Goal: Task Accomplishment & Management: Use online tool/utility

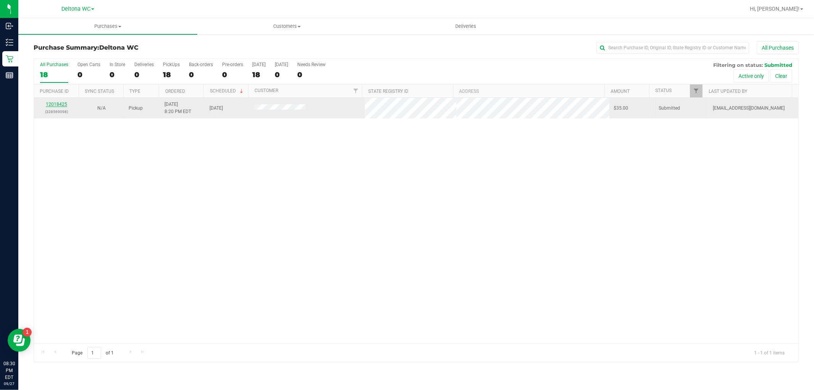
click at [58, 104] on link "12018425" at bounding box center [56, 104] width 21 height 5
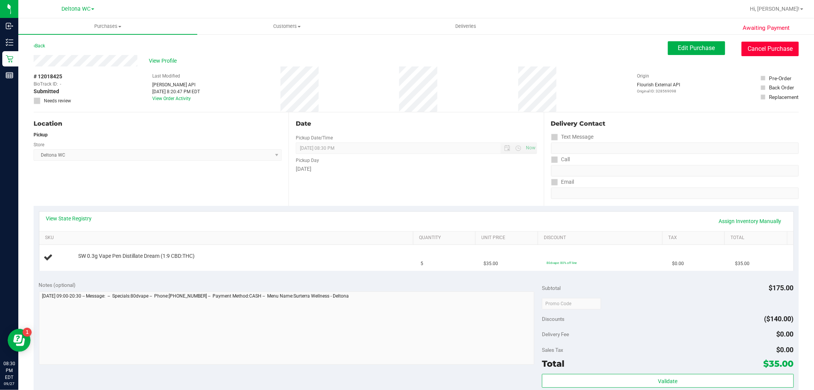
click at [753, 48] on button "Cancel Purchase" at bounding box center [770, 49] width 57 height 15
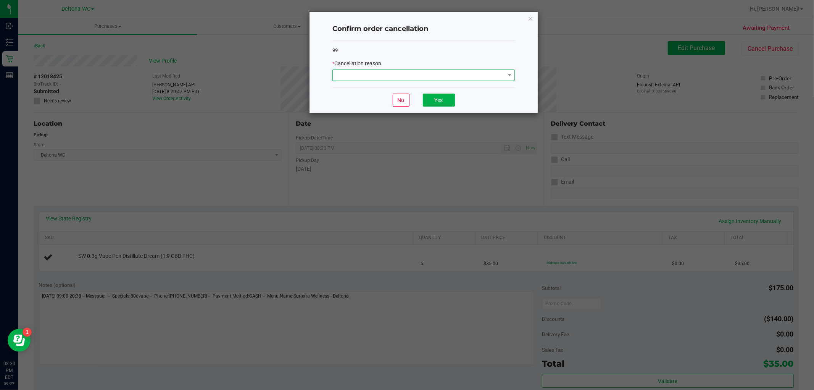
click at [485, 78] on span at bounding box center [419, 75] width 172 height 11
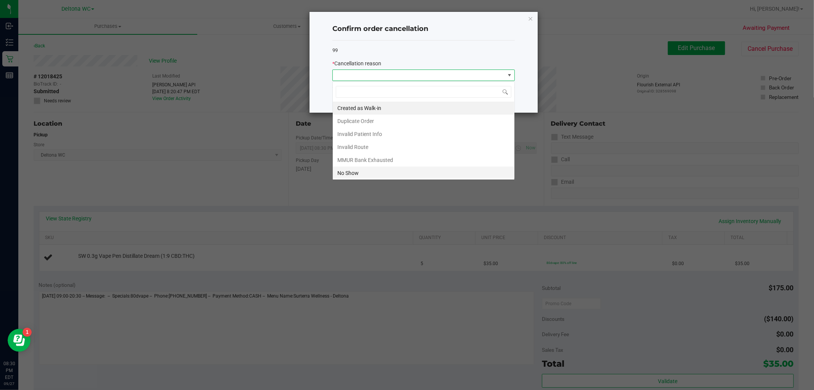
scroll to position [11, 182]
click at [357, 168] on li "No Show" at bounding box center [424, 172] width 182 height 13
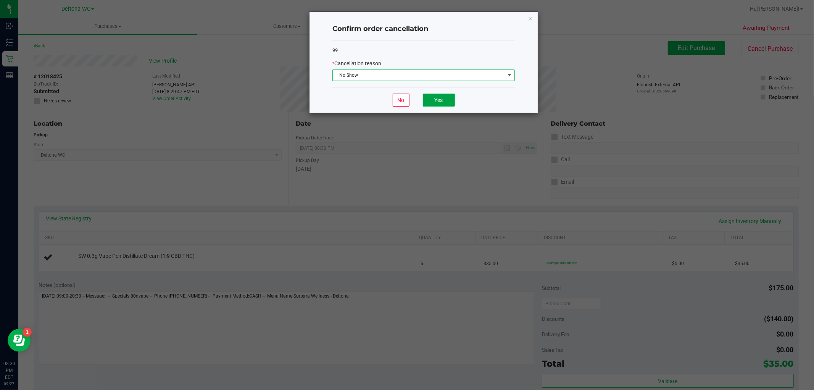
click at [439, 103] on button "Yes" at bounding box center [439, 100] width 32 height 13
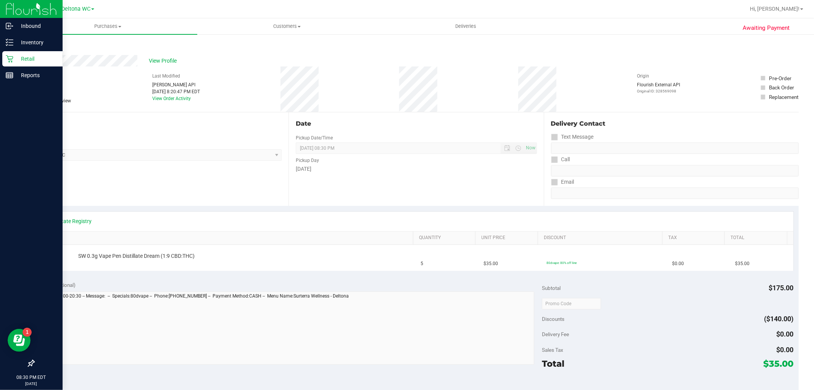
click at [14, 58] on p "Retail" at bounding box center [36, 58] width 46 height 9
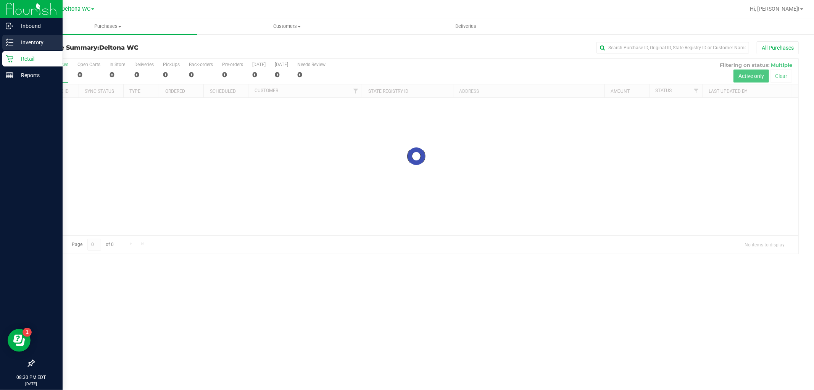
click at [25, 37] on div "Inventory" at bounding box center [32, 42] width 60 height 15
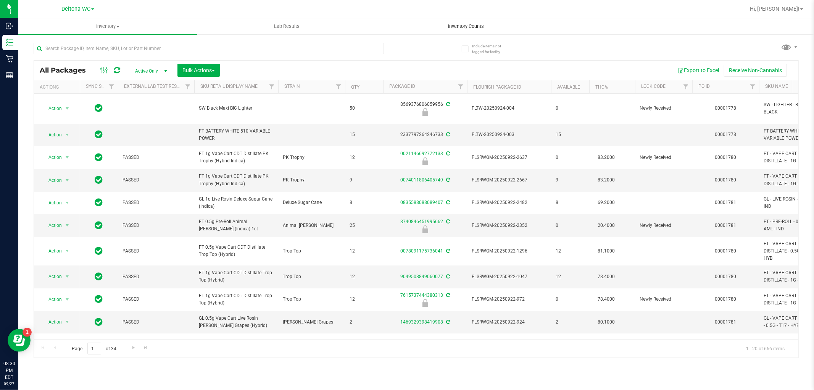
click at [463, 23] on span "Inventory Counts" at bounding box center [466, 26] width 56 height 7
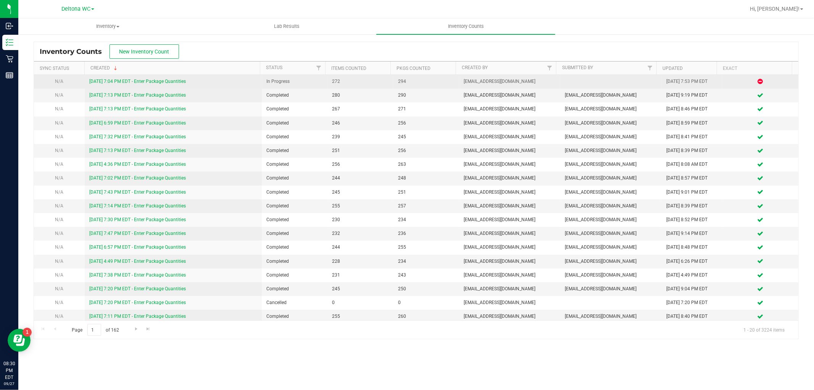
click at [112, 82] on link "[DATE] 7:04 PM EDT - Enter Package Quantities" at bounding box center [137, 81] width 97 height 5
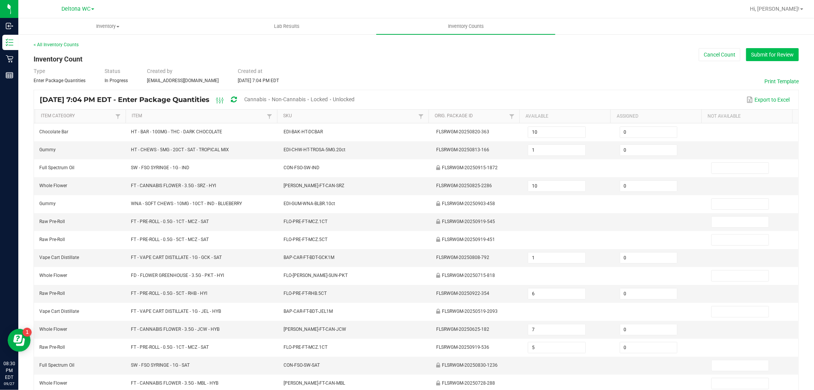
click at [775, 58] on button "Submit for Review" at bounding box center [772, 54] width 53 height 13
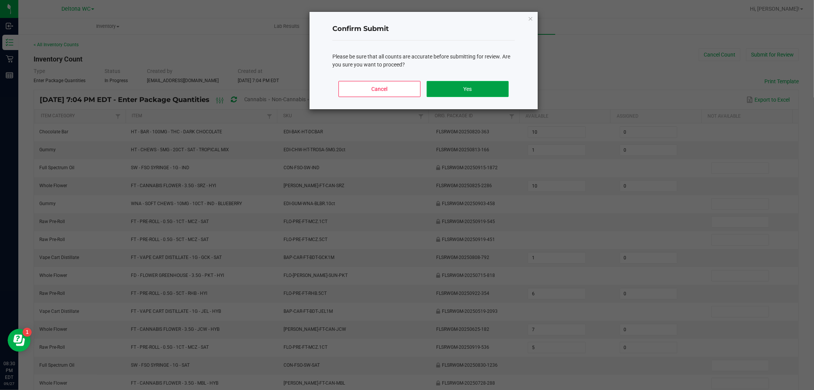
click at [467, 86] on button "Yes" at bounding box center [468, 89] width 82 height 16
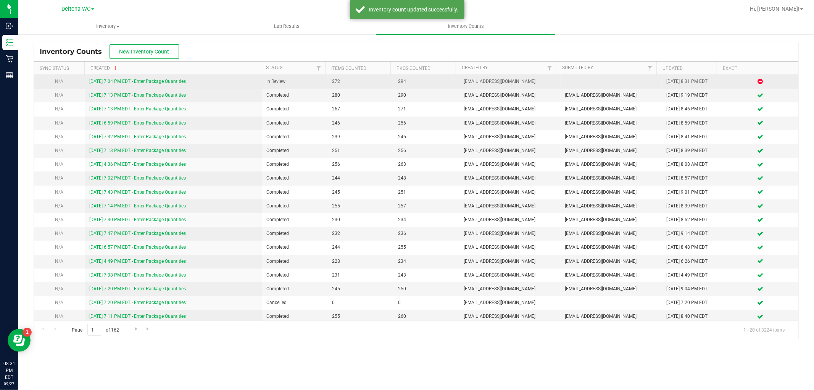
click at [142, 83] on link "[DATE] 7:04 PM EDT - Enter Package Quantities" at bounding box center [137, 81] width 97 height 5
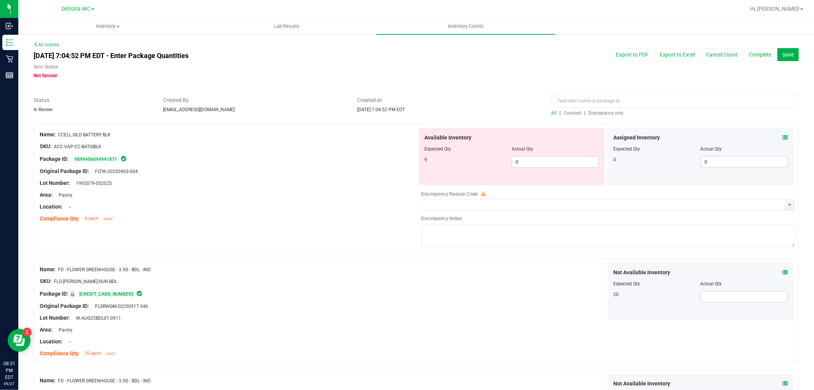
click at [595, 110] on span "Discrepancy only" at bounding box center [606, 112] width 35 height 5
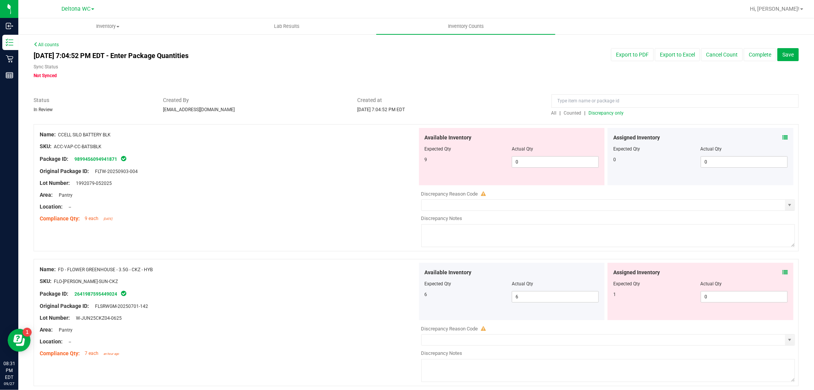
click at [783, 136] on icon at bounding box center [785, 137] width 5 height 5
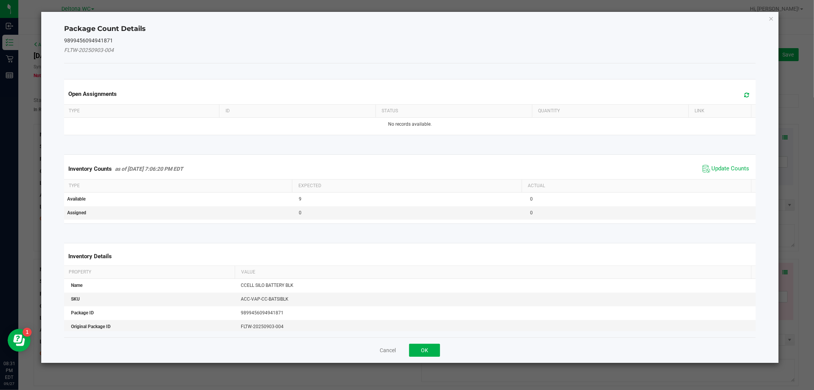
drag, startPoint x: 714, startPoint y: 168, endPoint x: 704, endPoint y: 172, distance: 10.1
click at [713, 168] on span "Update Counts" at bounding box center [731, 169] width 38 height 8
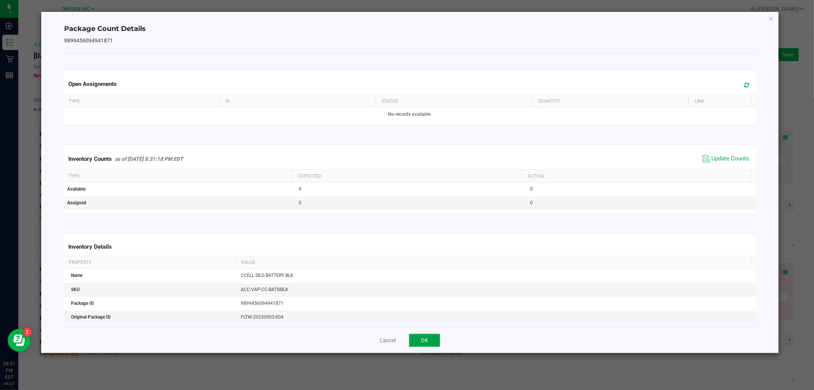
click at [424, 342] on button "OK" at bounding box center [424, 340] width 31 height 13
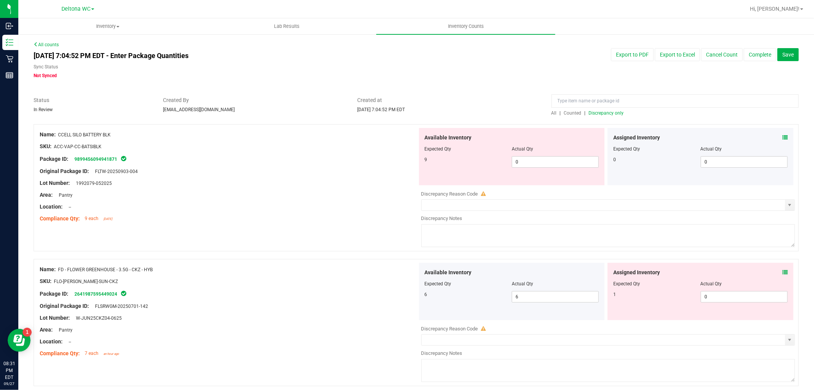
click at [783, 271] on icon at bounding box center [785, 271] width 5 height 5
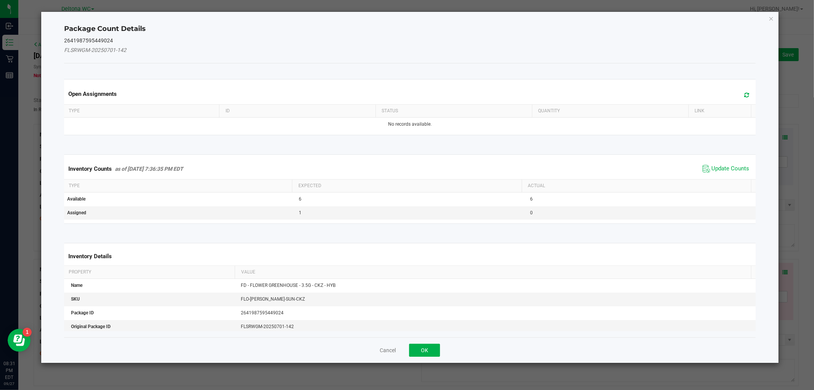
drag, startPoint x: 721, startPoint y: 168, endPoint x: 711, endPoint y: 172, distance: 10.6
click at [721, 169] on span "Update Counts" at bounding box center [731, 169] width 38 height 8
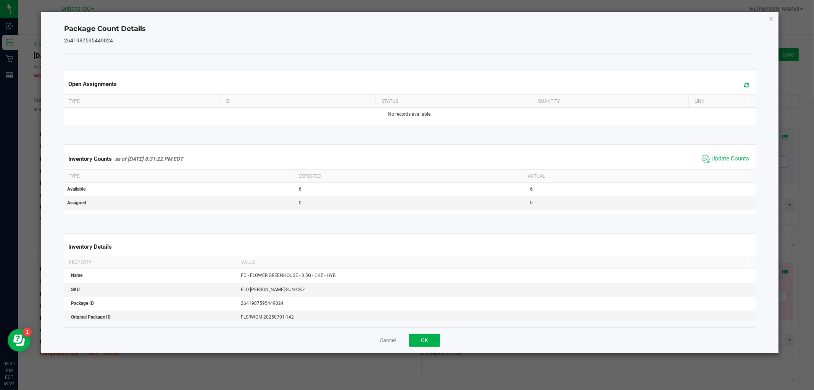
drag, startPoint x: 441, startPoint y: 344, endPoint x: 430, endPoint y: 349, distance: 11.8
click at [430, 349] on div "Cancel OK" at bounding box center [409, 340] width 691 height 26
drag, startPoint x: 432, startPoint y: 342, endPoint x: 444, endPoint y: 333, distance: 15.2
click at [432, 342] on button "OK" at bounding box center [424, 340] width 31 height 13
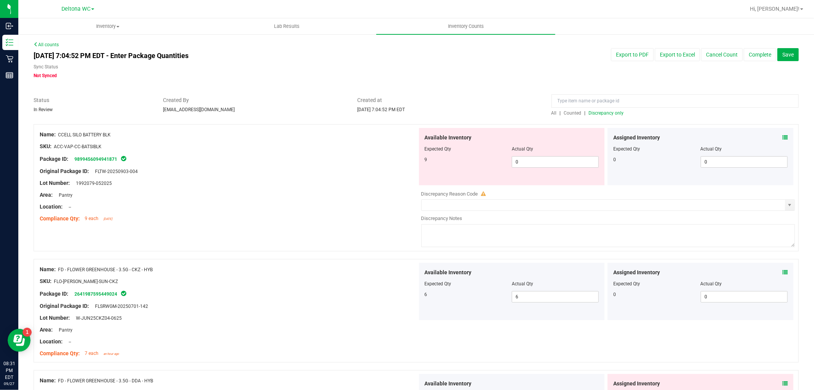
click at [783, 380] on span at bounding box center [785, 383] width 5 height 8
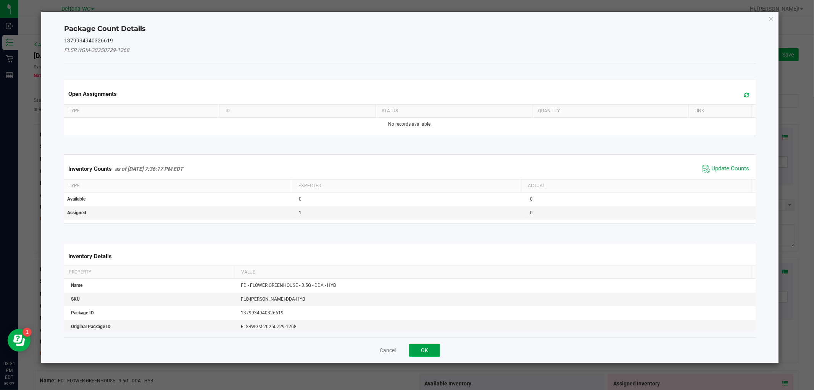
click at [421, 355] on button "OK" at bounding box center [424, 350] width 31 height 13
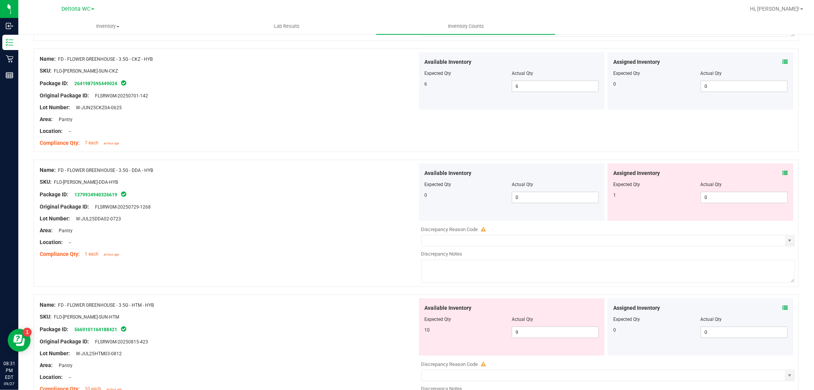
scroll to position [254, 0]
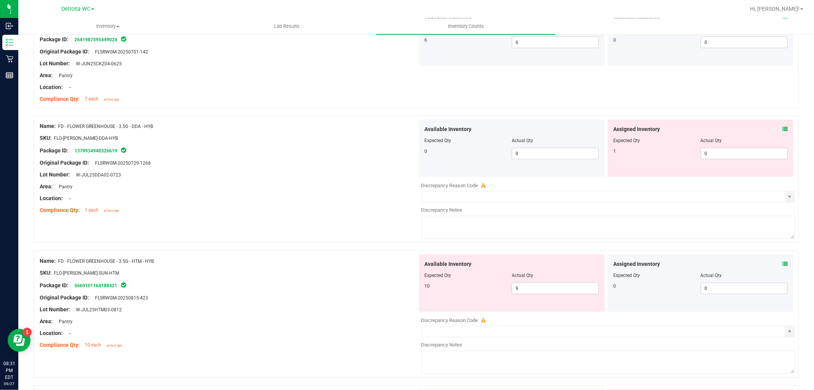
click at [783, 127] on icon at bounding box center [785, 128] width 5 height 5
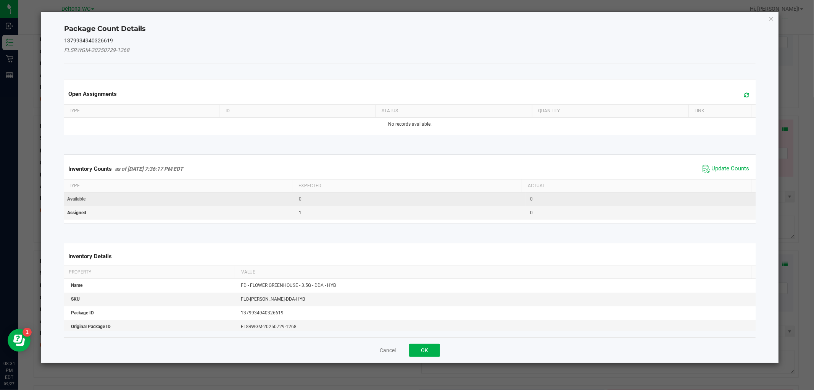
drag, startPoint x: 723, startPoint y: 168, endPoint x: 673, endPoint y: 196, distance: 57.9
click at [723, 168] on span "Update Counts" at bounding box center [731, 169] width 38 height 8
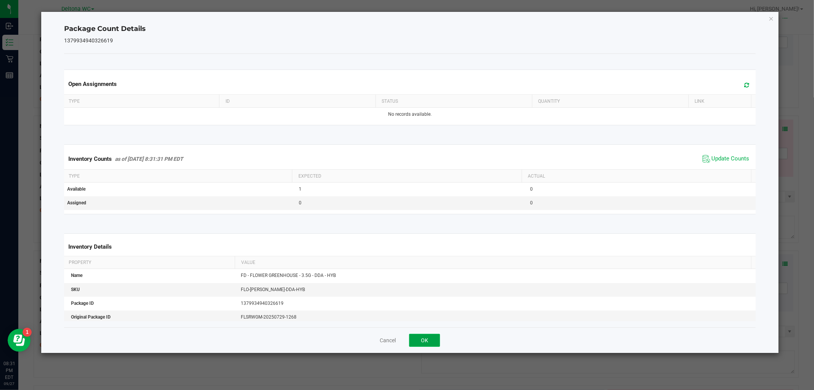
click at [418, 344] on button "OK" at bounding box center [424, 340] width 31 height 13
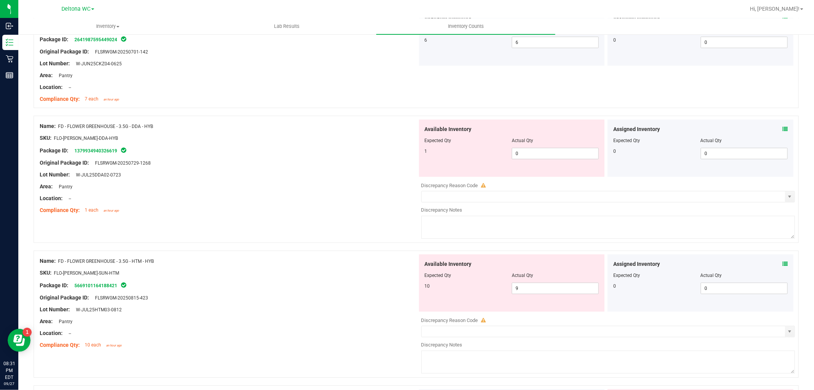
click at [783, 264] on icon at bounding box center [785, 263] width 5 height 5
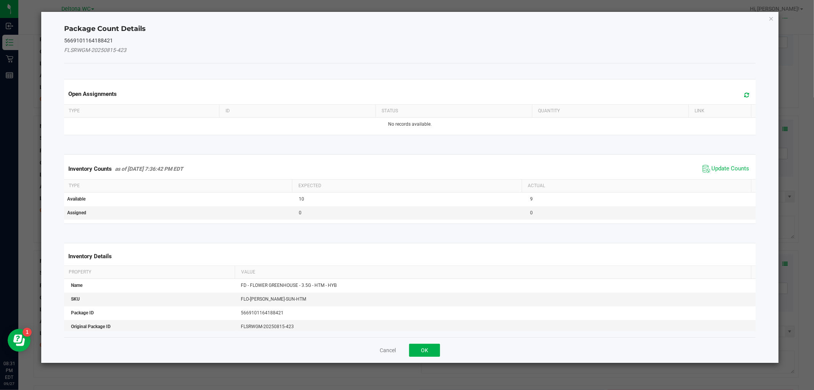
click at [723, 163] on span "Update Counts" at bounding box center [726, 168] width 51 height 11
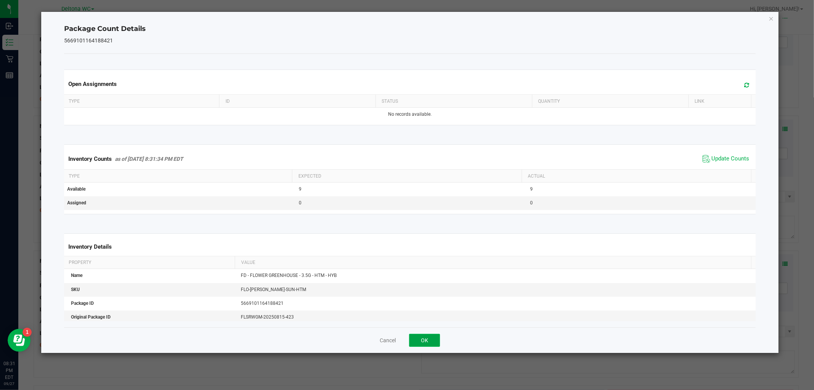
click at [434, 339] on button "OK" at bounding box center [424, 340] width 31 height 13
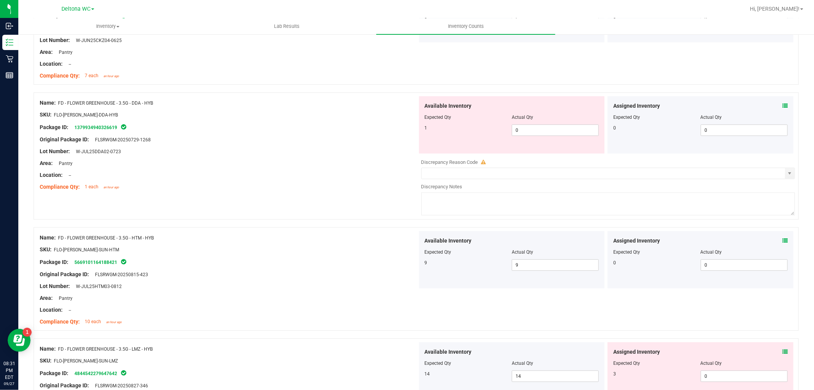
scroll to position [339, 0]
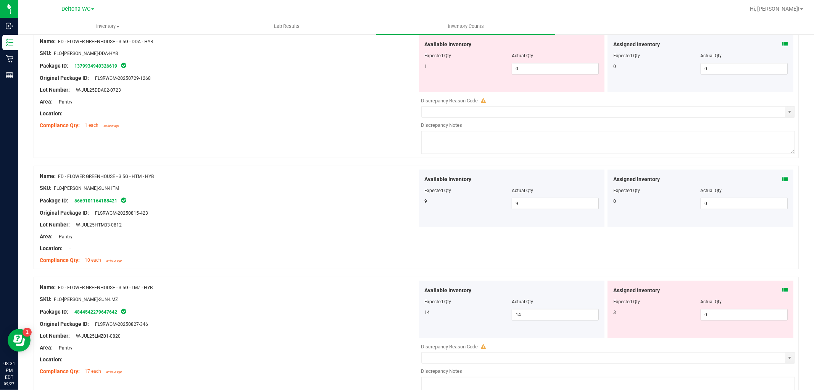
click at [783, 292] on icon at bounding box center [785, 289] width 5 height 5
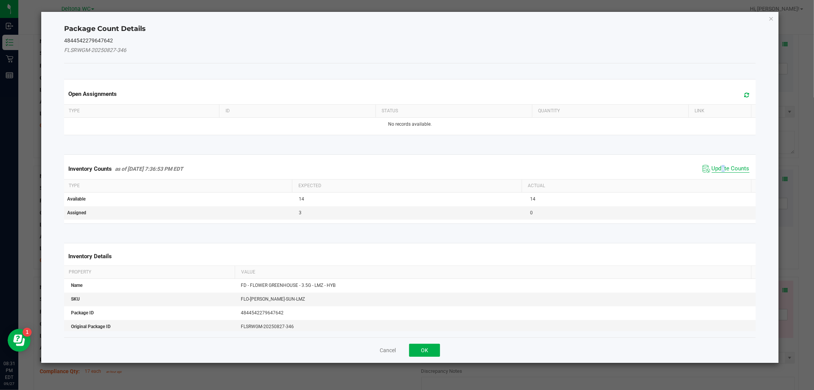
click at [720, 171] on span "Update Counts" at bounding box center [726, 168] width 51 height 11
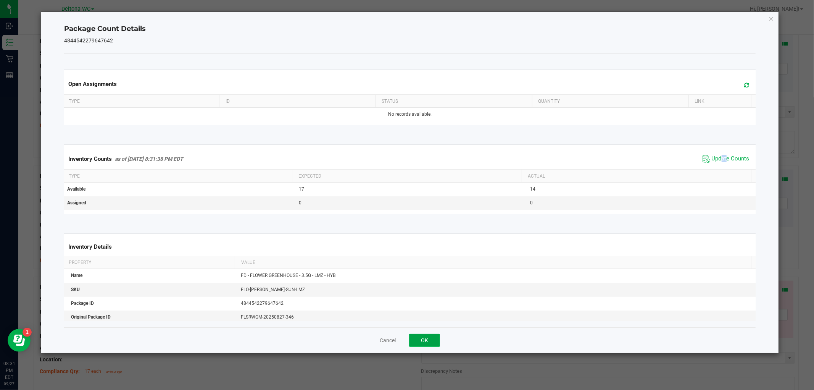
click at [428, 344] on button "OK" at bounding box center [424, 340] width 31 height 13
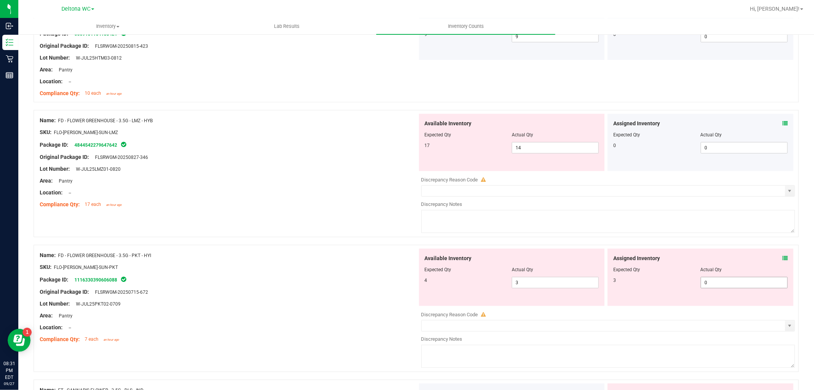
scroll to position [509, 0]
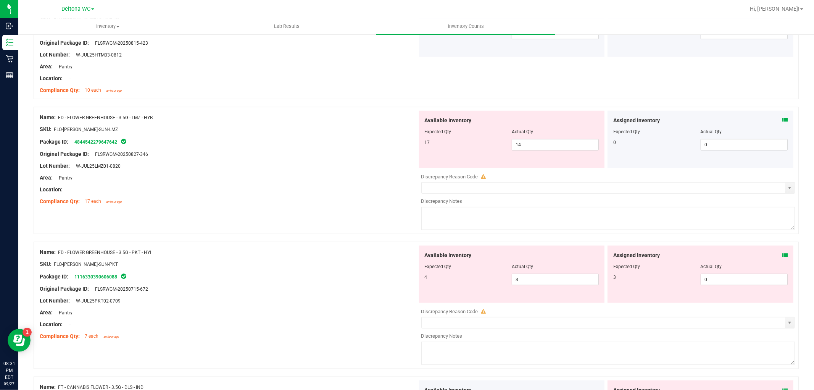
click at [783, 254] on icon at bounding box center [785, 254] width 5 height 5
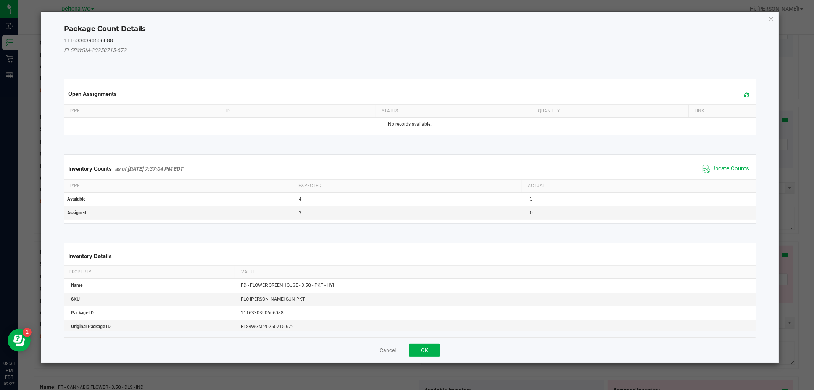
drag, startPoint x: 713, startPoint y: 169, endPoint x: 694, endPoint y: 180, distance: 22.1
click at [712, 170] on span "Update Counts" at bounding box center [731, 169] width 38 height 8
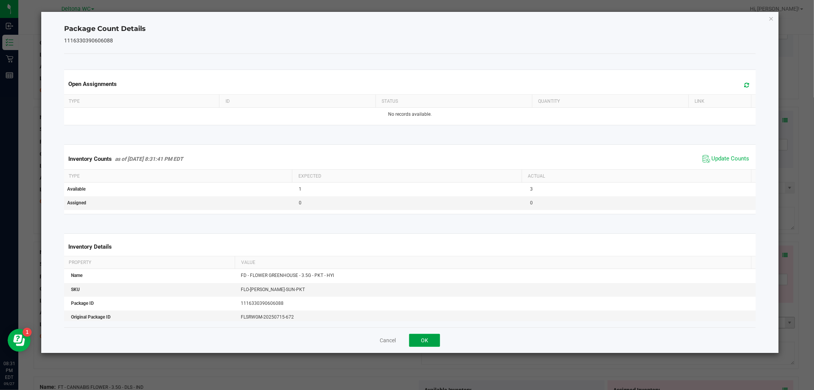
drag, startPoint x: 430, startPoint y: 337, endPoint x: 451, endPoint y: 327, distance: 23.6
click at [433, 334] on button "OK" at bounding box center [424, 340] width 31 height 13
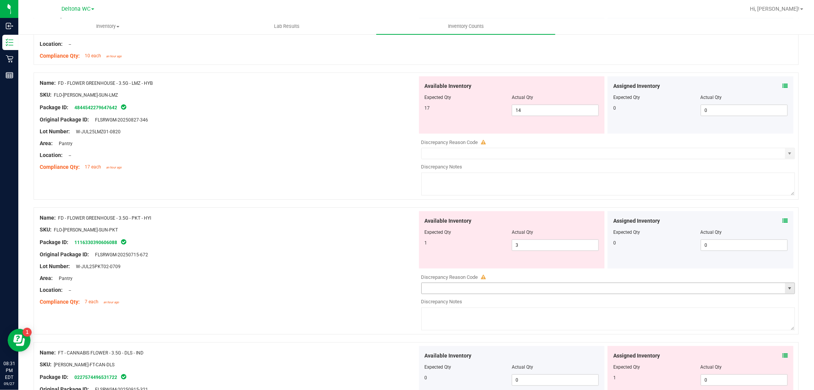
scroll to position [594, 0]
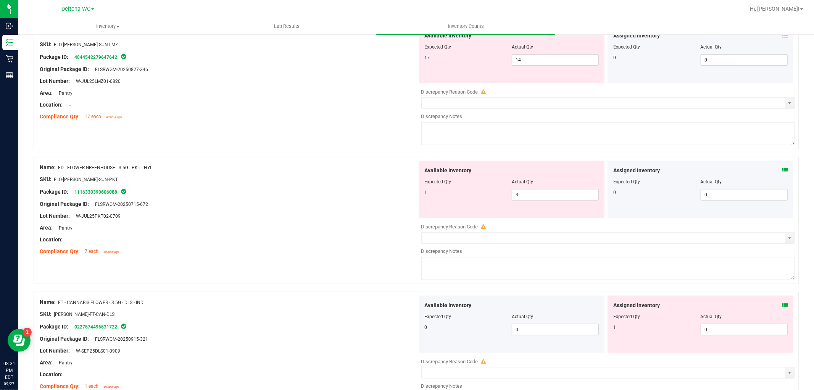
click at [783, 303] on span at bounding box center [785, 305] width 5 height 8
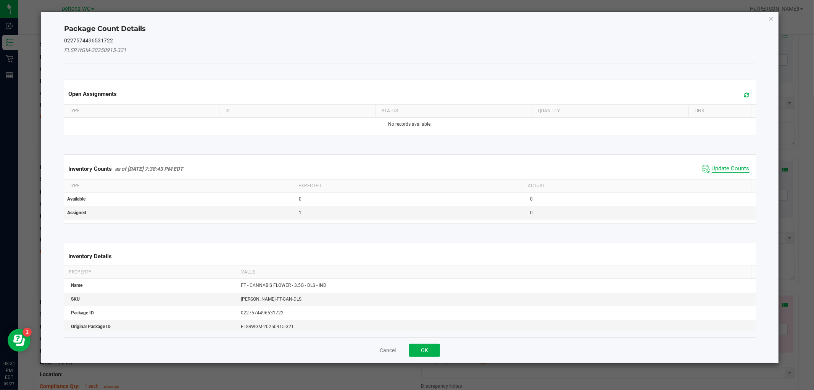
click at [729, 165] on span "Update Counts" at bounding box center [731, 169] width 38 height 8
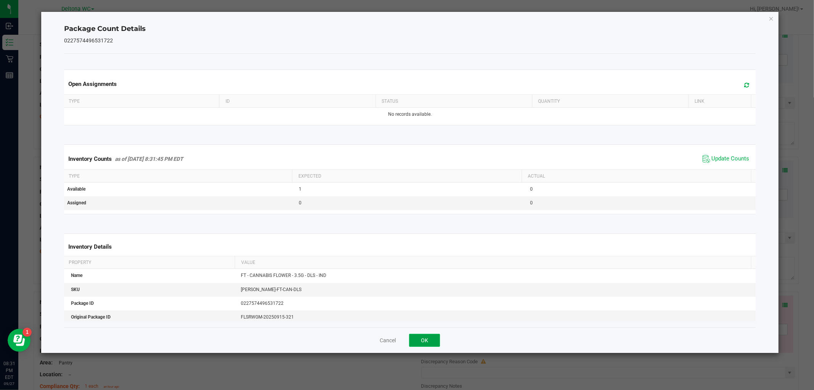
click at [418, 342] on button "OK" at bounding box center [424, 340] width 31 height 13
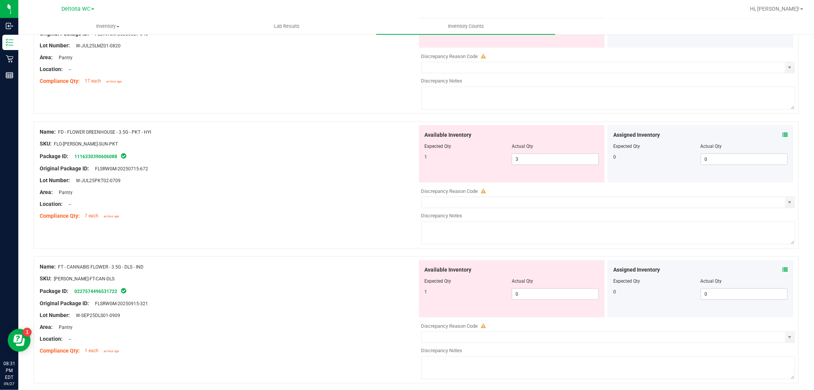
scroll to position [678, 0]
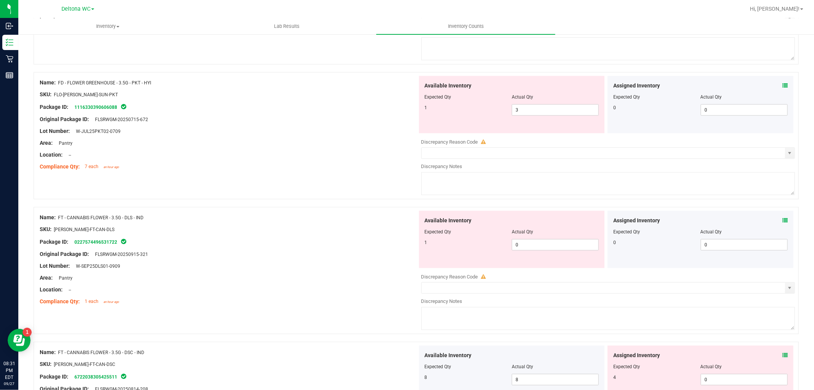
click at [783, 358] on icon at bounding box center [785, 354] width 5 height 5
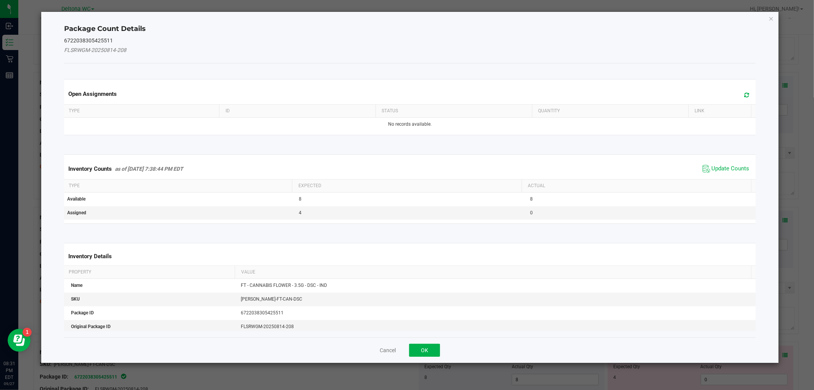
click at [733, 172] on span "Update Counts" at bounding box center [731, 169] width 38 height 8
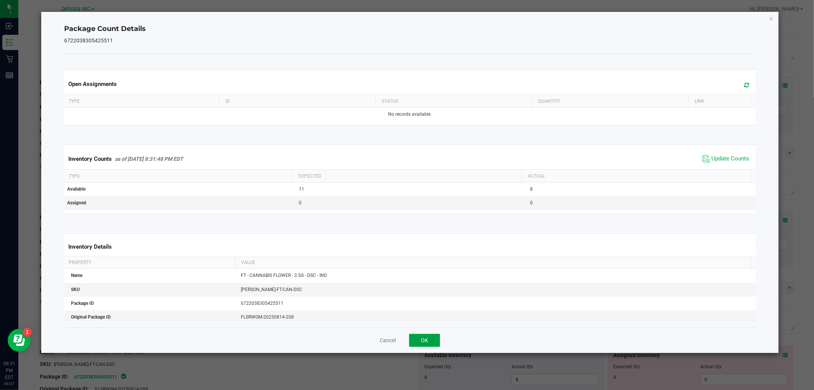
drag, startPoint x: 429, startPoint y: 341, endPoint x: 436, endPoint y: 338, distance: 7.7
click at [429, 341] on button "OK" at bounding box center [424, 340] width 31 height 13
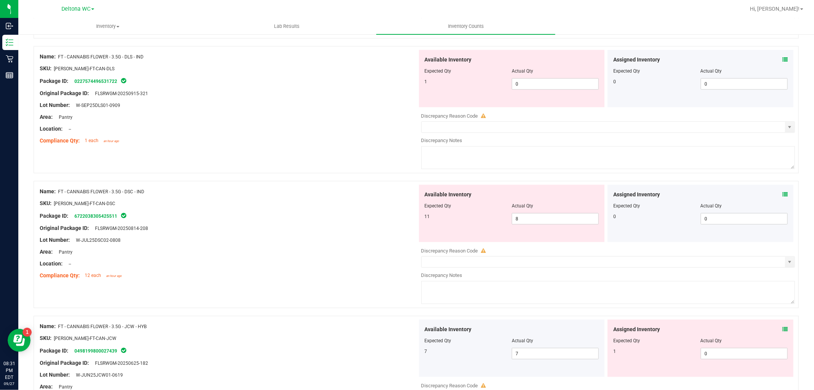
scroll to position [848, 0]
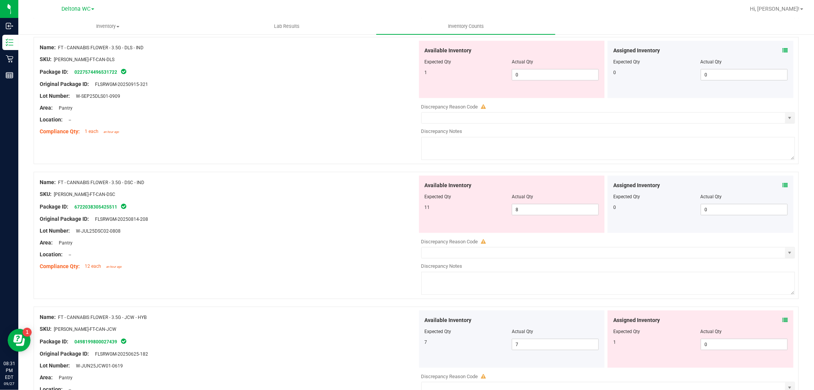
click at [783, 322] on icon at bounding box center [785, 319] width 5 height 5
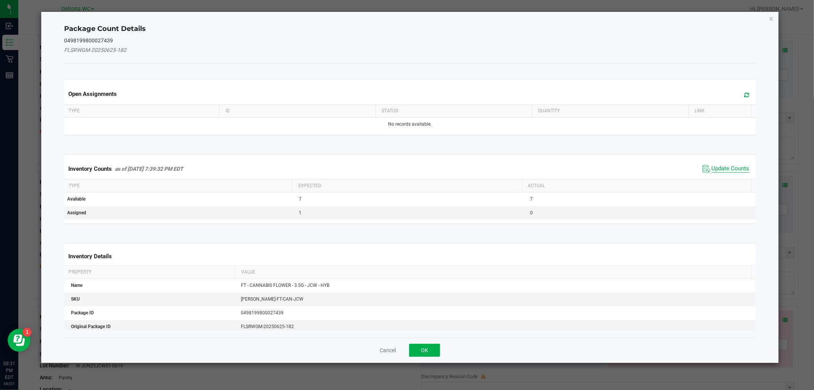
click at [722, 170] on span "Update Counts" at bounding box center [731, 169] width 38 height 8
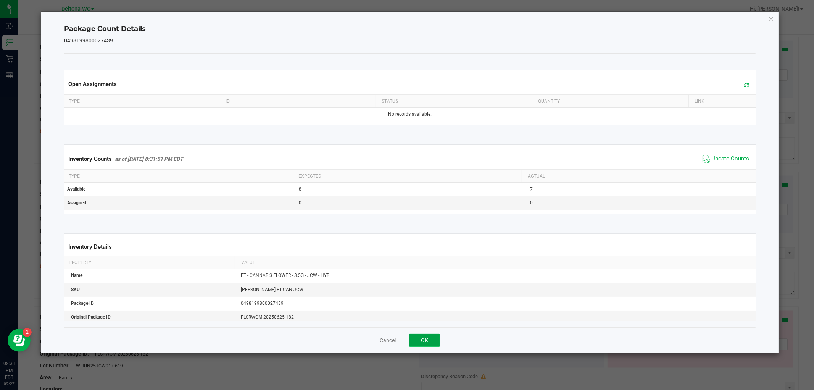
click at [423, 343] on button "OK" at bounding box center [424, 340] width 31 height 13
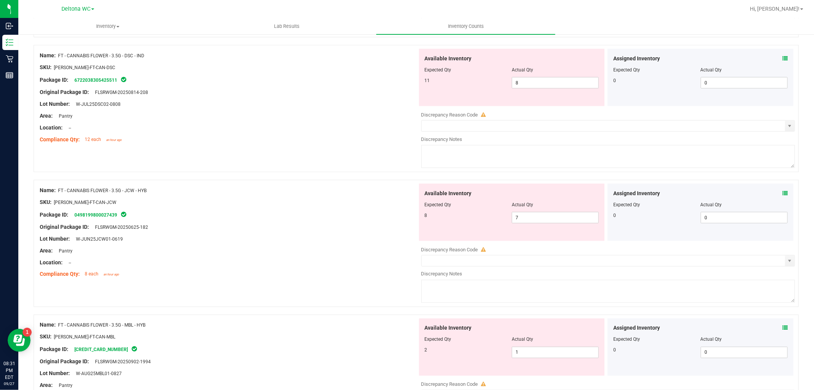
scroll to position [975, 0]
click at [783, 330] on icon at bounding box center [785, 327] width 5 height 5
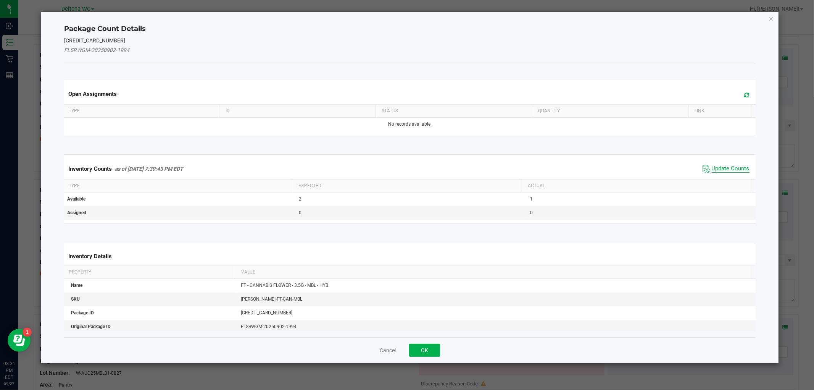
drag, startPoint x: 736, startPoint y: 166, endPoint x: 536, endPoint y: 250, distance: 216.2
click at [735, 166] on span "Update Counts" at bounding box center [731, 169] width 38 height 8
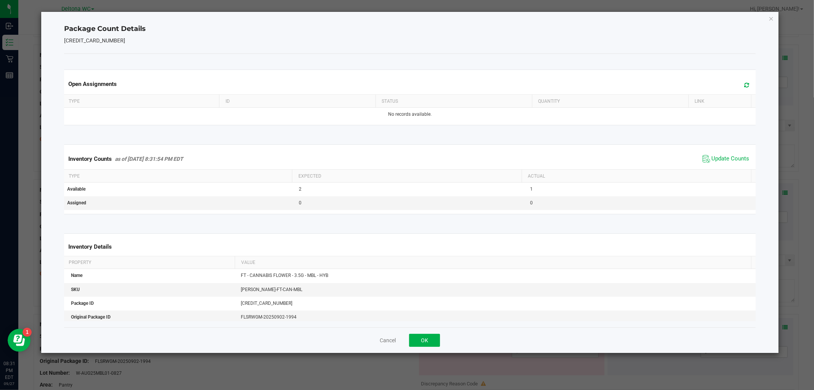
click at [423, 332] on div "Cancel OK" at bounding box center [409, 340] width 691 height 26
click at [425, 338] on button "OK" at bounding box center [424, 340] width 31 height 13
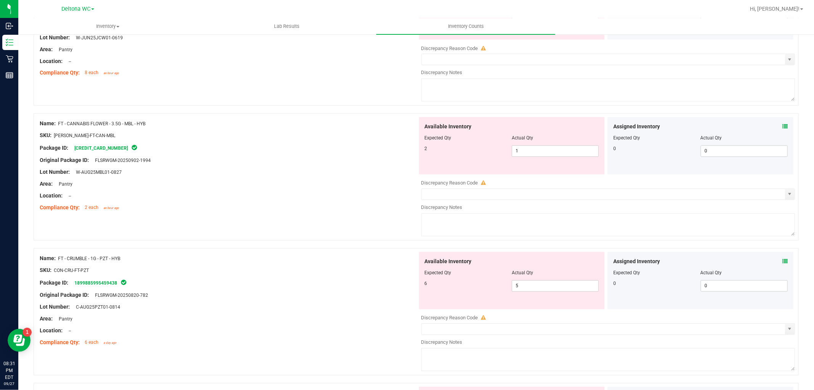
scroll to position [1188, 0]
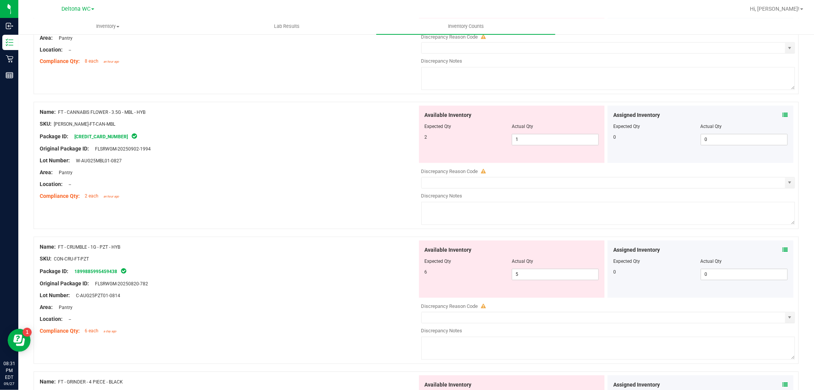
click at [783, 251] on icon at bounding box center [785, 249] width 5 height 5
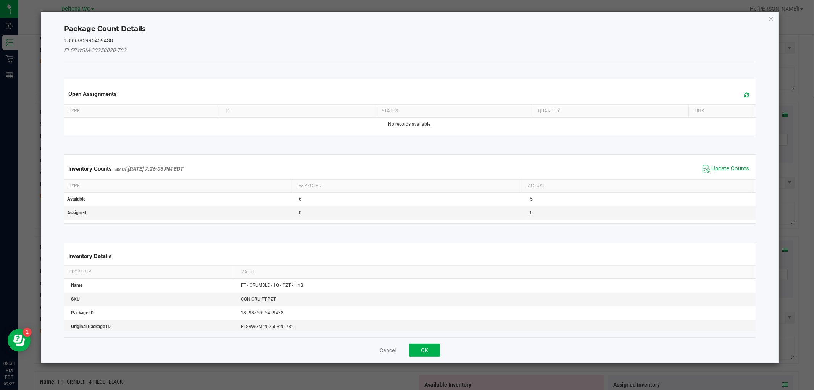
drag, startPoint x: 707, startPoint y: 170, endPoint x: 696, endPoint y: 176, distance: 12.6
click at [712, 171] on span "Update Counts" at bounding box center [731, 169] width 38 height 8
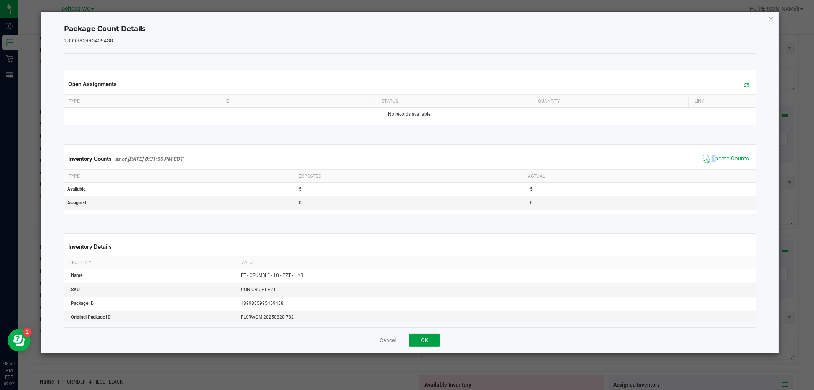
click at [430, 342] on button "OK" at bounding box center [424, 340] width 31 height 13
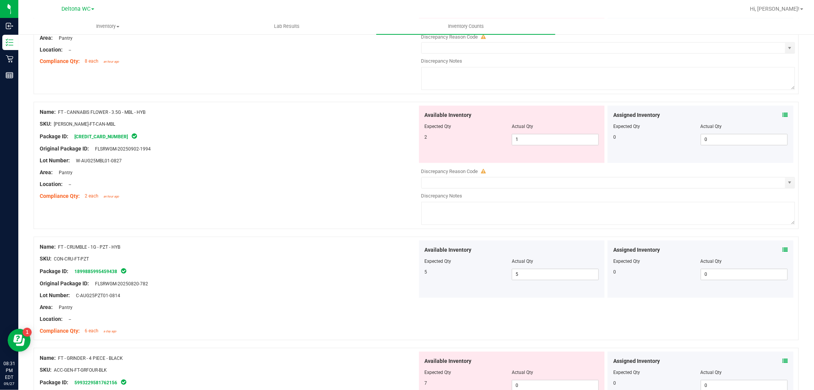
click at [783, 364] on icon at bounding box center [785, 360] width 5 height 5
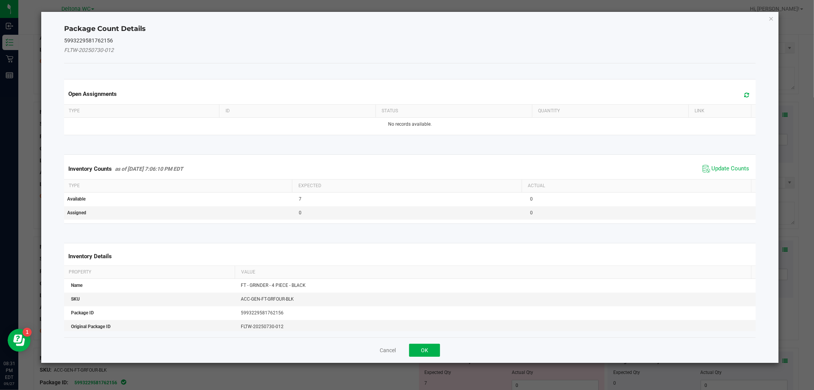
click at [717, 172] on span "Update Counts" at bounding box center [731, 169] width 38 height 8
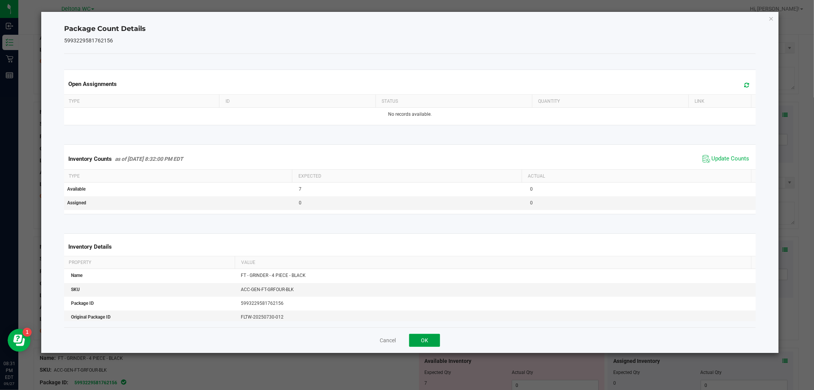
drag, startPoint x: 422, startPoint y: 342, endPoint x: 442, endPoint y: 343, distance: 19.9
click at [422, 342] on button "OK" at bounding box center [424, 340] width 31 height 13
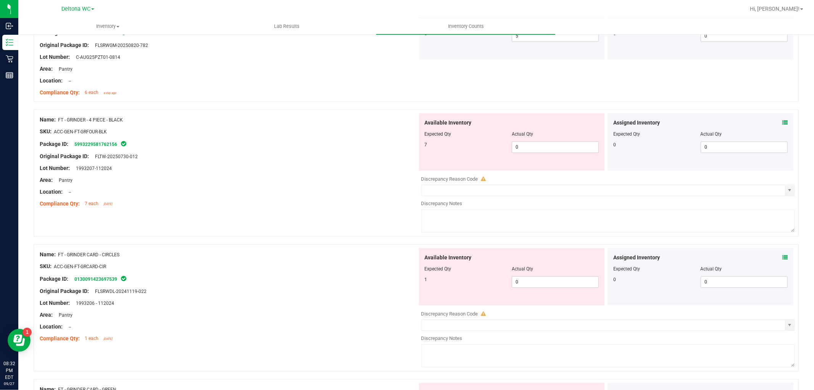
scroll to position [1442, 0]
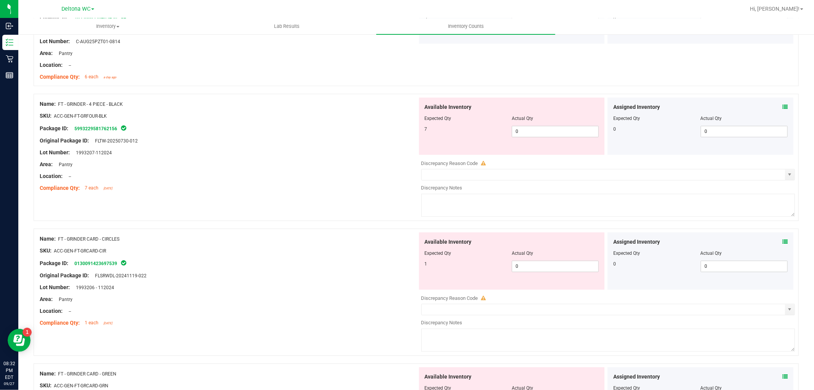
click at [783, 244] on icon at bounding box center [785, 241] width 5 height 5
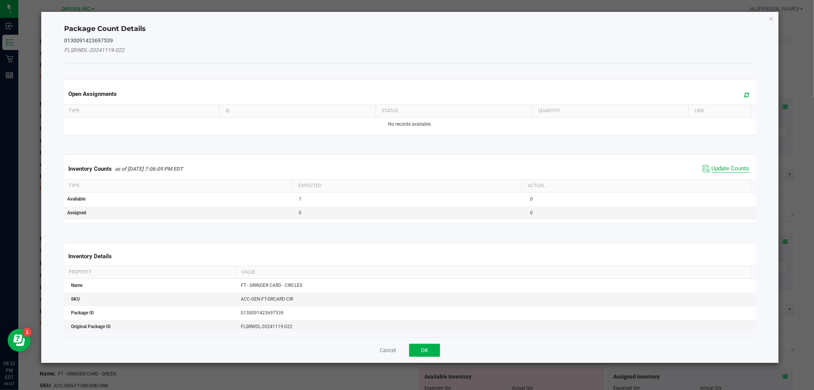
drag, startPoint x: 711, startPoint y: 171, endPoint x: 707, endPoint y: 173, distance: 4.1
click at [712, 171] on span "Update Counts" at bounding box center [731, 169] width 38 height 8
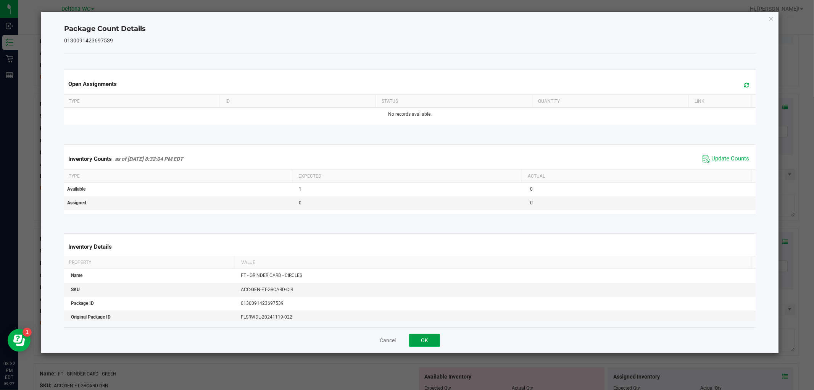
click at [434, 345] on button "OK" at bounding box center [424, 340] width 31 height 13
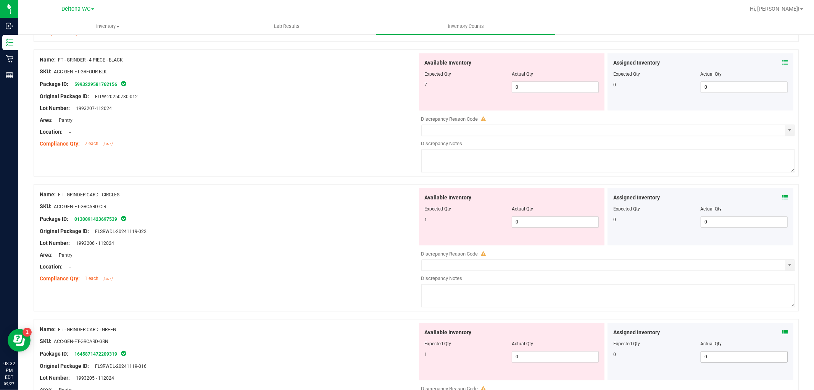
scroll to position [1612, 0]
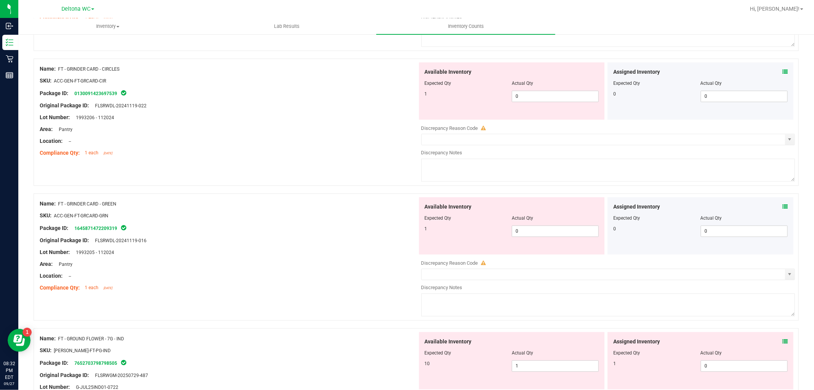
click at [783, 209] on icon at bounding box center [785, 206] width 5 height 5
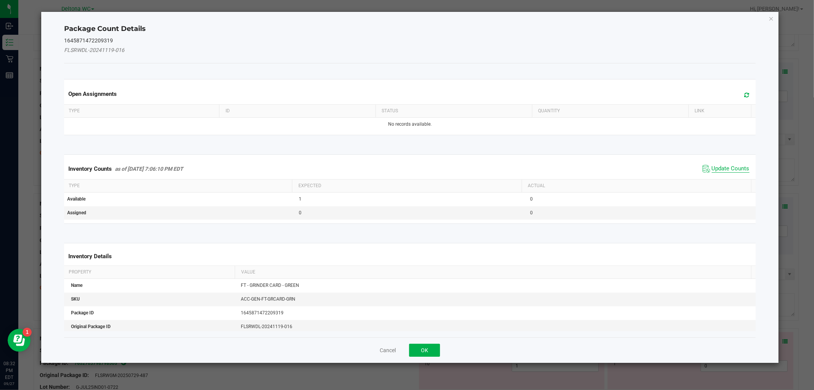
click at [712, 166] on span "Update Counts" at bounding box center [731, 169] width 38 height 8
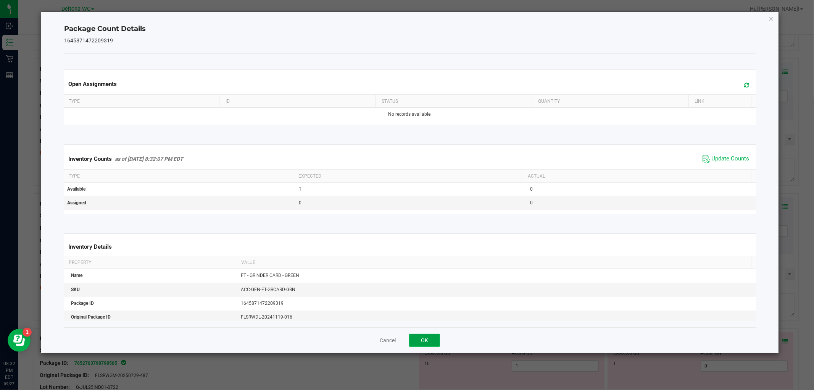
click at [419, 345] on button "OK" at bounding box center [424, 340] width 31 height 13
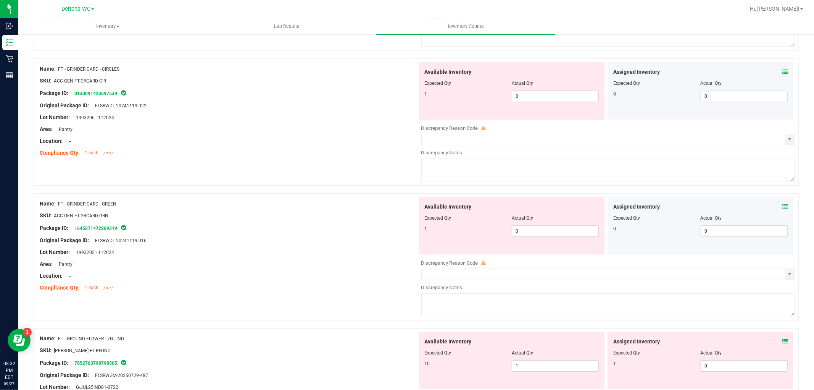
click at [783, 344] on icon at bounding box center [785, 341] width 5 height 5
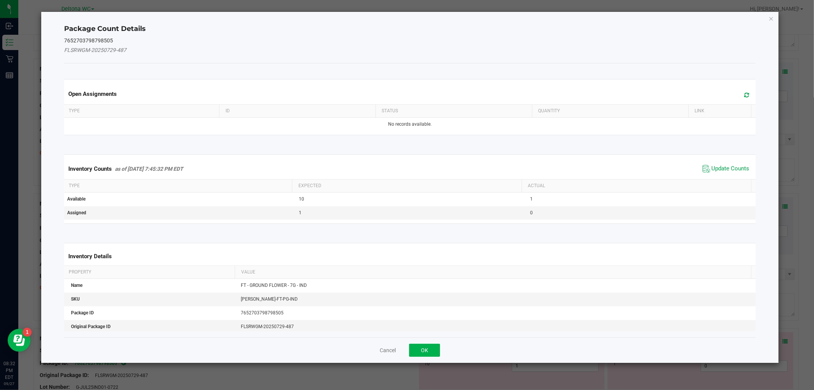
click at [713, 164] on span "Update Counts" at bounding box center [726, 168] width 51 height 11
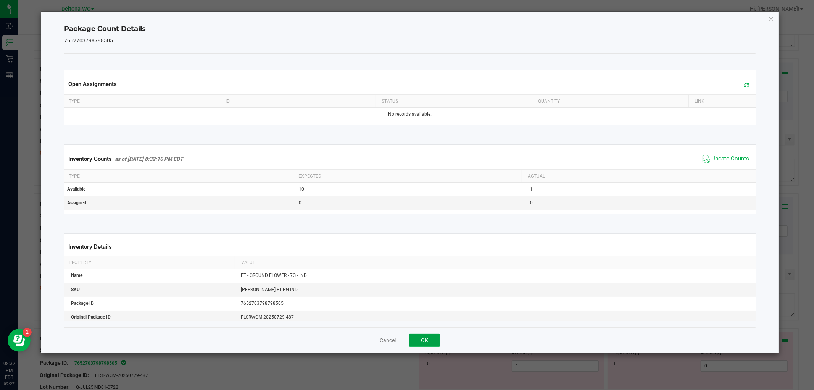
drag, startPoint x: 431, startPoint y: 342, endPoint x: 455, endPoint y: 330, distance: 26.3
click at [431, 342] on button "OK" at bounding box center [424, 340] width 31 height 13
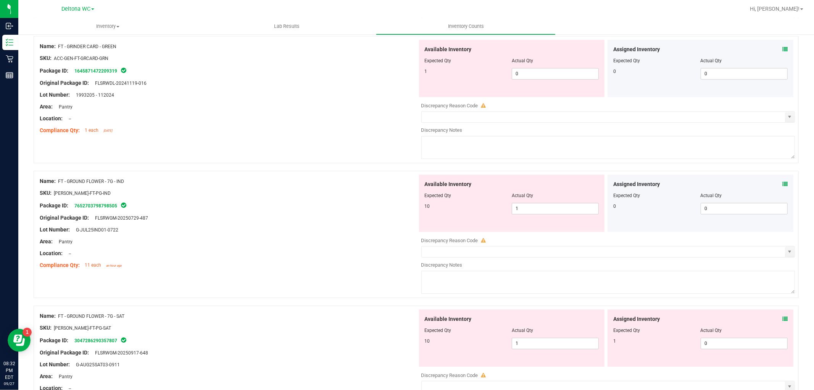
scroll to position [1824, 0]
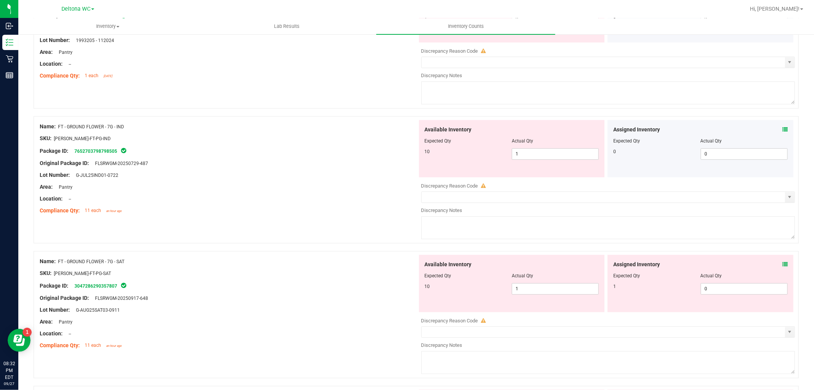
click at [783, 267] on icon at bounding box center [785, 263] width 5 height 5
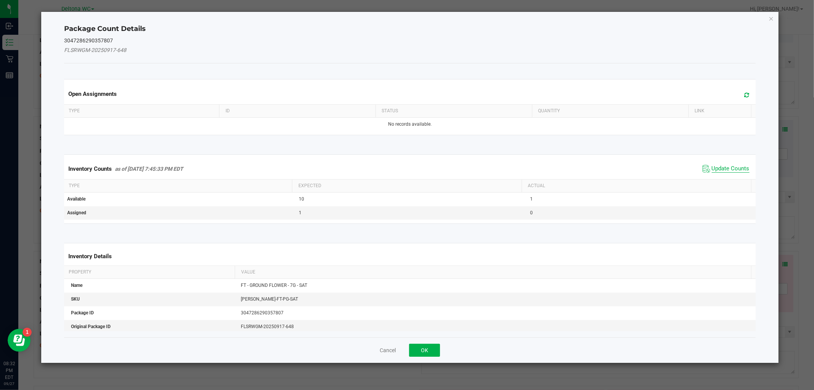
click at [716, 165] on span "Update Counts" at bounding box center [731, 169] width 38 height 8
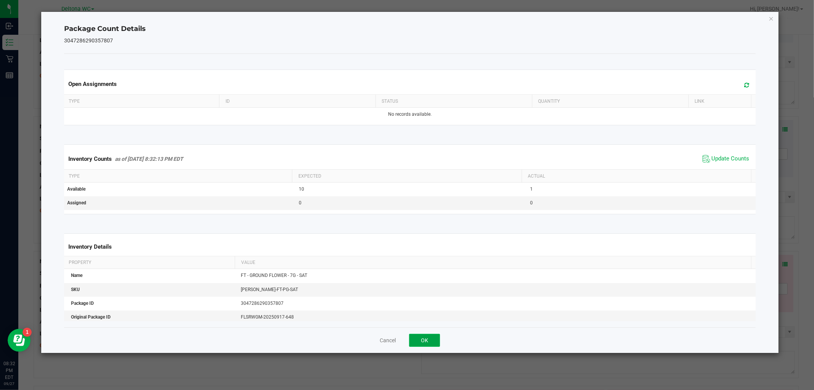
click at [433, 340] on button "OK" at bounding box center [424, 340] width 31 height 13
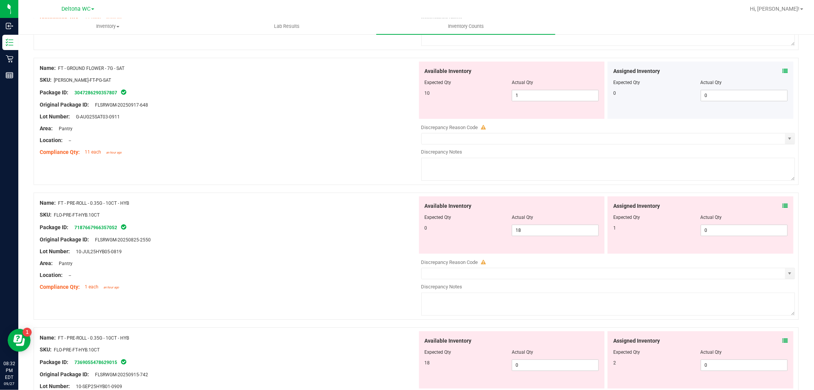
scroll to position [2036, 0]
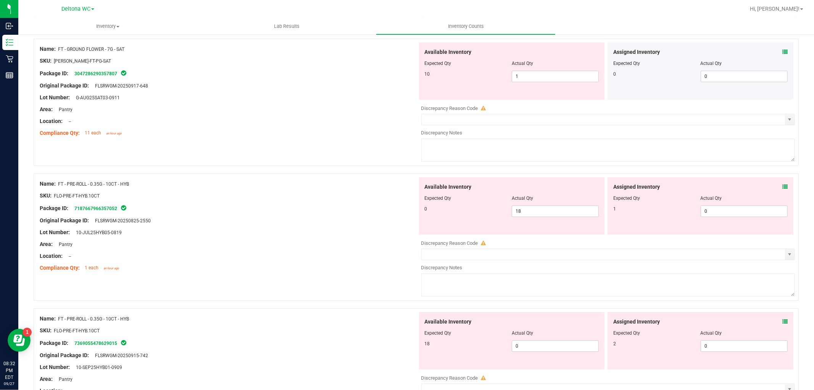
click at [783, 189] on span at bounding box center [785, 187] width 5 height 8
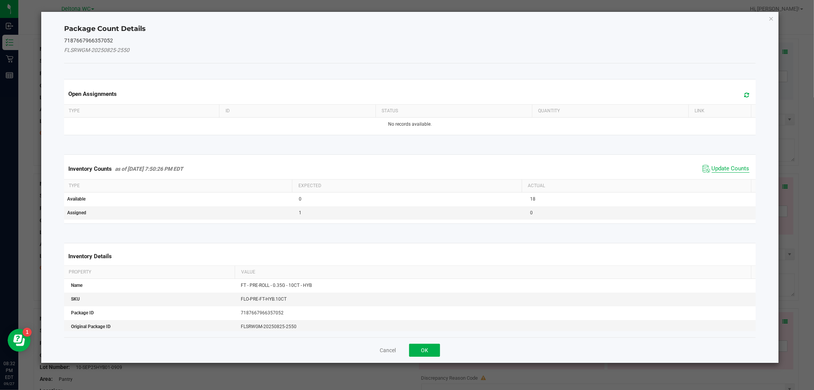
click at [719, 165] on span "Update Counts" at bounding box center [731, 169] width 38 height 8
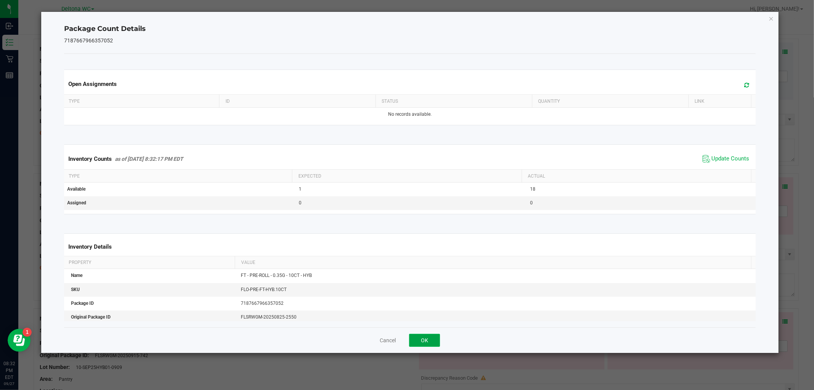
drag, startPoint x: 419, startPoint y: 340, endPoint x: 539, endPoint y: 319, distance: 122.1
click at [421, 340] on button "OK" at bounding box center [424, 340] width 31 height 13
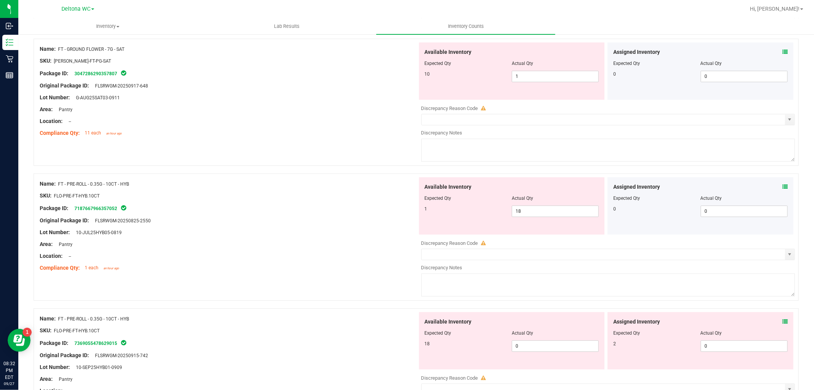
click at [783, 324] on icon at bounding box center [785, 321] width 5 height 5
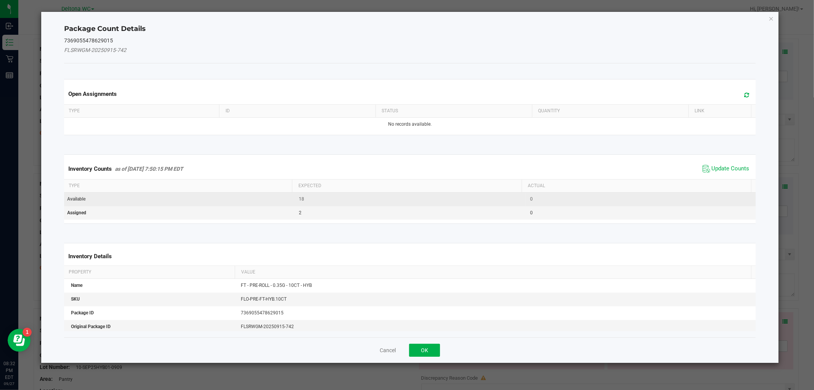
drag, startPoint x: 713, startPoint y: 169, endPoint x: 678, endPoint y: 195, distance: 43.7
click at [713, 169] on span "Update Counts" at bounding box center [731, 169] width 38 height 8
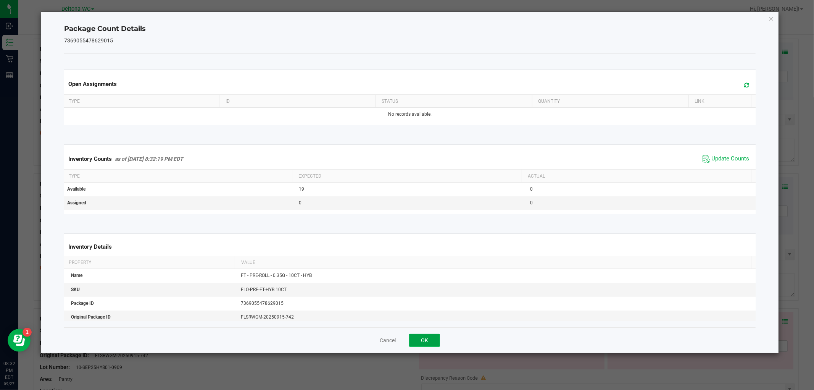
click at [420, 344] on button "OK" at bounding box center [424, 340] width 31 height 13
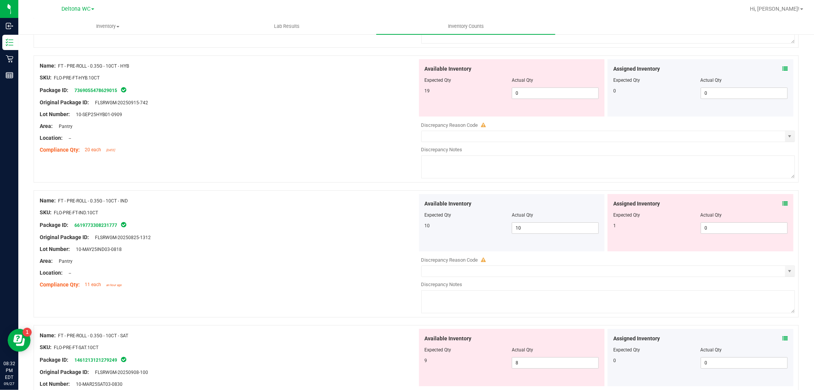
scroll to position [2290, 0]
click at [783, 204] on icon at bounding box center [785, 201] width 5 height 5
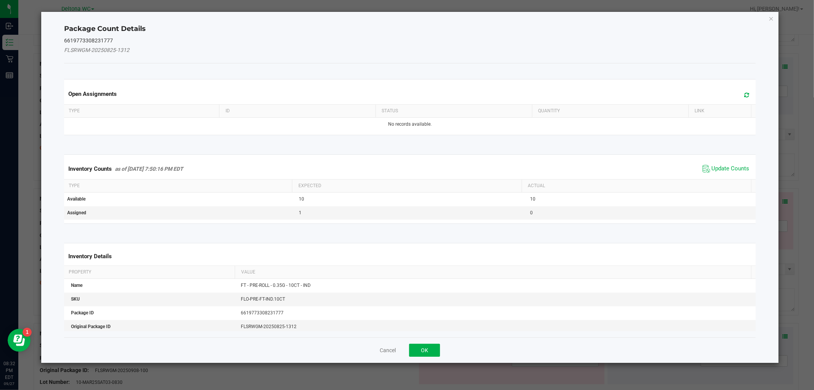
click at [712, 171] on span "Update Counts" at bounding box center [731, 169] width 38 height 8
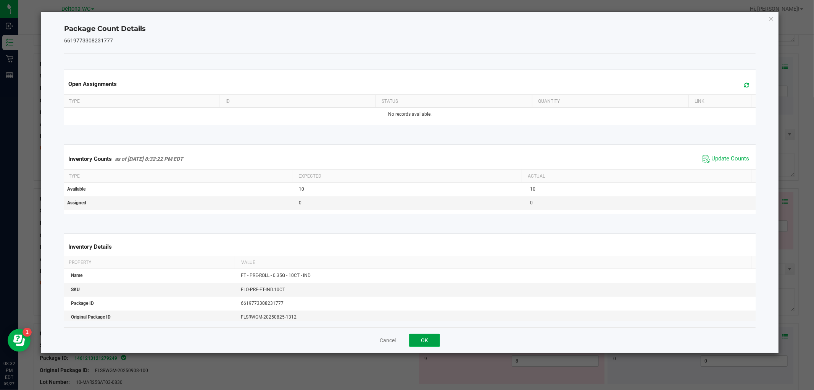
click at [438, 340] on button "OK" at bounding box center [424, 340] width 31 height 13
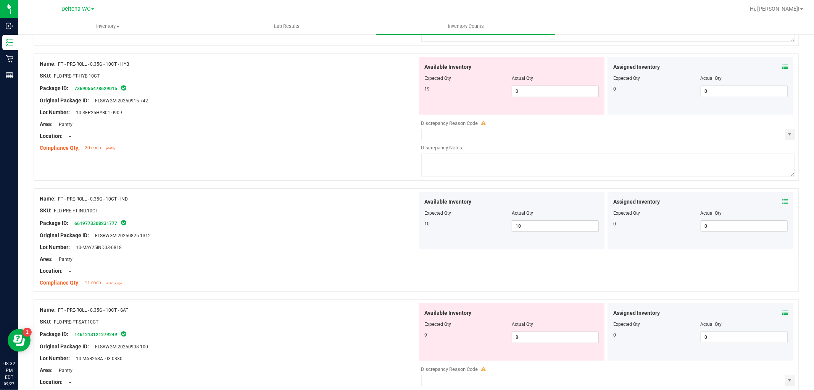
click at [783, 315] on icon at bounding box center [785, 312] width 5 height 5
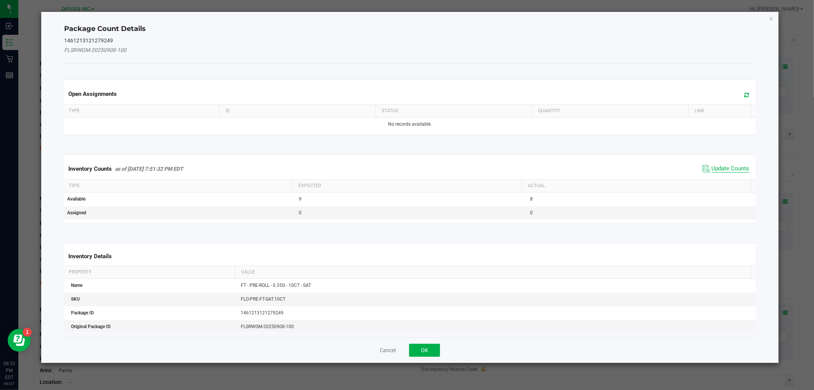
click at [724, 170] on span "Update Counts" at bounding box center [731, 169] width 38 height 8
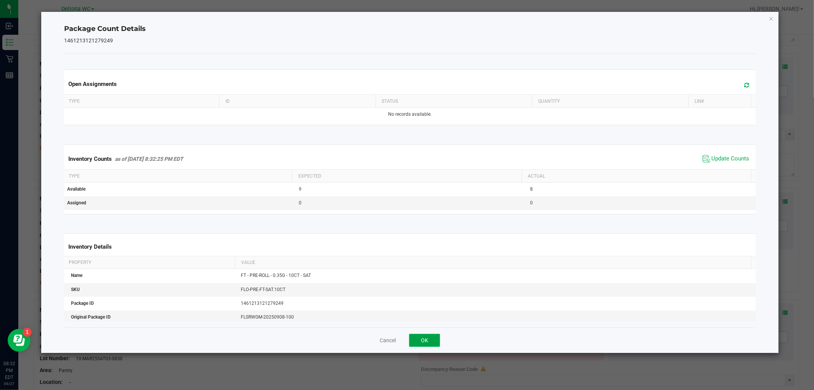
drag, startPoint x: 435, startPoint y: 345, endPoint x: 483, endPoint y: 323, distance: 53.1
click at [435, 345] on button "OK" at bounding box center [424, 340] width 31 height 13
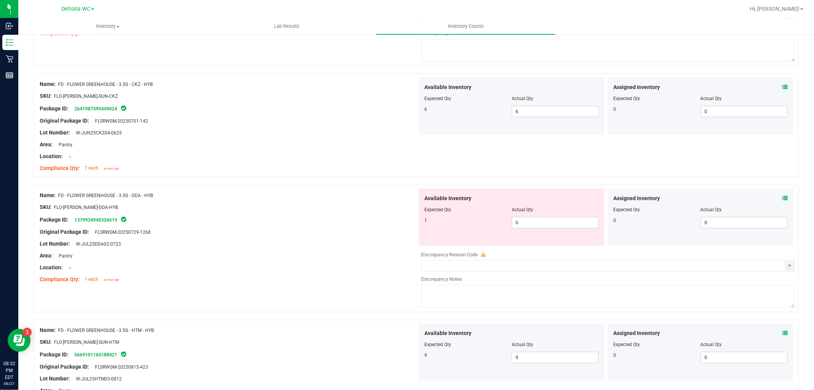
scroll to position [0, 0]
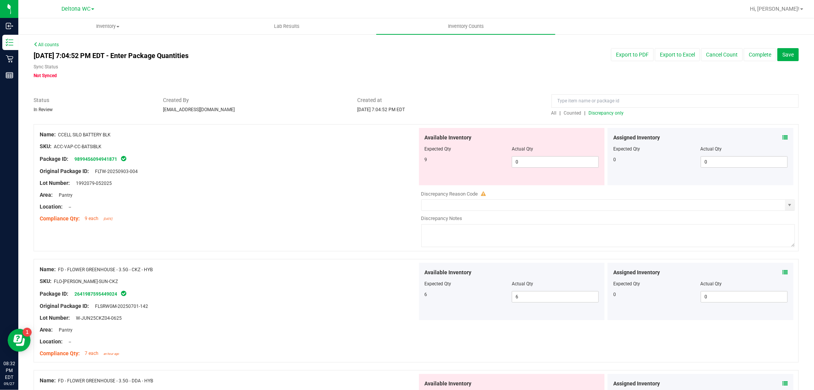
click at [321, 197] on div "Area: Pantry" at bounding box center [229, 195] width 378 height 8
drag, startPoint x: 532, startPoint y: 161, endPoint x: 487, endPoint y: 166, distance: 45.0
click at [486, 170] on div "Available Inventory Expected Qty Actual Qty 9 0 0" at bounding box center [512, 156] width 186 height 57
type input "9"
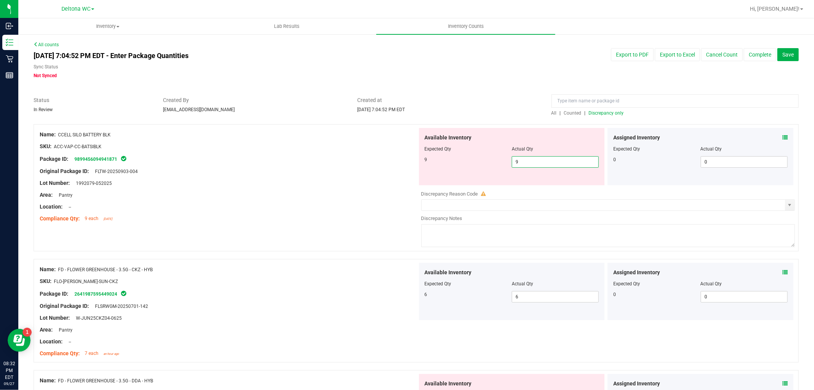
drag, startPoint x: 325, startPoint y: 198, endPoint x: 329, endPoint y: 195, distance: 5.2
click at [326, 197] on div "Area: Pantry" at bounding box center [229, 195] width 378 height 8
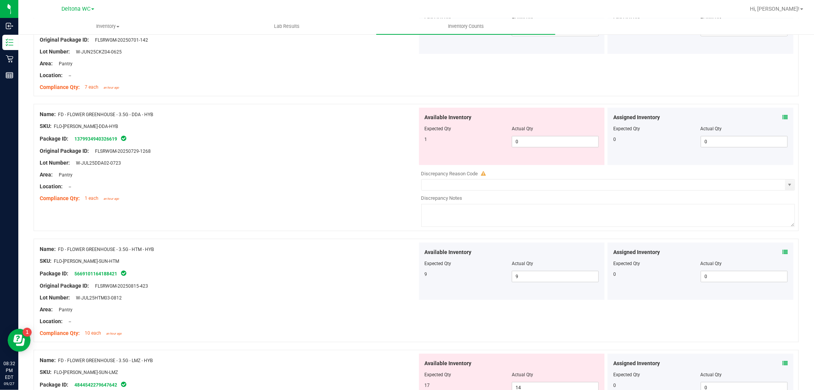
scroll to position [254, 0]
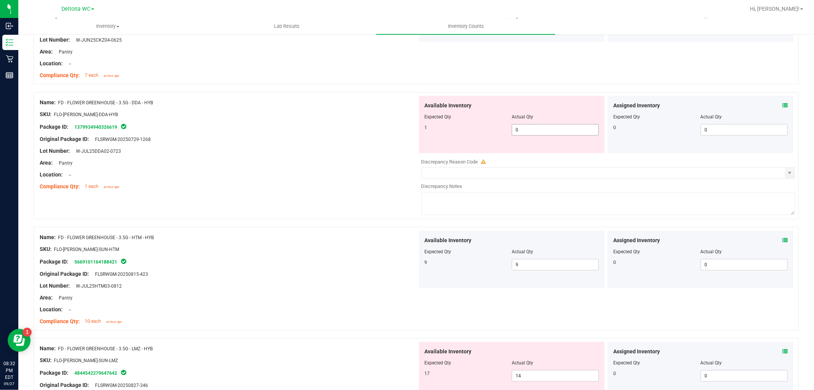
click at [538, 126] on span "0 0" at bounding box center [555, 129] width 87 height 11
type input "1"
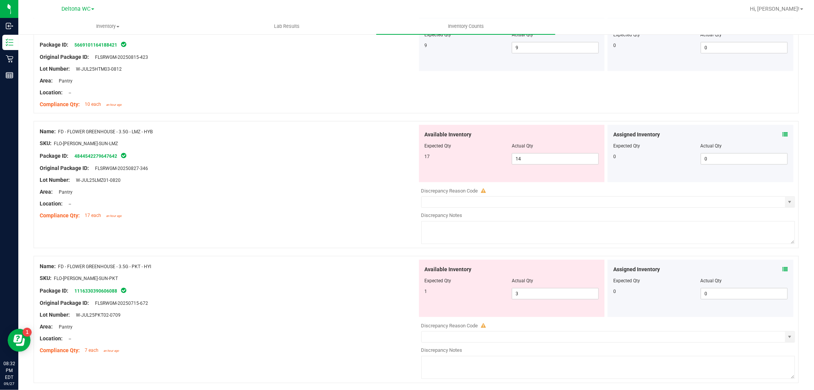
scroll to position [466, 0]
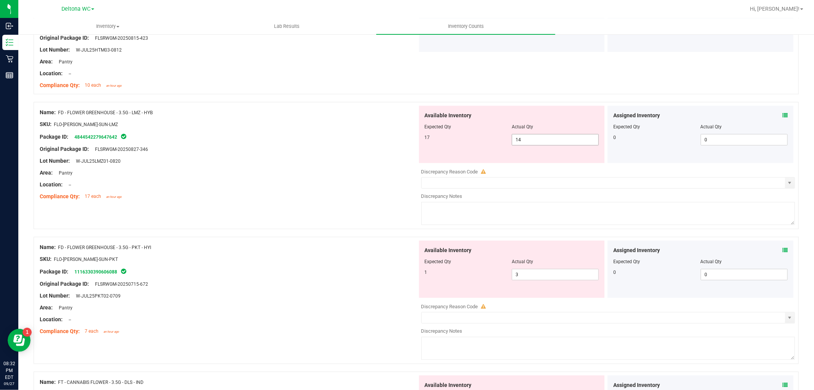
click at [537, 139] on span "14 14" at bounding box center [555, 139] width 87 height 11
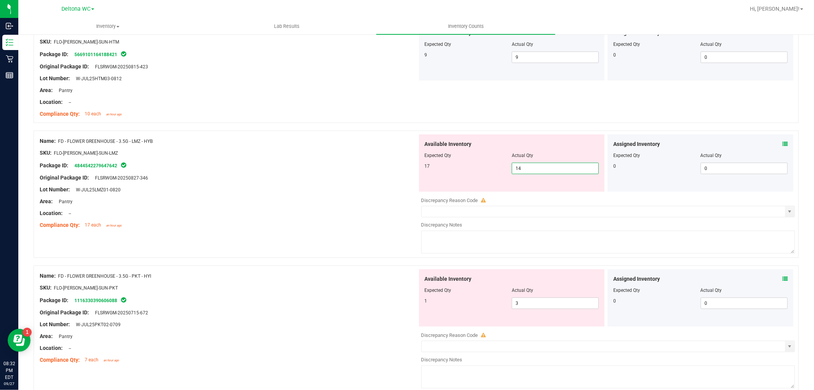
scroll to position [424, 0]
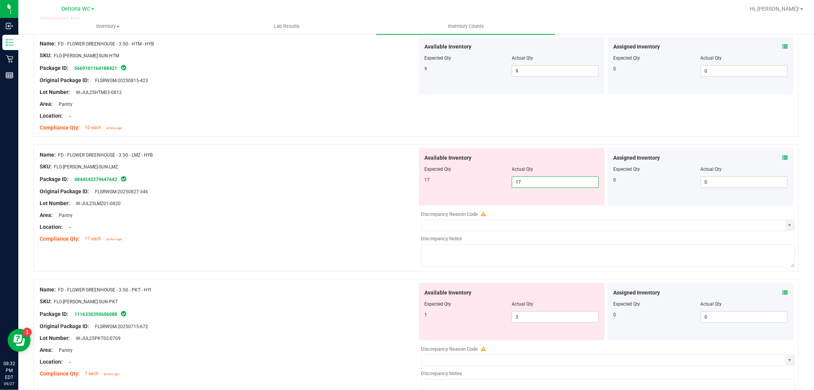
type input "17"
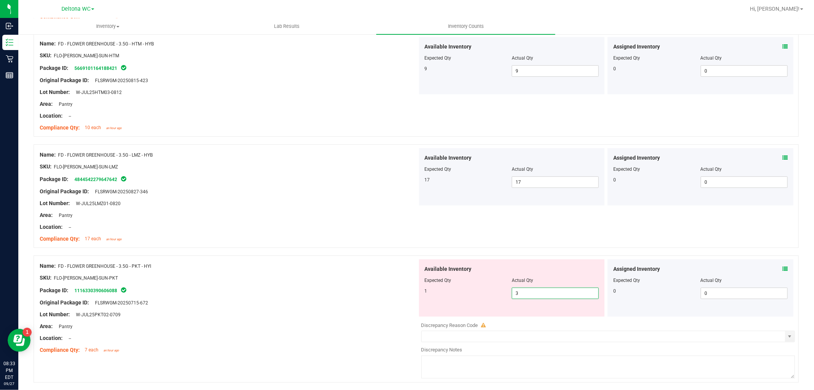
click at [545, 291] on span "3 3" at bounding box center [555, 292] width 87 height 11
type input "1"
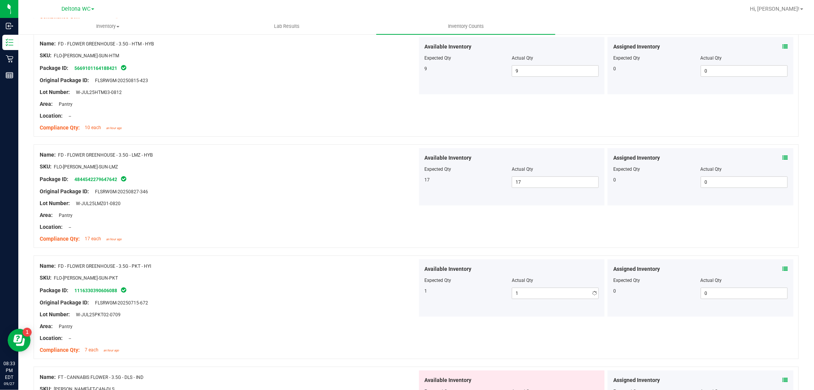
click at [385, 305] on div "Name: FD - FLOWER GREENHOUSE - 3.5G - PKT - HYI SKU: FLO-[PERSON_NAME]-SUN-PKT …" at bounding box center [229, 307] width 378 height 97
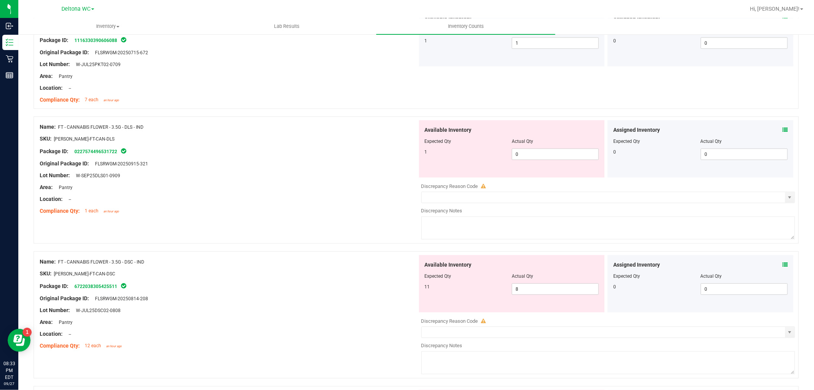
scroll to position [678, 0]
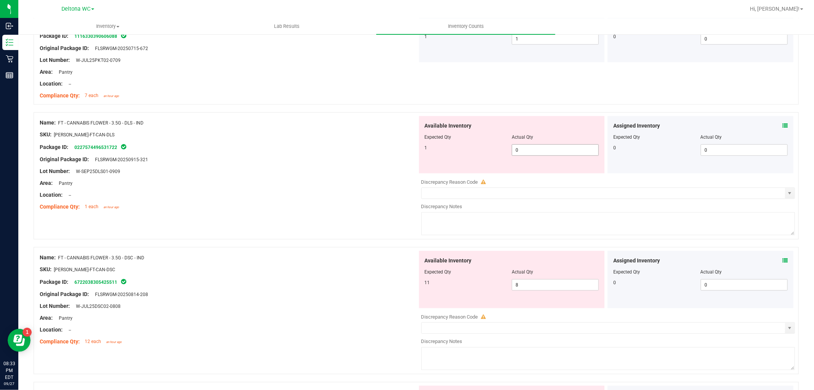
drag, startPoint x: 539, startPoint y: 153, endPoint x: 530, endPoint y: 156, distance: 9.3
click at [539, 152] on span "0 0" at bounding box center [555, 149] width 87 height 11
type input "1"
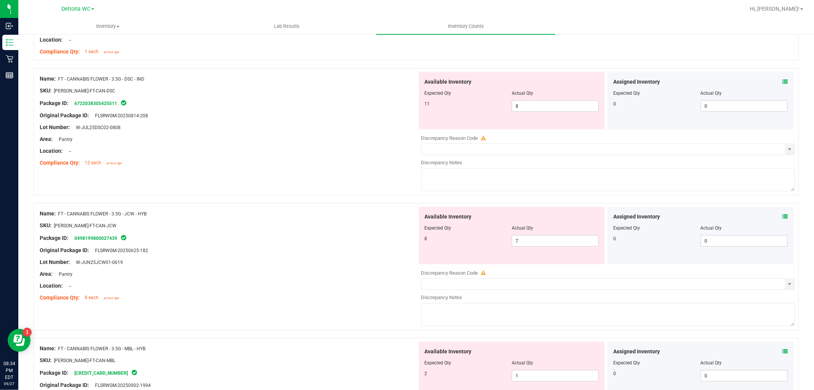
scroll to position [848, 0]
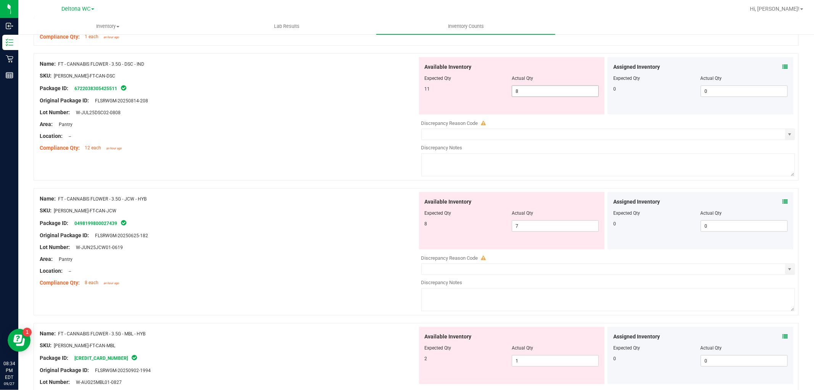
click at [533, 94] on span "8 8" at bounding box center [555, 91] width 87 height 11
type input "11"
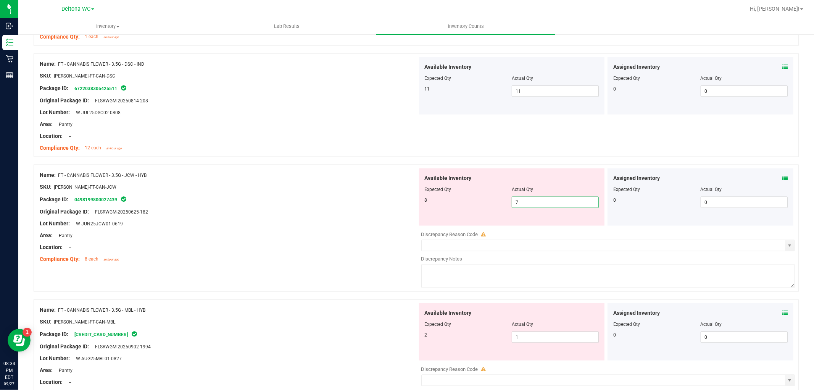
click at [541, 200] on span "7 7" at bounding box center [555, 202] width 87 height 11
type input "8"
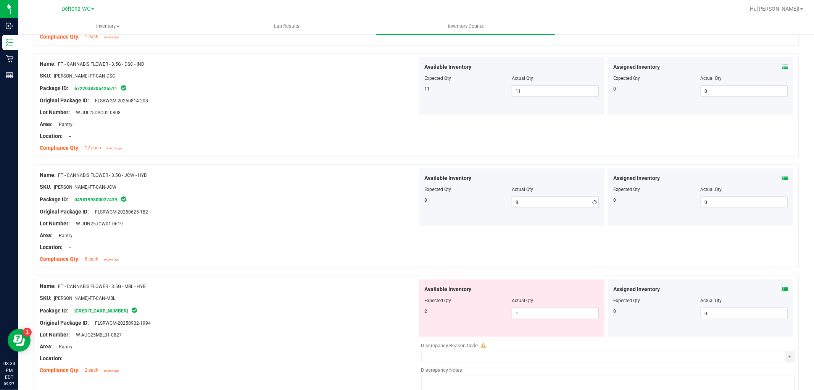
click at [392, 221] on div "Lot Number: W-JUN25JCW01-0619" at bounding box center [229, 223] width 378 height 8
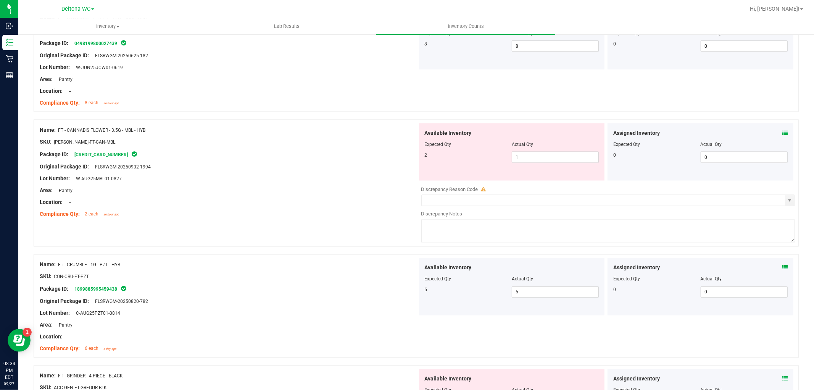
scroll to position [1018, 0]
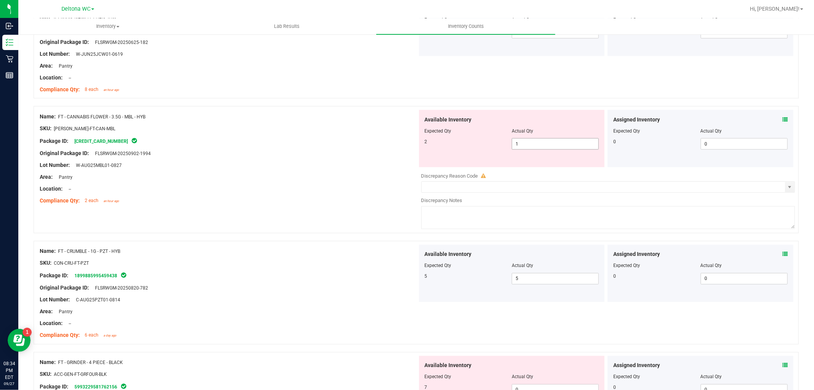
click at [525, 144] on span "1 1" at bounding box center [555, 143] width 87 height 11
click at [294, 224] on div "Name: FT - CANNABIS FLOWER - 3.5G - MBL - HYB SKU: [PERSON_NAME]-FT-CAN-MBL Pac…" at bounding box center [416, 169] width 765 height 127
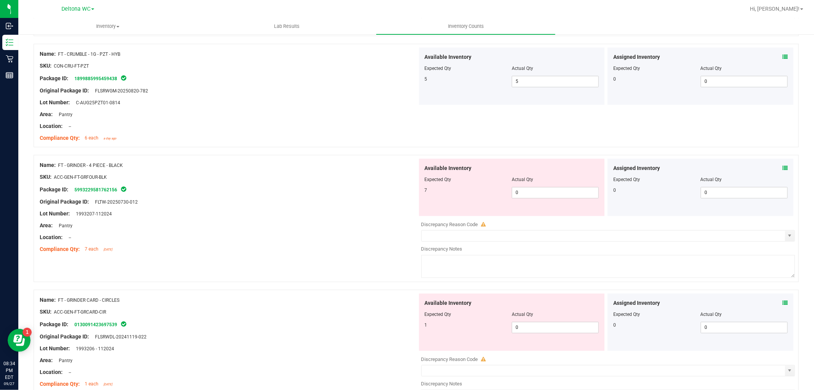
scroll to position [1272, 0]
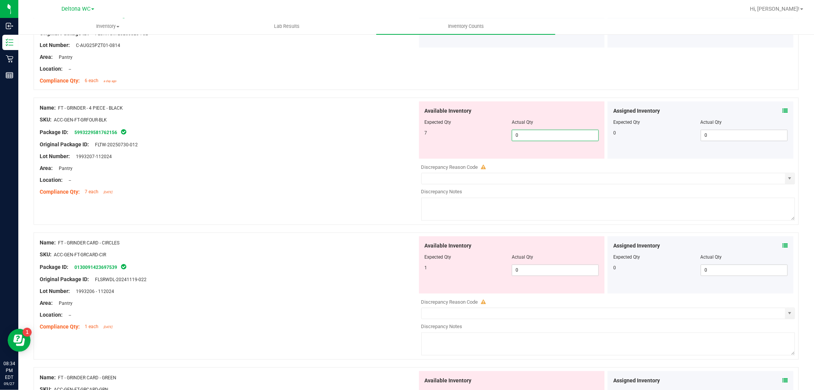
click at [536, 137] on span "0 0" at bounding box center [555, 134] width 87 height 11
type input "7"
click at [344, 157] on div "Lot Number: 1993207-112024" at bounding box center [229, 156] width 378 height 8
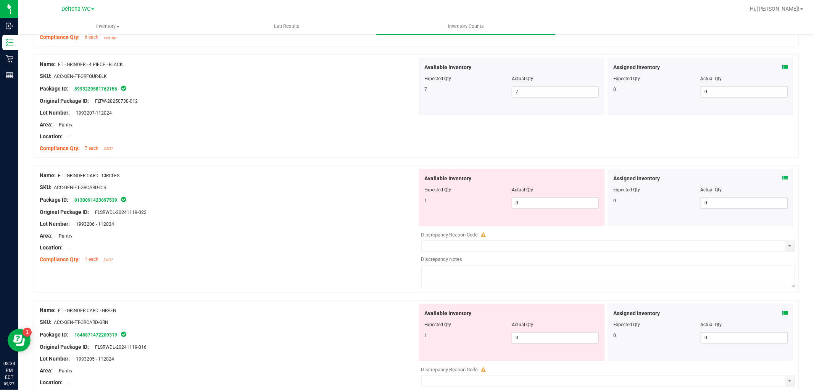
scroll to position [1357, 0]
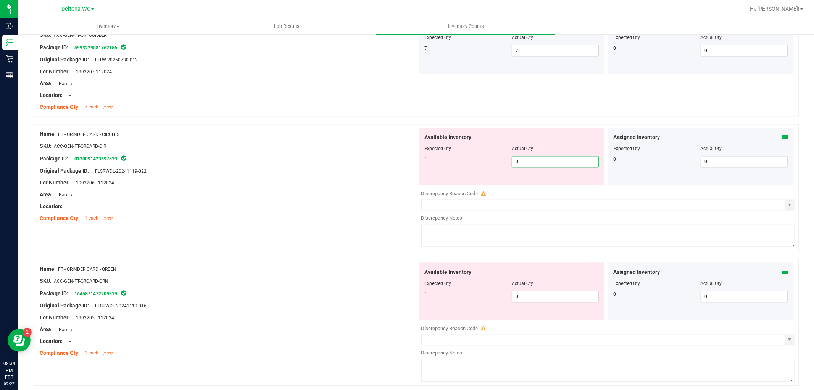
click at [546, 162] on span "0 0" at bounding box center [555, 161] width 87 height 11
type input "1"
click at [342, 202] on div "Name: FT - GRINDER CARD - CIRCLES SKU: ACC-GEN-FT-GRCARD-CIR Package ID: 013009…" at bounding box center [229, 175] width 378 height 97
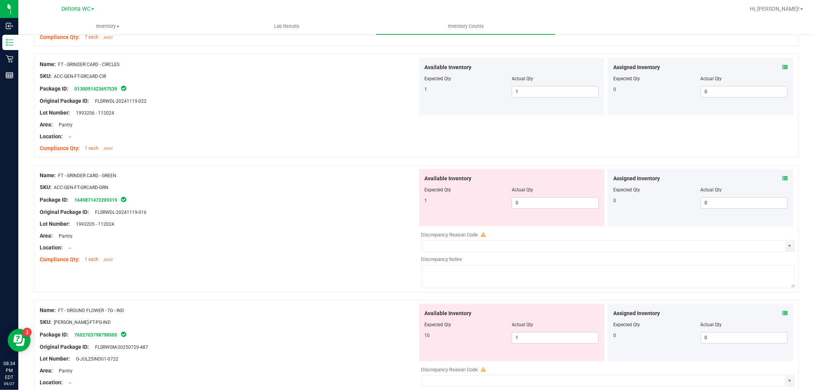
scroll to position [1442, 0]
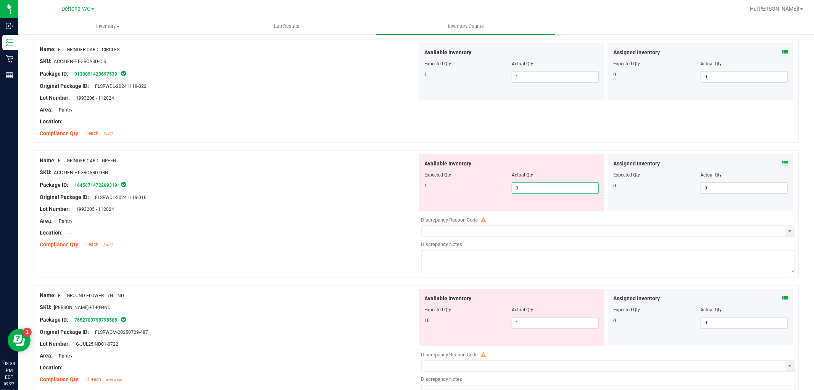
click at [528, 191] on span "0 0" at bounding box center [555, 187] width 87 height 11
type input "1"
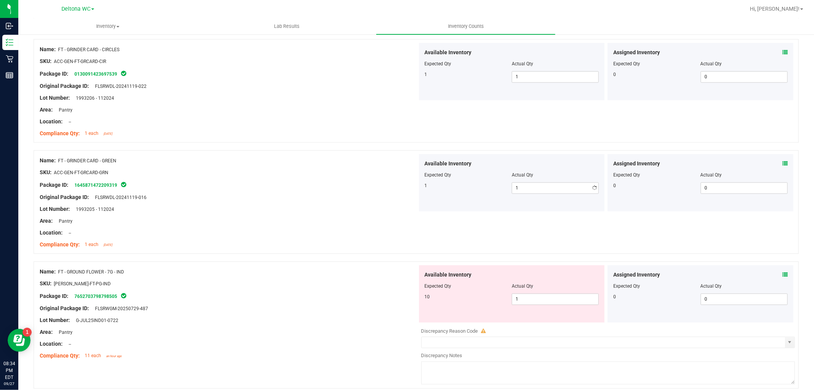
click at [339, 230] on div "Location: --" at bounding box center [229, 233] width 378 height 8
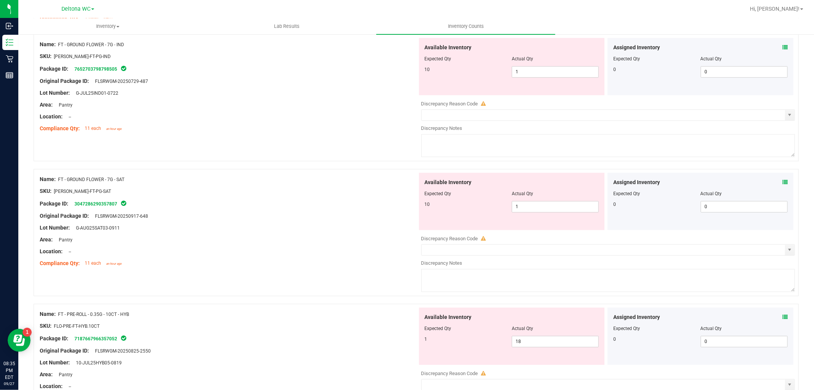
scroll to position [1654, 0]
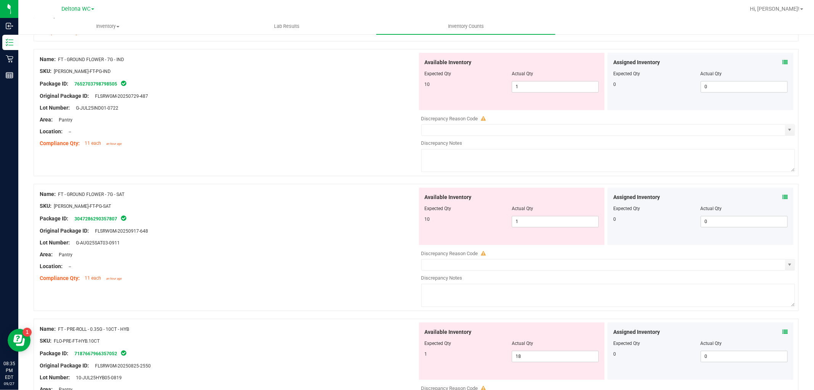
click at [782, 63] on div "Assigned Inventory Expected Qty Actual Qty 0 0 0" at bounding box center [701, 81] width 186 height 57
click at [783, 63] on icon at bounding box center [785, 62] width 5 height 5
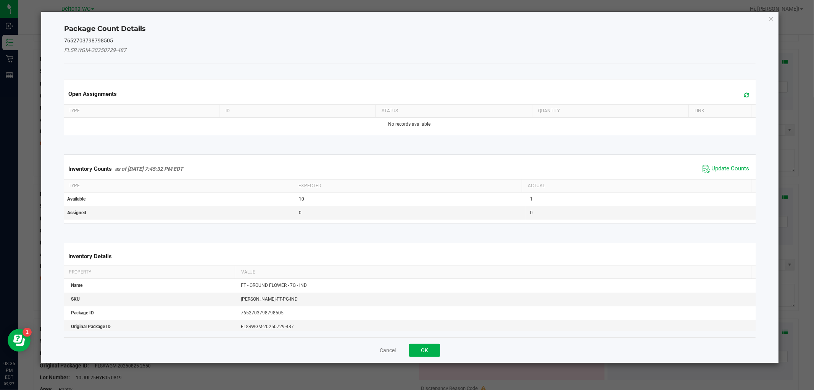
click at [718, 163] on span "Update Counts" at bounding box center [726, 168] width 51 height 11
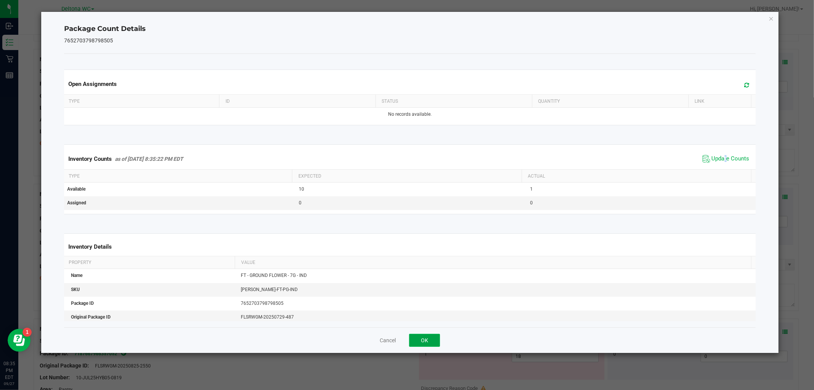
click at [429, 340] on button "OK" at bounding box center [424, 340] width 31 height 13
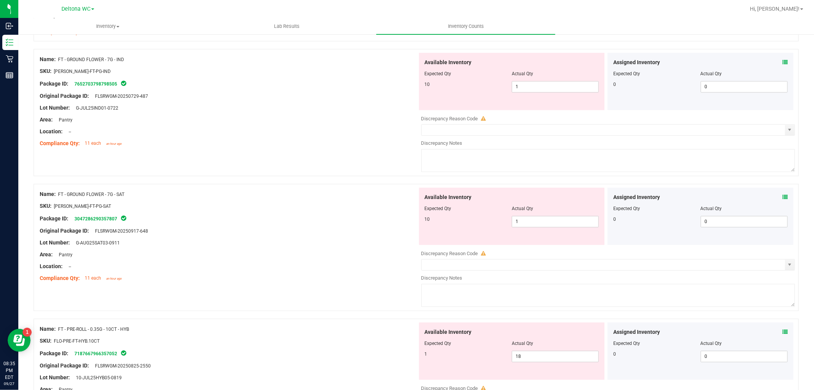
click at [783, 196] on icon at bounding box center [785, 196] width 5 height 5
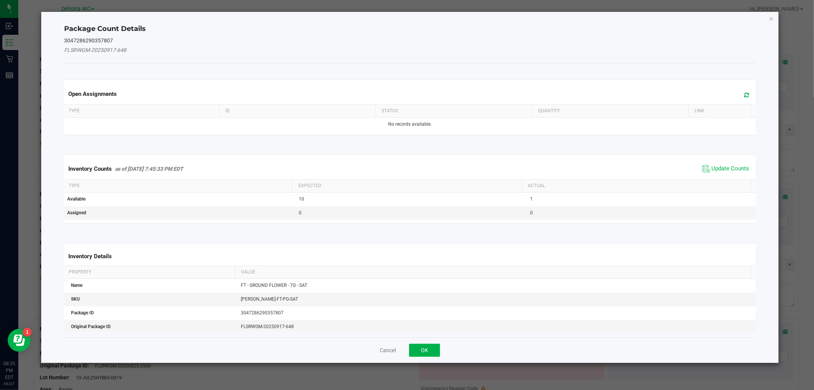
drag, startPoint x: 715, startPoint y: 168, endPoint x: 691, endPoint y: 181, distance: 27.0
click at [715, 167] on span "Update Counts" at bounding box center [731, 169] width 38 height 8
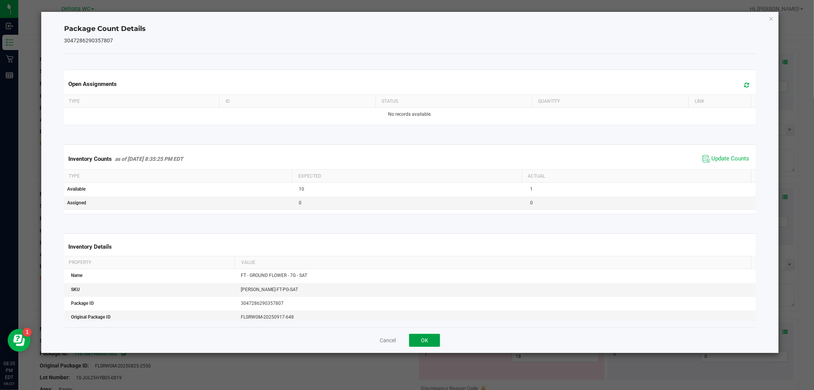
drag, startPoint x: 418, startPoint y: 340, endPoint x: 417, endPoint y: 336, distance: 3.9
click at [417, 340] on button "OK" at bounding box center [424, 340] width 31 height 13
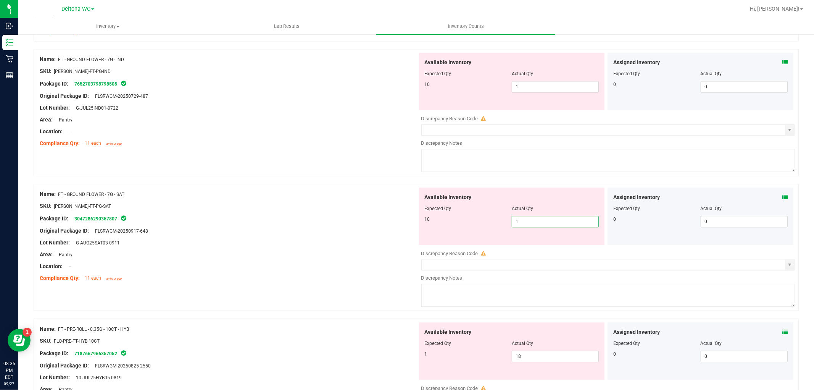
drag, startPoint x: 537, startPoint y: 219, endPoint x: 493, endPoint y: 221, distance: 44.3
click at [495, 221] on div "10 1 1" at bounding box center [512, 221] width 174 height 11
type input "2"
click at [314, 250] on div at bounding box center [229, 249] width 378 height 4
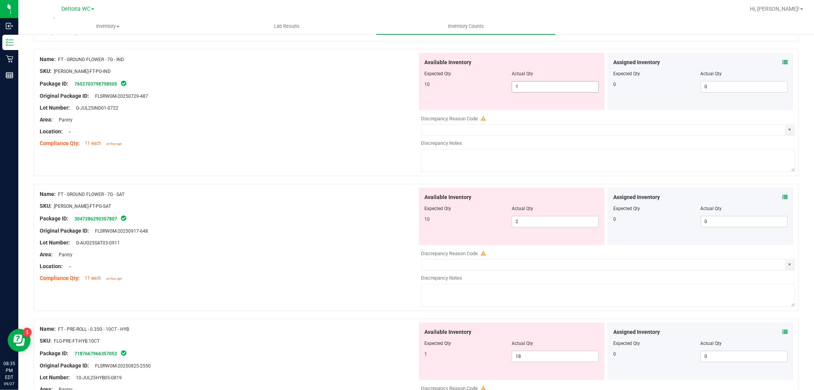
click at [536, 89] on span "1 1" at bounding box center [555, 86] width 87 height 11
type input "9"
click at [369, 161] on div "Name: FT - GROUND FLOWER - 7G - IND SKU: [PERSON_NAME]-FT-PG-IND Package ID: 76…" at bounding box center [416, 112] width 765 height 127
drag, startPoint x: 528, startPoint y: 87, endPoint x: 503, endPoint y: 92, distance: 25.3
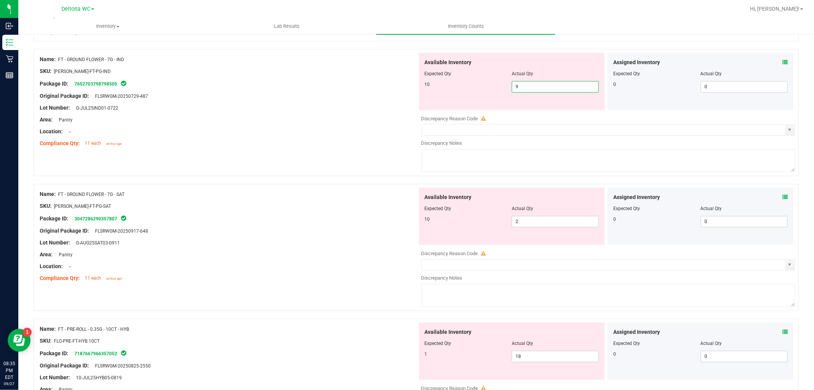
click at [503, 92] on div "10 9 9" at bounding box center [512, 86] width 174 height 11
type input "10"
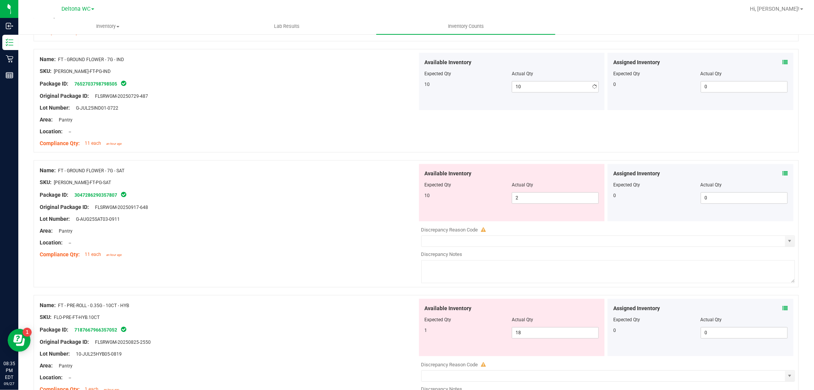
click at [381, 142] on div "Compliance Qty: 11 each an hour ago" at bounding box center [229, 143] width 378 height 8
drag, startPoint x: 537, startPoint y: 198, endPoint x: 491, endPoint y: 203, distance: 46.4
click at [491, 203] on div "10 2 2" at bounding box center [512, 197] width 174 height 11
type input "10"
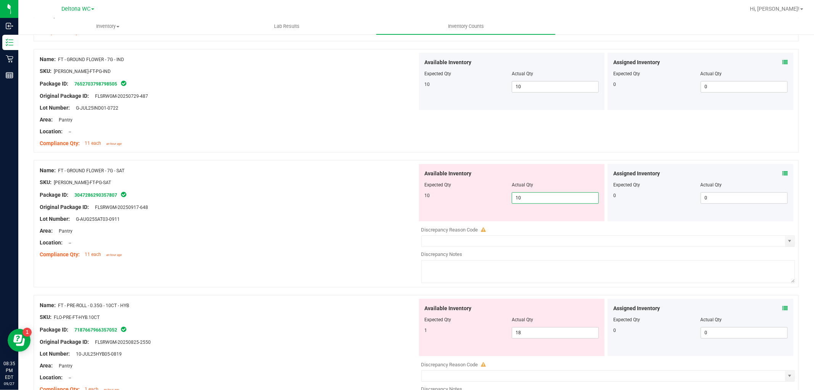
click at [334, 240] on div "Location: --" at bounding box center [229, 243] width 378 height 8
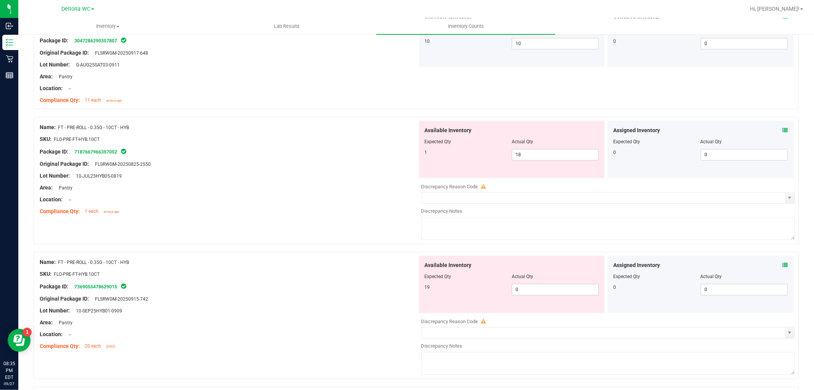
scroll to position [1824, 0]
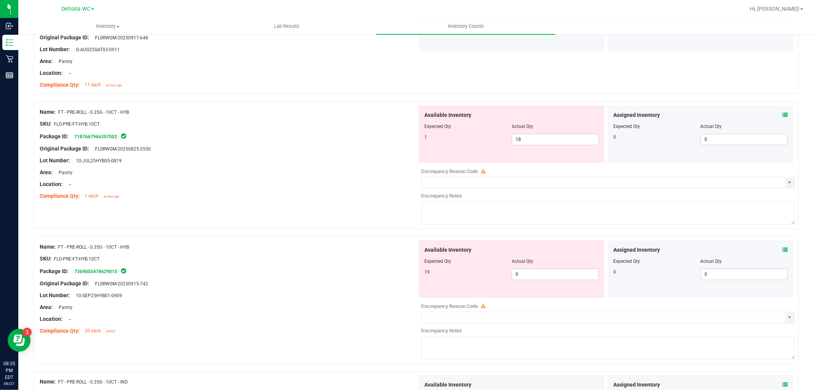
click at [783, 114] on icon at bounding box center [785, 114] width 5 height 5
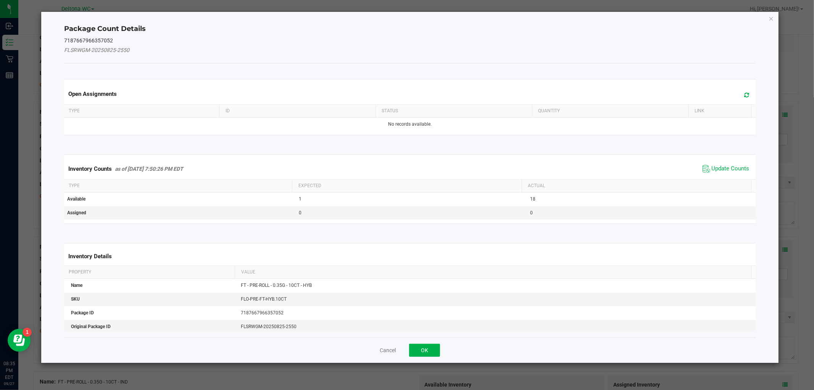
drag, startPoint x: 713, startPoint y: 165, endPoint x: 694, endPoint y: 184, distance: 26.7
click at [712, 165] on span "Update Counts" at bounding box center [731, 169] width 38 height 8
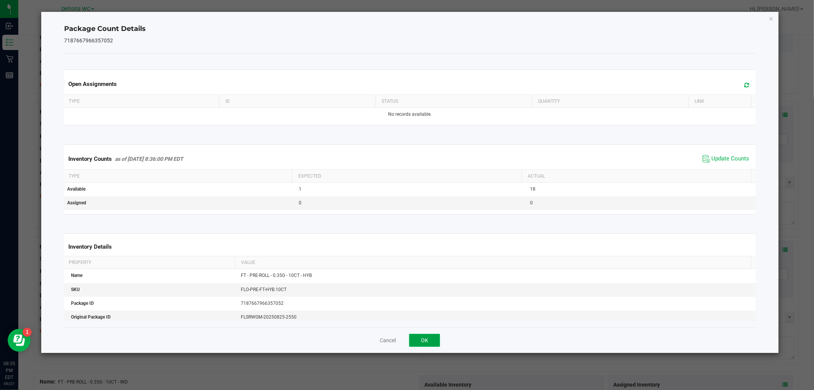
click at [427, 338] on button "OK" at bounding box center [424, 340] width 31 height 13
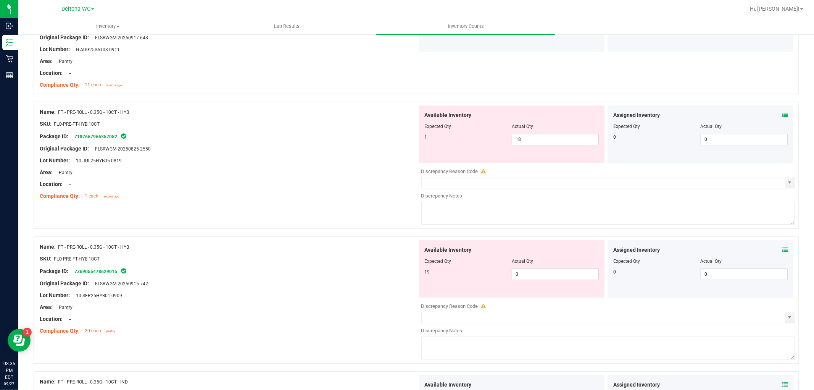
drag, startPoint x: 783, startPoint y: 251, endPoint x: 779, endPoint y: 251, distance: 4.6
click at [783, 251] on div "Assigned Inventory Expected Qty Actual Qty 0 0 0" at bounding box center [701, 268] width 186 height 57
click at [783, 251] on icon at bounding box center [785, 249] width 5 height 5
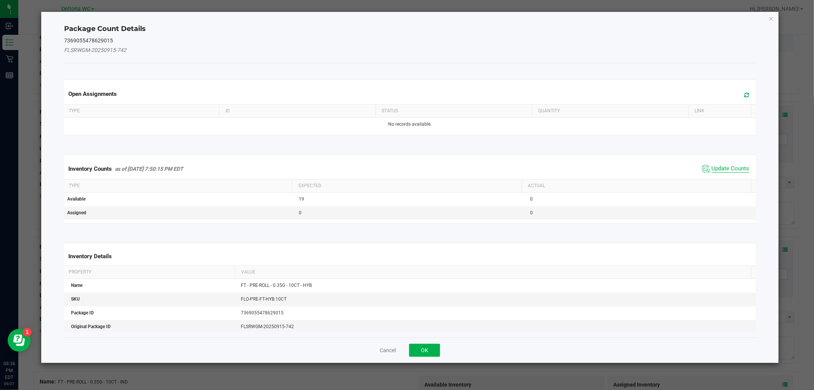
click at [735, 170] on span "Update Counts" at bounding box center [731, 169] width 38 height 8
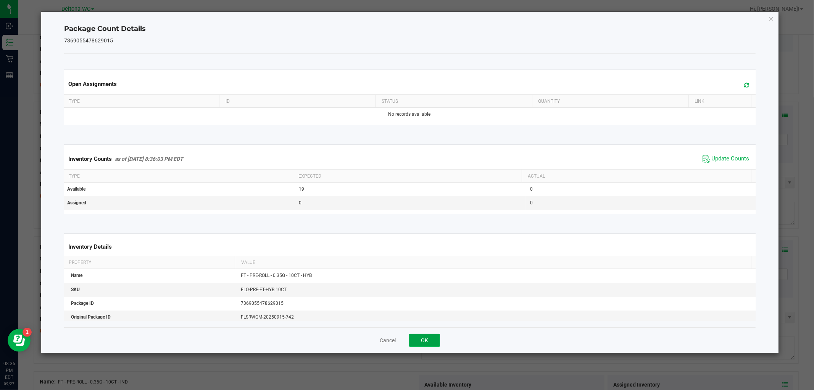
click at [414, 337] on button "OK" at bounding box center [424, 340] width 31 height 13
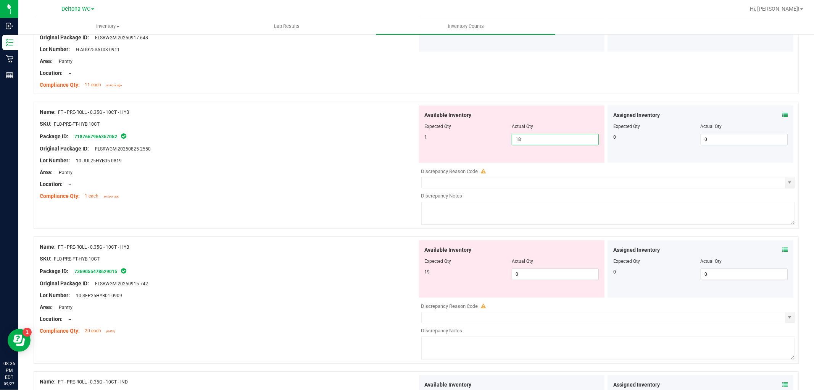
click at [539, 140] on span "18 18" at bounding box center [555, 139] width 87 height 11
drag, startPoint x: 539, startPoint y: 139, endPoint x: 492, endPoint y: 126, distance: 49.4
click at [492, 126] on div "Available Inventory Expected Qty Actual Qty 1 18 18" at bounding box center [512, 133] width 186 height 57
type input "1"
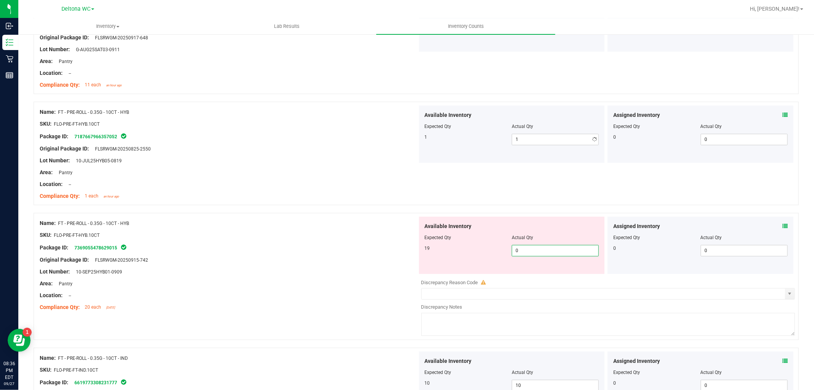
drag, startPoint x: 528, startPoint y: 276, endPoint x: 527, endPoint y: 265, distance: 10.7
click at [528, 275] on div "Available Inventory Expected Qty Actual Qty 19 0 0" at bounding box center [607, 276] width 378 height 121
type input "019"
type input "19"
click at [307, 277] on div at bounding box center [229, 278] width 378 height 4
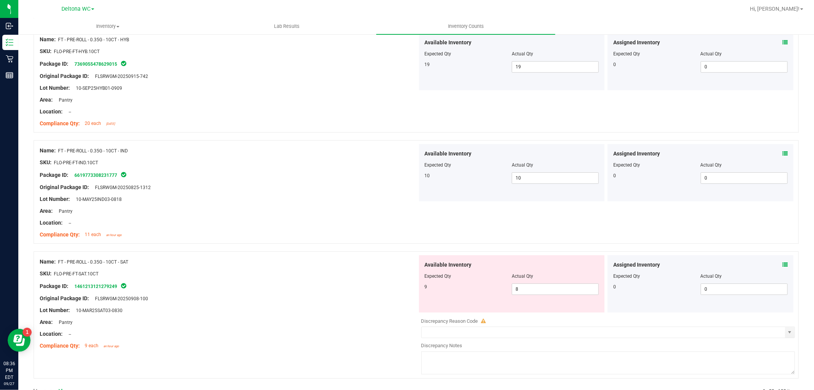
scroll to position [2031, 0]
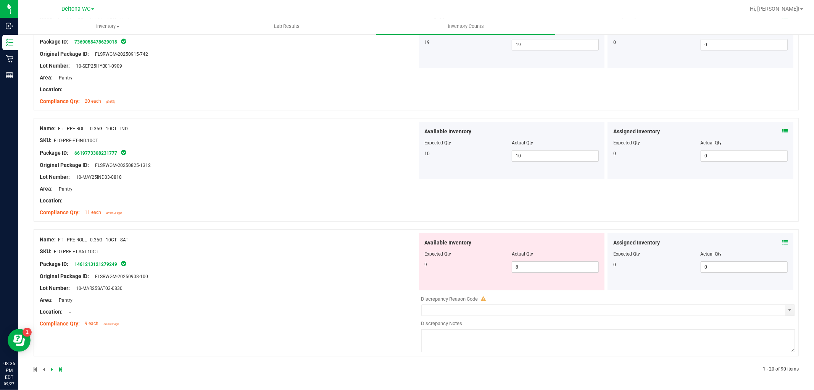
click at [783, 241] on icon at bounding box center [785, 242] width 5 height 5
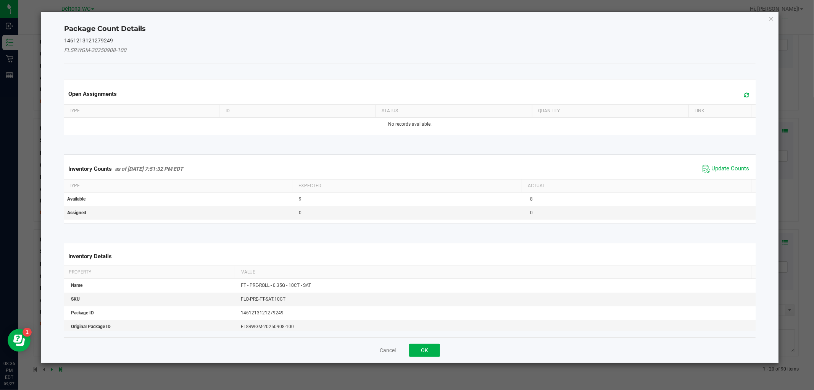
click at [720, 162] on div "Inventory Counts as of [DATE] 7:51:32 PM EDT Update Counts" at bounding box center [410, 168] width 694 height 21
click at [718, 167] on span "Update Counts" at bounding box center [731, 169] width 38 height 8
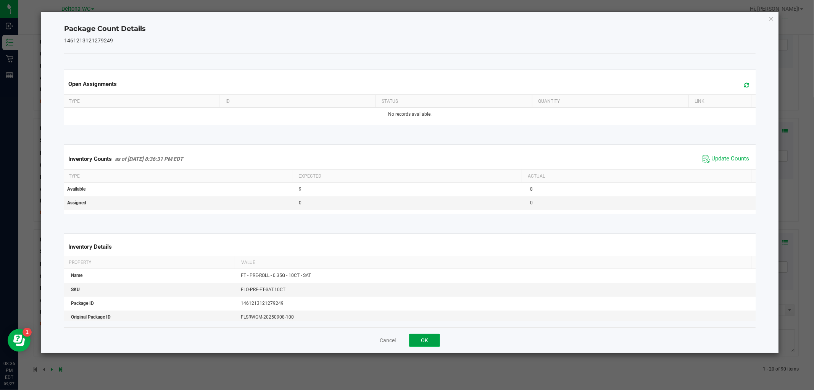
click at [425, 340] on button "OK" at bounding box center [424, 340] width 31 height 13
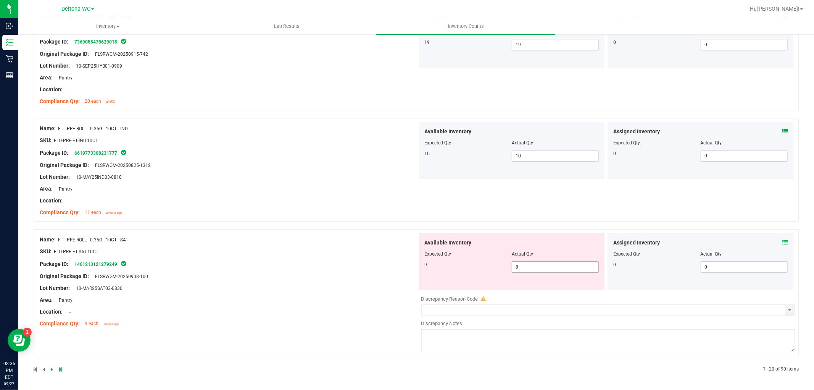
click at [537, 265] on span "8 8" at bounding box center [555, 266] width 87 height 11
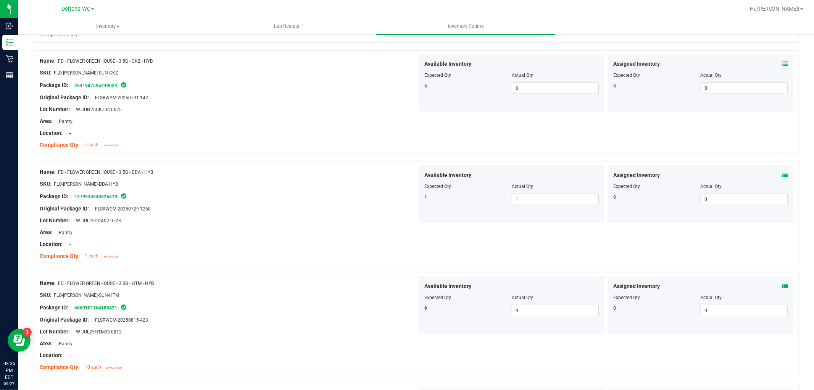
scroll to position [0, 0]
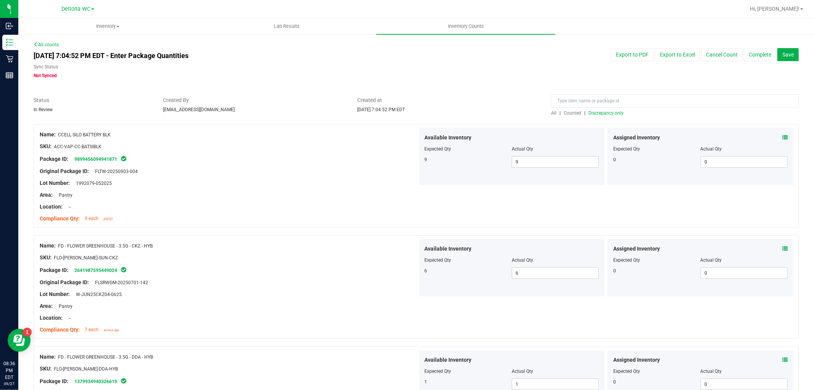
click at [604, 111] on span "Discrepancy only" at bounding box center [606, 112] width 35 height 5
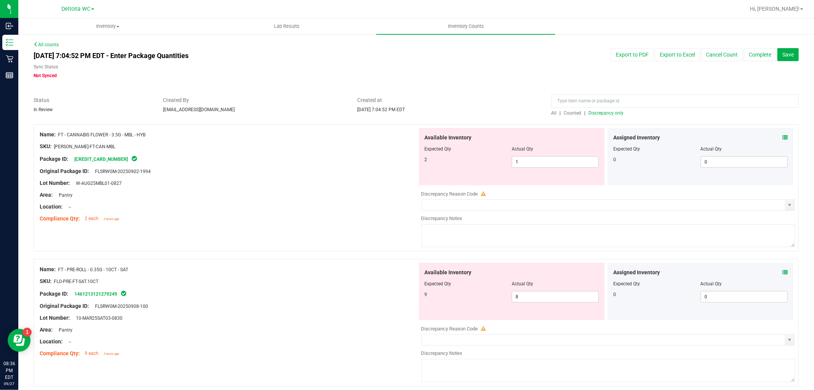
click at [359, 298] on div "Name: FT - PRE-ROLL - 0.35G - 10CT - SAT SKU: FLO-PRE-FT-SAT.10CT Package ID: 1…" at bounding box center [229, 311] width 378 height 97
drag, startPoint x: 539, startPoint y: 294, endPoint x: 480, endPoint y: 309, distance: 61.1
click at [480, 309] on div "Available Inventory Expected Qty Actual Qty 9 8 8" at bounding box center [512, 291] width 186 height 57
type input "9"
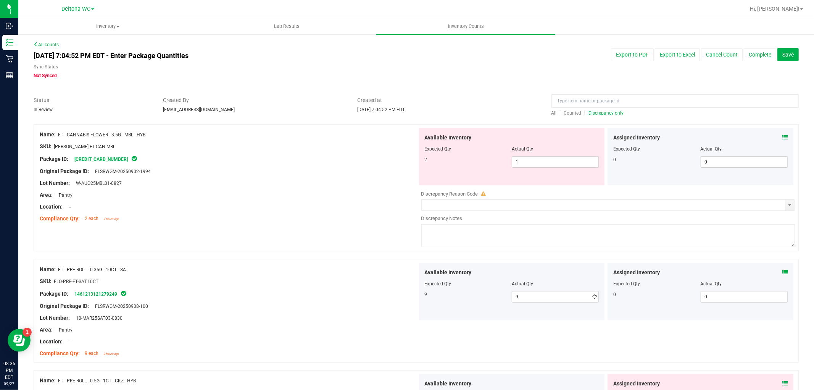
drag, startPoint x: 355, startPoint y: 285, endPoint x: 361, endPoint y: 278, distance: 9.7
click at [354, 284] on ng-container "SKU: FLO-PRE-FT-SAT.10CT" at bounding box center [229, 283] width 378 height 12
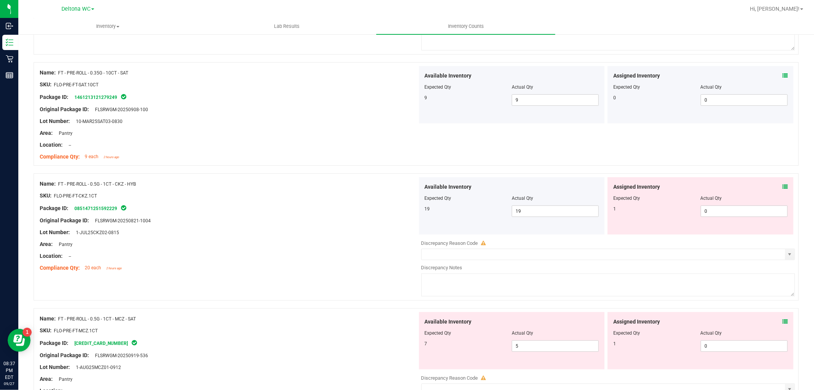
scroll to position [212, 0]
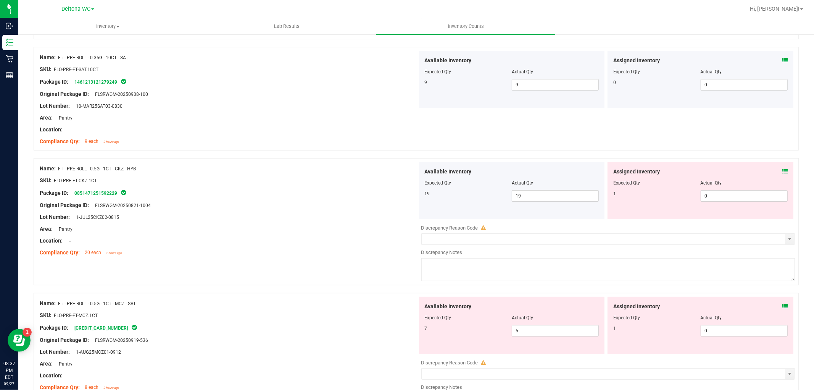
click at [781, 173] on div "Assigned Inventory Expected Qty Actual Qty 1 0 0" at bounding box center [701, 190] width 186 height 57
click at [783, 168] on span at bounding box center [785, 172] width 5 height 8
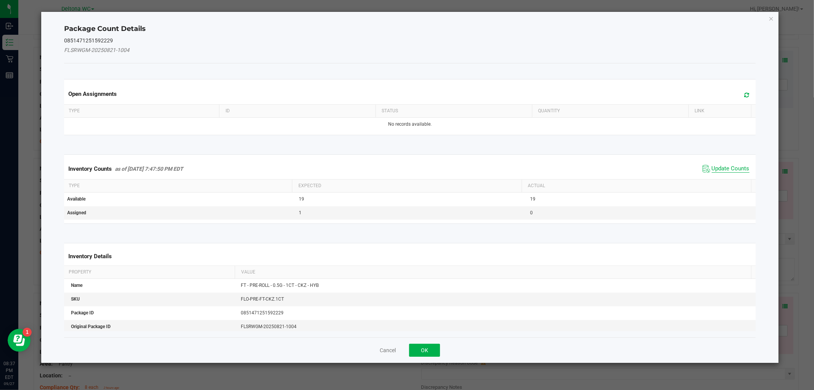
click at [723, 165] on span "Update Counts" at bounding box center [731, 169] width 38 height 8
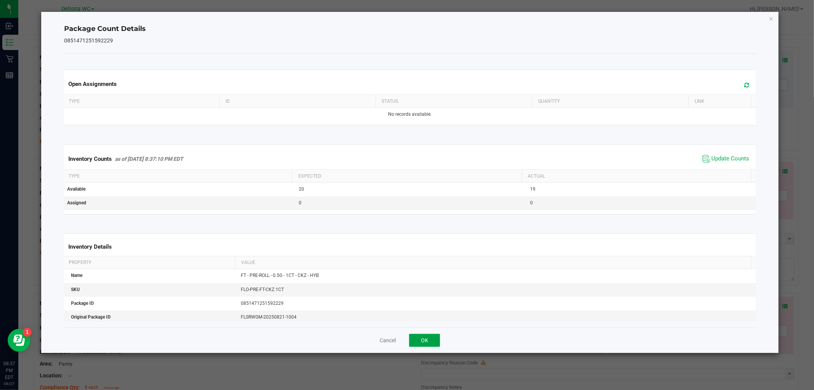
drag, startPoint x: 418, startPoint y: 340, endPoint x: 421, endPoint y: 333, distance: 8.5
click at [418, 339] on button "OK" at bounding box center [424, 340] width 31 height 13
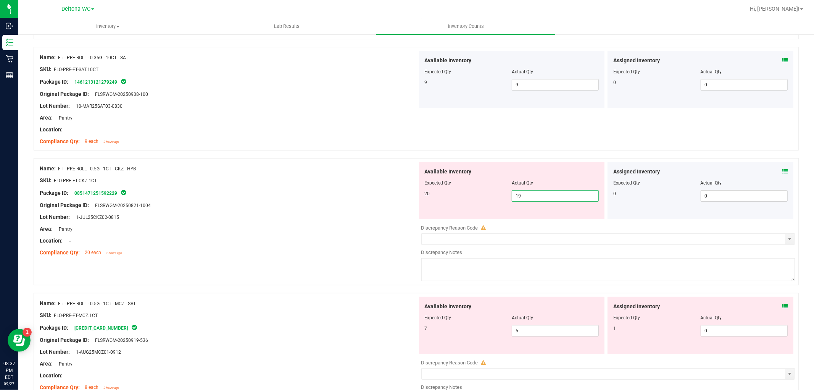
drag, startPoint x: 555, startPoint y: 197, endPoint x: 453, endPoint y: 207, distance: 102.0
click at [453, 207] on div "Available Inventory Expected Qty Actual Qty 20 19 19" at bounding box center [512, 190] width 186 height 57
type input "20"
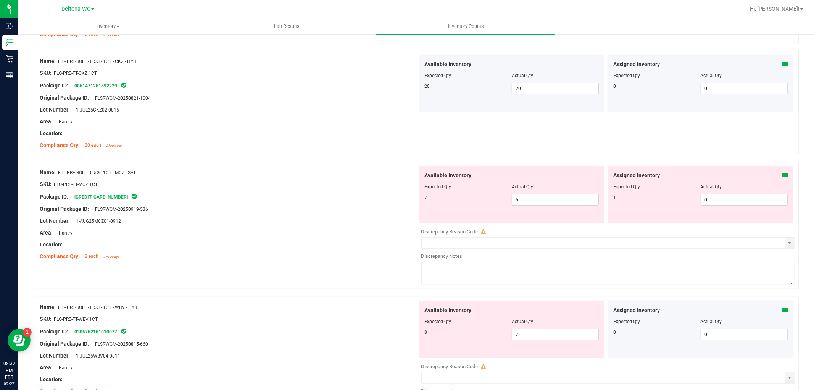
scroll to position [339, 0]
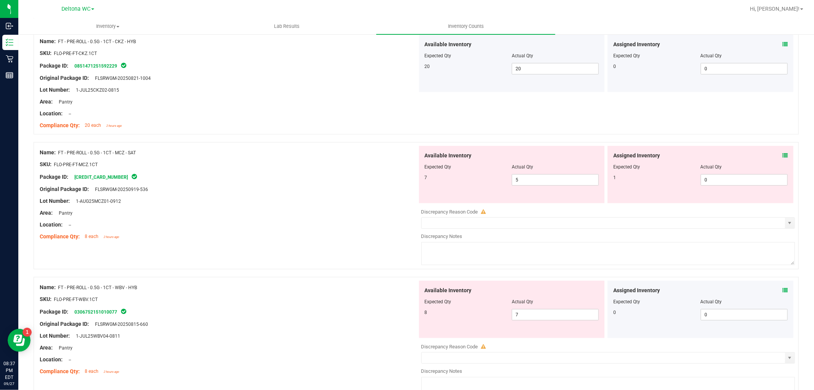
click at [783, 154] on icon at bounding box center [785, 155] width 5 height 5
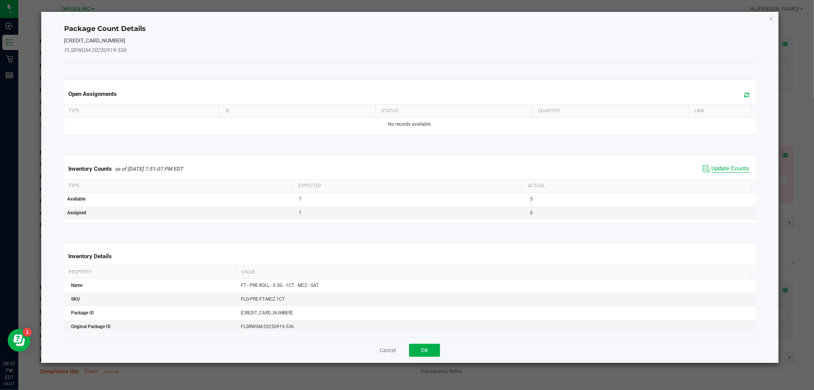
drag, startPoint x: 729, startPoint y: 162, endPoint x: 729, endPoint y: 166, distance: 4.6
click at [729, 166] on div "Inventory Counts as of [DATE] 7:51:07 PM EDT Update Counts" at bounding box center [410, 168] width 694 height 21
drag, startPoint x: 730, startPoint y: 168, endPoint x: 723, endPoint y: 176, distance: 10.8
click at [730, 168] on span "Update Counts" at bounding box center [731, 169] width 38 height 8
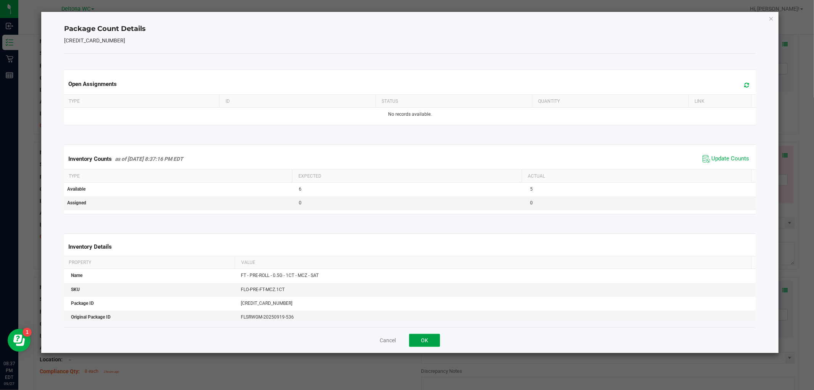
drag, startPoint x: 420, startPoint y: 340, endPoint x: 432, endPoint y: 337, distance: 12.4
click at [420, 340] on button "OK" at bounding box center [424, 340] width 31 height 13
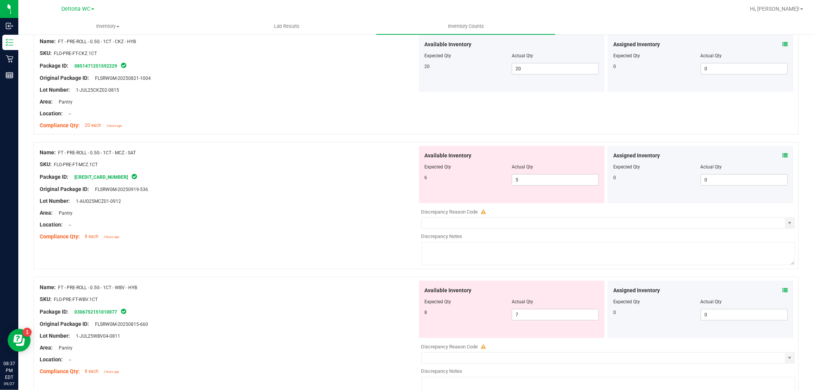
click at [778, 296] on div at bounding box center [700, 296] width 174 height 4
click at [783, 289] on icon at bounding box center [785, 289] width 5 height 5
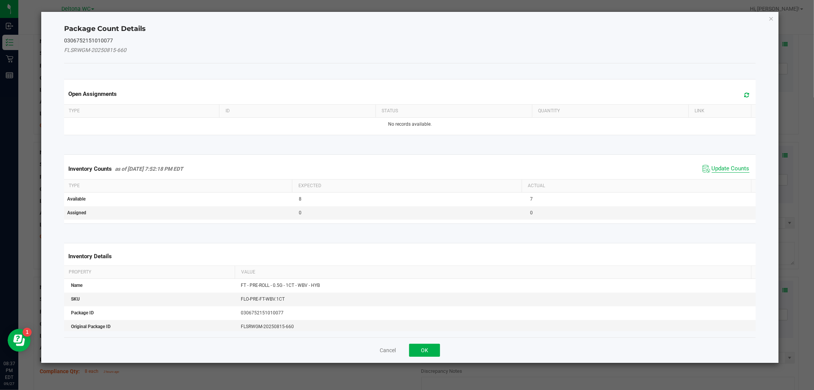
drag, startPoint x: 719, startPoint y: 169, endPoint x: 708, endPoint y: 178, distance: 14.2
click at [719, 170] on span "Update Counts" at bounding box center [731, 169] width 38 height 8
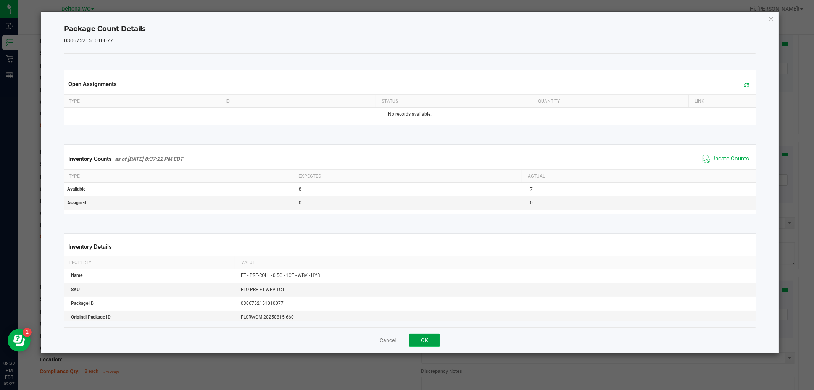
click at [429, 340] on button "OK" at bounding box center [424, 340] width 31 height 13
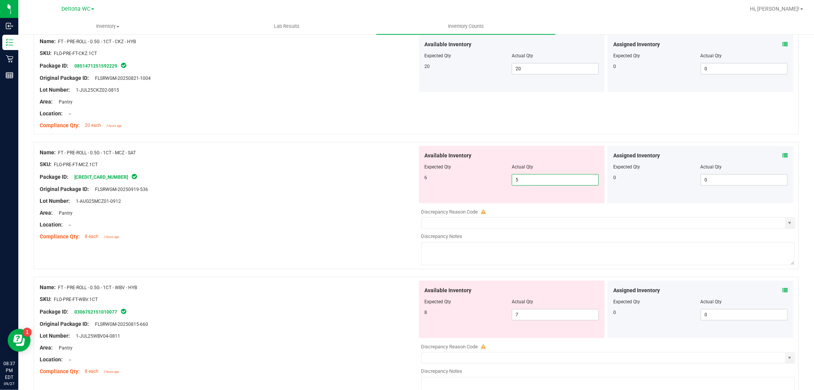
drag, startPoint x: 549, startPoint y: 184, endPoint x: 491, endPoint y: 195, distance: 59.1
click at [491, 195] on div "Available Inventory Expected Qty Actual Qty 6 5 5" at bounding box center [512, 174] width 186 height 57
type input "6"
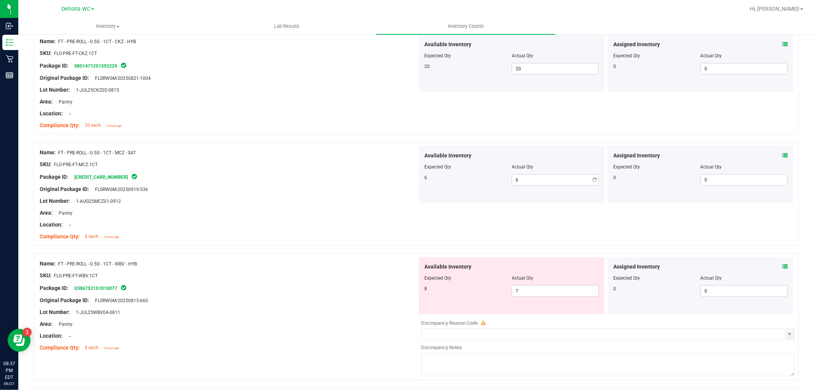
click at [300, 247] on div "Name: FT - PRE-ROLL - 0.5G - 1CT - MCZ - SAT SKU: FLO-PRE-FT-MCZ.1CT Package ID…" at bounding box center [416, 197] width 765 height 111
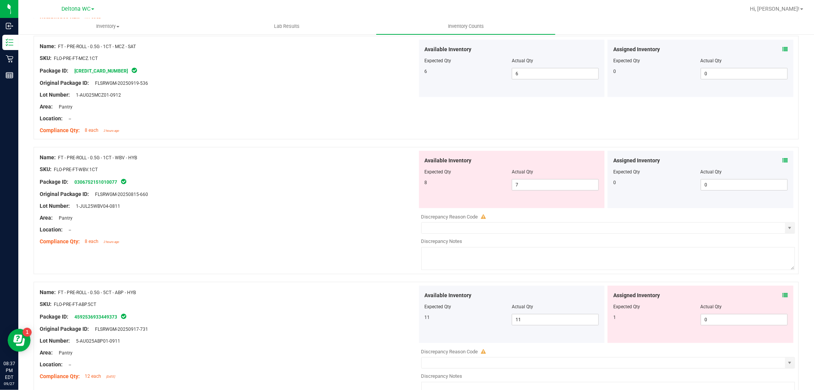
scroll to position [509, 0]
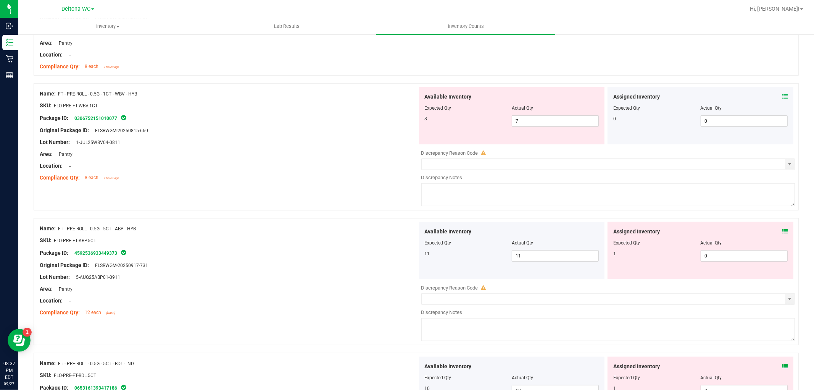
click at [784, 103] on div "Assigned Inventory Expected Qty Actual Qty 0 0 0" at bounding box center [701, 115] width 186 height 57
click at [783, 94] on icon at bounding box center [785, 96] width 5 height 5
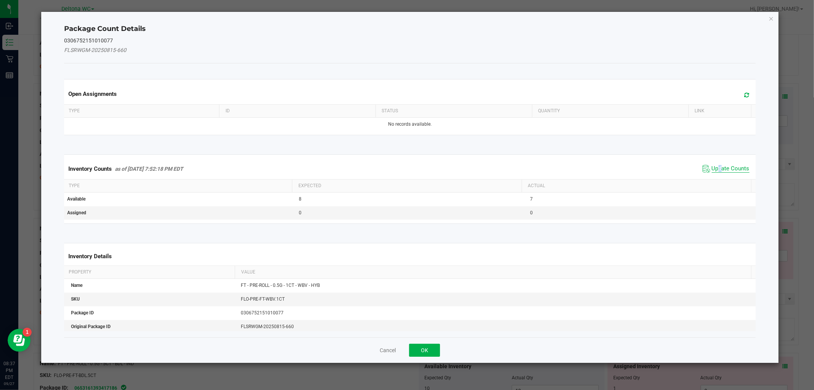
click at [714, 169] on span "Update Counts" at bounding box center [731, 169] width 38 height 8
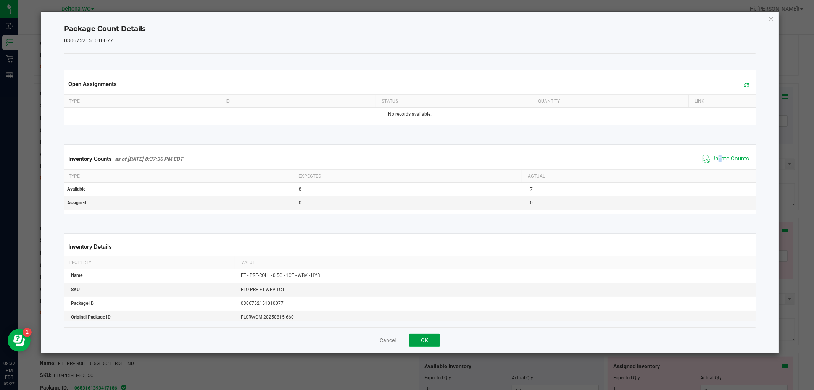
click at [420, 338] on button "OK" at bounding box center [424, 340] width 31 height 13
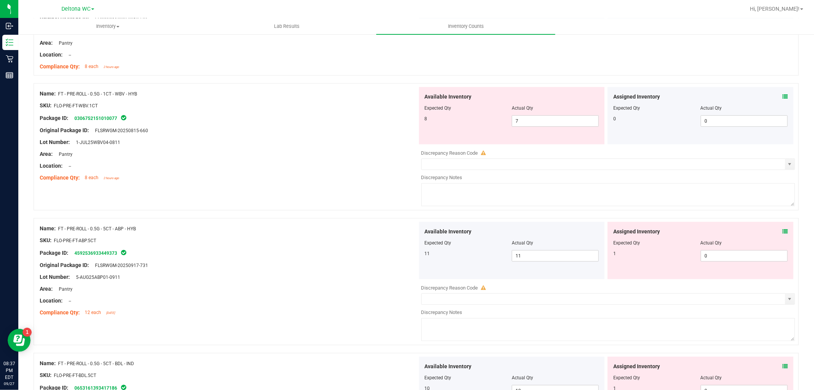
click at [783, 233] on icon at bounding box center [785, 231] width 5 height 5
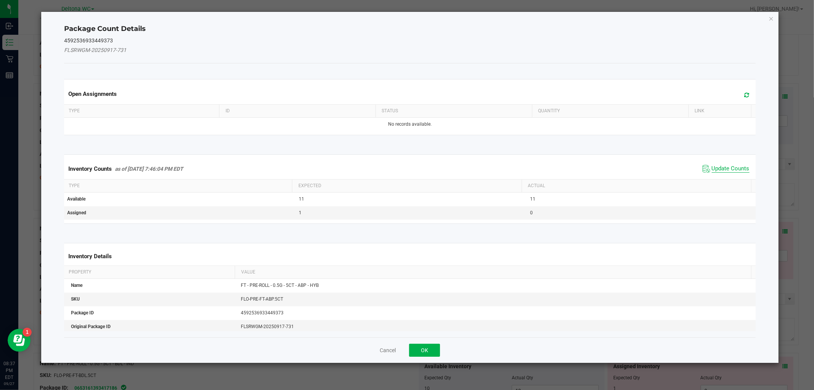
click at [723, 165] on span "Update Counts" at bounding box center [731, 169] width 38 height 8
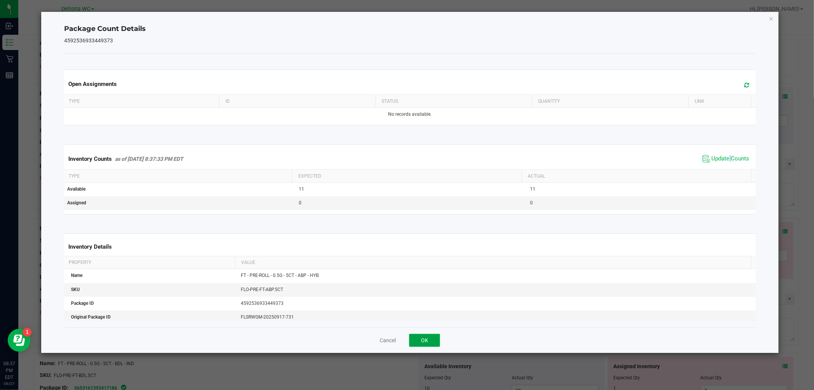
click at [426, 337] on button "OK" at bounding box center [424, 340] width 31 height 13
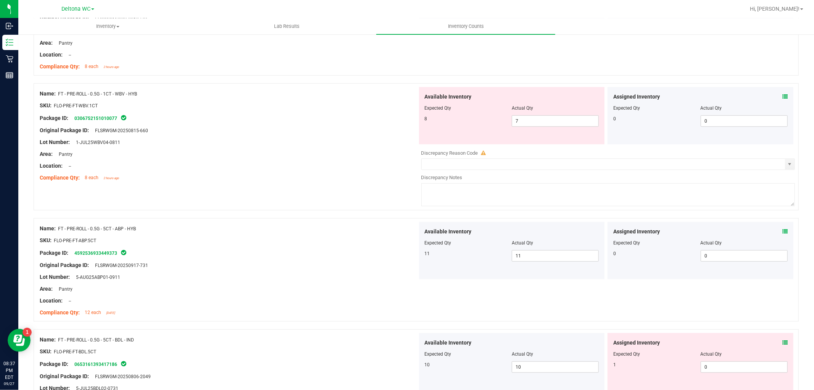
click at [783, 343] on icon at bounding box center [785, 342] width 5 height 5
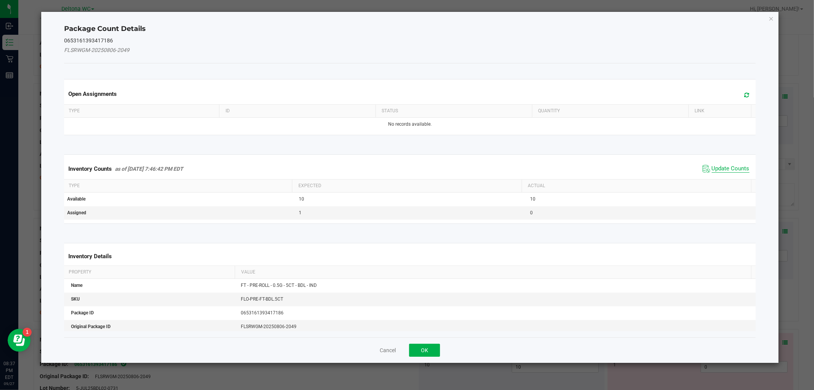
click at [734, 169] on span "Update Counts" at bounding box center [731, 169] width 38 height 8
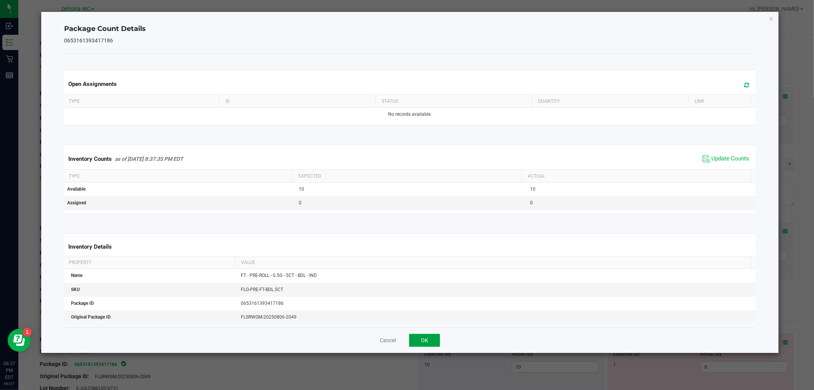
click at [431, 340] on button "OK" at bounding box center [424, 340] width 31 height 13
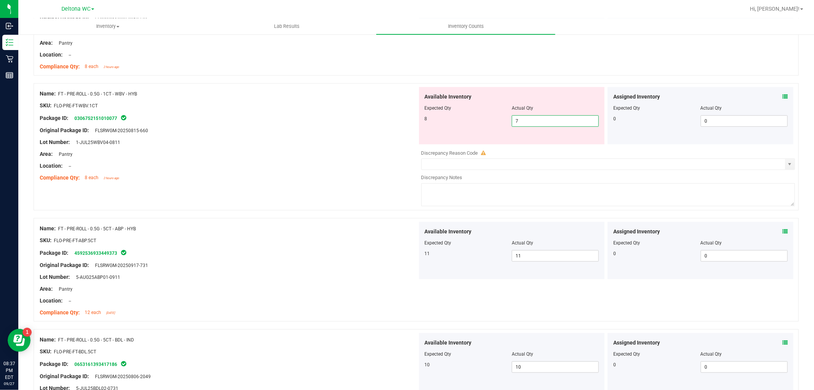
drag, startPoint x: 537, startPoint y: 126, endPoint x: 516, endPoint y: 124, distance: 20.7
click at [516, 124] on div "Available Inventory Expected Qty Actual Qty 8 7 7" at bounding box center [512, 115] width 186 height 57
drag, startPoint x: 526, startPoint y: 117, endPoint x: 499, endPoint y: 119, distance: 27.2
click at [499, 119] on div "8 7 7" at bounding box center [512, 120] width 174 height 11
type input "8"
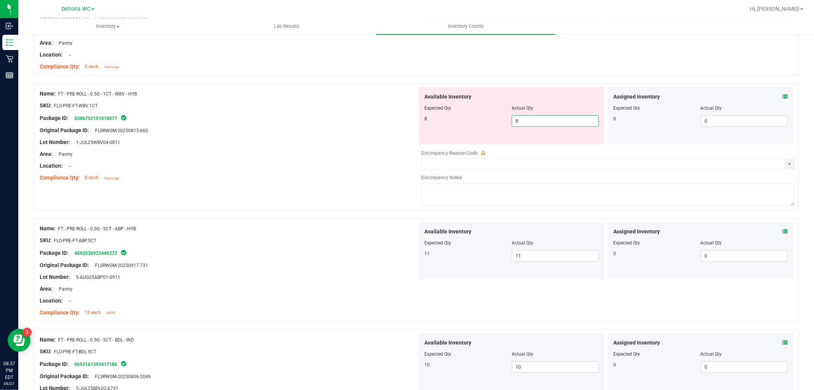
type input "8"
click at [353, 139] on div "Lot Number: 1-JUL25WBV04-0811" at bounding box center [229, 142] width 378 height 8
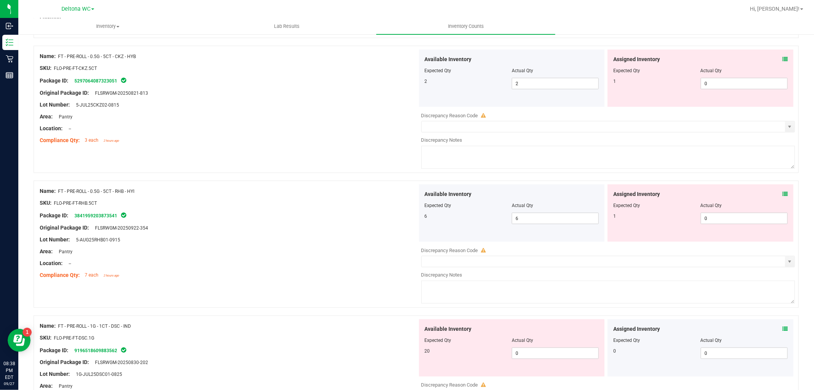
scroll to position [891, 0]
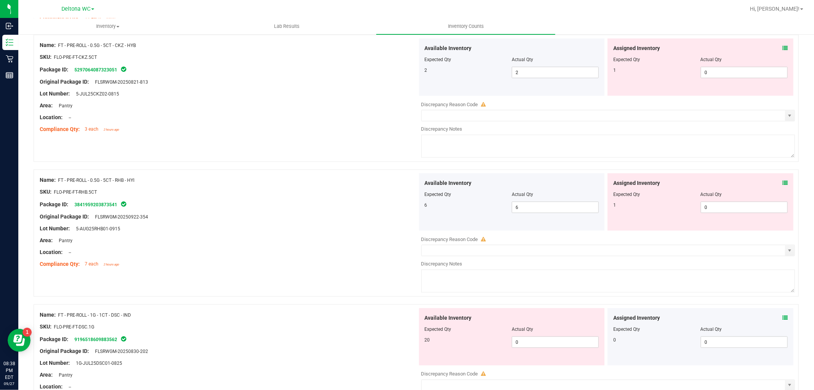
click at [783, 48] on icon at bounding box center [785, 47] width 5 height 5
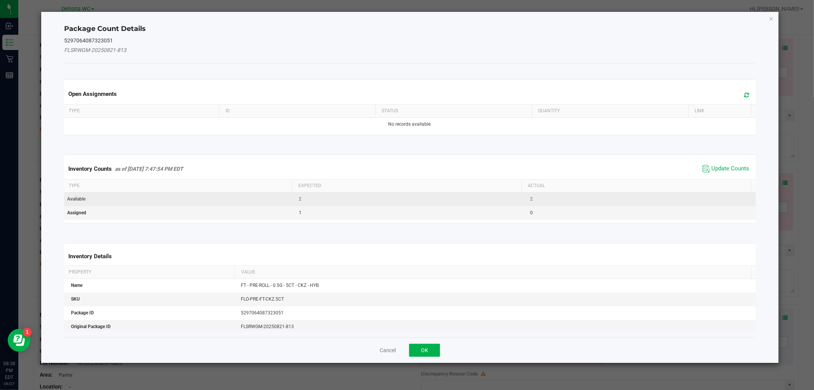
drag, startPoint x: 716, startPoint y: 167, endPoint x: 645, endPoint y: 195, distance: 76.4
click at [716, 165] on span "Update Counts" at bounding box center [731, 169] width 38 height 8
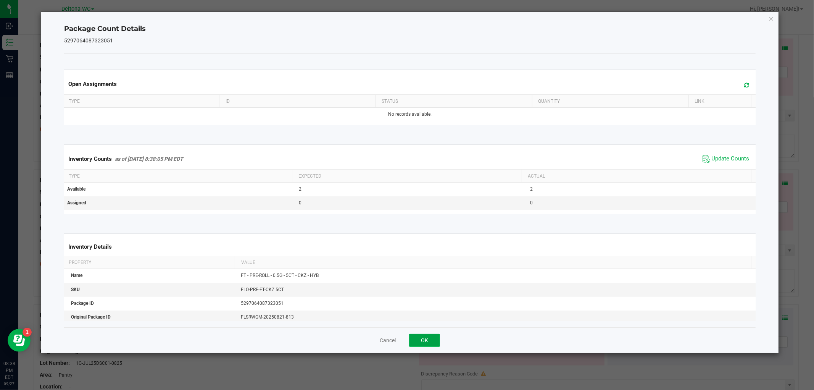
click at [423, 335] on button "OK" at bounding box center [424, 340] width 31 height 13
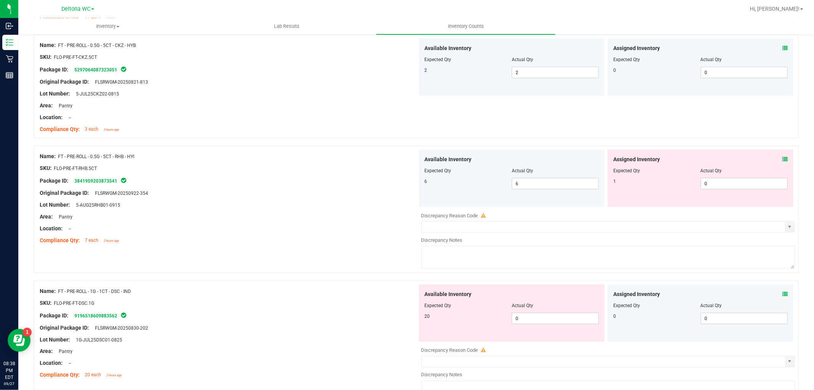
click at [783, 157] on icon at bounding box center [785, 159] width 5 height 5
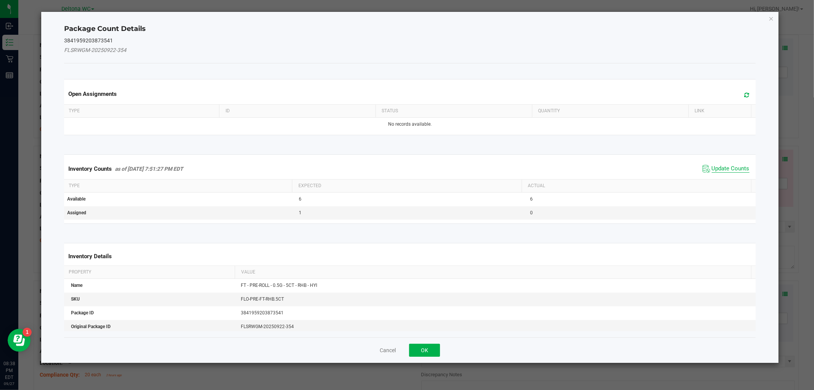
click at [712, 168] on span "Update Counts" at bounding box center [731, 169] width 38 height 8
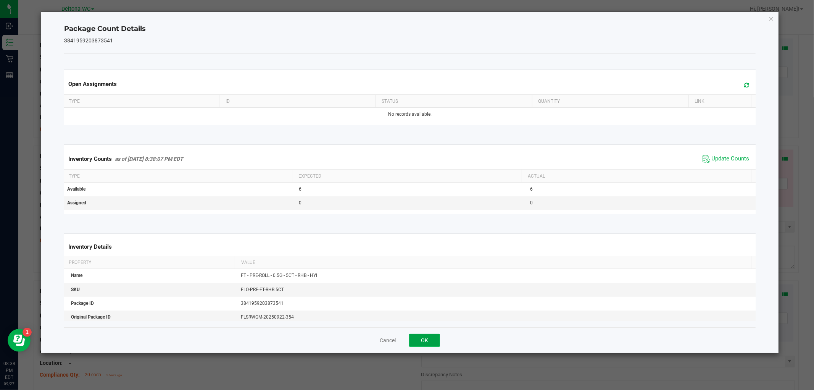
click at [425, 338] on button "OK" at bounding box center [424, 340] width 31 height 13
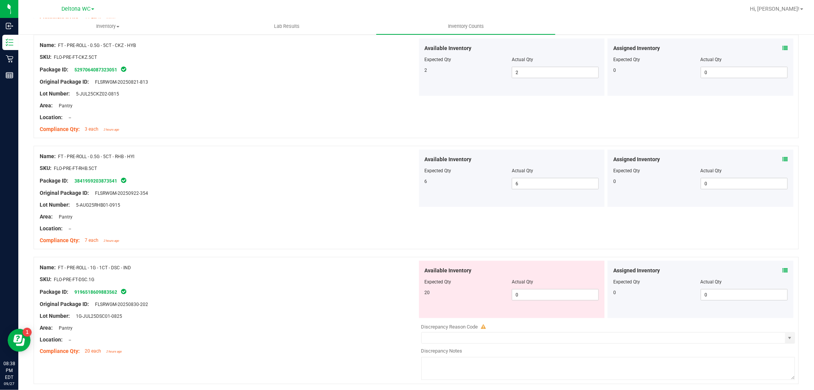
click at [783, 270] on icon at bounding box center [785, 270] width 5 height 5
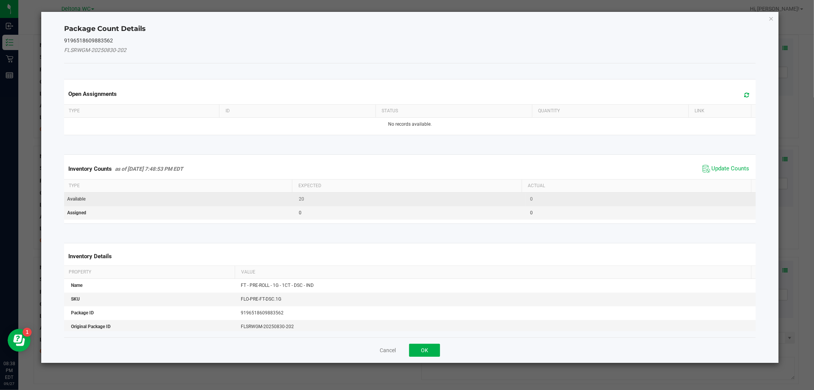
drag, startPoint x: 720, startPoint y: 165, endPoint x: 693, endPoint y: 198, distance: 42.3
click at [720, 166] on span "Update Counts" at bounding box center [731, 169] width 38 height 8
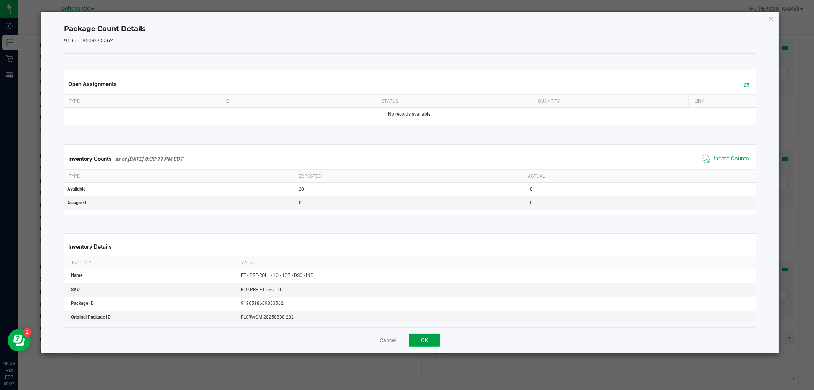
click at [429, 343] on button "OK" at bounding box center [424, 340] width 31 height 13
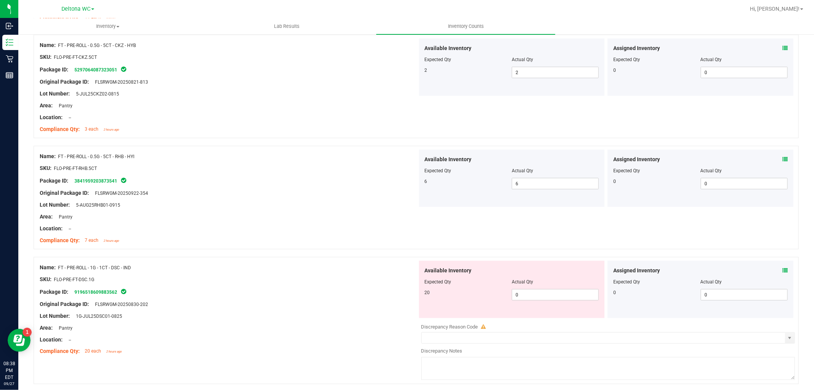
click at [783, 271] on icon at bounding box center [785, 270] width 5 height 5
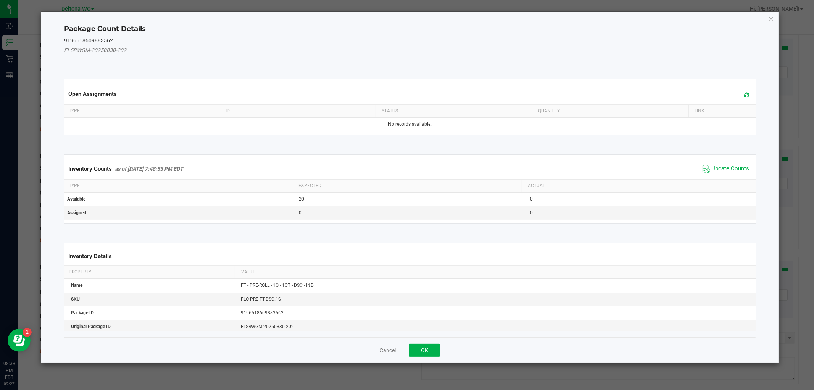
click at [729, 164] on span "Update Counts" at bounding box center [726, 168] width 51 height 11
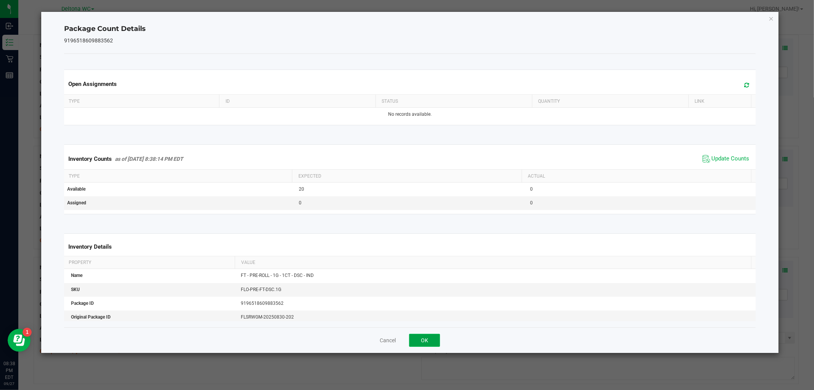
click at [426, 341] on button "OK" at bounding box center [424, 340] width 31 height 13
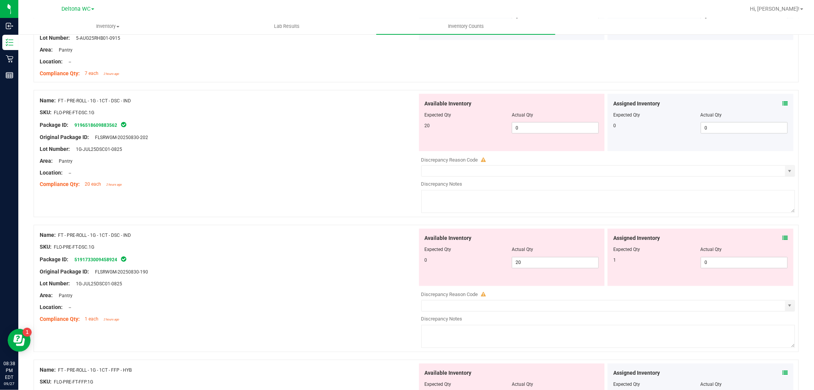
scroll to position [1060, 0]
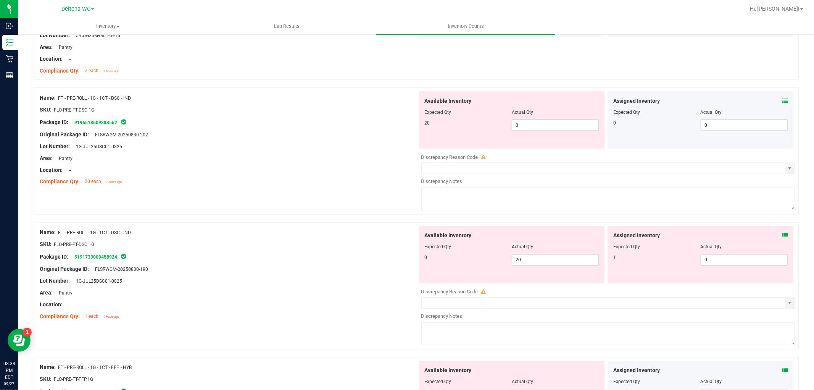
click at [783, 235] on icon at bounding box center [785, 235] width 5 height 5
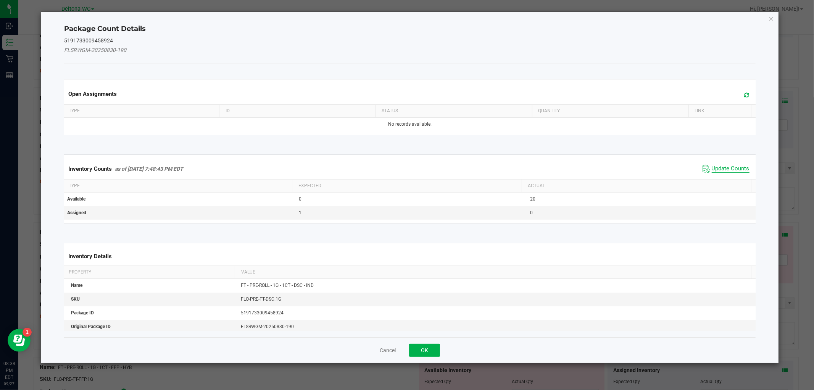
click at [735, 166] on span "Update Counts" at bounding box center [731, 169] width 38 height 8
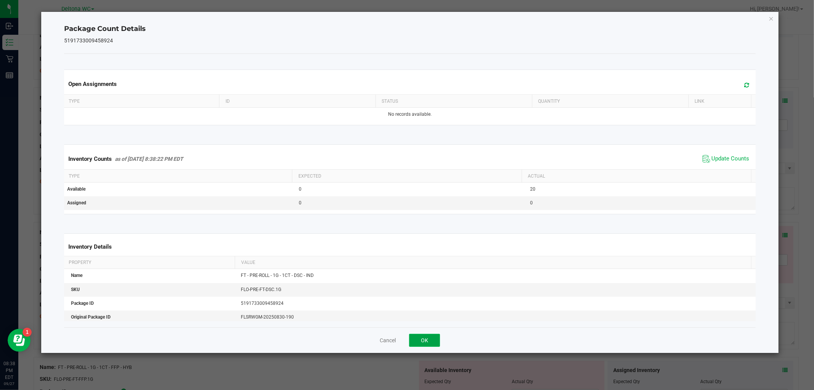
click at [432, 335] on button "OK" at bounding box center [424, 340] width 31 height 13
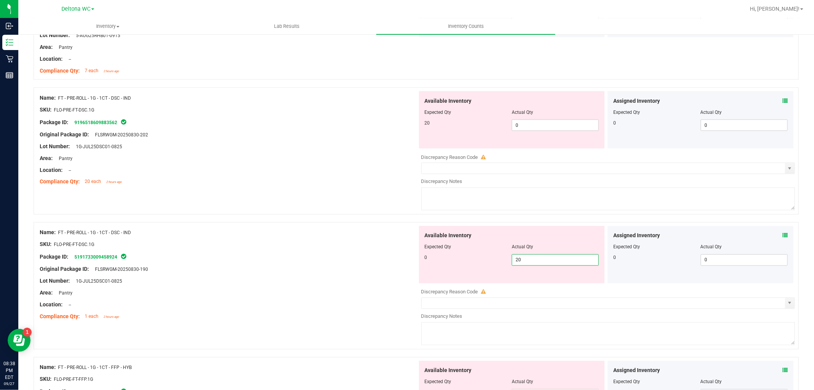
drag, startPoint x: 536, startPoint y: 261, endPoint x: 471, endPoint y: 264, distance: 65.3
click at [471, 264] on div "0 20 20" at bounding box center [512, 259] width 174 height 11
type input "0"
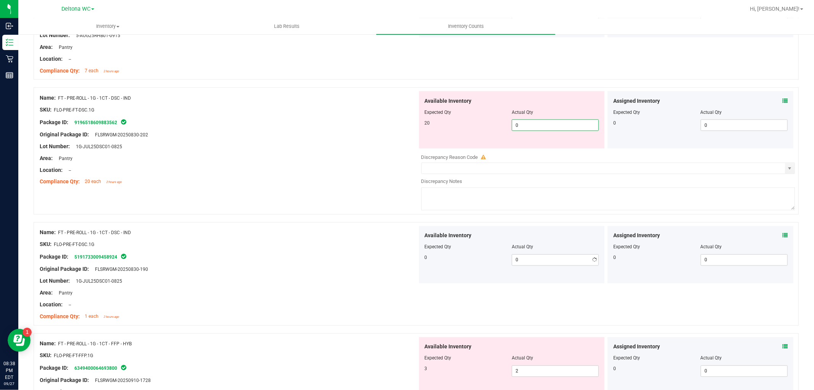
drag, startPoint x: 529, startPoint y: 122, endPoint x: 524, endPoint y: 121, distance: 5.0
click at [524, 121] on span "0 0" at bounding box center [555, 124] width 87 height 11
type input "020"
type input "20"
click at [325, 236] on div "Name: FT - PRE-ROLL - 1G - 1CT - DSC - IND SKU: FLO-PRE-FT-DSC.1G Package ID: 5…" at bounding box center [229, 274] width 378 height 97
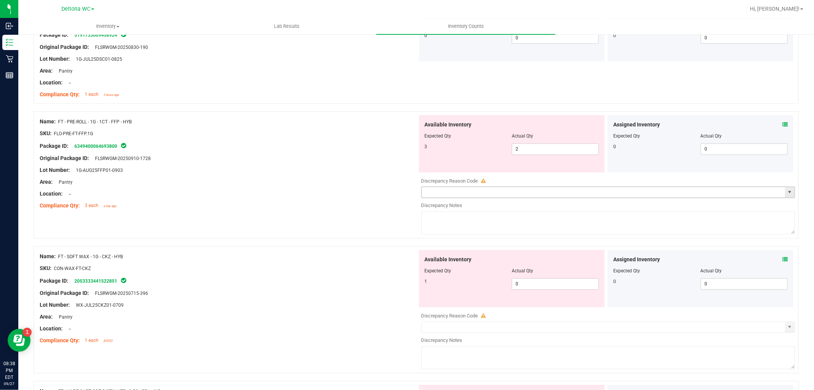
scroll to position [1272, 0]
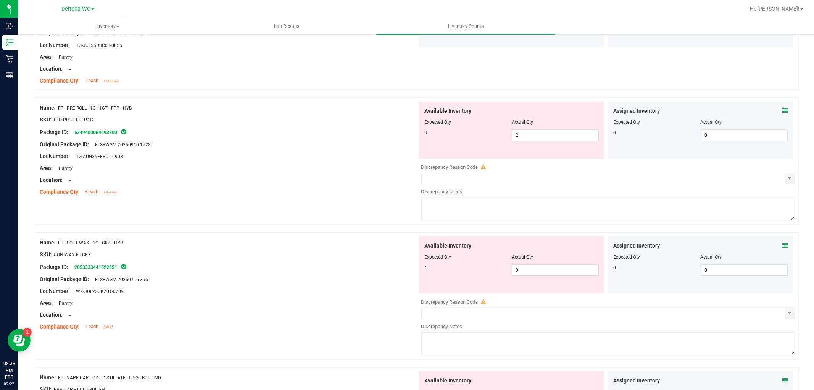
click at [783, 111] on icon at bounding box center [785, 110] width 5 height 5
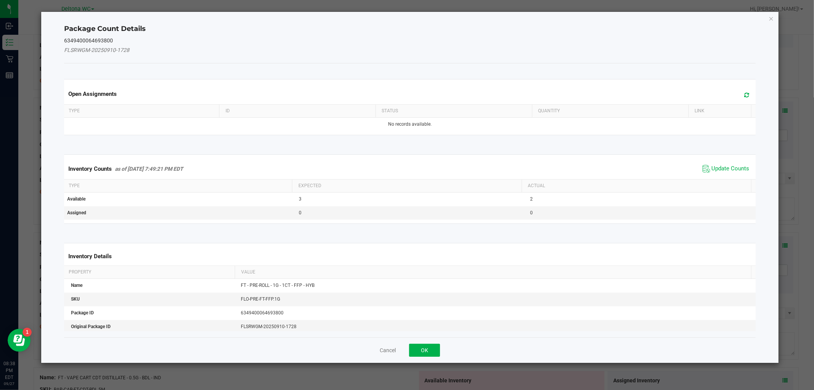
drag, startPoint x: 727, startPoint y: 169, endPoint x: 705, endPoint y: 176, distance: 23.4
click at [726, 169] on span "Update Counts" at bounding box center [731, 169] width 38 height 8
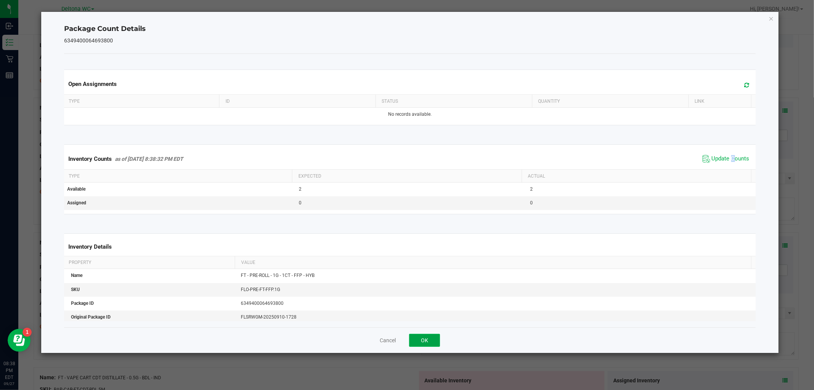
click at [434, 340] on button "OK" at bounding box center [424, 340] width 31 height 13
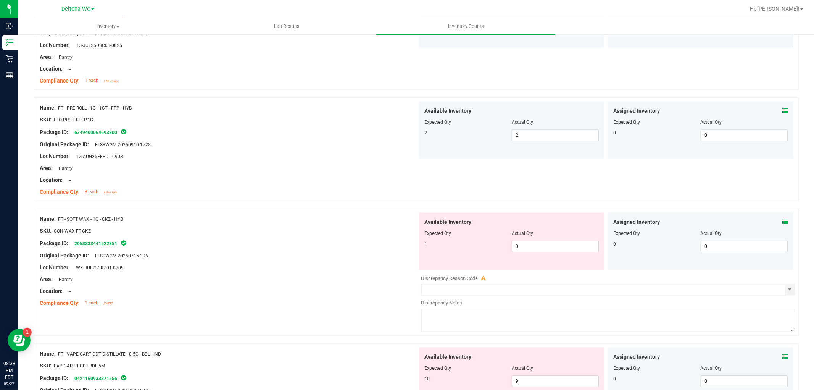
click at [783, 221] on icon at bounding box center [785, 221] width 5 height 5
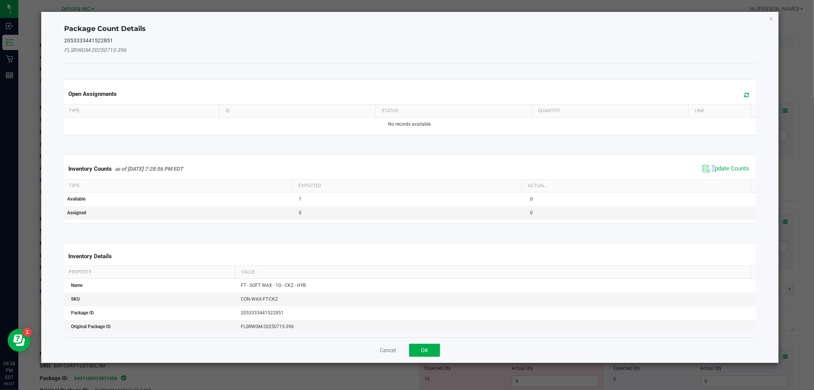
drag, startPoint x: 707, startPoint y: 169, endPoint x: 695, endPoint y: 177, distance: 14.3
click at [712, 169] on span "Update Counts" at bounding box center [731, 169] width 38 height 8
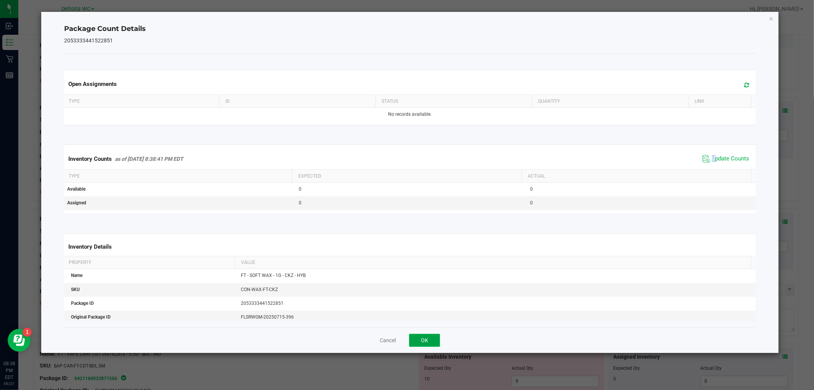
click at [420, 341] on button "OK" at bounding box center [424, 340] width 31 height 13
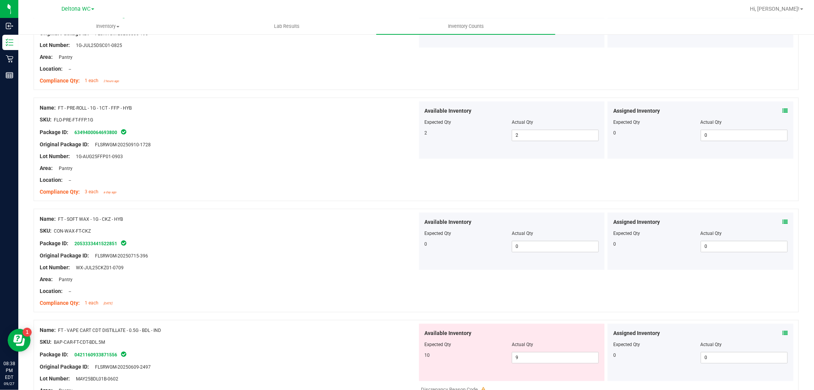
click at [783, 333] on icon at bounding box center [785, 332] width 5 height 5
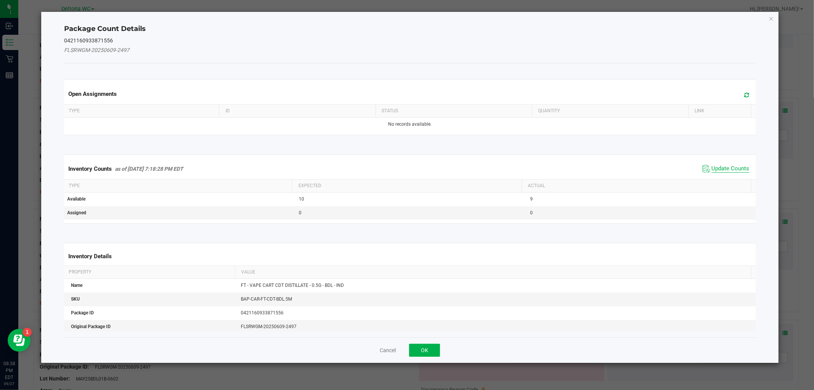
click at [712, 170] on span "Update Counts" at bounding box center [731, 169] width 38 height 8
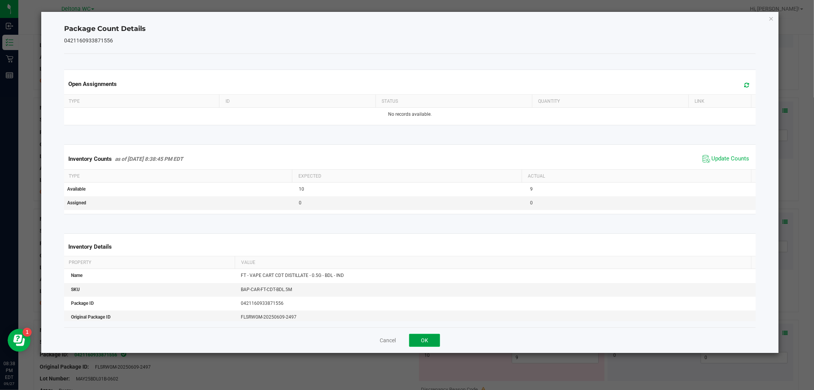
click at [431, 339] on button "OK" at bounding box center [424, 340] width 31 height 13
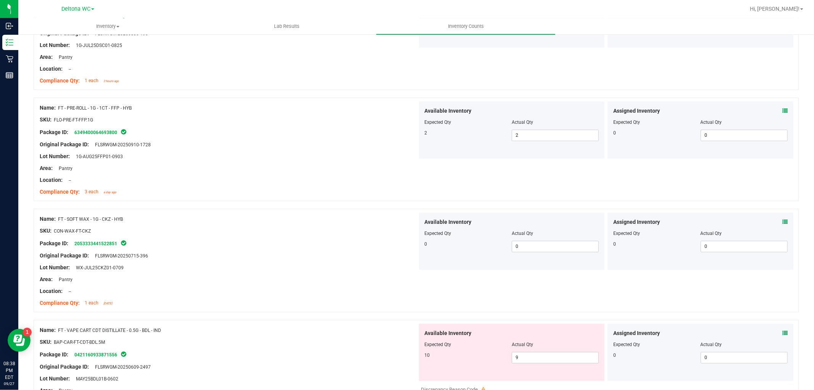
click at [783, 332] on icon at bounding box center [785, 332] width 5 height 5
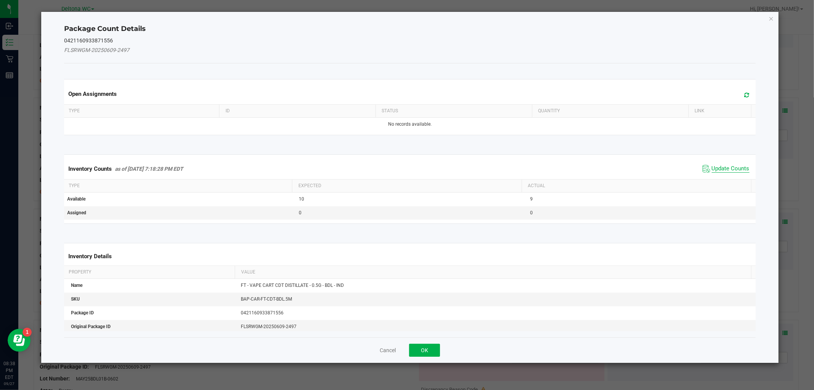
click at [718, 166] on span "Update Counts" at bounding box center [731, 169] width 38 height 8
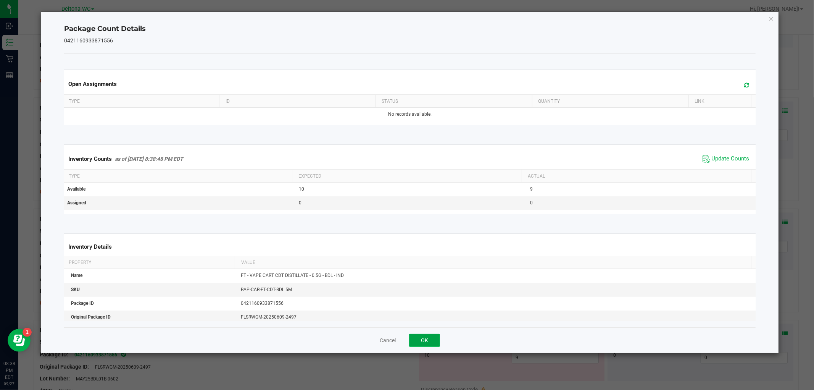
click at [423, 345] on button "OK" at bounding box center [424, 340] width 31 height 13
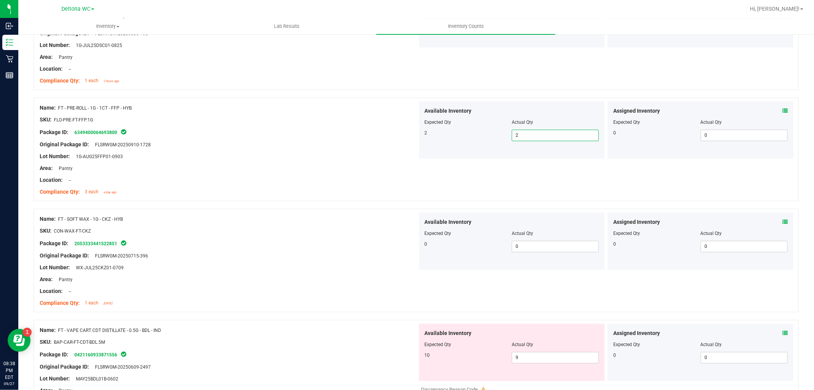
drag, startPoint x: 525, startPoint y: 136, endPoint x: 492, endPoint y: 142, distance: 33.7
click at [492, 142] on div "Available Inventory Expected Qty Actual Qty 2 2 2" at bounding box center [512, 129] width 186 height 57
type input "1"
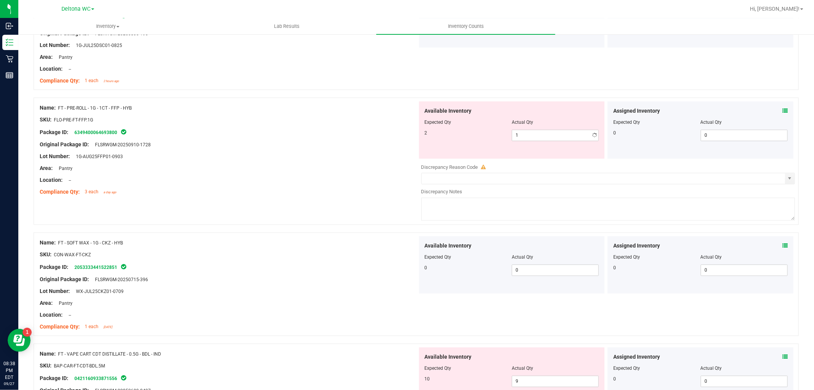
click at [368, 209] on div "Name: FT - CANNABIS FLOWER - 3.5G - MBL - HYB SKU: [PERSON_NAME]-FT-CAN-MBL Pac…" at bounding box center [416, 73] width 765 height 2443
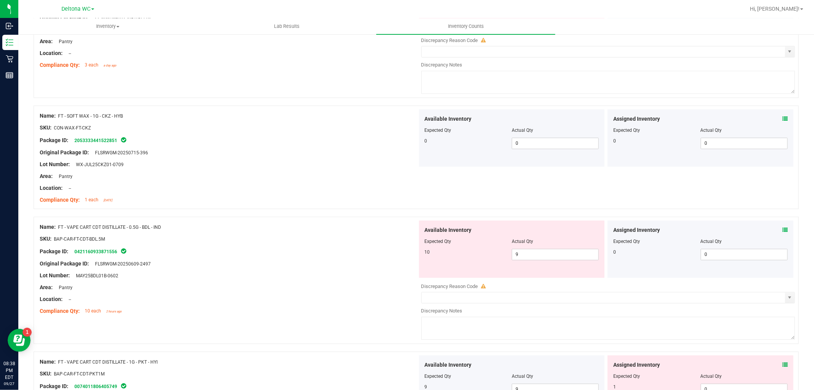
scroll to position [1399, 0]
click at [783, 231] on icon at bounding box center [785, 229] width 5 height 5
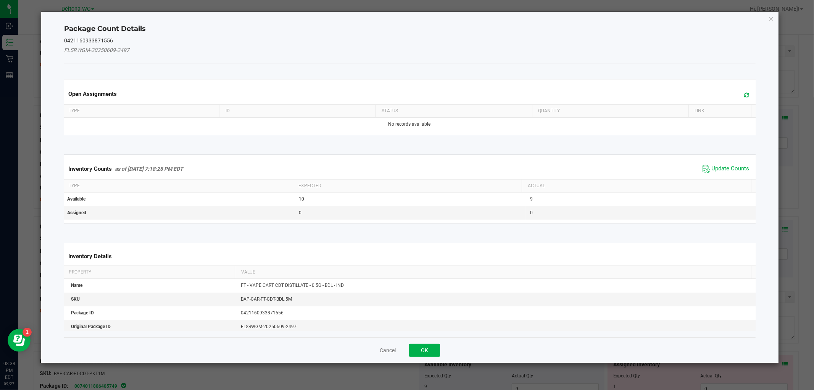
drag, startPoint x: 723, startPoint y: 169, endPoint x: 564, endPoint y: 224, distance: 167.9
click at [722, 169] on span "Update Counts" at bounding box center [731, 169] width 38 height 8
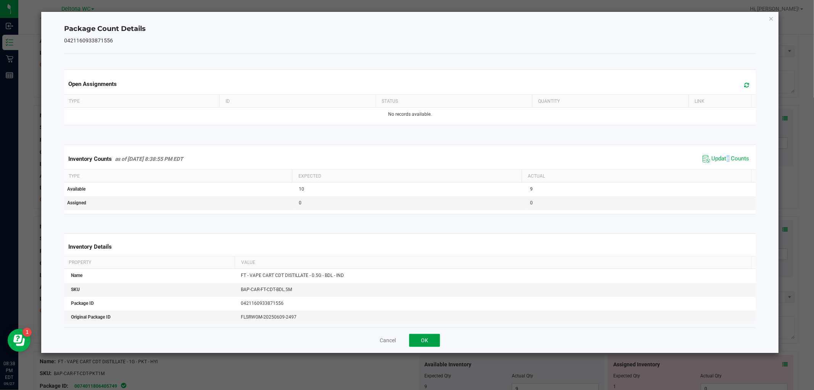
click at [422, 336] on button "OK" at bounding box center [424, 340] width 31 height 13
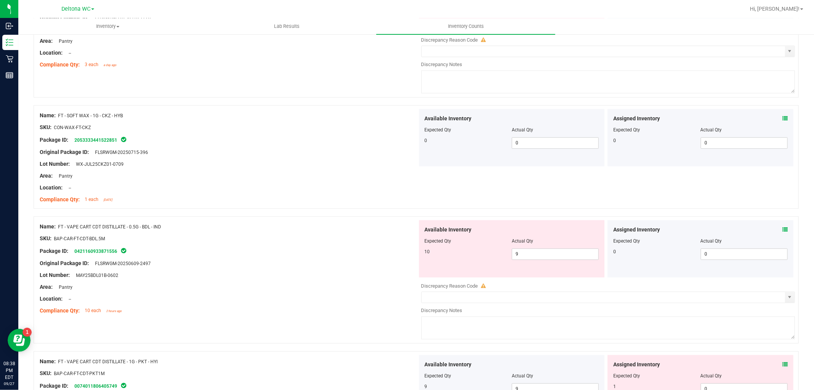
click at [783, 228] on icon at bounding box center [785, 229] width 5 height 5
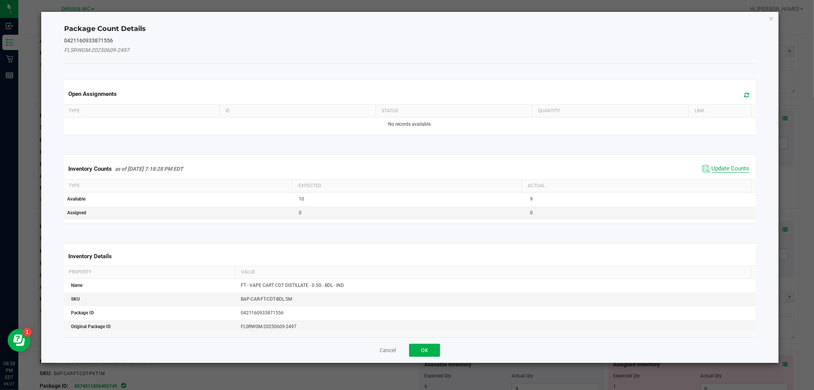
drag, startPoint x: 711, startPoint y: 169, endPoint x: 705, endPoint y: 166, distance: 6.0
click at [712, 166] on span "Update Counts" at bounding box center [731, 169] width 38 height 8
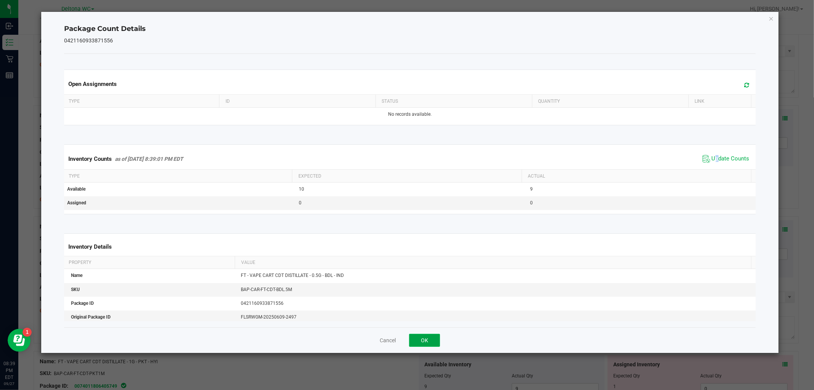
click at [418, 338] on button "OK" at bounding box center [424, 340] width 31 height 13
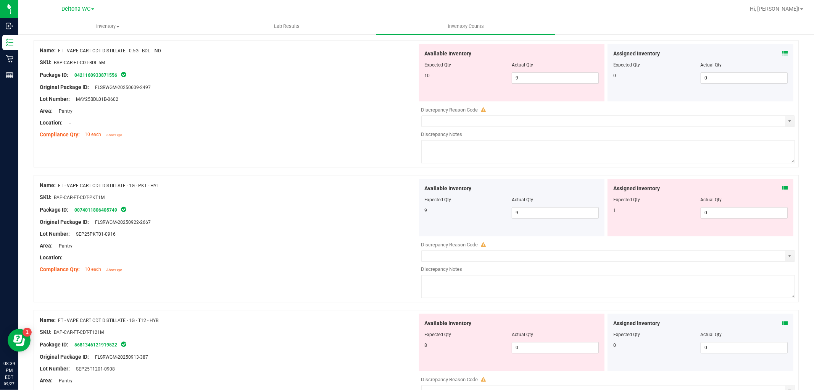
scroll to position [1612, 0]
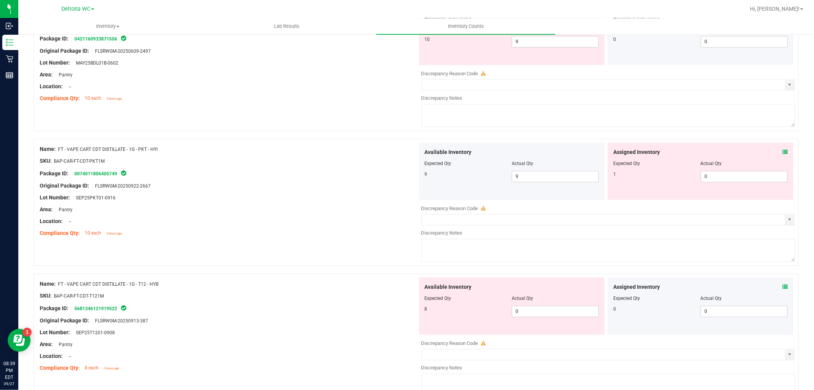
click at [783, 152] on icon at bounding box center [785, 151] width 5 height 5
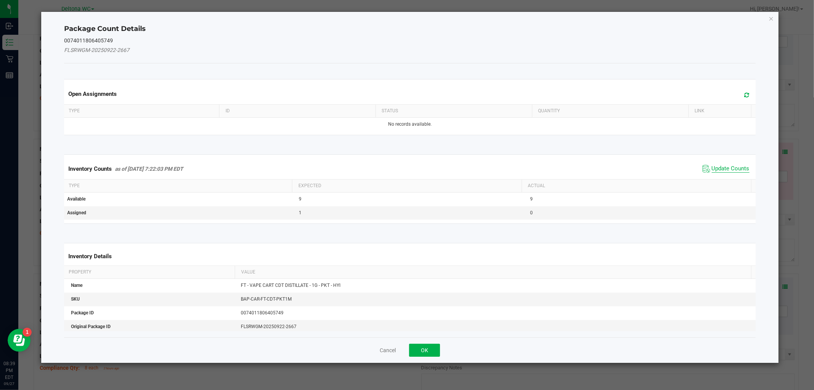
click at [714, 167] on span "Update Counts" at bounding box center [731, 169] width 38 height 8
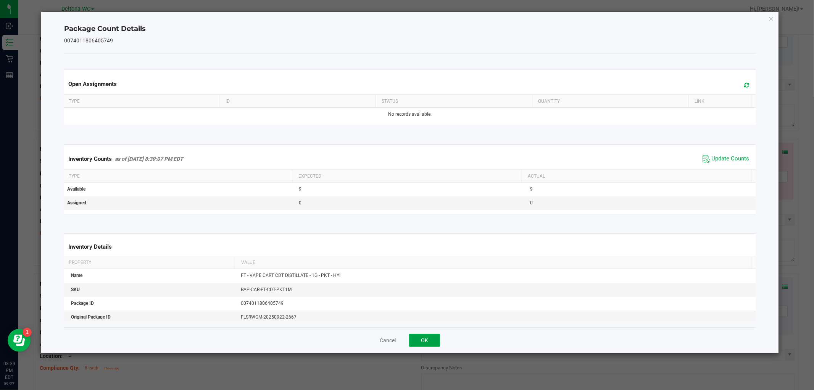
click at [419, 342] on button "OK" at bounding box center [424, 340] width 31 height 13
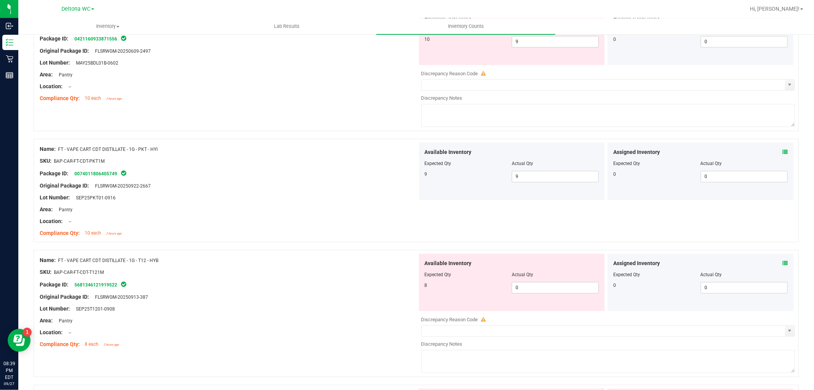
click at [783, 265] on icon at bounding box center [785, 262] width 5 height 5
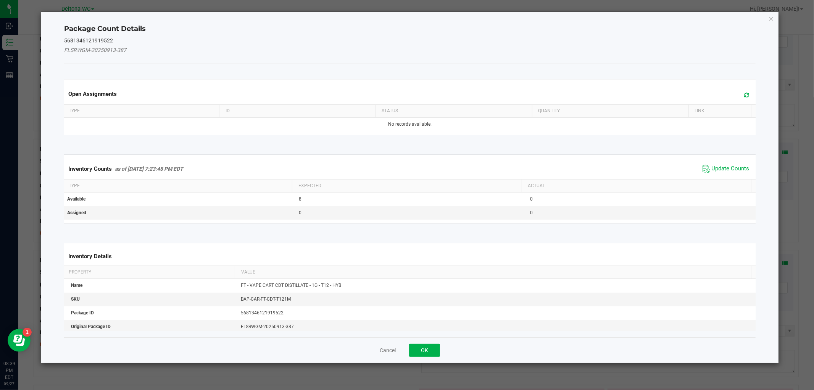
drag, startPoint x: 715, startPoint y: 168, endPoint x: 698, endPoint y: 178, distance: 19.7
click at [712, 171] on span "Update Counts" at bounding box center [731, 169] width 38 height 8
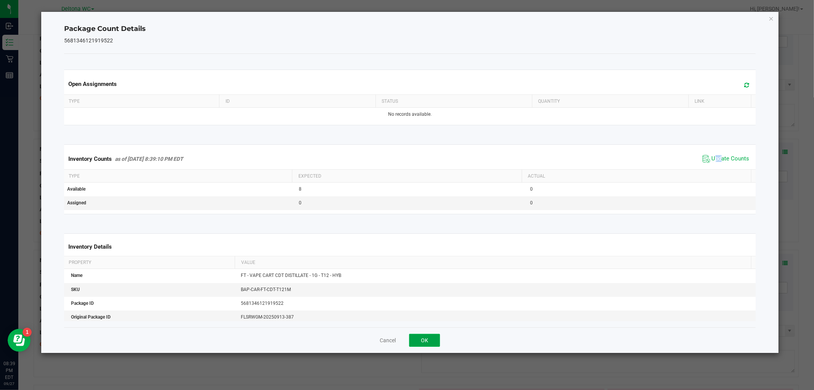
click at [423, 339] on button "OK" at bounding box center [424, 340] width 31 height 13
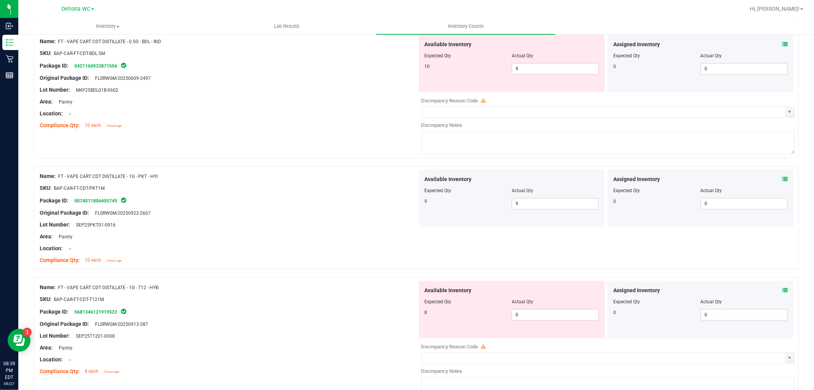
scroll to position [1569, 0]
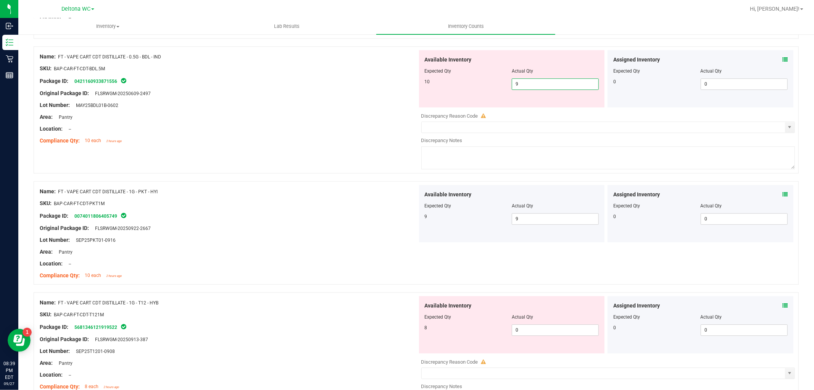
click at [528, 85] on span "9 9" at bounding box center [555, 83] width 87 height 11
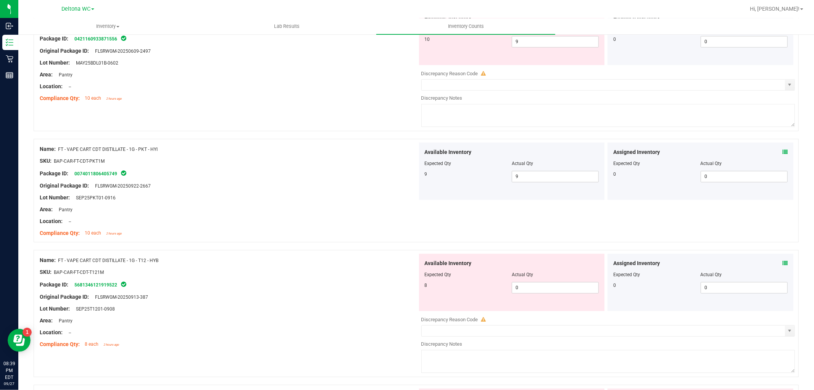
click at [783, 264] on icon at bounding box center [785, 262] width 5 height 5
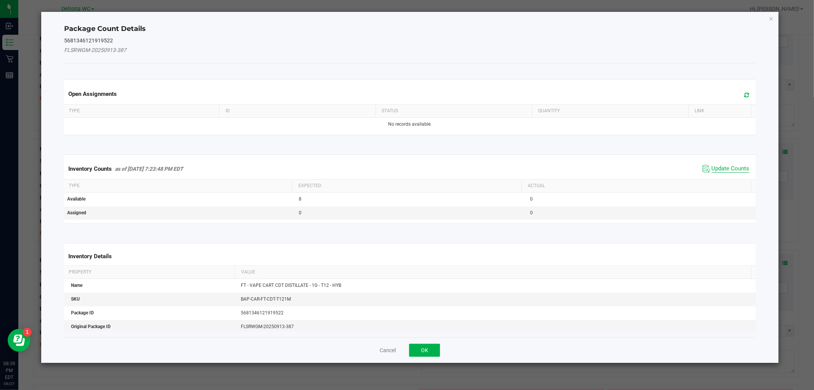
click at [712, 166] on span "Update Counts" at bounding box center [731, 169] width 38 height 8
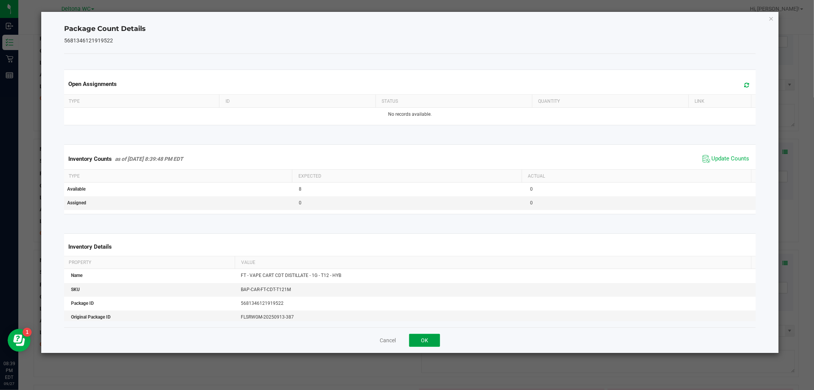
click at [428, 342] on button "OK" at bounding box center [424, 340] width 31 height 13
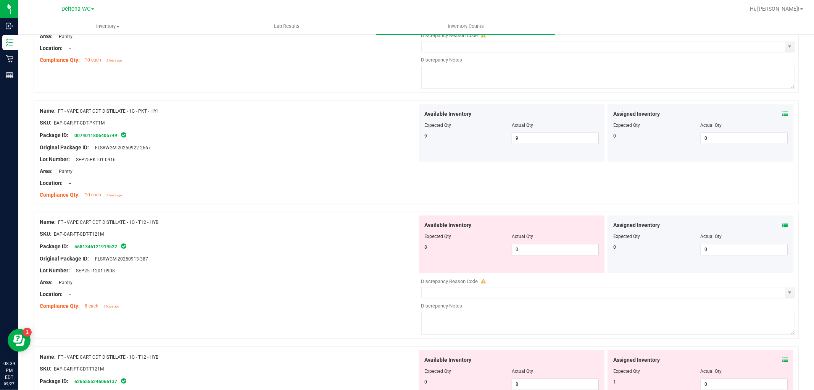
scroll to position [1739, 0]
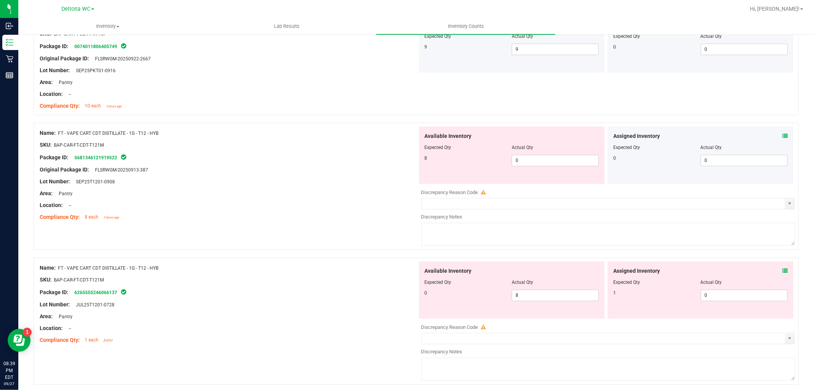
click at [783, 269] on icon at bounding box center [785, 270] width 5 height 5
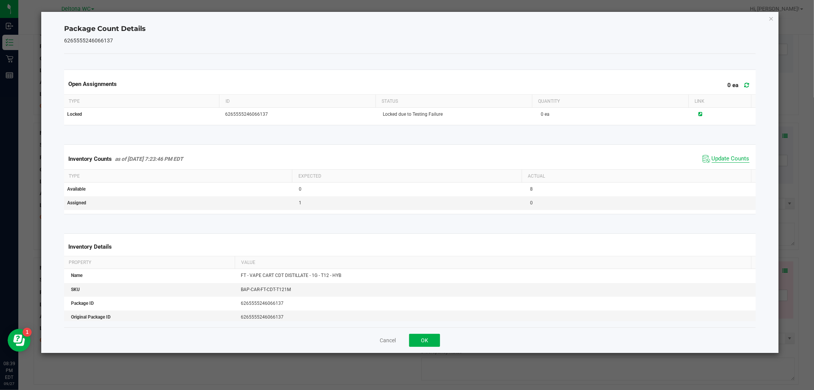
click at [731, 158] on span "Update Counts" at bounding box center [731, 159] width 38 height 8
click at [429, 344] on button "OK" at bounding box center [424, 340] width 31 height 13
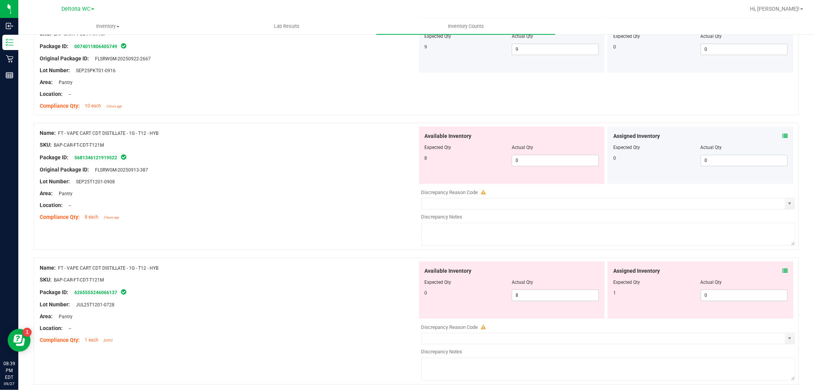
click at [783, 270] on icon at bounding box center [785, 270] width 5 height 5
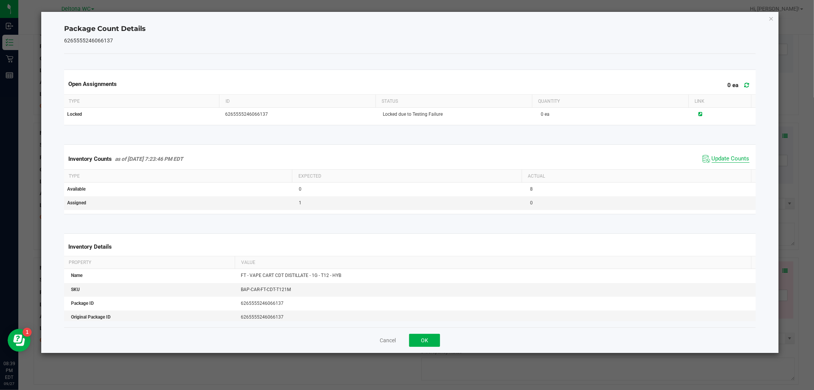
click at [717, 157] on span "Update Counts" at bounding box center [726, 158] width 51 height 11
drag, startPoint x: 723, startPoint y: 161, endPoint x: 726, endPoint y: 159, distance: 4.1
click at [724, 161] on span "Update Counts" at bounding box center [731, 159] width 38 height 8
click at [726, 159] on span "Update Counts" at bounding box center [731, 159] width 38 height 8
drag, startPoint x: 726, startPoint y: 159, endPoint x: 711, endPoint y: 170, distance: 18.9
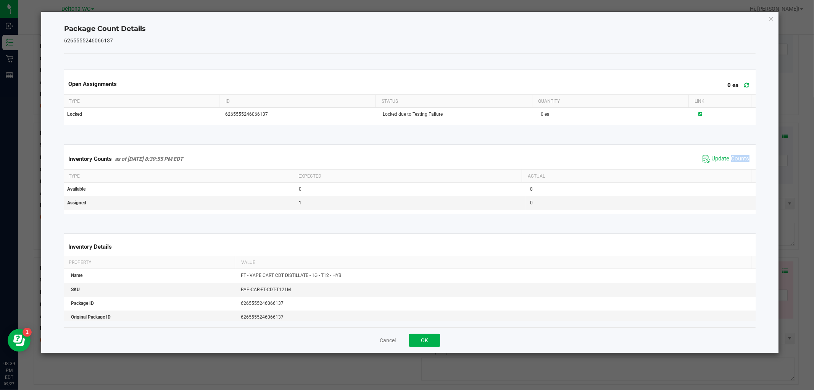
click at [725, 159] on span "Update Counts" at bounding box center [731, 159] width 38 height 8
click at [432, 339] on button "OK" at bounding box center [424, 340] width 31 height 13
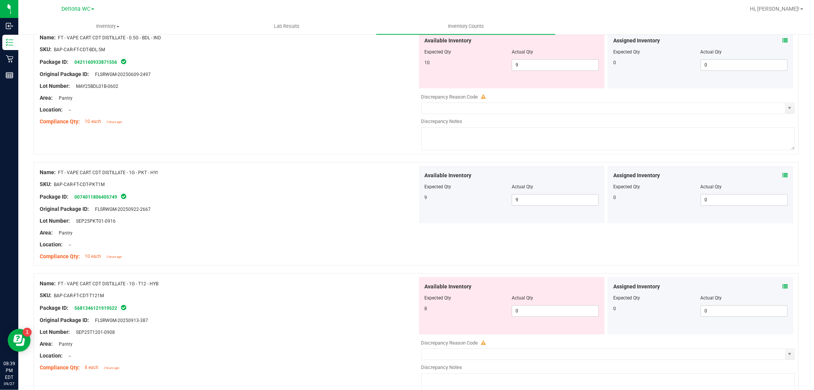
scroll to position [1569, 0]
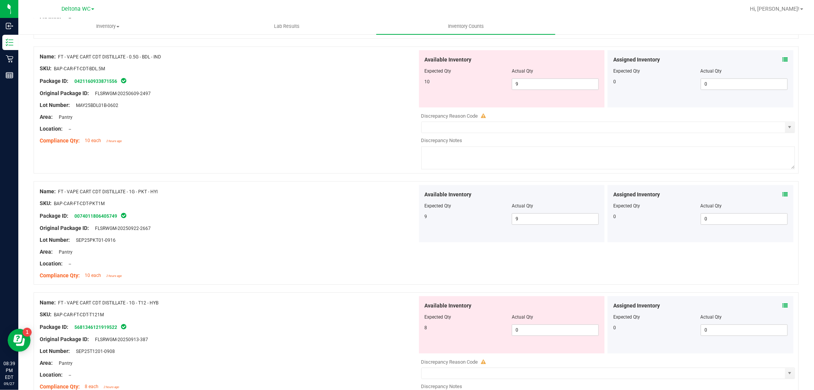
click at [323, 239] on div "Lot Number: SEP25PKT01-0916" at bounding box center [229, 240] width 378 height 8
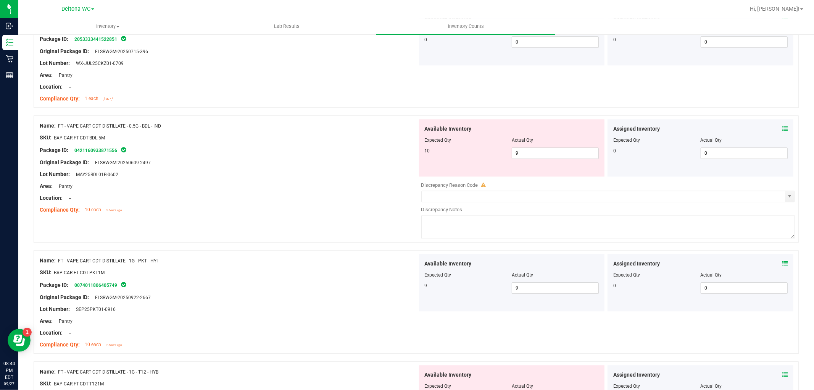
scroll to position [1484, 0]
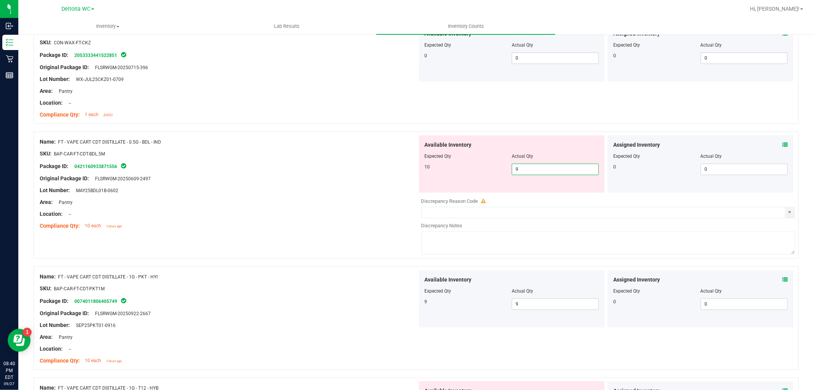
drag, startPoint x: 524, startPoint y: 174, endPoint x: 504, endPoint y: 174, distance: 20.2
click at [504, 174] on div "10 9 9" at bounding box center [512, 168] width 174 height 11
type input "10"
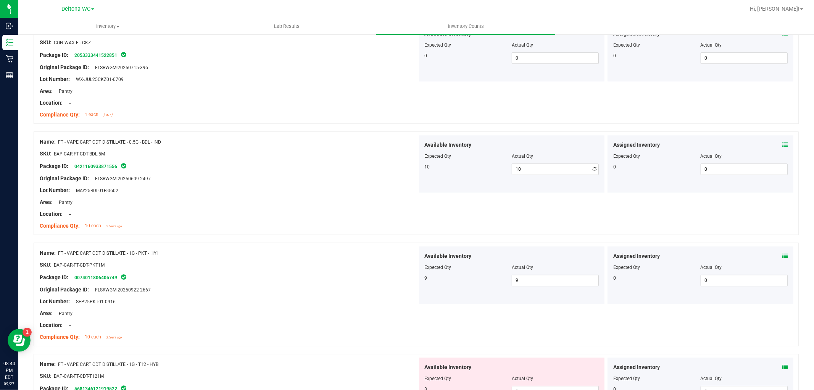
drag, startPoint x: 315, startPoint y: 229, endPoint x: 439, endPoint y: 194, distance: 129.4
click at [315, 229] on div "Compliance Qty: 10 each 2 hours ago" at bounding box center [229, 226] width 378 height 8
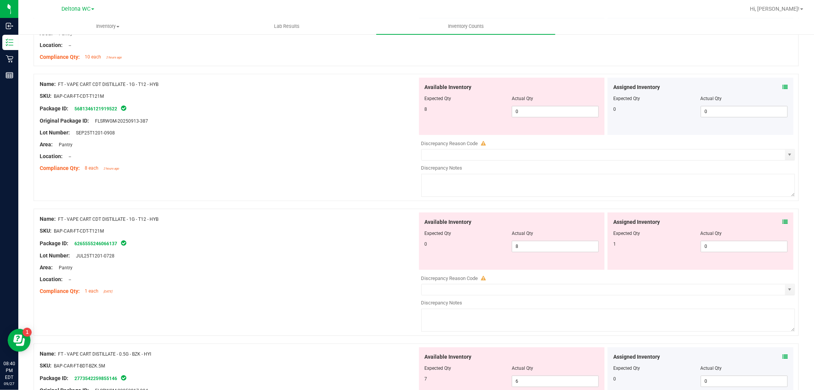
scroll to position [1781, 0]
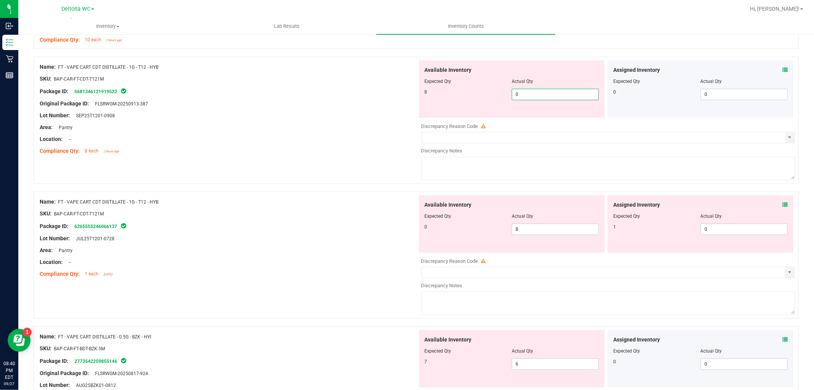
drag, startPoint x: 531, startPoint y: 98, endPoint x: 522, endPoint y: 97, distance: 9.7
click at [522, 97] on span "0 0" at bounding box center [555, 94] width 87 height 11
drag, startPoint x: 525, startPoint y: 96, endPoint x: 496, endPoint y: 100, distance: 28.9
click at [496, 100] on div "8 0 0" at bounding box center [512, 94] width 174 height 11
type input "8"
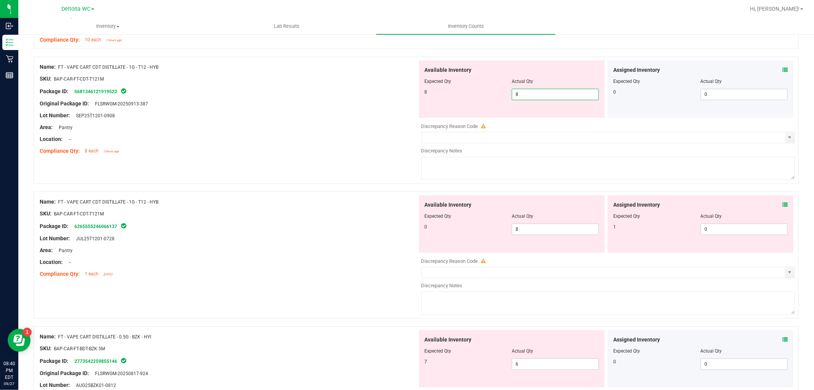
type input "8"
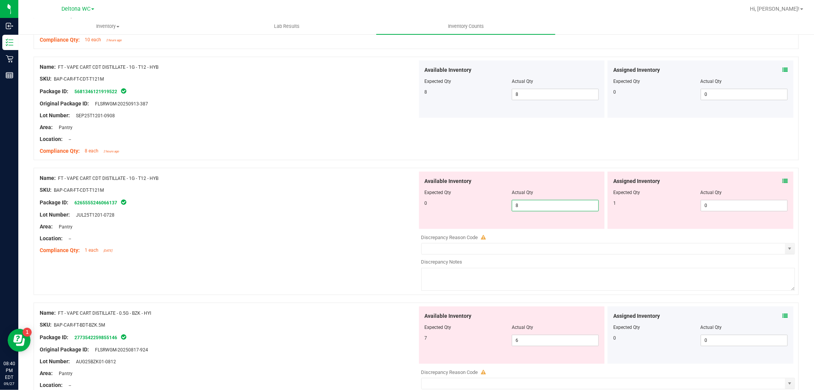
drag, startPoint x: 528, startPoint y: 207, endPoint x: 475, endPoint y: 215, distance: 54.0
click at [475, 215] on div "Available Inventory Expected Qty Actual Qty 0 8 8" at bounding box center [512, 199] width 186 height 57
type input "0"
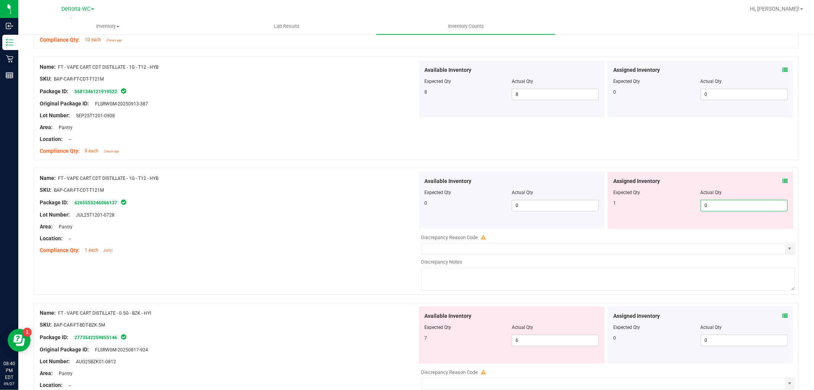
click at [717, 204] on span "0 0" at bounding box center [744, 205] width 87 height 11
drag, startPoint x: 716, startPoint y: 204, endPoint x: 708, endPoint y: 204, distance: 8.0
click at [708, 204] on input "0" at bounding box center [744, 205] width 86 height 11
type input "1"
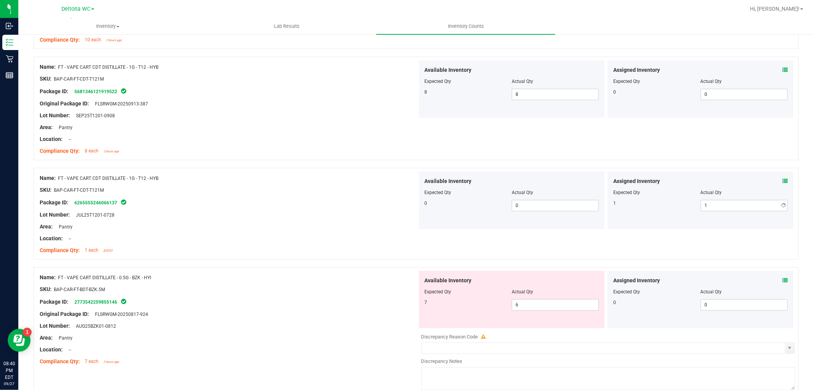
drag, startPoint x: 288, startPoint y: 208, endPoint x: 634, endPoint y: 213, distance: 345.9
click at [288, 208] on div at bounding box center [229, 209] width 378 height 4
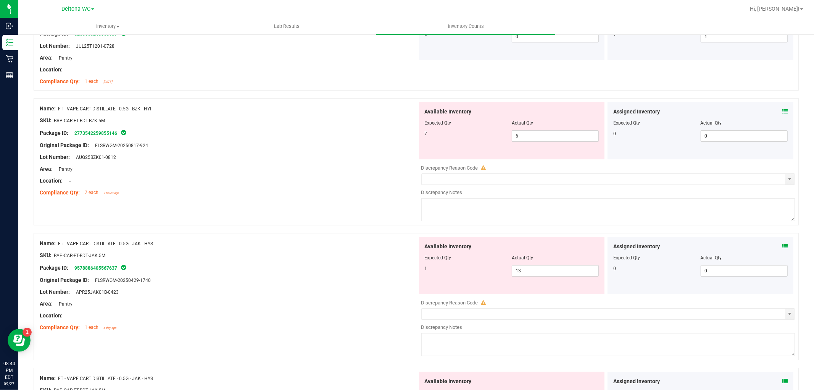
scroll to position [1951, 0]
click at [783, 112] on div "Assigned Inventory Expected Qty Actual Qty 0 0 0" at bounding box center [701, 129] width 186 height 57
click at [783, 111] on icon at bounding box center [785, 110] width 5 height 5
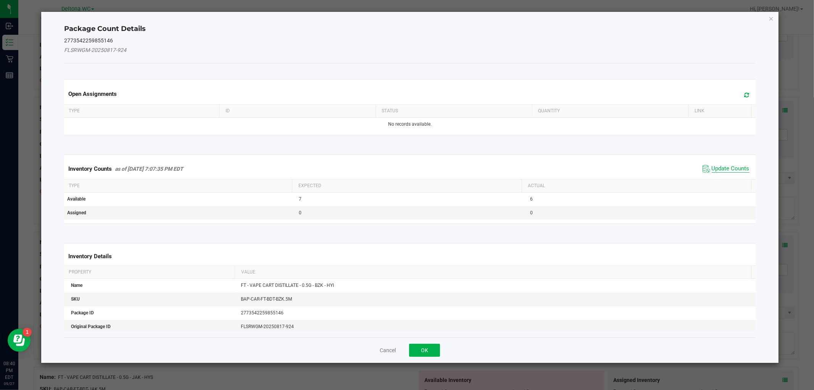
click at [729, 167] on span "Update Counts" at bounding box center [731, 169] width 38 height 8
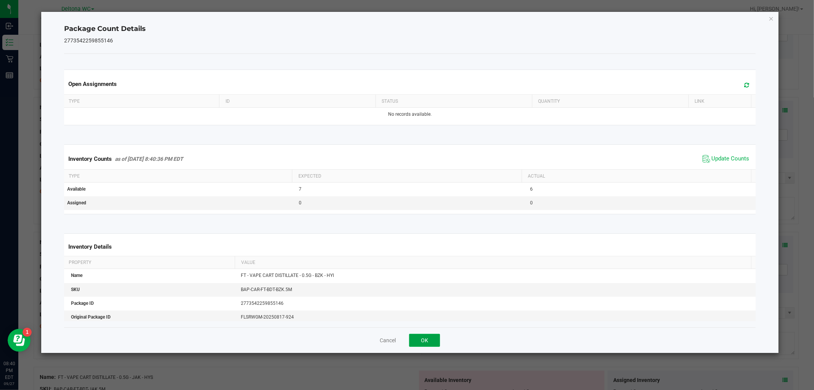
click at [424, 345] on button "OK" at bounding box center [424, 340] width 31 height 13
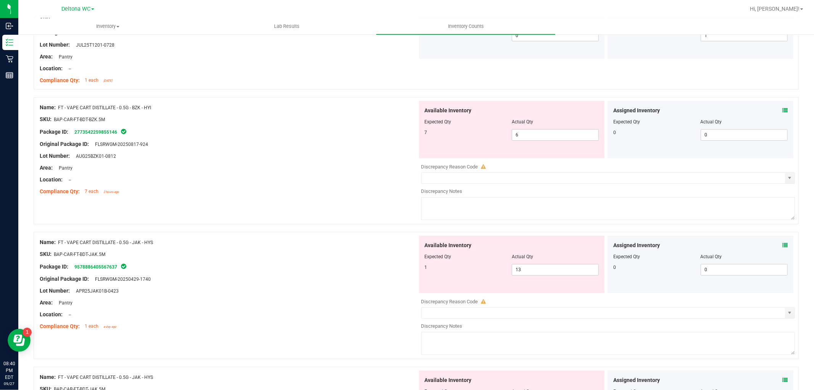
click at [783, 245] on icon at bounding box center [785, 244] width 5 height 5
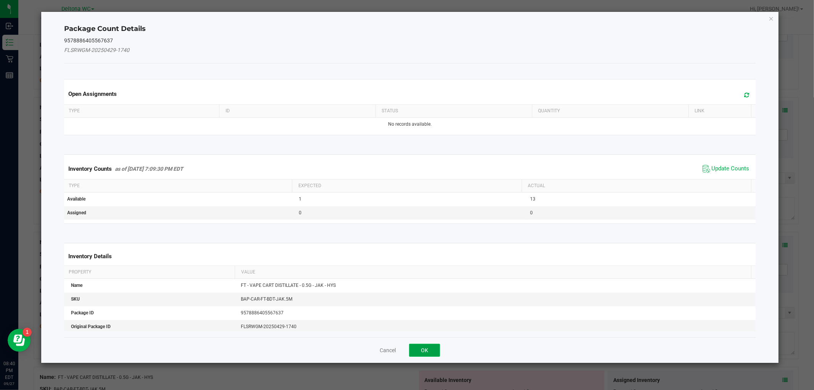
click at [423, 352] on button "OK" at bounding box center [424, 350] width 31 height 13
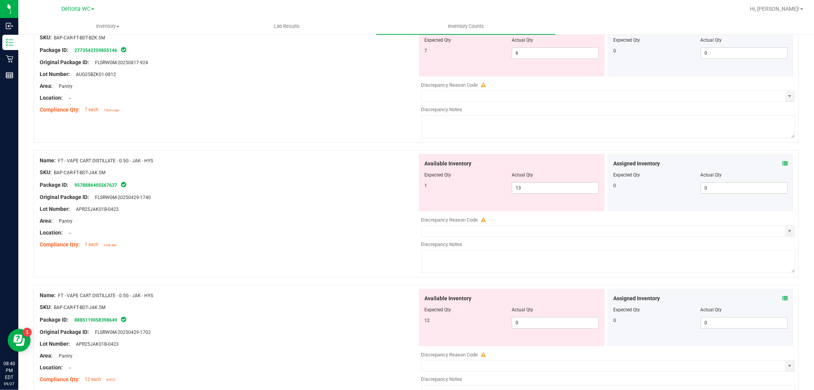
scroll to position [2036, 0]
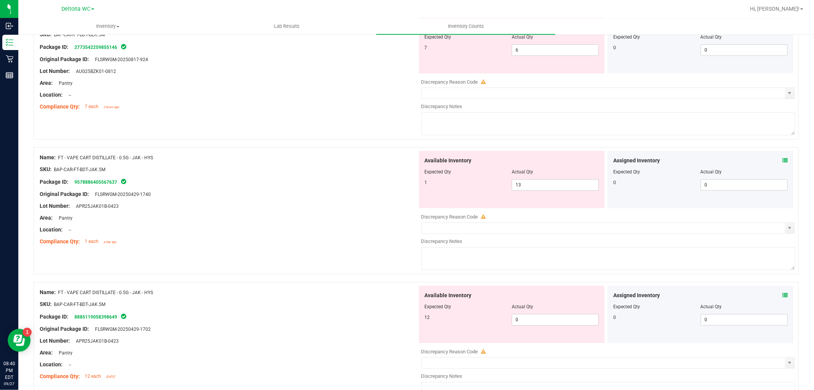
click at [779, 292] on div "Assigned Inventory Expected Qty Actual Qty 0 0 0" at bounding box center [701, 314] width 186 height 57
click at [783, 297] on icon at bounding box center [785, 294] width 5 height 5
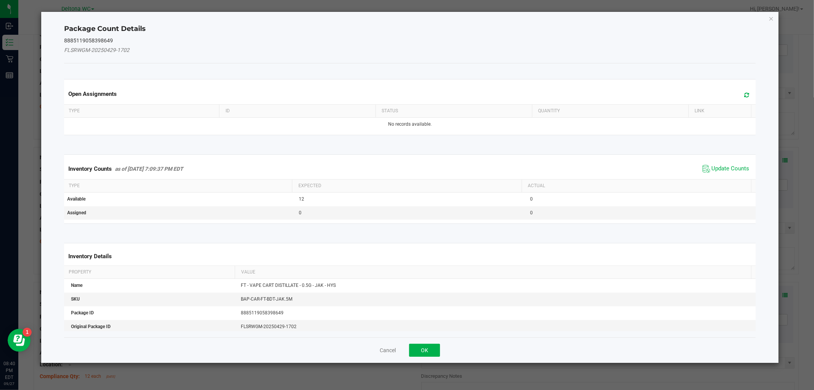
click at [721, 163] on span "Update Counts" at bounding box center [726, 168] width 51 height 11
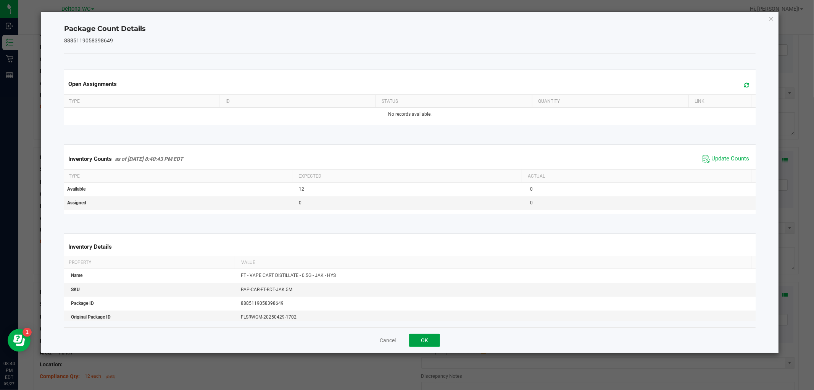
click at [425, 337] on button "OK" at bounding box center [424, 340] width 31 height 13
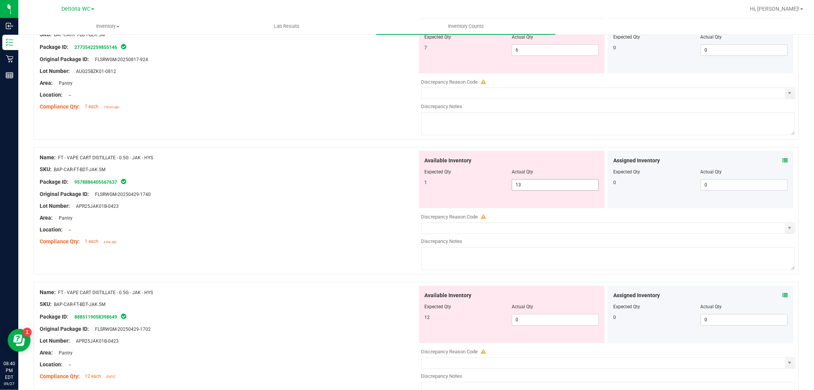
drag, startPoint x: 554, startPoint y: 192, endPoint x: 523, endPoint y: 188, distance: 30.8
click at [513, 193] on div "Available Inventory Expected Qty Actual Qty 1 13 13" at bounding box center [512, 179] width 186 height 57
drag, startPoint x: 522, startPoint y: 185, endPoint x: 499, endPoint y: 187, distance: 23.0
click at [499, 187] on div "1 13 13" at bounding box center [512, 184] width 174 height 11
type input "1"
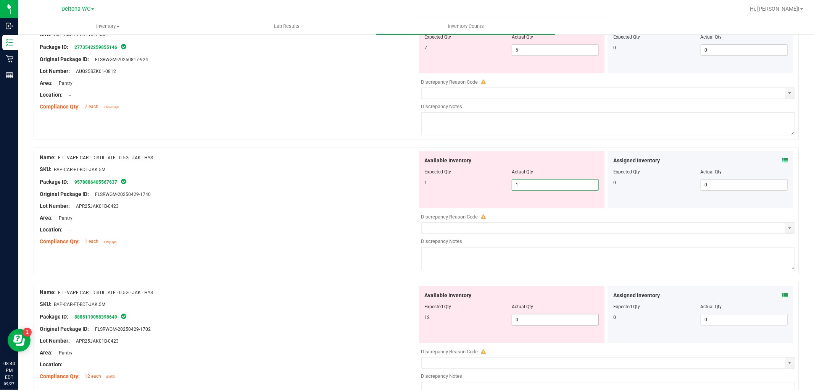
type input "1"
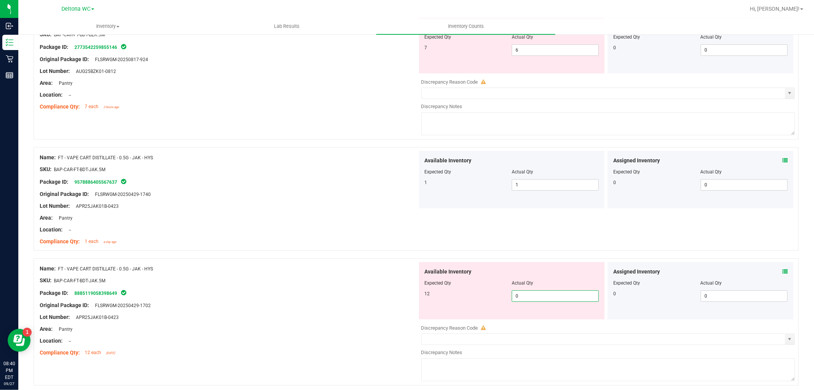
click at [517, 322] on div "Available Inventory Expected Qty Actual Qty 12 0 0" at bounding box center [607, 322] width 378 height 121
type input "012"
type input "12"
click at [386, 323] on div at bounding box center [229, 323] width 378 height 4
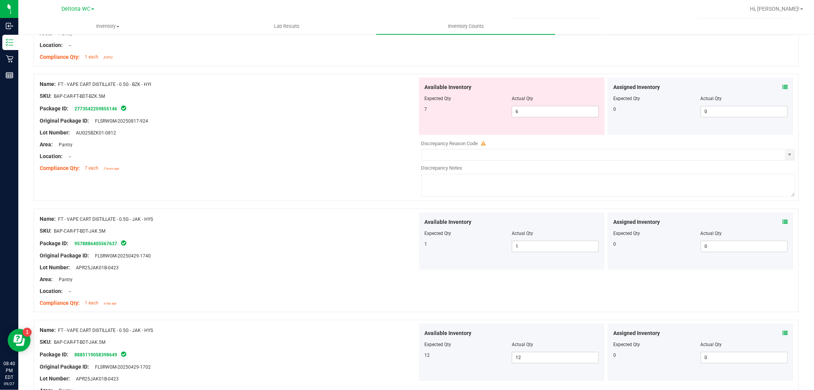
scroll to position [1909, 0]
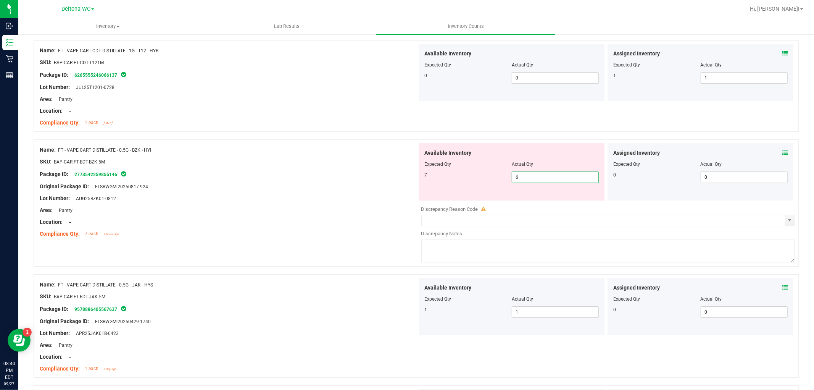
click at [532, 177] on span "6 6" at bounding box center [555, 176] width 87 height 11
type input "7"
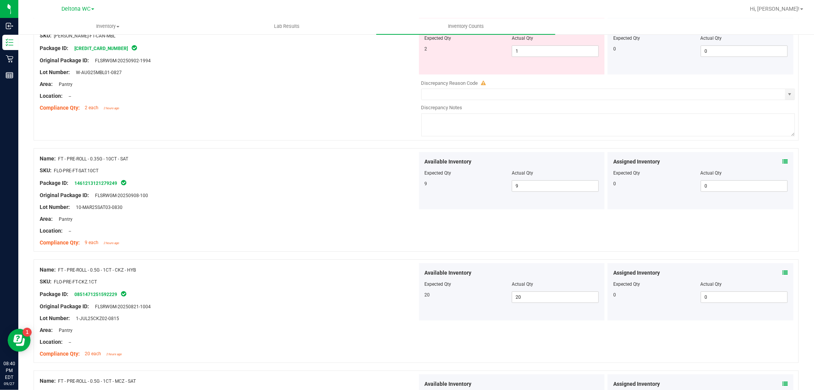
scroll to position [0, 0]
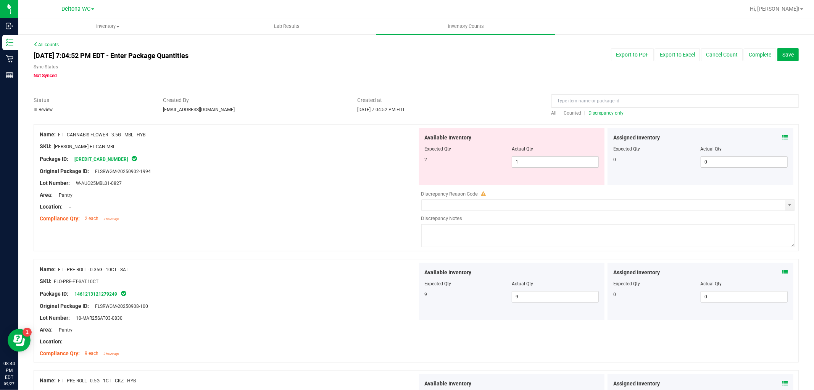
click at [613, 111] on span "Discrepancy only" at bounding box center [606, 112] width 35 height 5
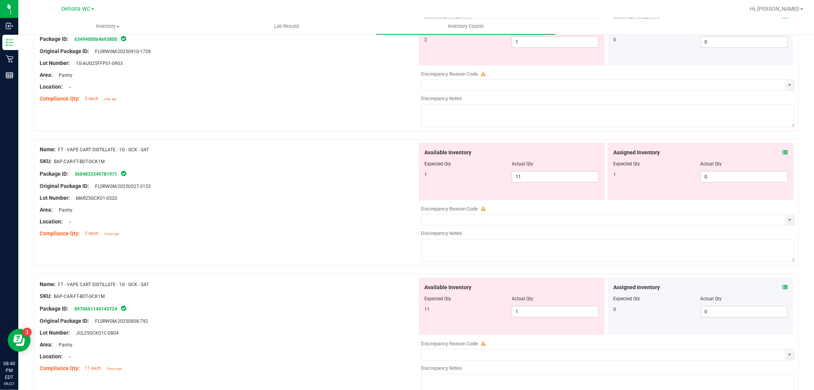
scroll to position [297, 0]
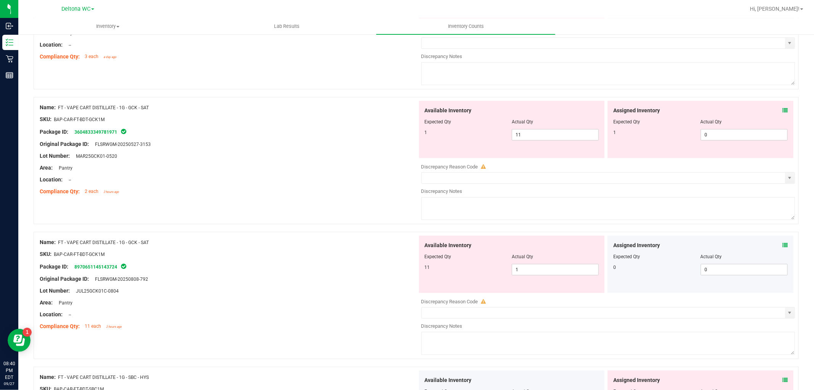
click at [781, 110] on div "Assigned Inventory Expected Qty Actual Qty 1 0 0" at bounding box center [701, 129] width 186 height 57
click at [783, 111] on icon at bounding box center [785, 110] width 5 height 5
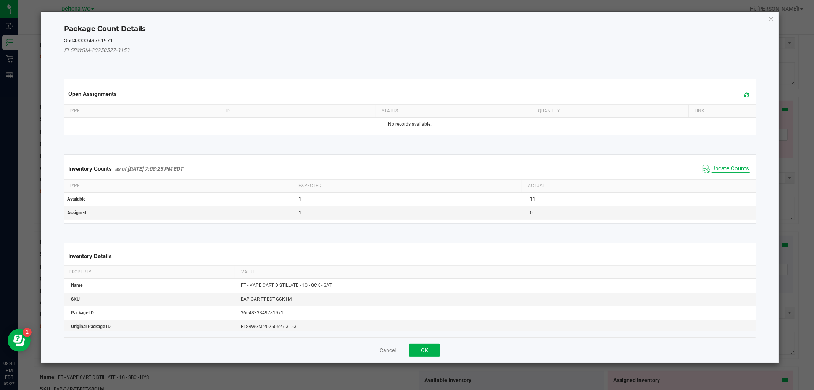
click at [730, 166] on span "Update Counts" at bounding box center [731, 169] width 38 height 8
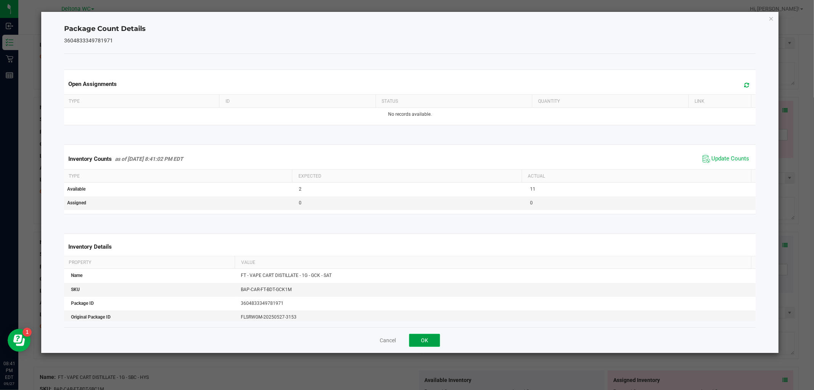
click at [431, 342] on button "OK" at bounding box center [424, 340] width 31 height 13
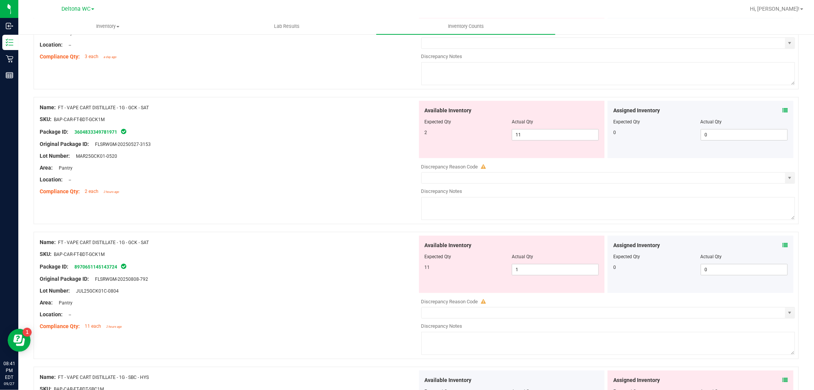
click at [783, 243] on icon at bounding box center [785, 244] width 5 height 5
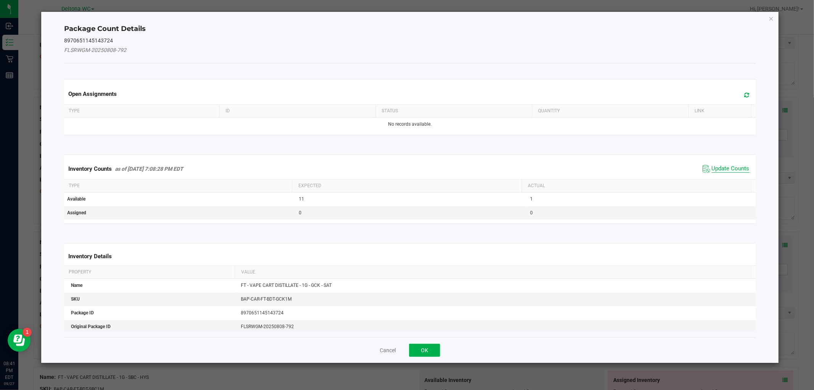
click at [720, 169] on span "Update Counts" at bounding box center [731, 169] width 38 height 8
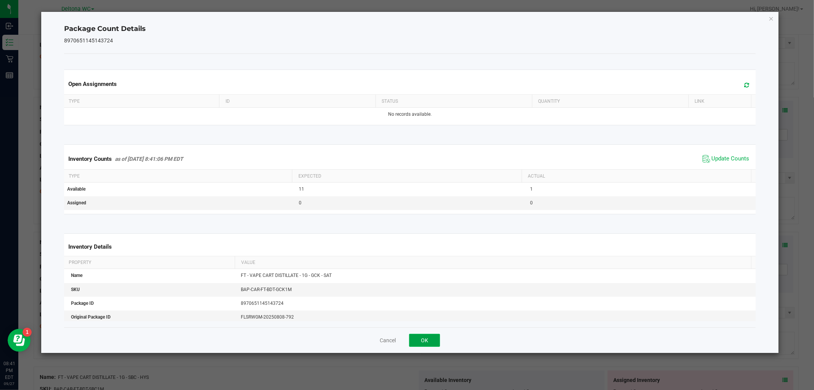
click at [426, 340] on button "OK" at bounding box center [424, 340] width 31 height 13
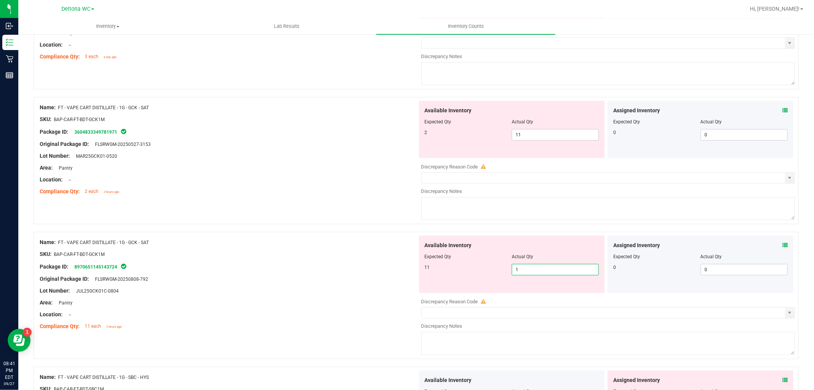
drag, startPoint x: 543, startPoint y: 272, endPoint x: 489, endPoint y: 275, distance: 53.9
click at [489, 275] on div "11 1 1" at bounding box center [512, 269] width 174 height 11
type input "11"
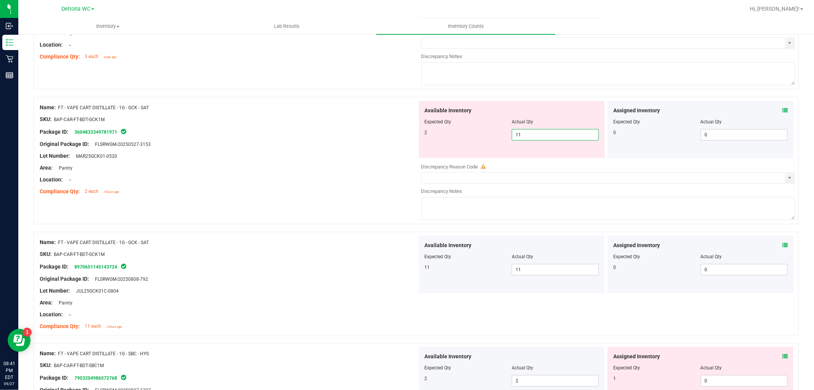
drag, startPoint x: 544, startPoint y: 136, endPoint x: 492, endPoint y: 134, distance: 51.2
click at [492, 134] on div "2 11 11" at bounding box center [512, 134] width 174 height 11
type input "2"
click at [351, 188] on div "Compliance Qty: 2 each 2 hours ago" at bounding box center [229, 191] width 378 height 8
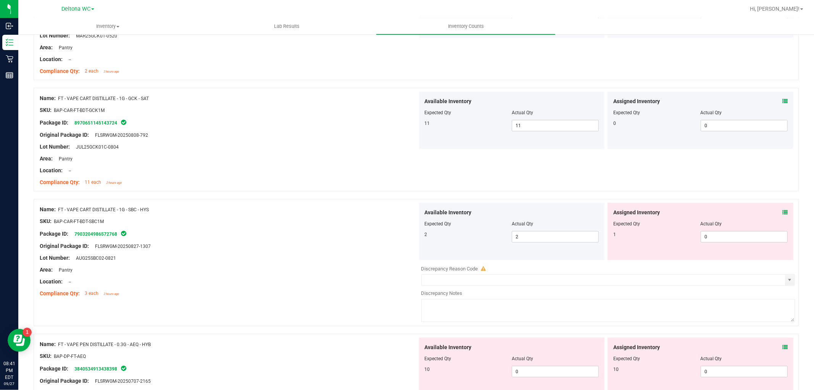
scroll to position [509, 0]
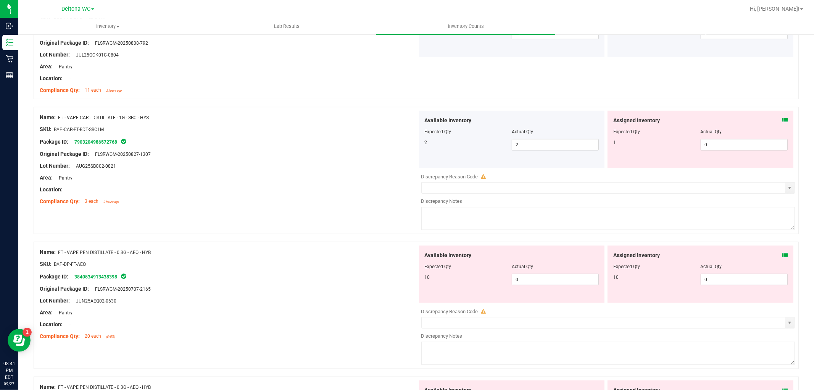
click at [783, 122] on icon at bounding box center [785, 120] width 5 height 5
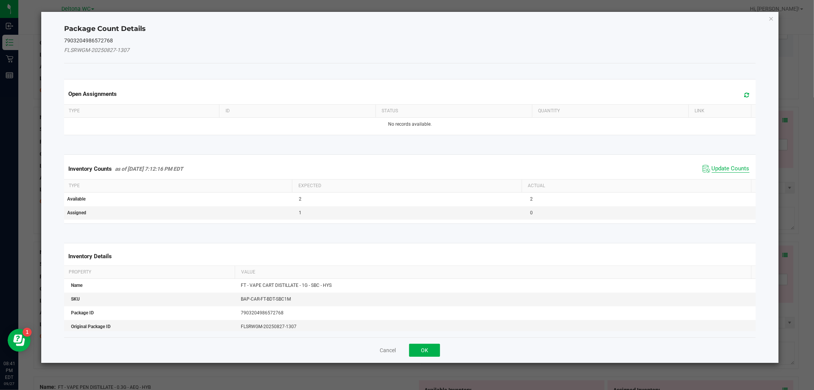
click at [723, 167] on span "Update Counts" at bounding box center [731, 169] width 38 height 8
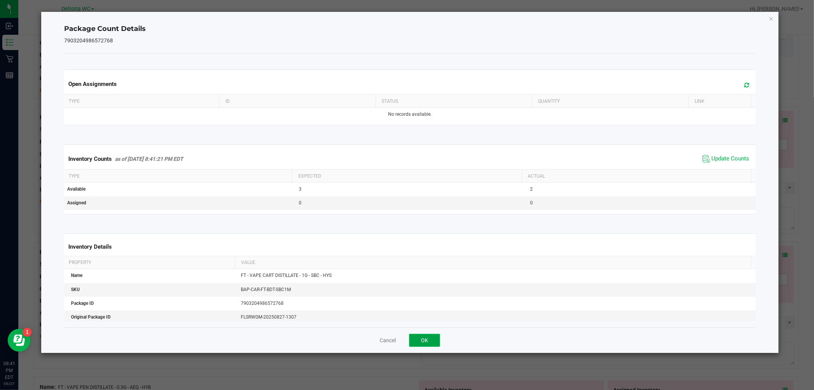
click at [422, 338] on button "OK" at bounding box center [424, 340] width 31 height 13
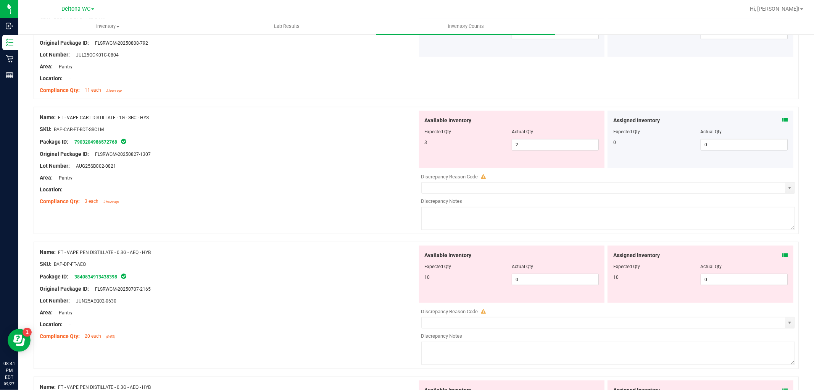
click at [783, 253] on icon at bounding box center [785, 254] width 5 height 5
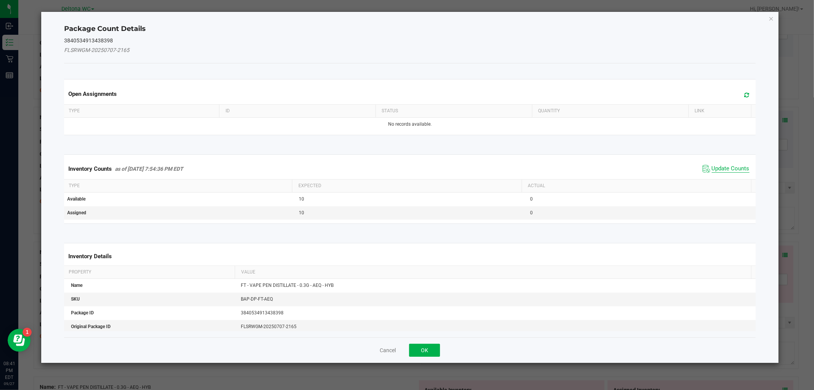
click at [713, 166] on span "Update Counts" at bounding box center [731, 169] width 38 height 8
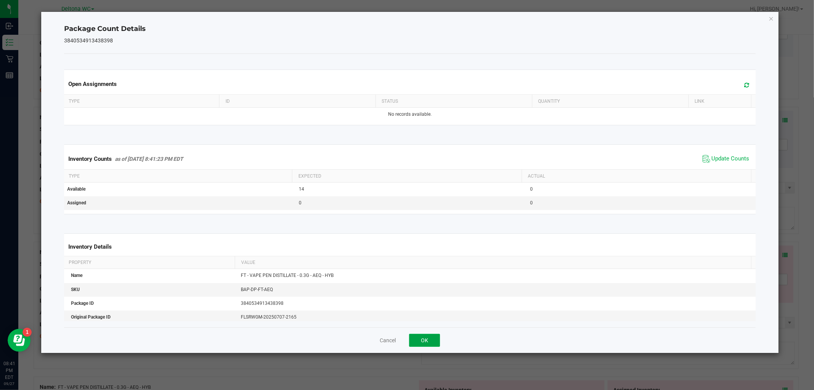
drag, startPoint x: 430, startPoint y: 336, endPoint x: 434, endPoint y: 333, distance: 4.6
click at [430, 335] on button "OK" at bounding box center [424, 340] width 31 height 13
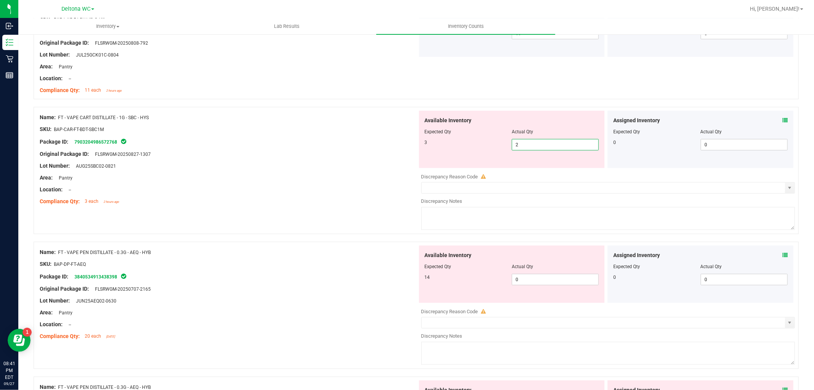
drag, startPoint x: 548, startPoint y: 143, endPoint x: 483, endPoint y: 155, distance: 66.3
click at [483, 155] on div "Available Inventory Expected Qty Actual Qty 3 2 2" at bounding box center [512, 139] width 186 height 57
type input "3"
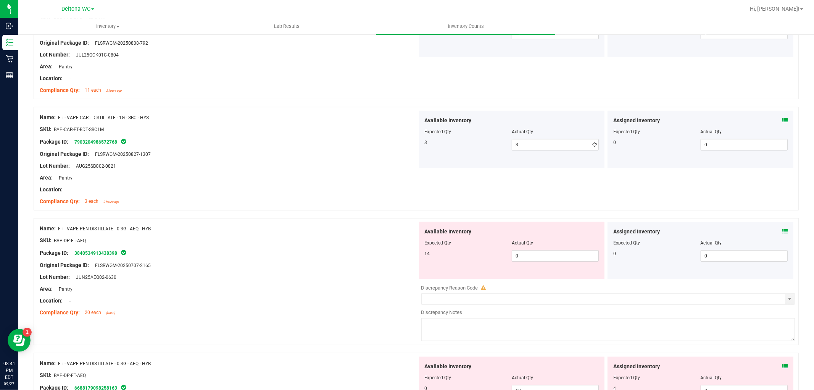
drag, startPoint x: 215, startPoint y: 289, endPoint x: 244, endPoint y: 276, distance: 32.3
click at [216, 287] on div "Name: FT - VAPE PEN DISTILLATE - 0.3G - AEQ - HYB SKU: BAP-DP-FT-AEQ Package ID…" at bounding box center [229, 270] width 378 height 97
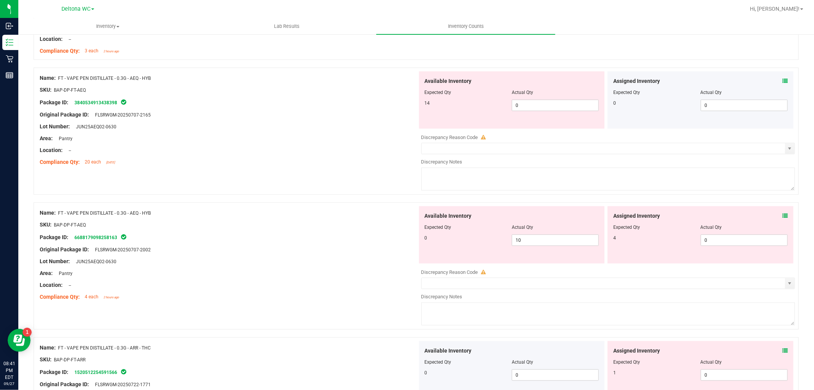
scroll to position [678, 0]
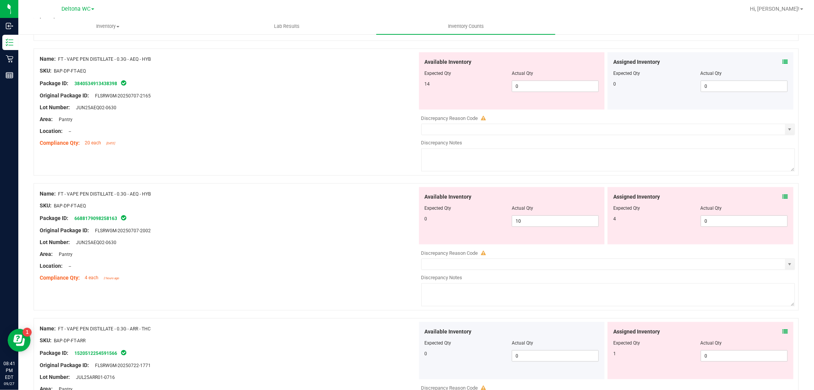
click at [783, 197] on icon at bounding box center [785, 196] width 5 height 5
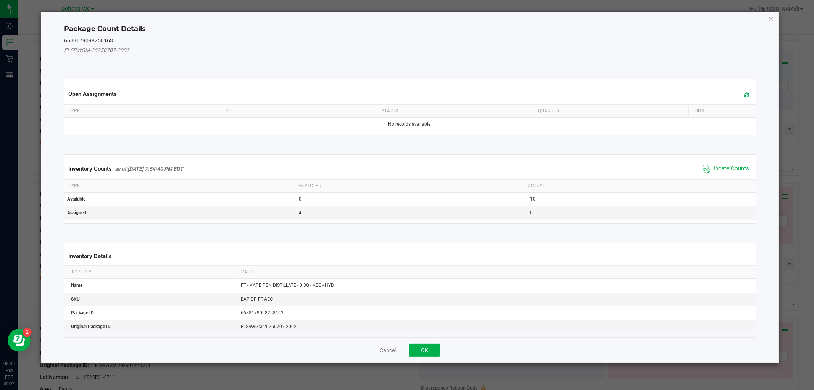
click at [728, 173] on span "Update Counts" at bounding box center [726, 168] width 51 height 11
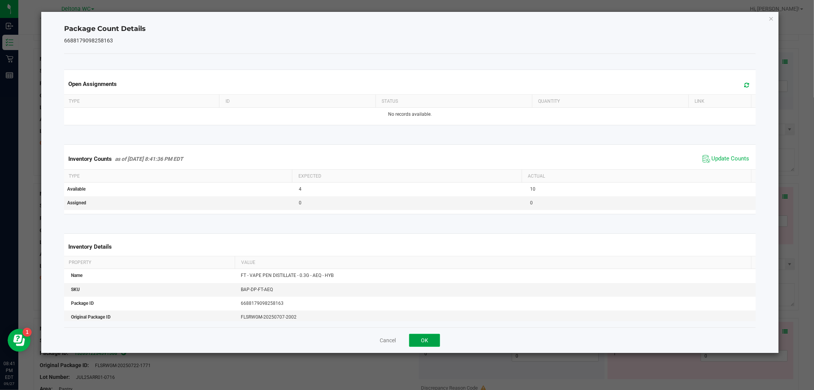
click at [424, 345] on button "OK" at bounding box center [424, 340] width 31 height 13
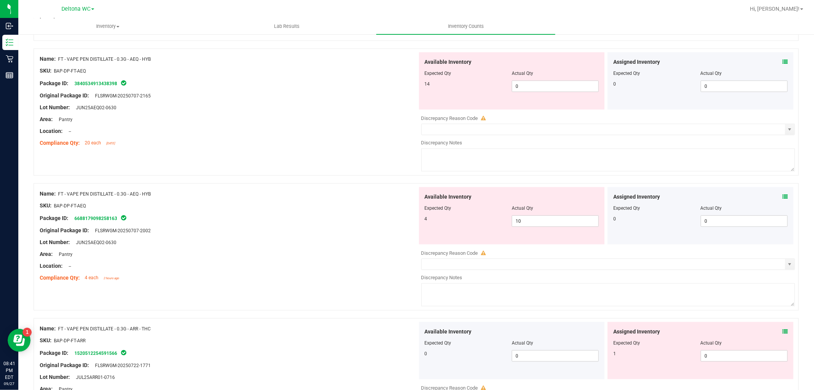
click at [783, 331] on icon at bounding box center [785, 331] width 5 height 5
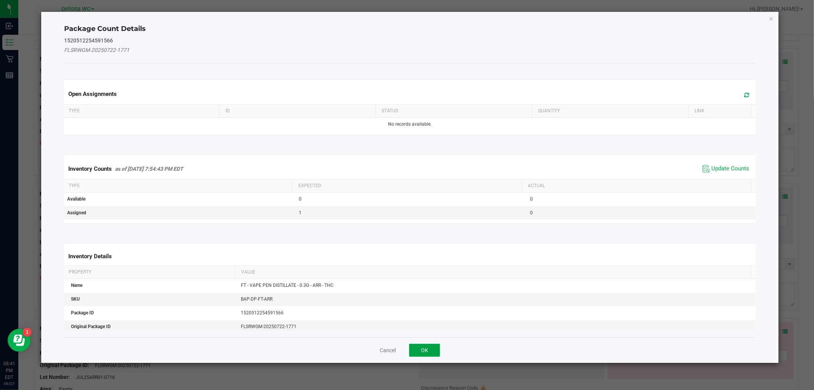
click at [421, 352] on button "OK" at bounding box center [424, 350] width 31 height 13
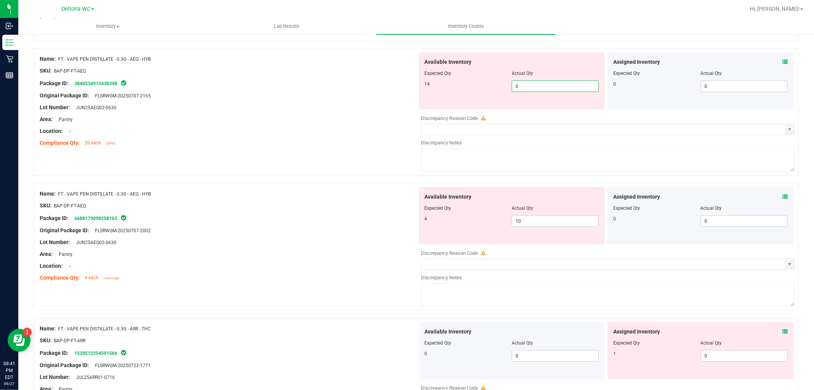
drag, startPoint x: 539, startPoint y: 86, endPoint x: 495, endPoint y: 89, distance: 44.8
click at [468, 94] on div "Available Inventory Expected Qty Actual Qty 14 0 0" at bounding box center [512, 80] width 186 height 57
type input "14"
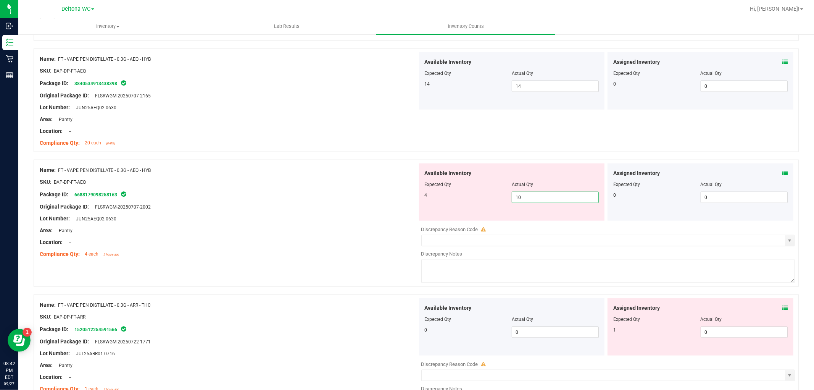
drag, startPoint x: 541, startPoint y: 222, endPoint x: 499, endPoint y: 216, distance: 41.6
click at [499, 216] on div "Available Inventory Expected Qty Actual Qty 4 10 10" at bounding box center [512, 191] width 186 height 57
type input "4"
drag, startPoint x: 281, startPoint y: 194, endPoint x: 328, endPoint y: 197, distance: 47.1
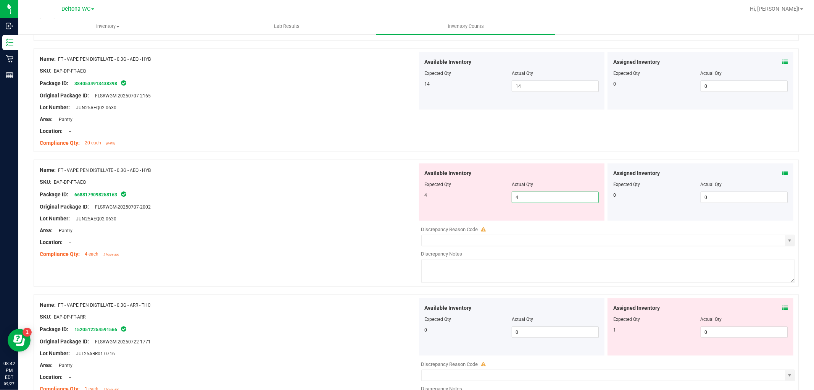
click at [283, 194] on div "Package ID: 6688179098258163" at bounding box center [229, 194] width 378 height 9
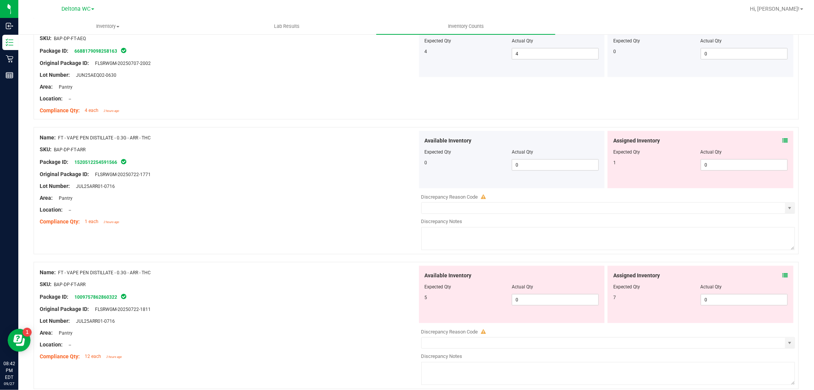
scroll to position [848, 0]
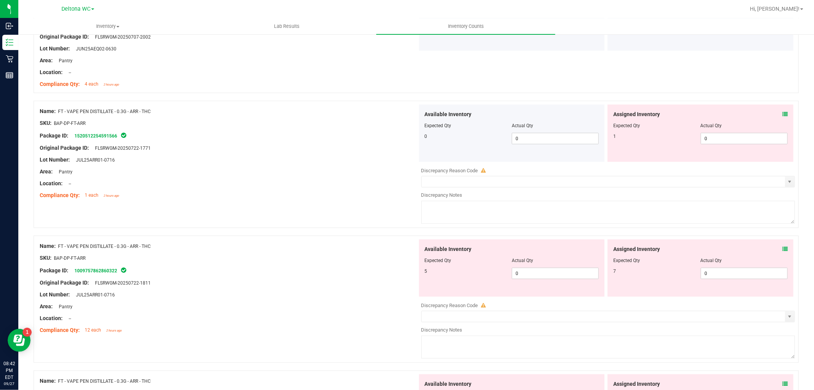
click at [783, 113] on icon at bounding box center [785, 113] width 5 height 5
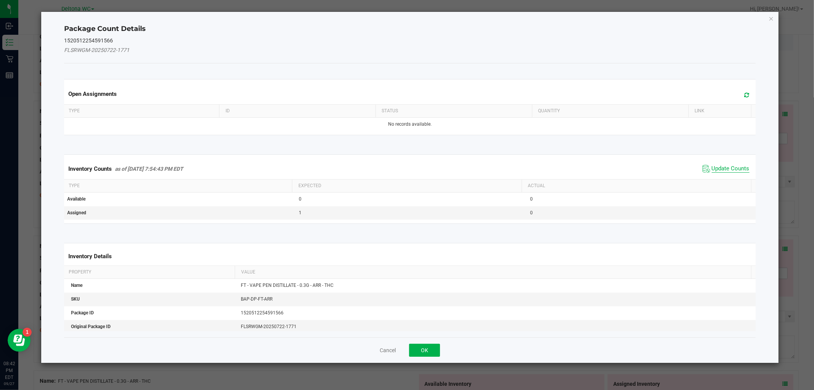
click at [737, 165] on span "Update Counts" at bounding box center [731, 169] width 38 height 8
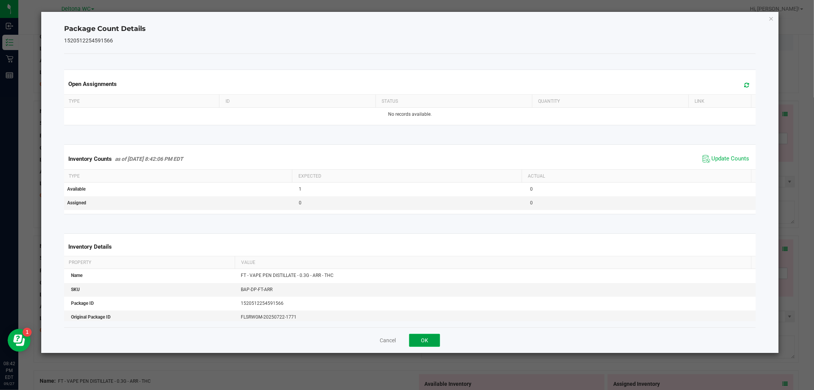
click at [419, 341] on button "OK" at bounding box center [424, 340] width 31 height 13
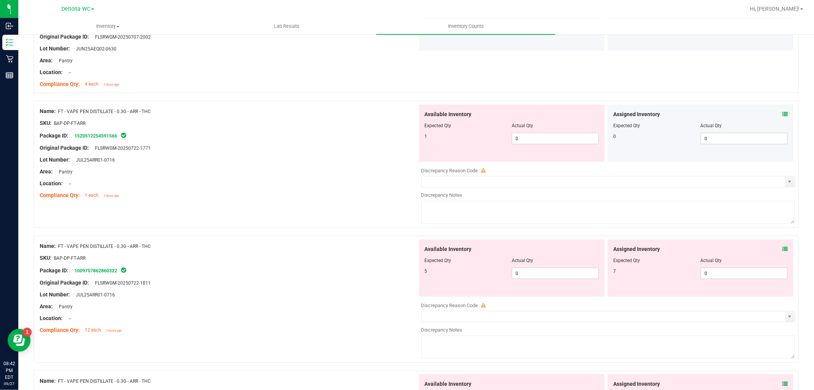
click at [783, 249] on icon at bounding box center [785, 248] width 5 height 5
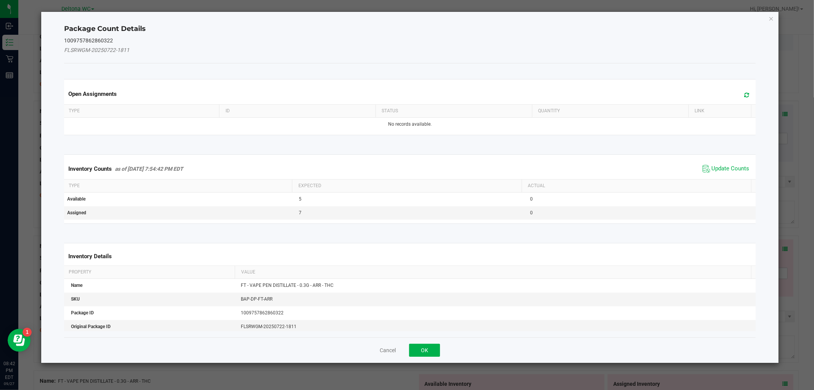
drag, startPoint x: 731, startPoint y: 164, endPoint x: 695, endPoint y: 178, distance: 38.2
click at [724, 166] on span "Update Counts" at bounding box center [731, 169] width 38 height 8
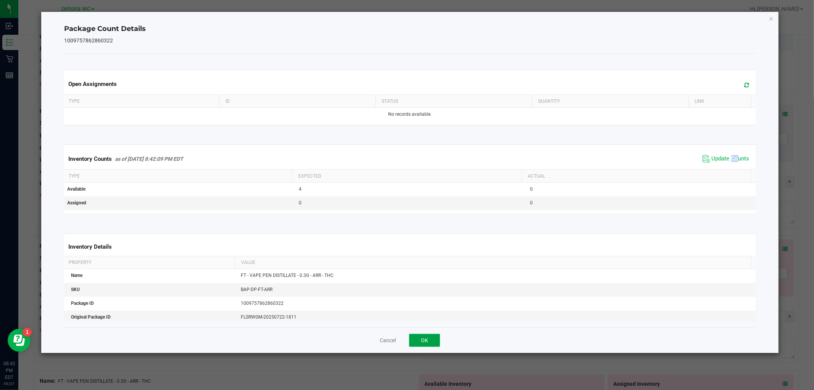
click at [428, 339] on button "OK" at bounding box center [424, 340] width 31 height 13
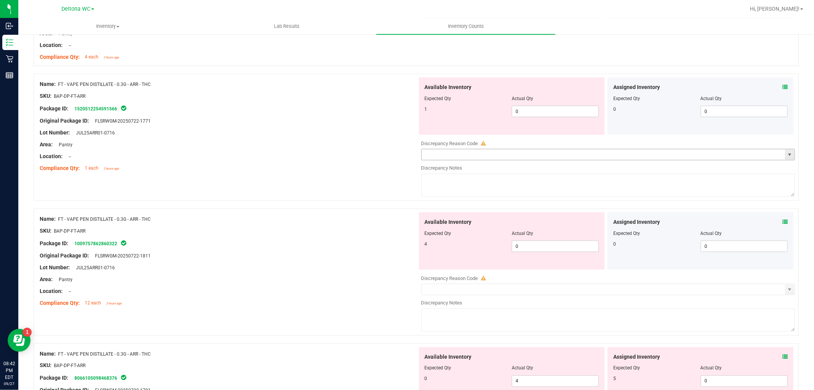
scroll to position [891, 0]
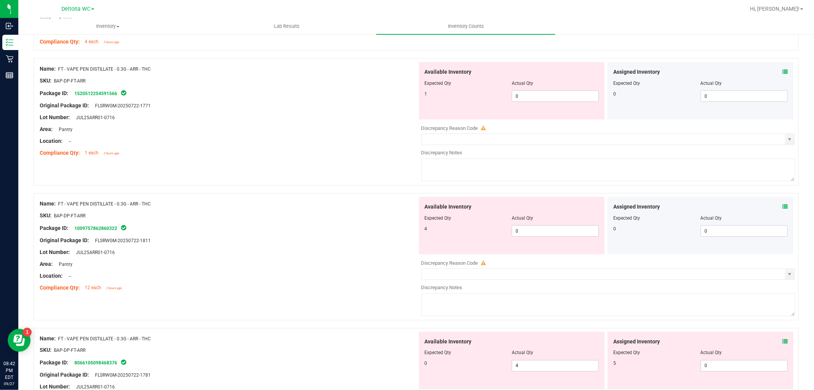
click at [783, 342] on icon at bounding box center [785, 341] width 5 height 5
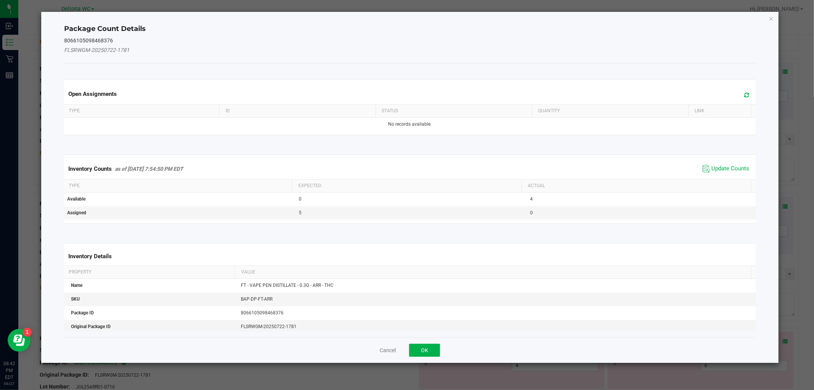
click at [710, 163] on span "Update Counts" at bounding box center [726, 168] width 51 height 11
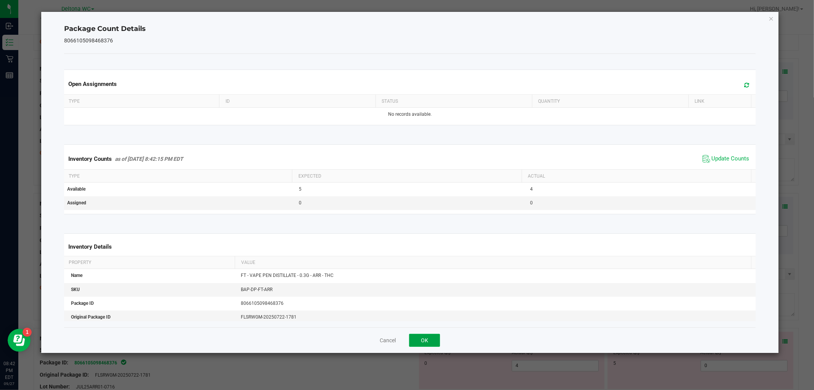
drag, startPoint x: 436, startPoint y: 340, endPoint x: 492, endPoint y: 258, distance: 99.1
click at [435, 340] on button "OK" at bounding box center [424, 340] width 31 height 13
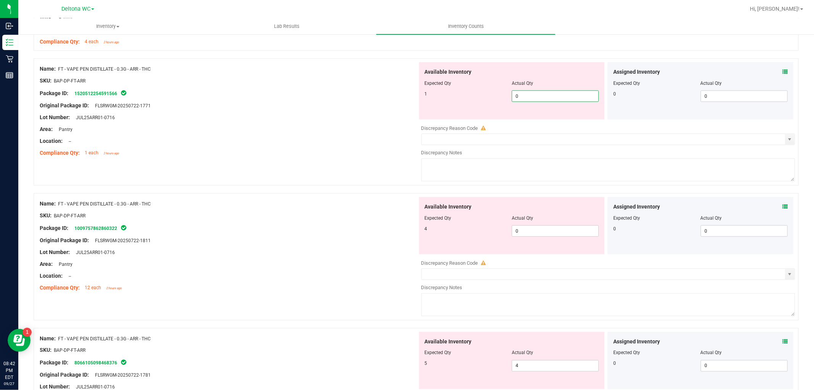
drag, startPoint x: 551, startPoint y: 100, endPoint x: 478, endPoint y: 116, distance: 74.7
click at [479, 115] on div "Available Inventory Expected Qty Actual Qty 1 0 0" at bounding box center [512, 90] width 186 height 57
type input "1"
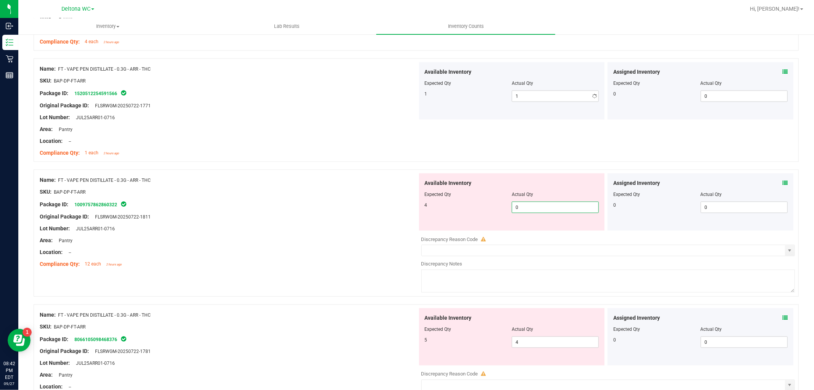
drag, startPoint x: 525, startPoint y: 231, endPoint x: 490, endPoint y: 232, distance: 35.5
click at [490, 232] on div "Available Inventory Expected Qty Actual Qty 4 0 0" at bounding box center [607, 233] width 378 height 121
type input "4"
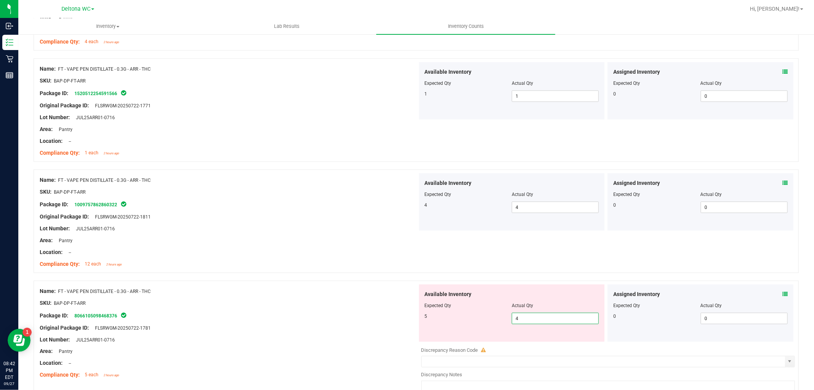
drag, startPoint x: 539, startPoint y: 344, endPoint x: 502, endPoint y: 346, distance: 37.8
click at [502, 346] on div "Available Inventory Expected Qty Actual Qty 5 4 4" at bounding box center [607, 344] width 378 height 121
type input "5"
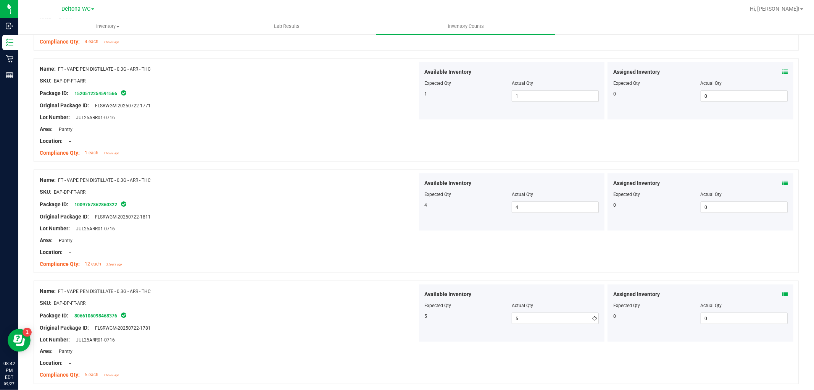
click at [384, 279] on div at bounding box center [416, 277] width 765 height 8
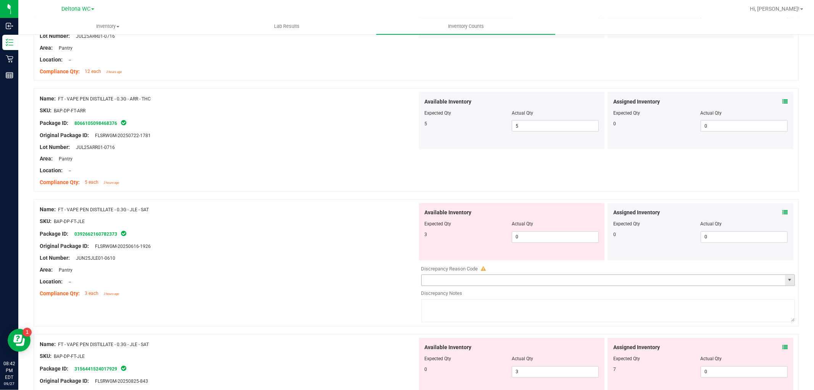
scroll to position [1145, 0]
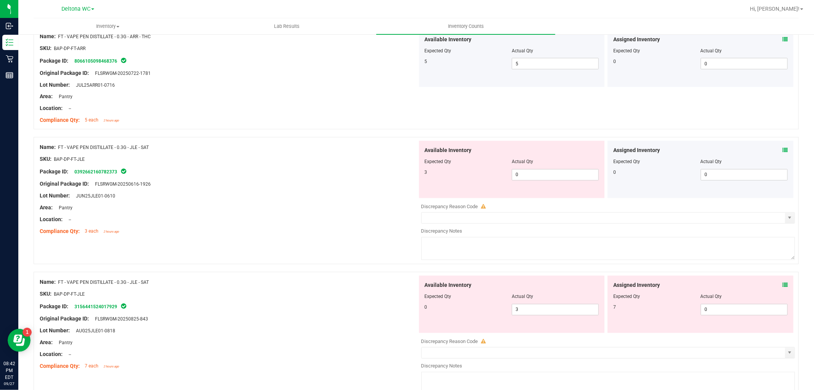
click at [783, 149] on icon at bounding box center [785, 150] width 5 height 5
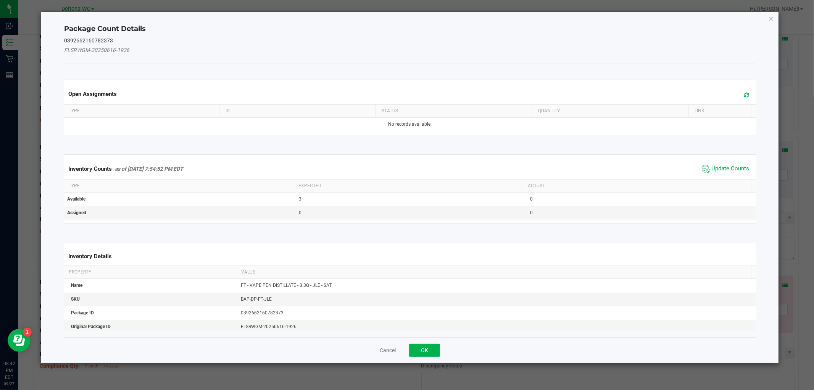
click at [712, 168] on span "Update Counts" at bounding box center [731, 169] width 38 height 8
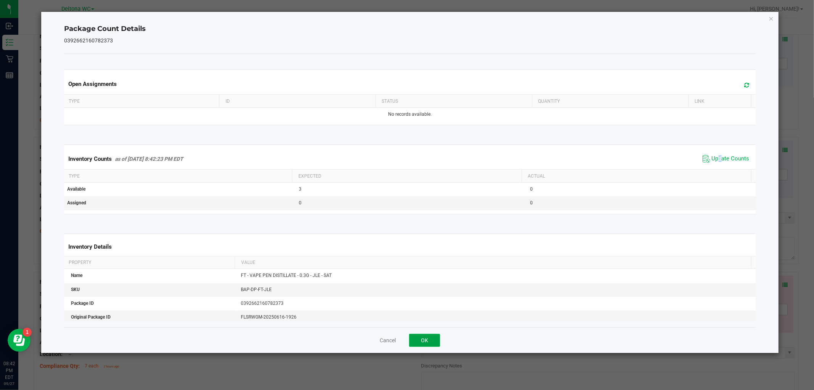
drag, startPoint x: 424, startPoint y: 336, endPoint x: 429, endPoint y: 333, distance: 6.2
click at [424, 336] on button "OK" at bounding box center [424, 340] width 31 height 13
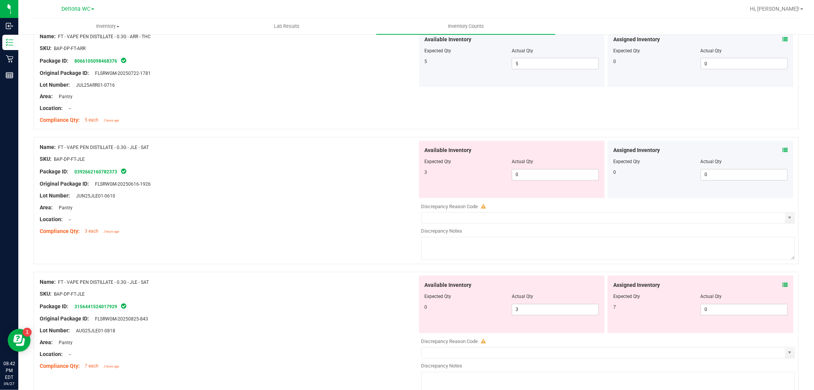
click at [783, 284] on icon at bounding box center [785, 284] width 5 height 5
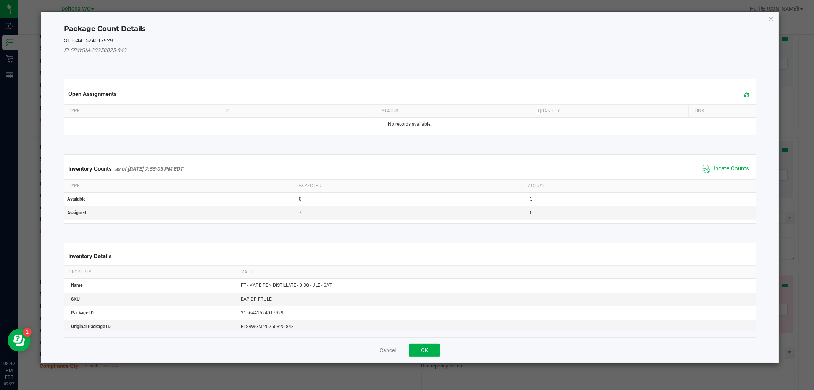
drag, startPoint x: 725, startPoint y: 166, endPoint x: 720, endPoint y: 173, distance: 7.9
click at [722, 170] on span "Update Counts" at bounding box center [731, 169] width 38 height 8
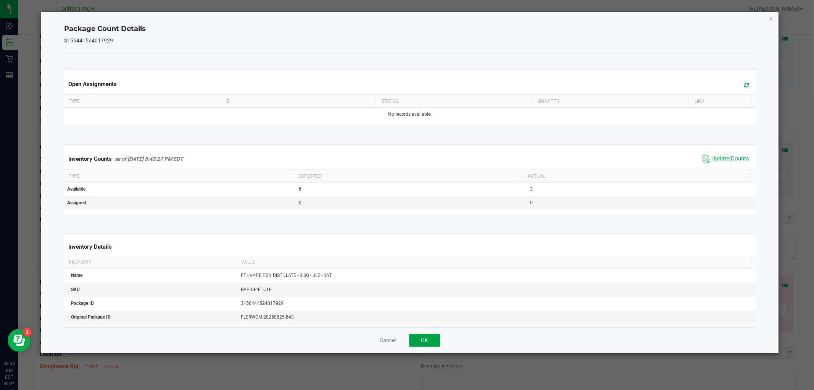
drag, startPoint x: 421, startPoint y: 339, endPoint x: 428, endPoint y: 330, distance: 11.3
click at [421, 337] on button "OK" at bounding box center [424, 340] width 31 height 13
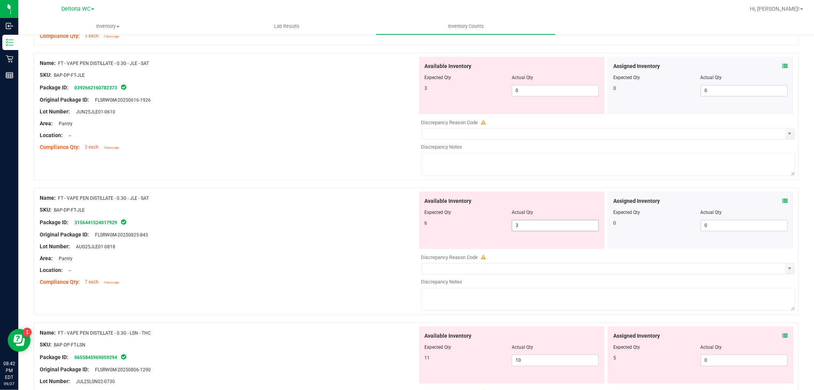
scroll to position [1230, 0]
drag, startPoint x: 542, startPoint y: 228, endPoint x: 502, endPoint y: 227, distance: 40.5
click at [502, 227] on div "6 3 3" at bounding box center [512, 224] width 174 height 11
click at [783, 67] on icon at bounding box center [785, 65] width 5 height 5
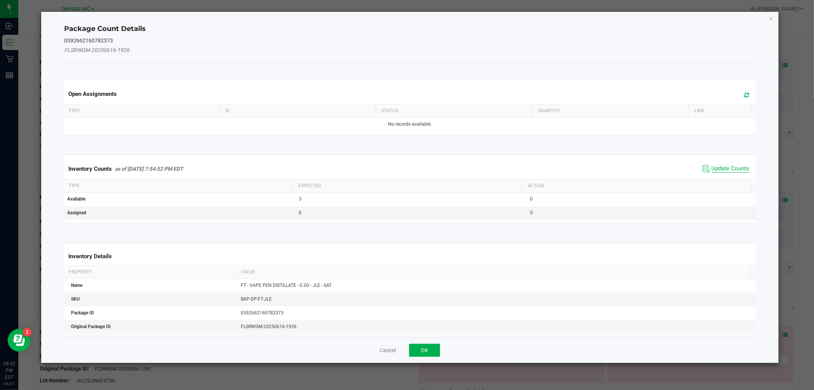
click at [723, 167] on span "Update Counts" at bounding box center [731, 169] width 38 height 8
click at [723, 167] on div "Inventory Counts as of [DATE] 7:54:52 PM EDT Update Counts" at bounding box center [410, 168] width 694 height 20
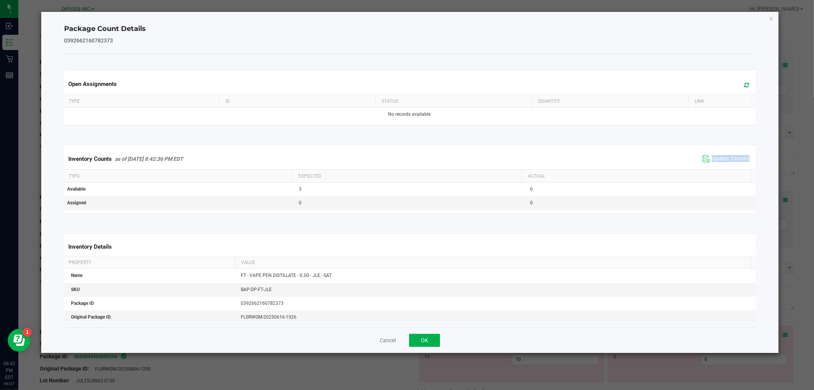
drag, startPoint x: 723, startPoint y: 167, endPoint x: 723, endPoint y: 163, distance: 3.8
click at [723, 166] on div "Inventory Counts as of [DATE] 8:42:36 PM EDT Update Counts" at bounding box center [410, 158] width 694 height 21
click at [727, 154] on span "Update Counts" at bounding box center [726, 158] width 51 height 11
click at [426, 342] on button "OK" at bounding box center [424, 340] width 31 height 13
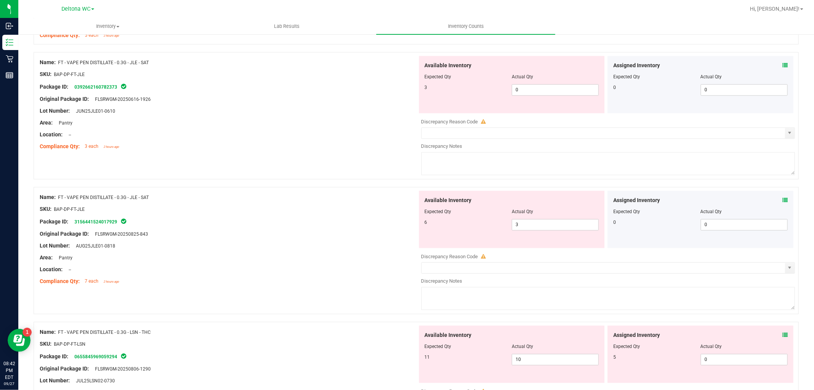
click at [783, 202] on icon at bounding box center [785, 200] width 5 height 5
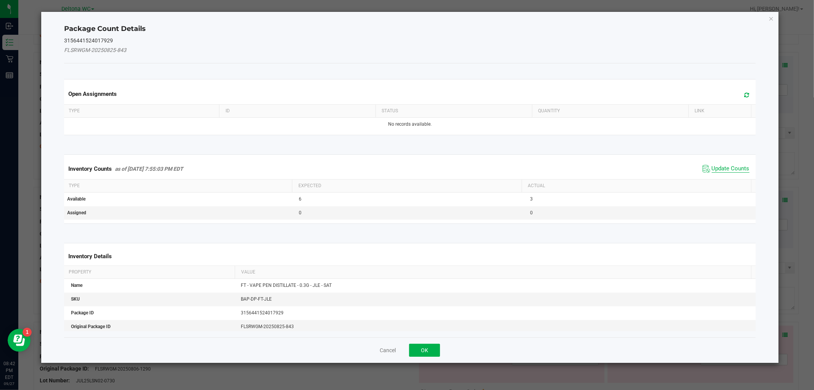
click at [724, 168] on span "Update Counts" at bounding box center [731, 169] width 38 height 8
click at [724, 168] on div "Inventory Counts as of [DATE] 7:55:03 PM EDT Update Counts" at bounding box center [410, 168] width 694 height 20
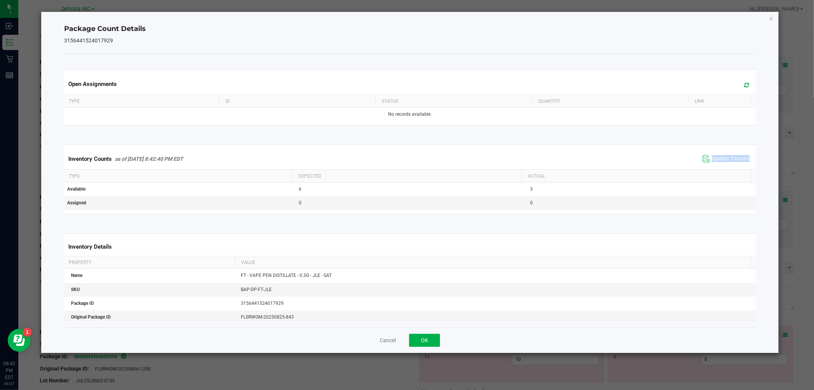
click at [724, 167] on div "Inventory Counts as of [DATE] 8:42:40 PM EDT Update Counts" at bounding box center [410, 158] width 694 height 21
drag, startPoint x: 429, startPoint y: 336, endPoint x: 439, endPoint y: 307, distance: 31.5
click at [429, 335] on button "OK" at bounding box center [424, 340] width 31 height 13
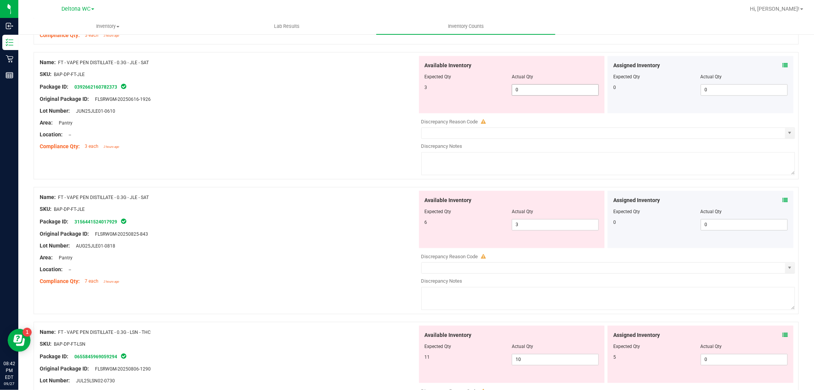
drag, startPoint x: 537, startPoint y: 83, endPoint x: 526, endPoint y: 87, distance: 12.1
click at [505, 86] on div "Available Inventory Expected Qty Actual Qty 3 0 0" at bounding box center [512, 84] width 186 height 57
click at [541, 94] on span "0 0" at bounding box center [555, 89] width 87 height 11
type input "3"
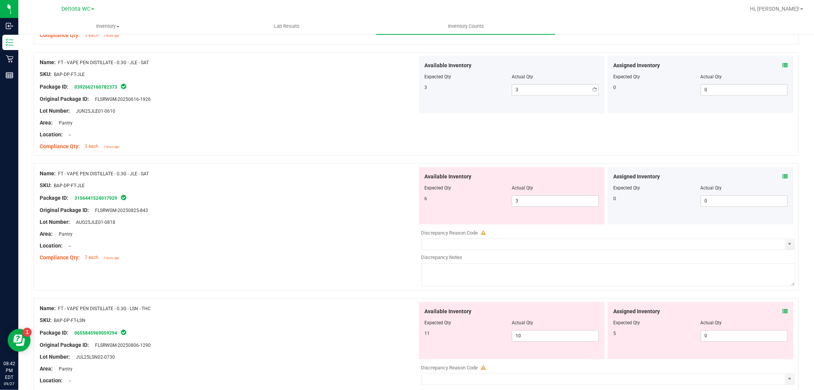
click at [328, 163] on div "Name: FT - VAPE PEN DISTILLATE - 0.3G - JLE - SAT SKU: BAP-DP-FT-JLE Package ID…" at bounding box center [416, 107] width 765 height 111
drag, startPoint x: 539, startPoint y: 204, endPoint x: 497, endPoint y: 201, distance: 42.1
click at [497, 201] on div "6 3 3" at bounding box center [512, 200] width 174 height 11
type input "6"
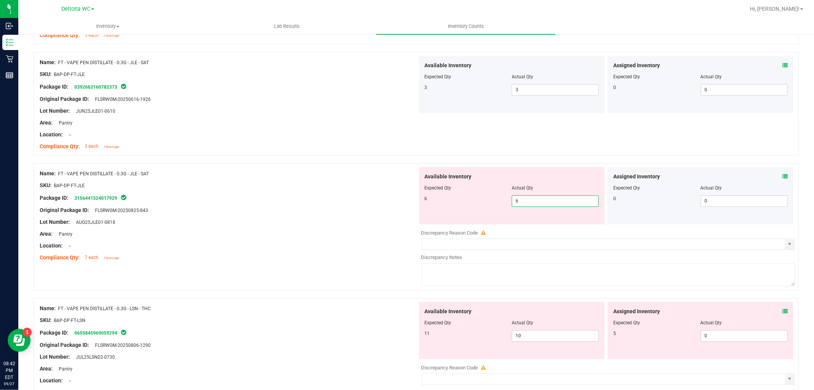
click at [360, 230] on div at bounding box center [229, 228] width 378 height 4
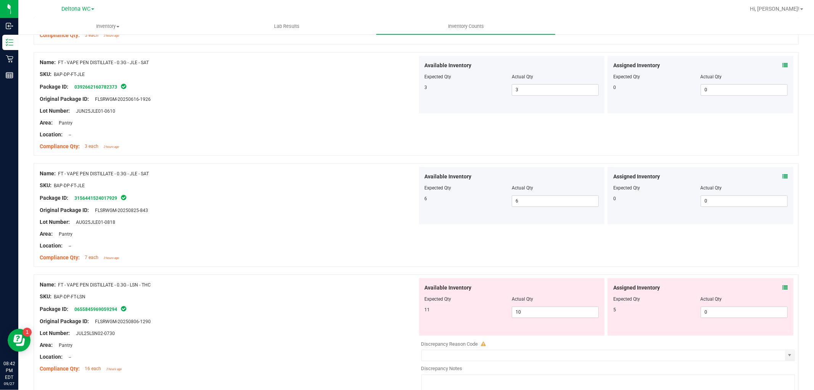
click at [783, 289] on icon at bounding box center [785, 287] width 5 height 5
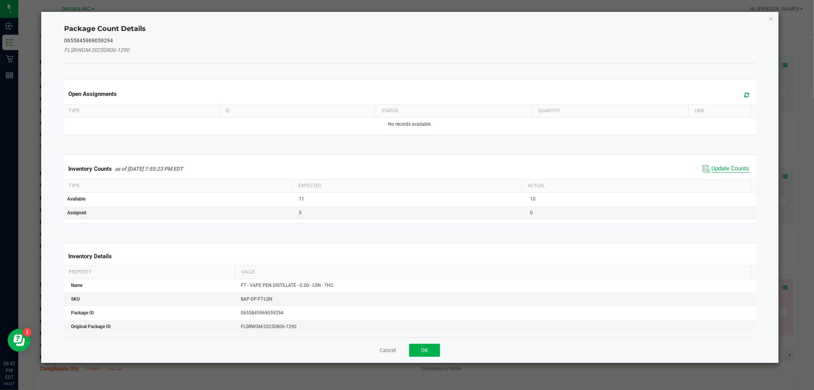
drag, startPoint x: 718, startPoint y: 162, endPoint x: 716, endPoint y: 167, distance: 5.3
click at [718, 162] on div "Inventory Counts as of [DATE] 7:55:23 PM EDT Update Counts" at bounding box center [410, 168] width 694 height 21
click at [718, 169] on span "Update Counts" at bounding box center [731, 169] width 38 height 8
click at [421, 353] on ngb-modal-window "Package Count Details 0655845969059294 FLSRWGM-20250806-1290 Open Assignments T…" at bounding box center [410, 195] width 820 height 390
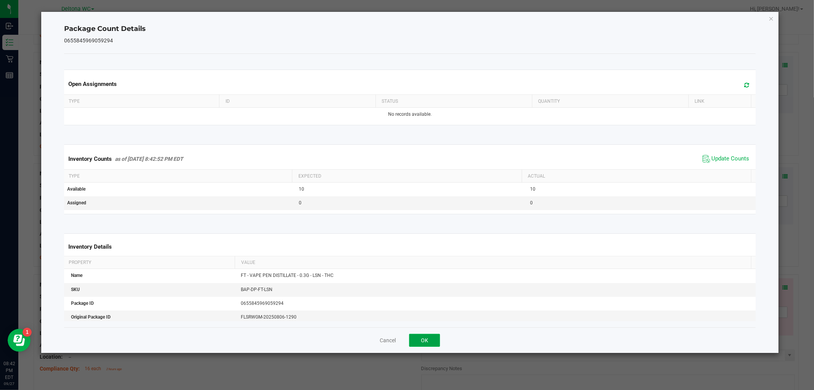
click at [434, 337] on button "OK" at bounding box center [424, 340] width 31 height 13
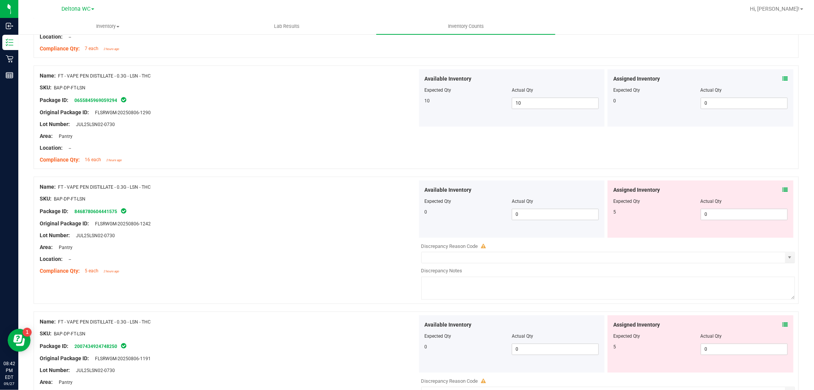
scroll to position [1484, 0]
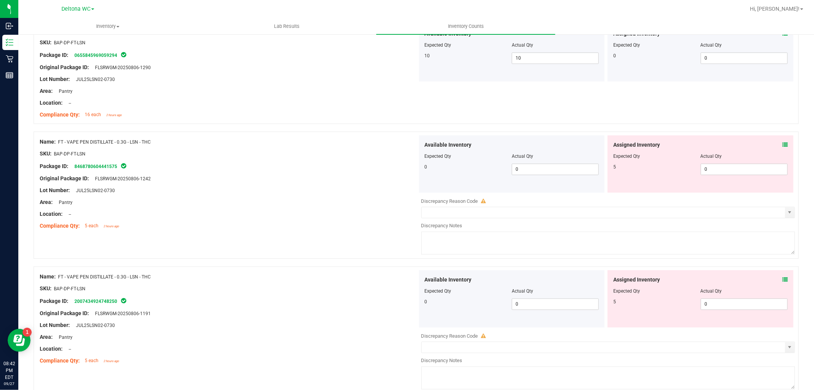
drag, startPoint x: 774, startPoint y: 140, endPoint x: 781, endPoint y: 146, distance: 8.9
click at [782, 145] on div "Assigned Inventory Expected Qty Actual Qty 5 0 0" at bounding box center [701, 163] width 186 height 57
click at [783, 146] on icon at bounding box center [785, 144] width 5 height 5
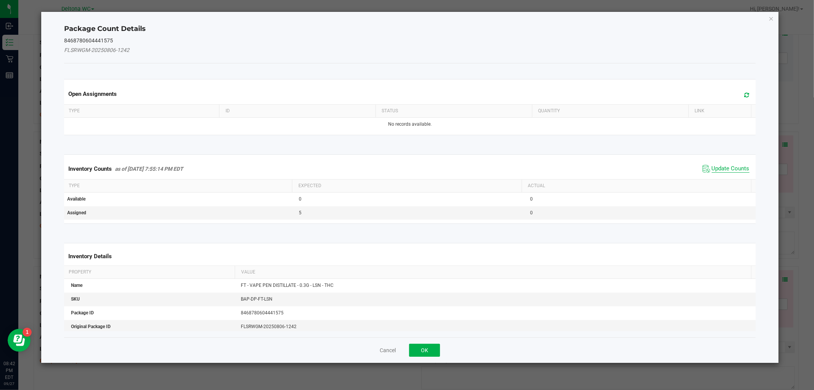
click at [728, 169] on span "Update Counts" at bounding box center [731, 169] width 38 height 8
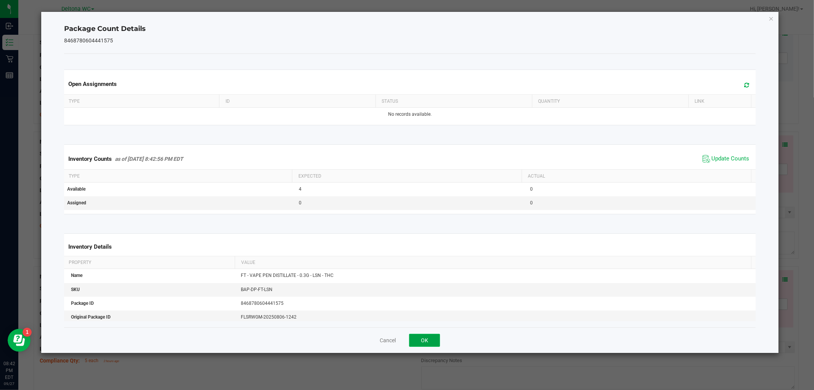
click at [430, 340] on button "OK" at bounding box center [424, 340] width 31 height 13
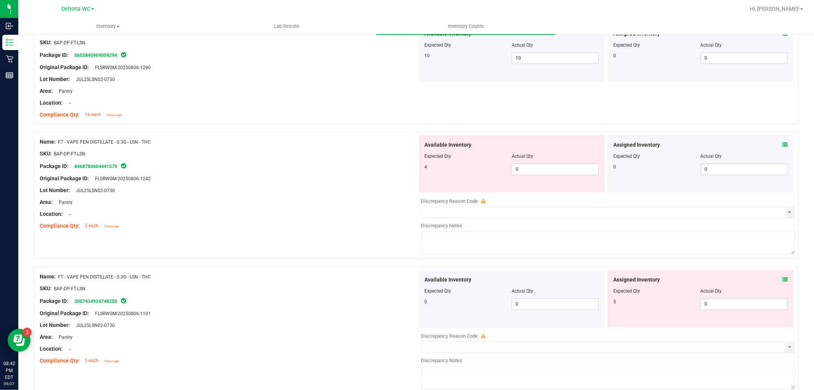
click at [783, 279] on icon at bounding box center [785, 279] width 5 height 5
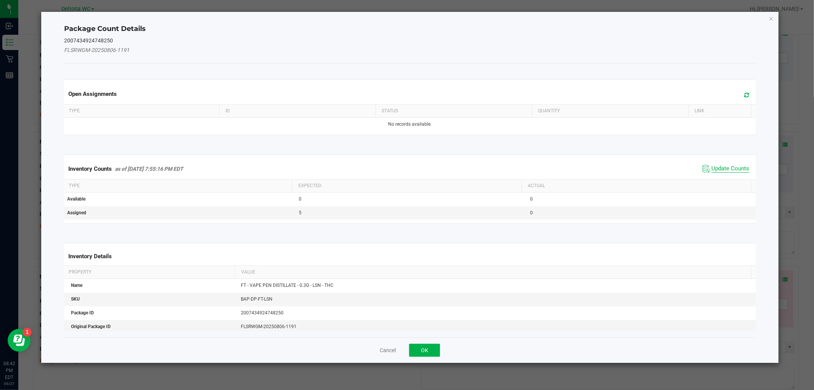
click at [712, 170] on span "Update Counts" at bounding box center [731, 169] width 38 height 8
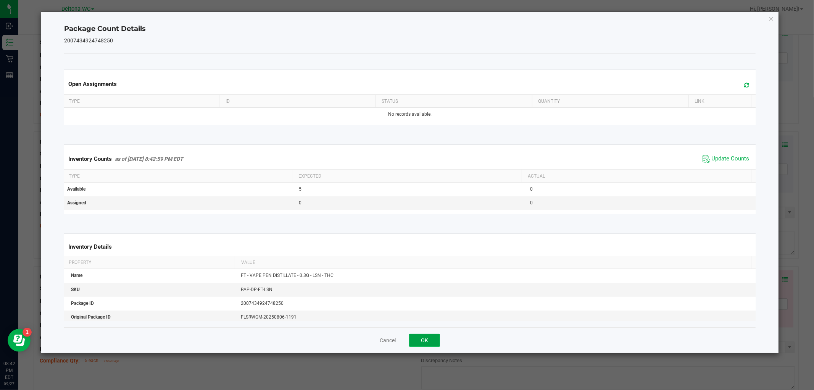
click at [434, 337] on button "OK" at bounding box center [424, 340] width 31 height 13
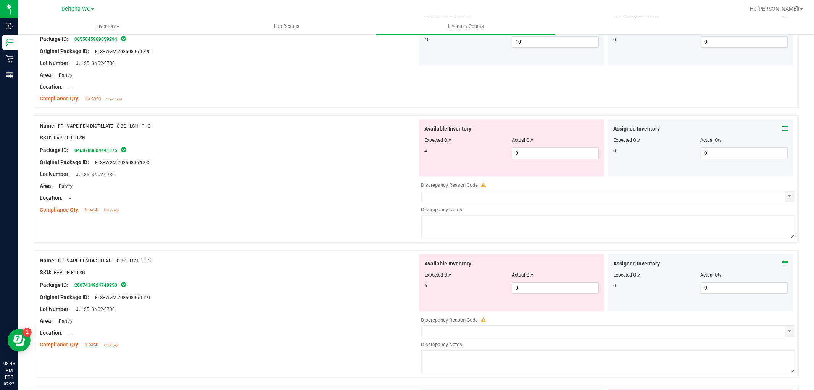
scroll to position [1527, 0]
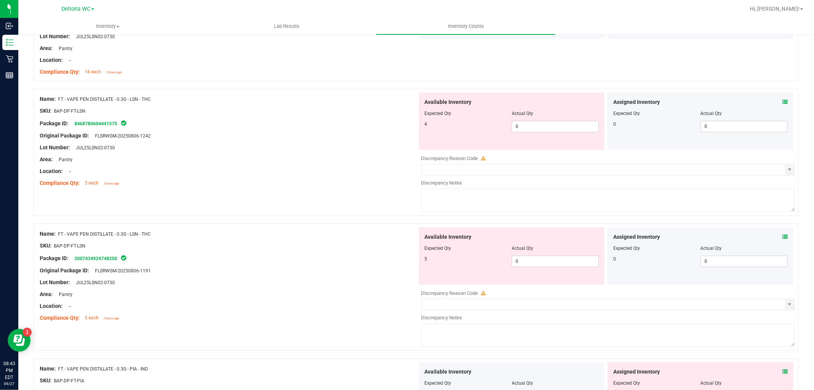
click at [783, 373] on icon at bounding box center [785, 371] width 5 height 5
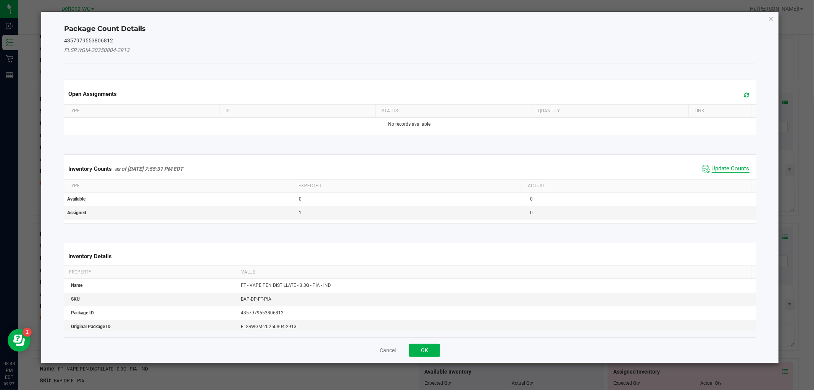
click at [712, 168] on span "Update Counts" at bounding box center [731, 169] width 38 height 8
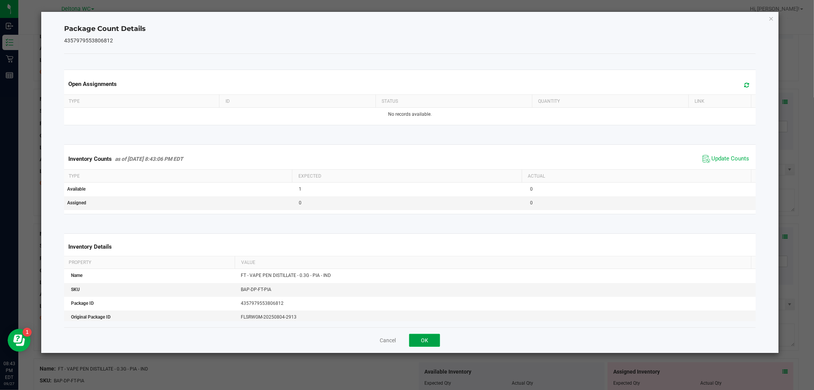
click at [424, 342] on button "OK" at bounding box center [424, 340] width 31 height 13
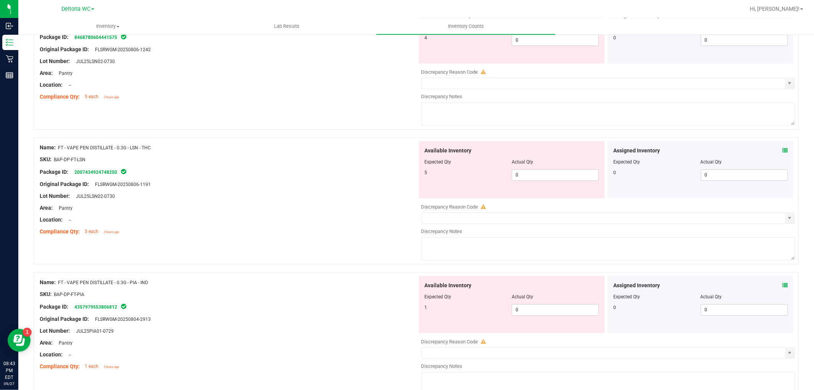
scroll to position [1654, 0]
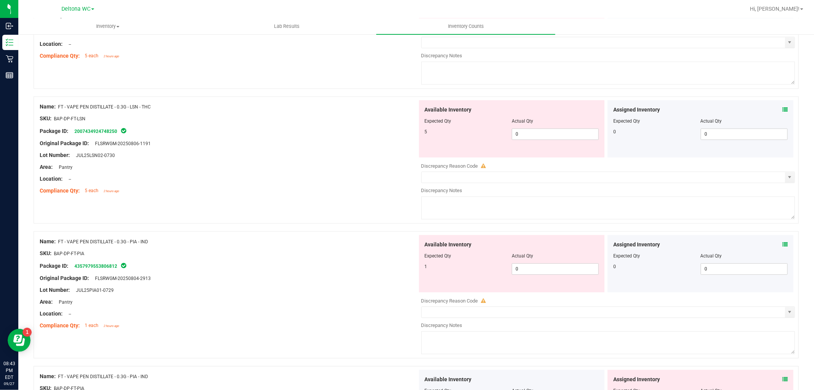
click at [783, 379] on icon at bounding box center [785, 378] width 5 height 5
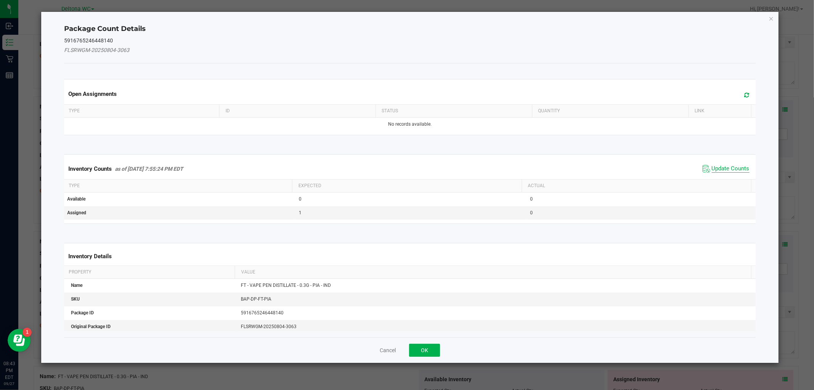
click at [717, 168] on span "Update Counts" at bounding box center [731, 169] width 38 height 8
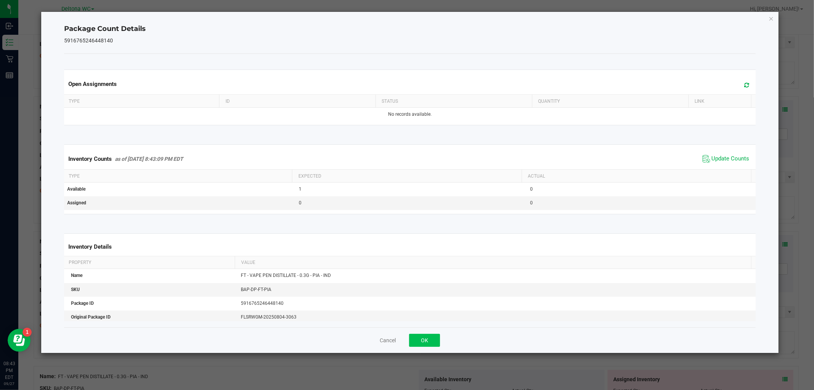
click at [422, 333] on div "Cancel OK" at bounding box center [409, 340] width 691 height 26
click at [425, 340] on button "OK" at bounding box center [424, 340] width 31 height 13
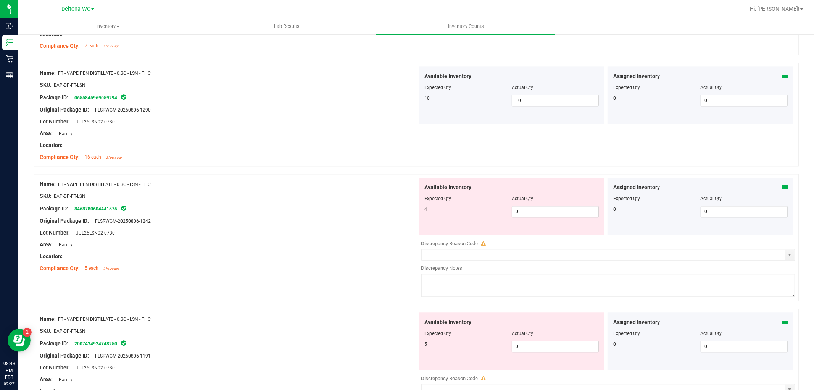
scroll to position [1399, 0]
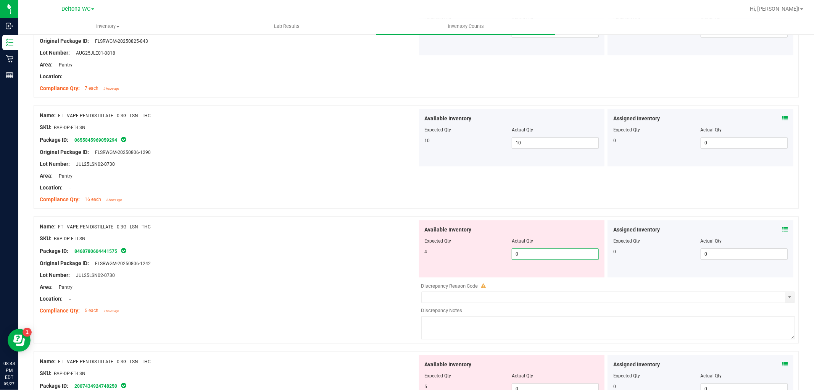
drag, startPoint x: 536, startPoint y: 254, endPoint x: 510, endPoint y: 261, distance: 26.4
click at [510, 261] on div "Available Inventory Expected Qty Actual Qty 4 0 0" at bounding box center [512, 248] width 186 height 57
click at [360, 262] on div "Original Package ID: FLSRWGM-20250806-1242" at bounding box center [229, 263] width 378 height 8
drag, startPoint x: 531, startPoint y: 255, endPoint x: 478, endPoint y: 257, distance: 52.7
click at [489, 257] on div "4 0 0" at bounding box center [512, 253] width 174 height 11
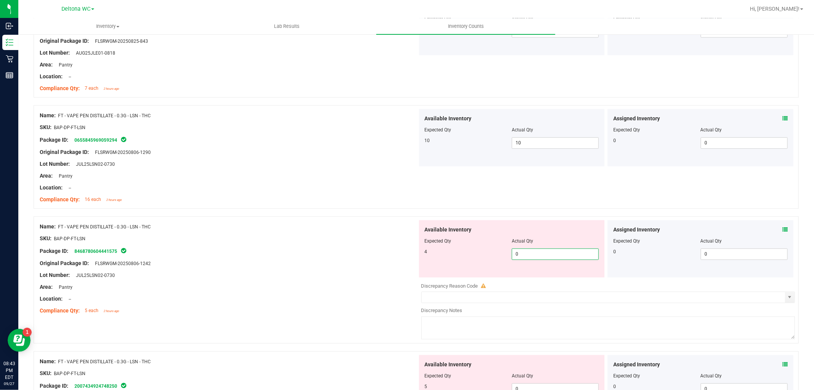
type input "4"
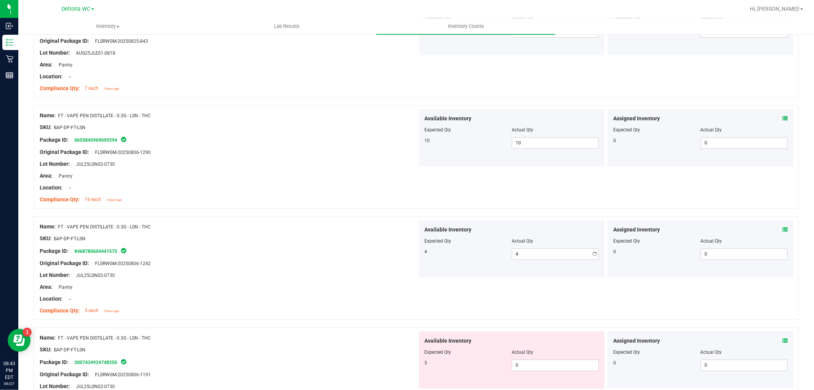
click at [398, 280] on div at bounding box center [229, 281] width 378 height 4
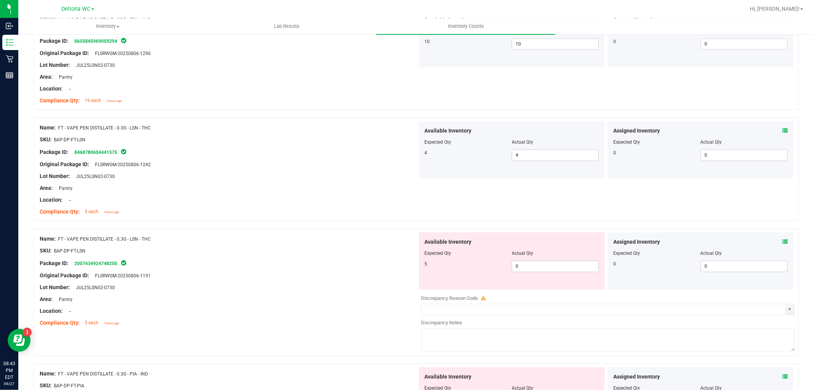
scroll to position [1527, 0]
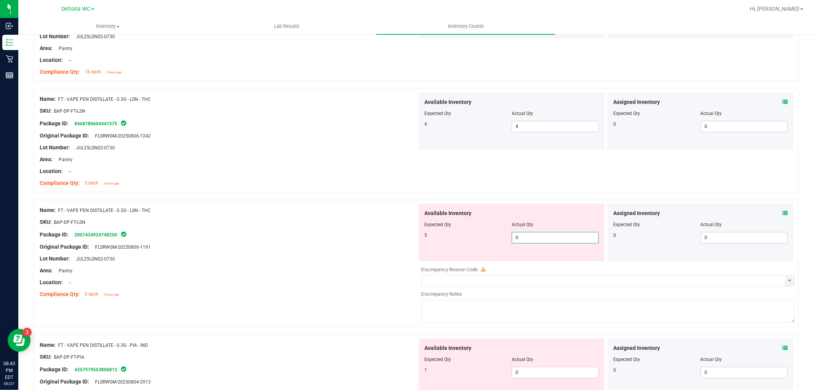
drag, startPoint x: 535, startPoint y: 235, endPoint x: 478, endPoint y: 247, distance: 58.2
click at [478, 247] on div "Available Inventory Expected Qty Actual Qty 5 0 0" at bounding box center [512, 231] width 186 height 57
type input "4"
click at [345, 249] on div "Original Package ID: FLSRWGM-20250806-1191" at bounding box center [229, 247] width 378 height 8
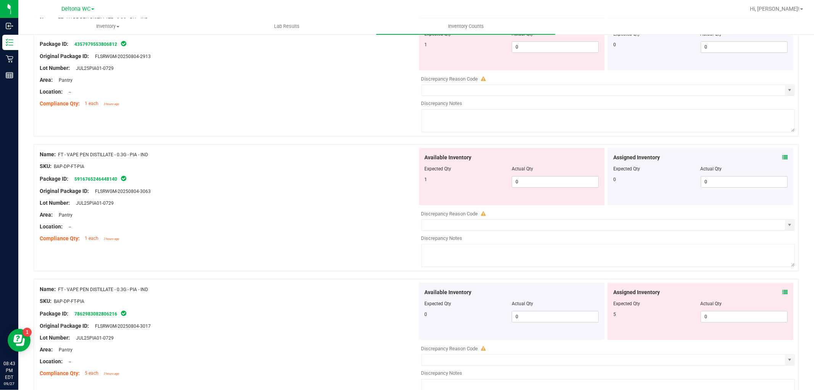
scroll to position [1866, 0]
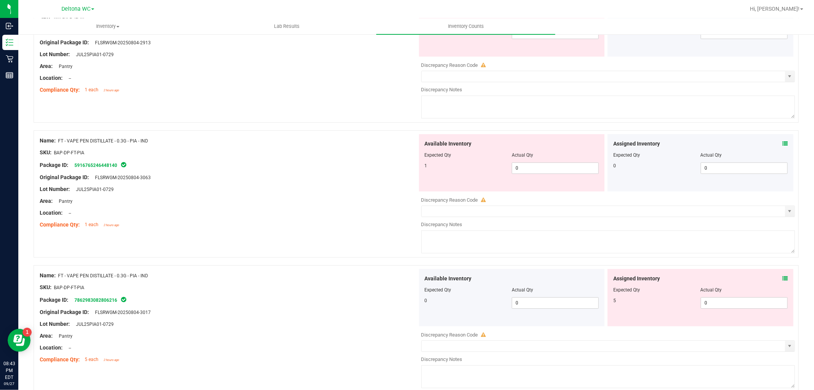
click at [783, 277] on span at bounding box center [785, 278] width 5 height 8
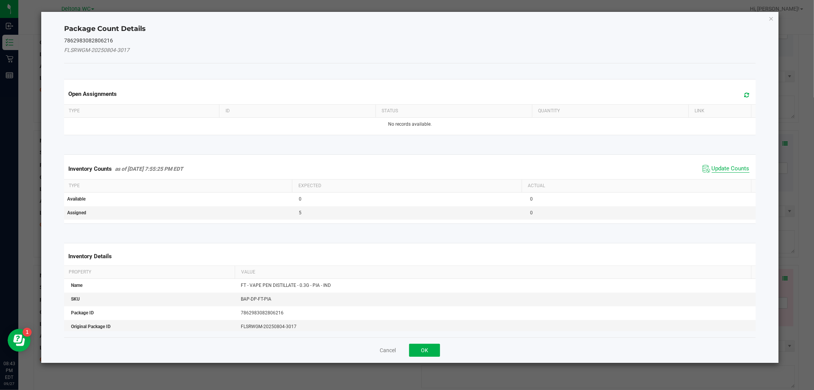
click at [732, 166] on span "Update Counts" at bounding box center [731, 169] width 38 height 8
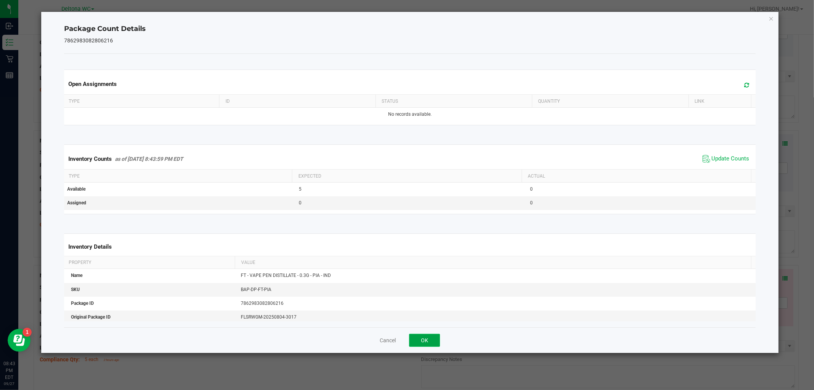
click at [432, 336] on button "OK" at bounding box center [424, 340] width 31 height 13
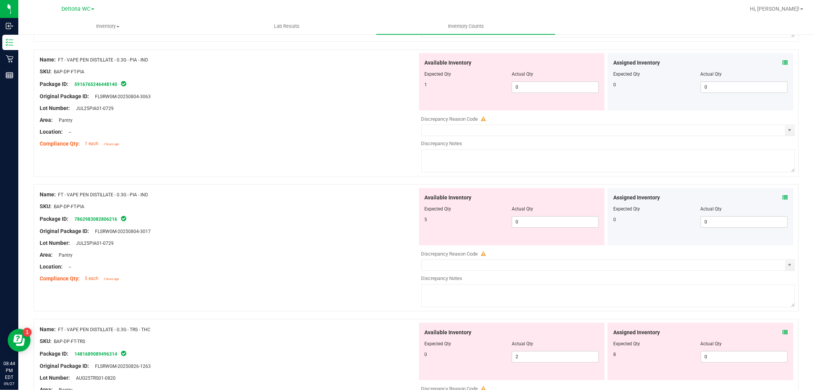
scroll to position [1951, 0]
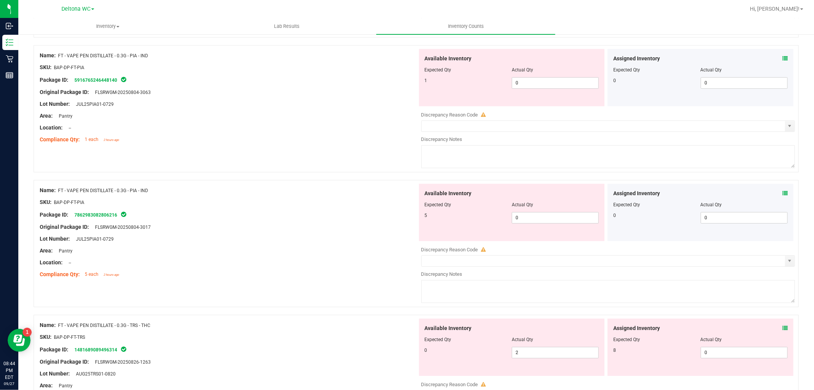
click at [783, 331] on icon at bounding box center [785, 327] width 5 height 5
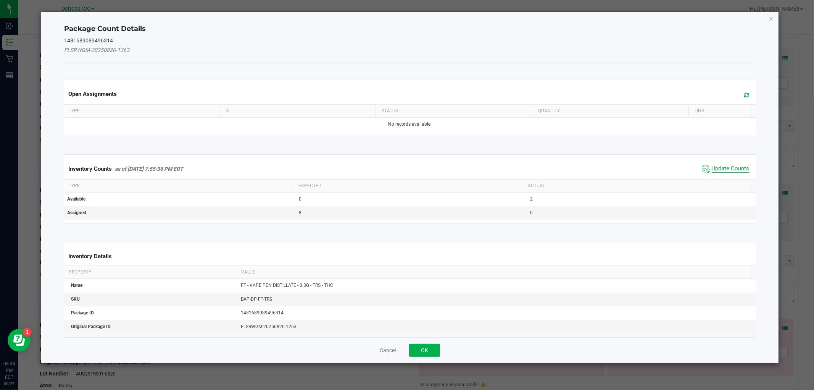
click at [715, 166] on span "Update Counts" at bounding box center [731, 169] width 38 height 8
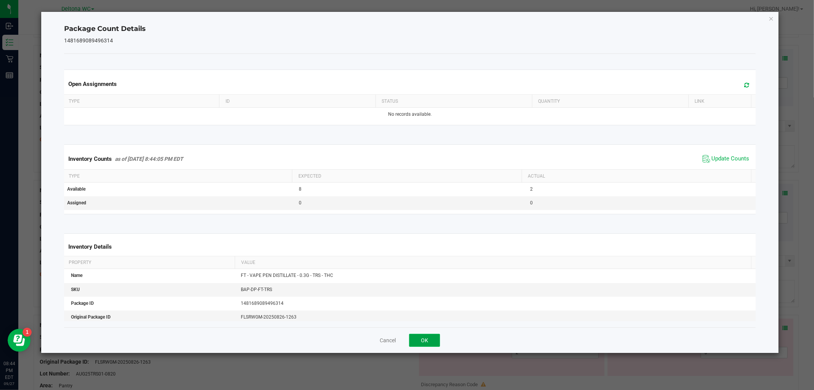
click at [429, 338] on button "OK" at bounding box center [424, 340] width 31 height 13
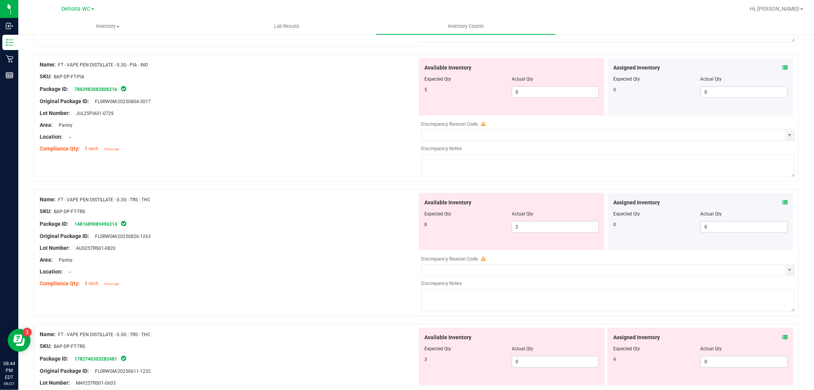
scroll to position [2078, 0]
click at [783, 338] on icon at bounding box center [785, 335] width 5 height 5
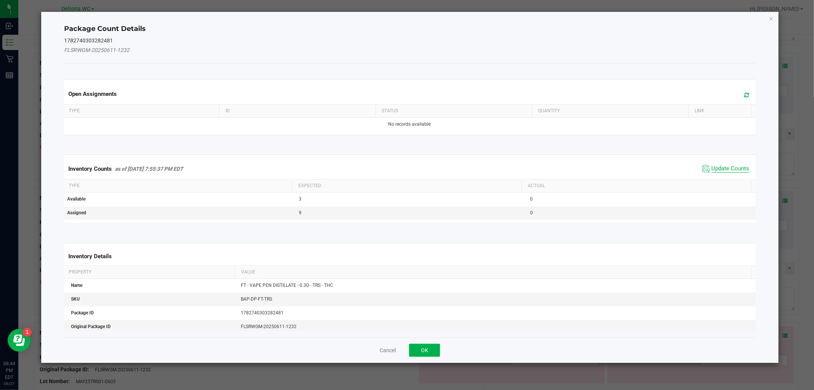
click at [726, 169] on span "Update Counts" at bounding box center [731, 169] width 38 height 8
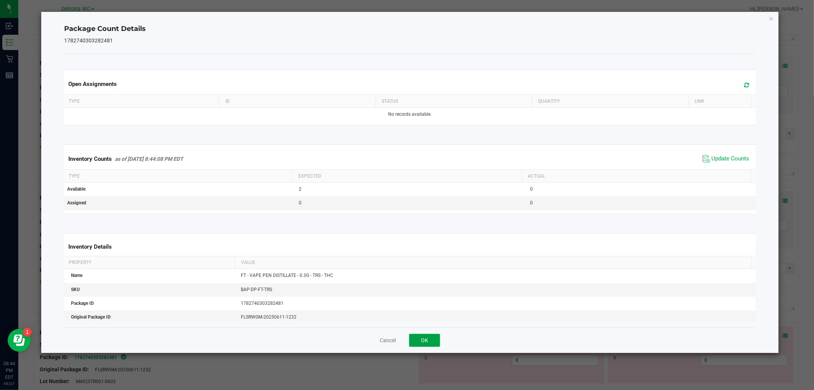
click at [417, 345] on button "OK" at bounding box center [424, 340] width 31 height 13
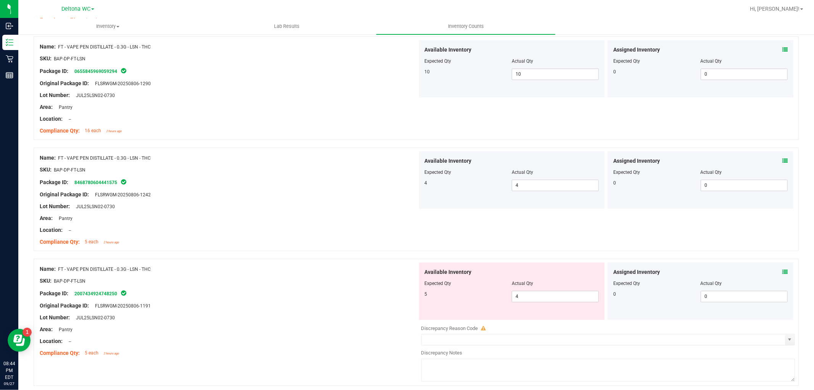
scroll to position [1454, 0]
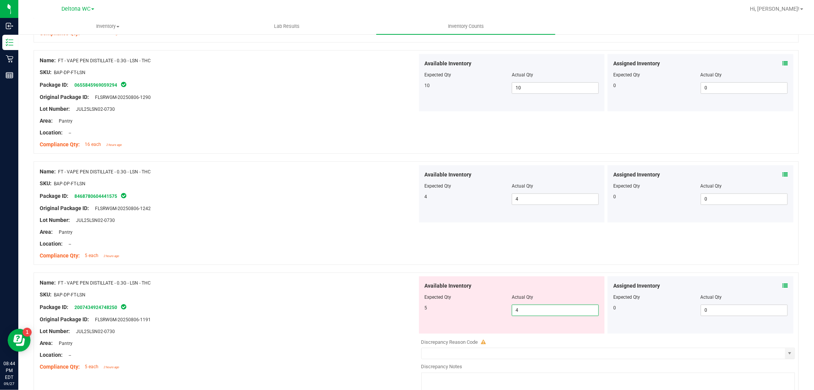
drag, startPoint x: 513, startPoint y: 314, endPoint x: 481, endPoint y: 320, distance: 32.2
click at [481, 320] on div "Available Inventory Expected Qty Actual Qty 5 4 4" at bounding box center [512, 304] width 186 height 57
type input "5"
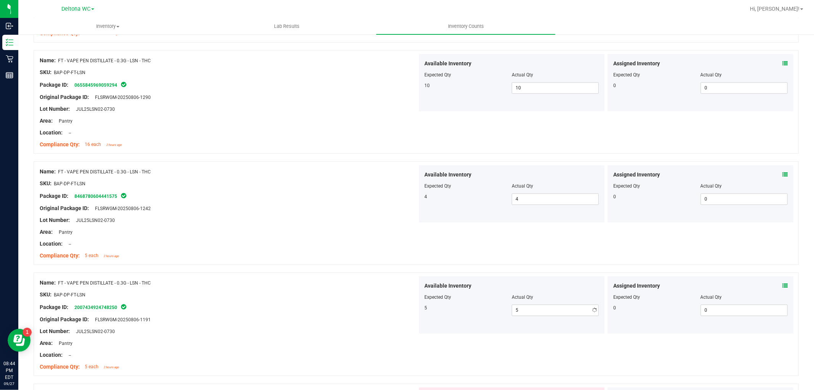
click at [347, 281] on div "Name: FT - VAPE PEN DISTILLATE - 0.3G - LSN - THC" at bounding box center [229, 283] width 378 height 8
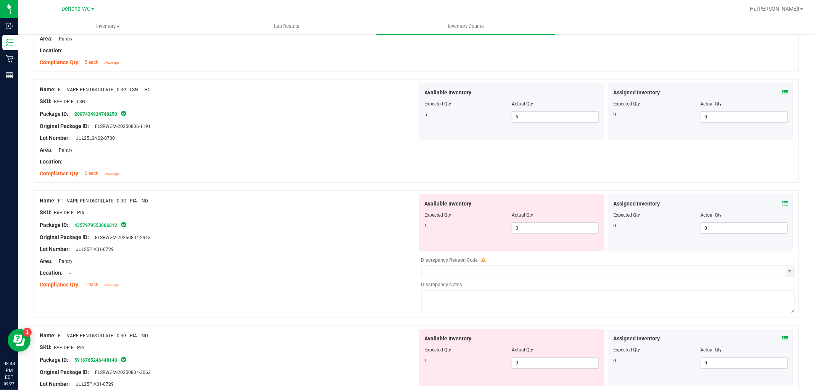
scroll to position [1666, 0]
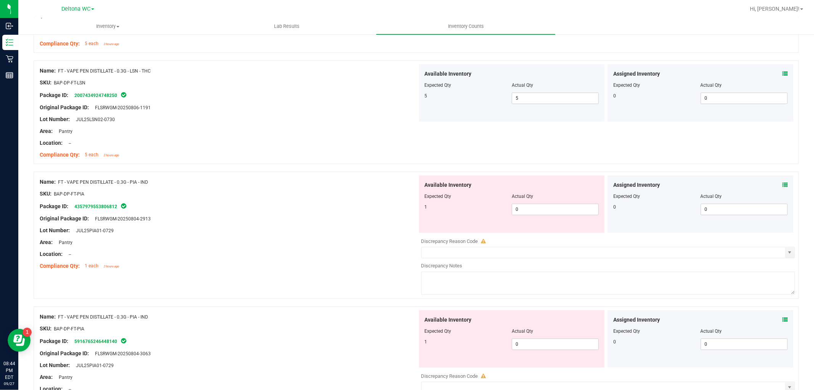
click at [323, 246] on div "Area: Pantry" at bounding box center [229, 242] width 378 height 8
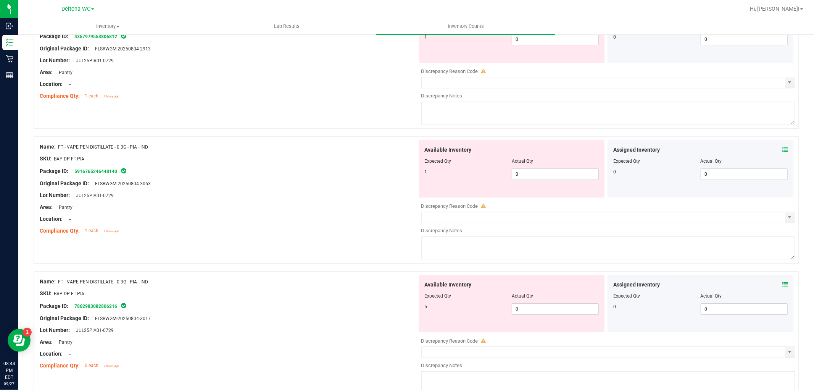
scroll to position [1793, 0]
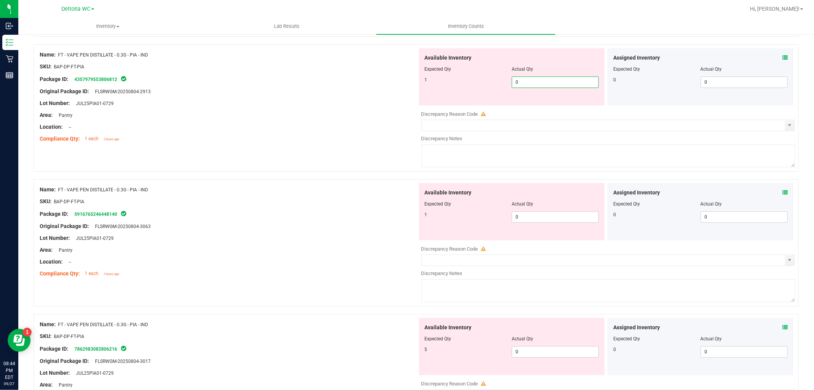
click at [525, 84] on span "0 0" at bounding box center [555, 81] width 87 height 11
type input "01"
type input "1"
click at [528, 218] on div "Available Inventory Expected Qty Actual Qty 1 0 0" at bounding box center [512, 211] width 186 height 57
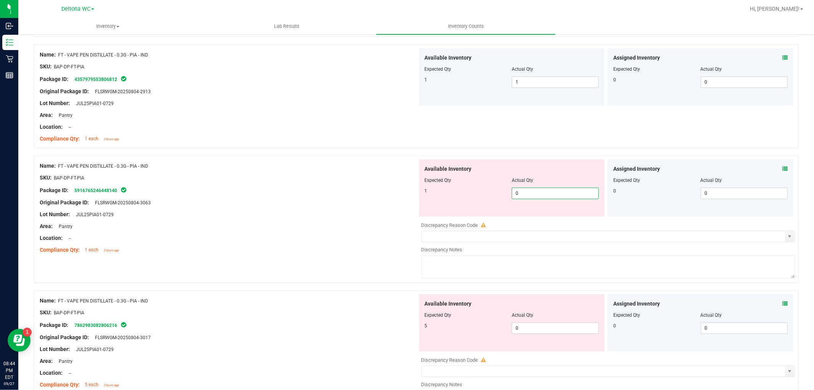
type input "01"
type input "1"
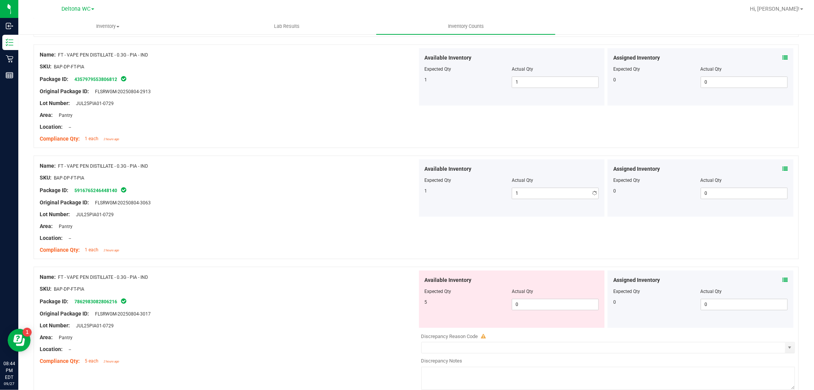
drag, startPoint x: 534, startPoint y: 241, endPoint x: 539, endPoint y: 244, distance: 5.8
click at [525, 307] on span "0 0" at bounding box center [555, 304] width 87 height 11
type input "05"
type input "5"
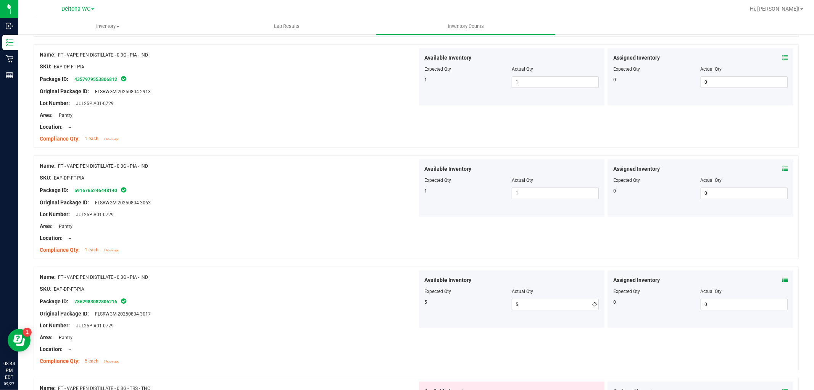
click at [342, 303] on div "Package ID: 7862983082806216" at bounding box center [229, 301] width 378 height 9
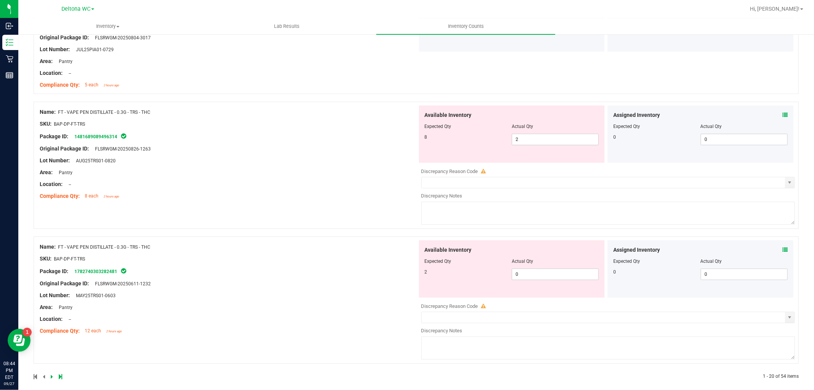
scroll to position [2079, 0]
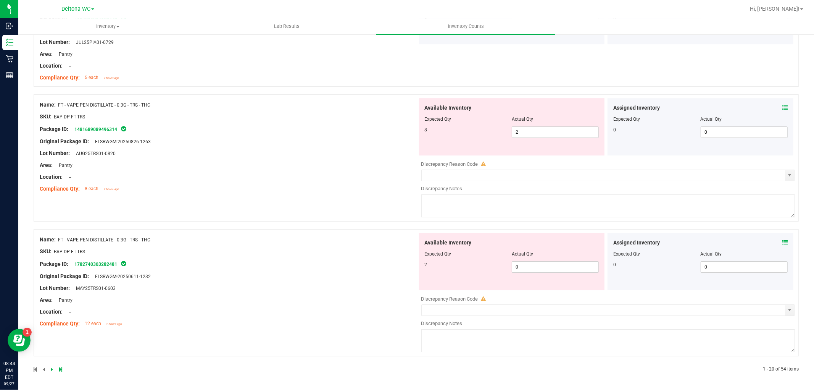
click at [312, 185] on div "Compliance Qty: 8 each 2 hours ago" at bounding box center [229, 189] width 378 height 8
drag, startPoint x: 533, startPoint y: 131, endPoint x: 481, endPoint y: 139, distance: 52.2
click at [481, 139] on div "Available Inventory Expected Qty Actual Qty 8 2 2" at bounding box center [512, 126] width 186 height 57
type input "8"
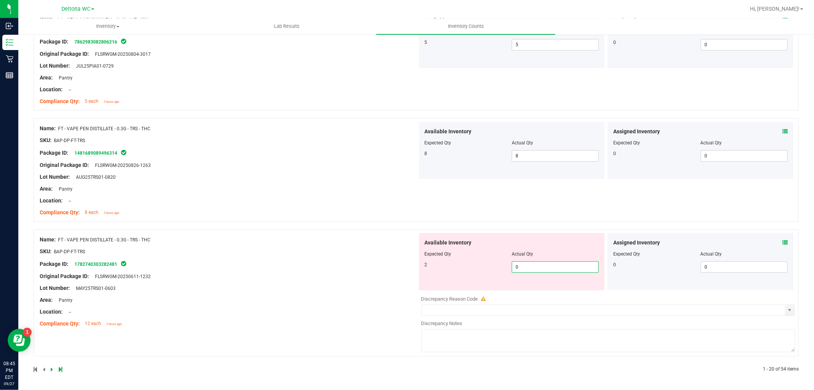
drag, startPoint x: 528, startPoint y: 266, endPoint x: 483, endPoint y: 275, distance: 46.3
click at [483, 275] on div "Available Inventory Expected Qty Actual Qty 2 0 0" at bounding box center [512, 261] width 186 height 57
type input "2"
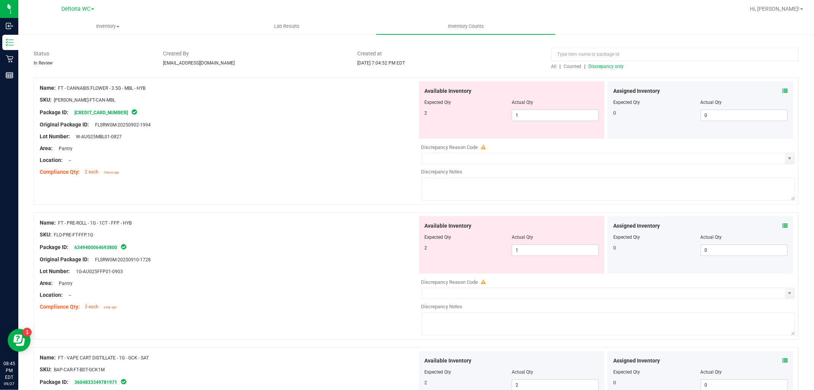
scroll to position [0, 0]
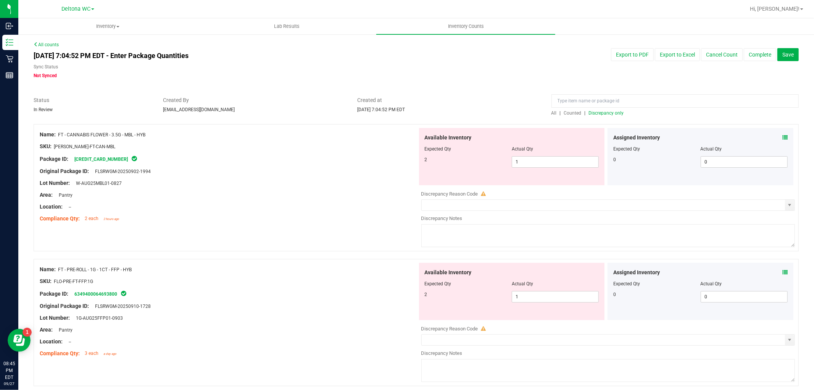
click at [591, 115] on span "Discrepancy only" at bounding box center [606, 112] width 35 height 5
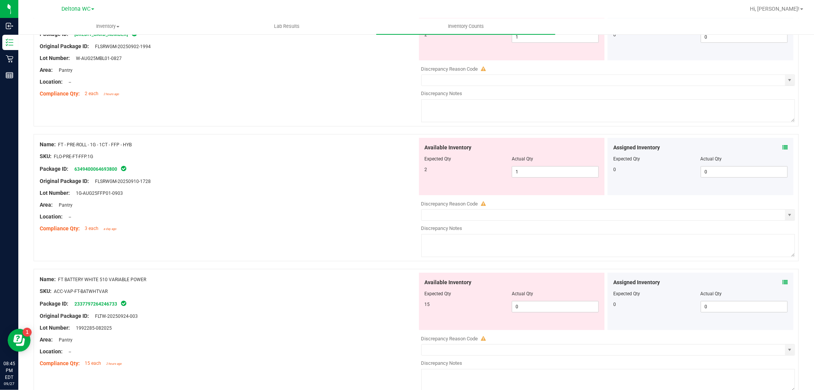
scroll to position [212, 0]
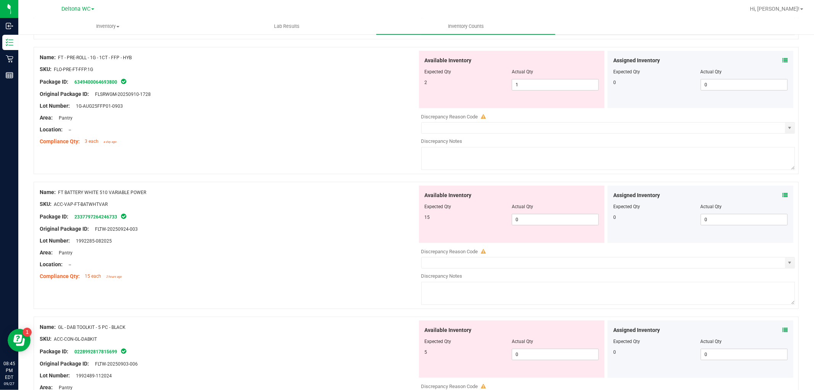
click at [783, 195] on icon at bounding box center [785, 194] width 5 height 5
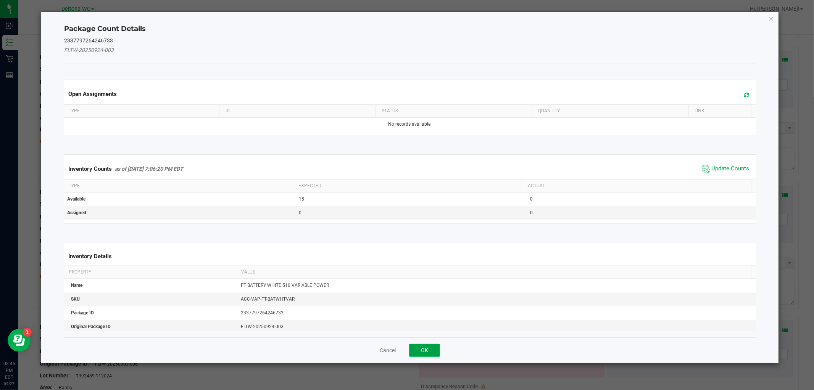
click at [419, 353] on button "OK" at bounding box center [424, 350] width 31 height 13
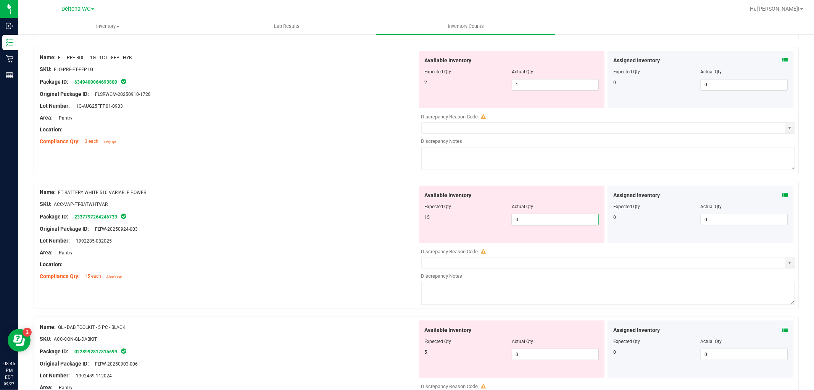
drag, startPoint x: 547, startPoint y: 219, endPoint x: 440, endPoint y: 228, distance: 107.2
click at [440, 228] on div "Available Inventory Expected Qty Actual Qty 15 0 0" at bounding box center [512, 214] width 186 height 57
type input "15"
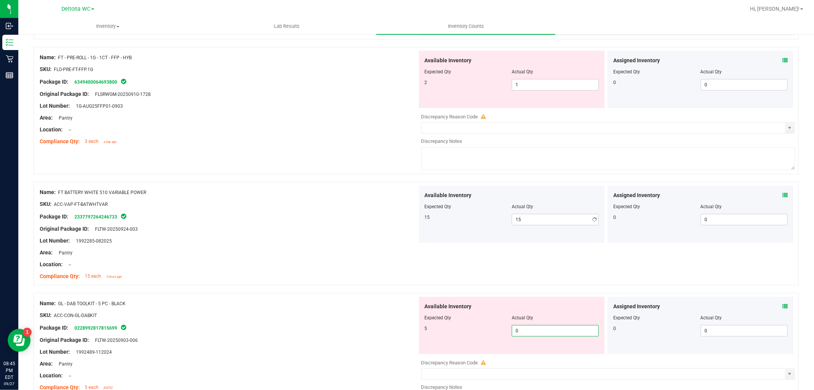
drag, startPoint x: 515, startPoint y: 361, endPoint x: 501, endPoint y: 365, distance: 14.0
click at [501, 365] on div "Available Inventory Expected Qty Actual Qty 5 0 0" at bounding box center [607, 357] width 378 height 121
type input "5"
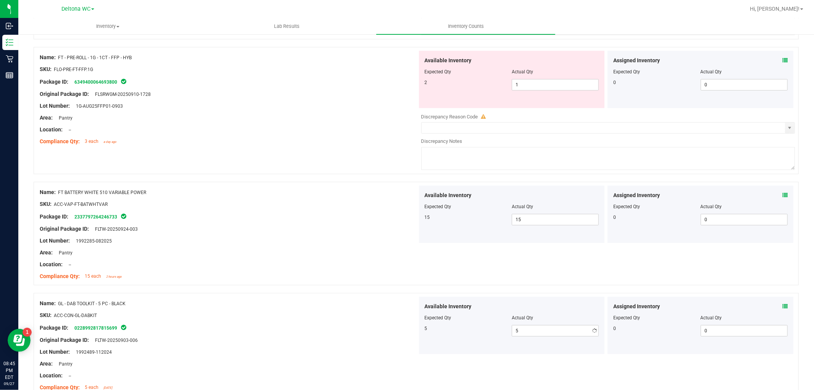
click at [329, 326] on div "Package ID: 0228992817815699" at bounding box center [229, 327] width 378 height 9
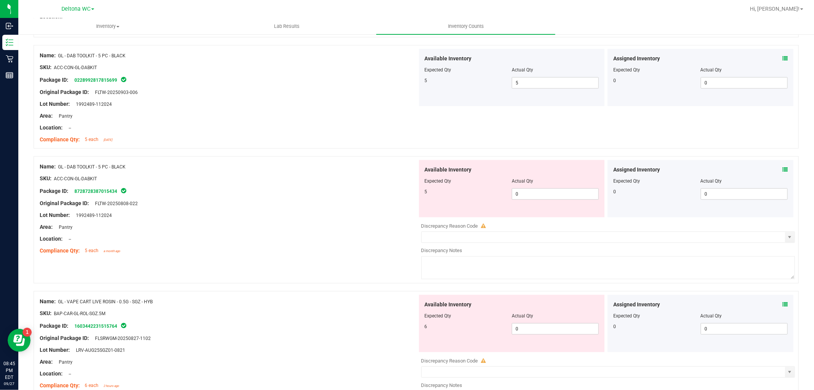
scroll to position [466, 0]
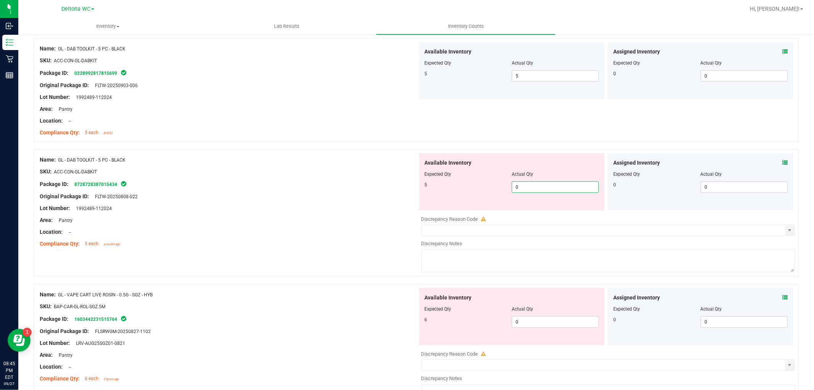
drag, startPoint x: 508, startPoint y: 191, endPoint x: 498, endPoint y: 192, distance: 10.3
click at [498, 192] on div "5 0 0" at bounding box center [512, 186] width 174 height 11
type input "5"
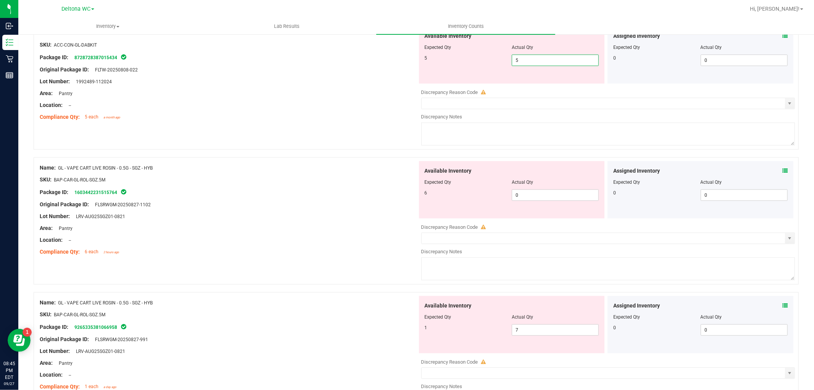
scroll to position [594, 0]
type input "5"
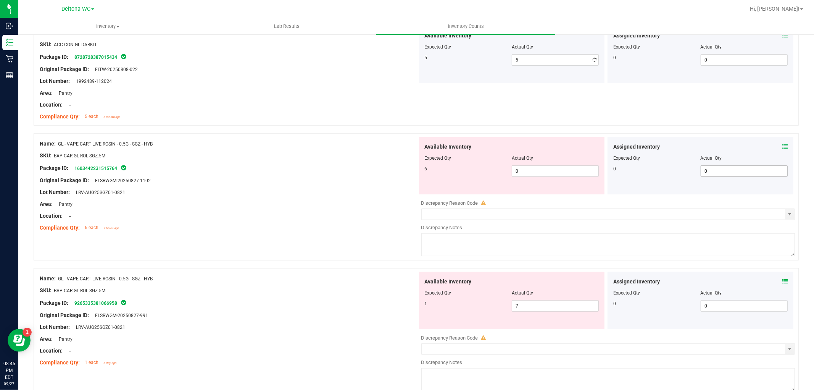
click at [779, 170] on div "Assigned Inventory Expected Qty Actual Qty 0 0 0" at bounding box center [701, 165] width 186 height 57
click at [783, 150] on span at bounding box center [785, 147] width 5 height 8
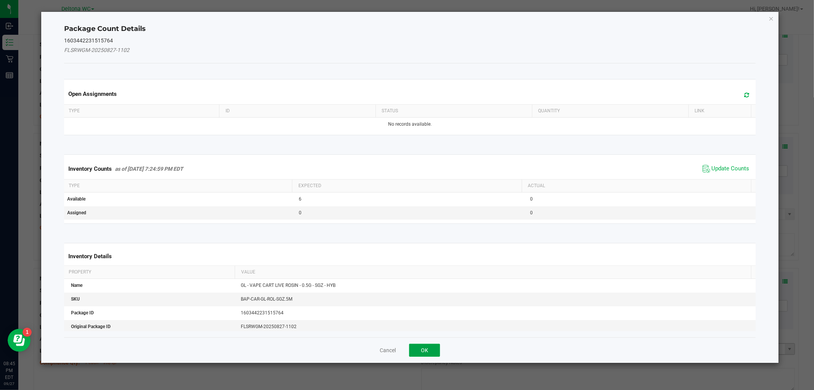
click at [422, 350] on button "OK" at bounding box center [424, 350] width 31 height 13
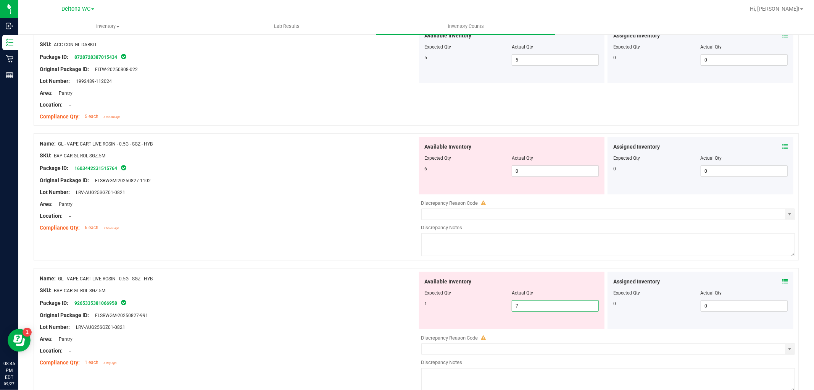
drag, startPoint x: 534, startPoint y: 308, endPoint x: 497, endPoint y: 308, distance: 37.0
click at [497, 308] on div "1 7 7" at bounding box center [512, 305] width 174 height 11
type input "1"
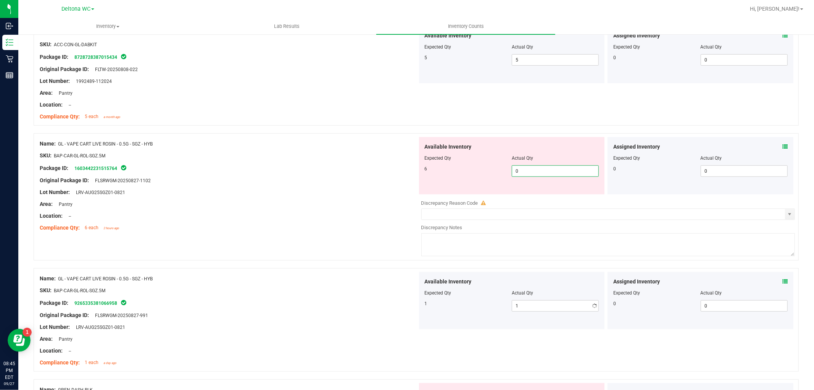
click at [528, 171] on span "0 0" at bounding box center [555, 170] width 87 height 11
type input "6"
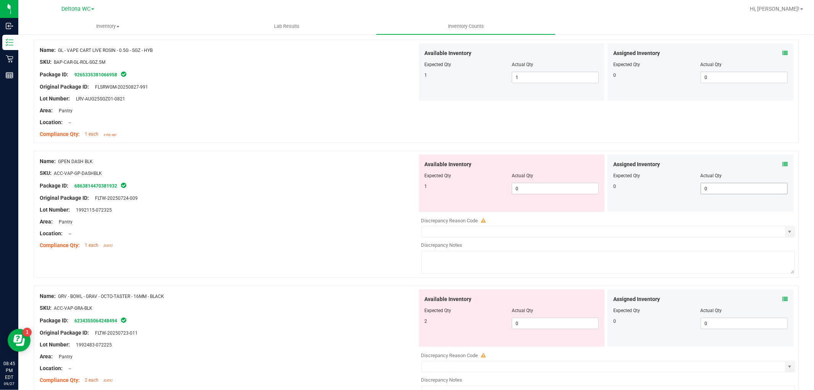
scroll to position [806, 0]
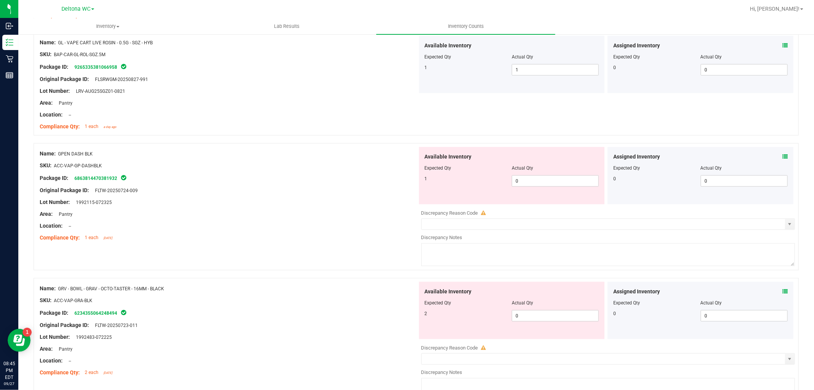
click at [783, 157] on icon at bounding box center [785, 156] width 5 height 5
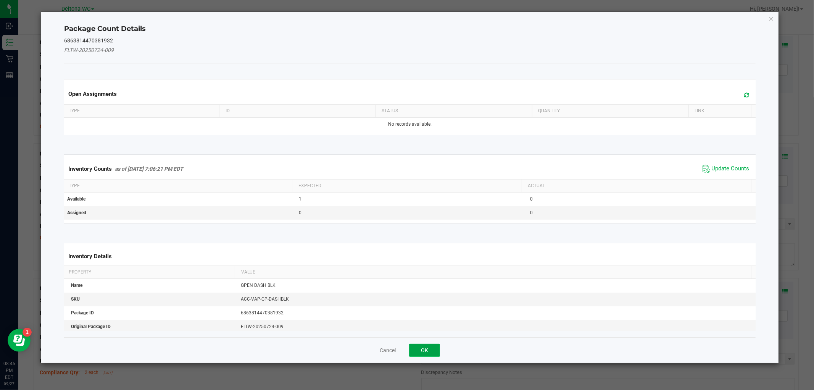
click at [435, 347] on button "OK" at bounding box center [424, 350] width 31 height 13
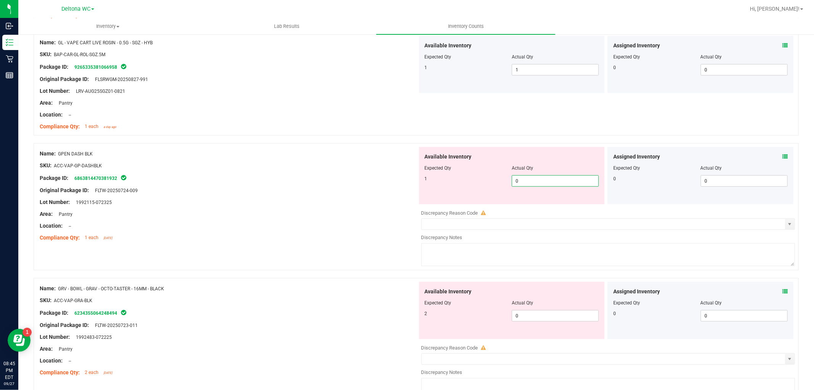
drag, startPoint x: 581, startPoint y: 184, endPoint x: 476, endPoint y: 199, distance: 106.1
click at [476, 199] on div "Available Inventory Expected Qty Actual Qty 1 0 0" at bounding box center [512, 175] width 186 height 57
type input "1"
click at [254, 284] on div "Name: GRV - BOWL - GRAV - OCTO-TASTER - 16MM - BLACK SKU: ACC-VAP-GRA-BLK Packa…" at bounding box center [229, 330] width 378 height 97
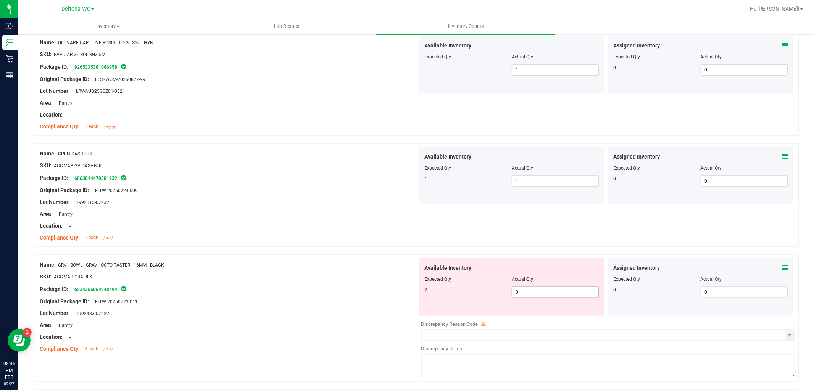
drag, startPoint x: 532, startPoint y: 292, endPoint x: 485, endPoint y: 303, distance: 48.2
click at [486, 303] on div "Available Inventory Expected Qty Actual Qty 2 0 0" at bounding box center [512, 286] width 186 height 57
type input "2"
drag, startPoint x: 304, startPoint y: 330, endPoint x: 371, endPoint y: 296, distance: 75.3
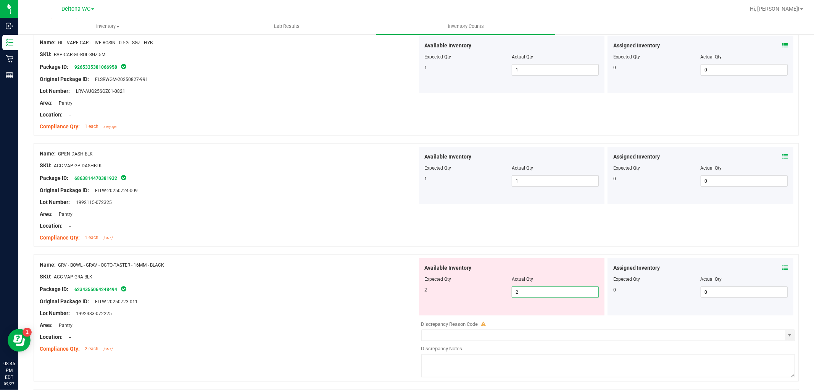
click at [308, 324] on div "Name: GRV - BOWL - GRAV - OCTO-TASTER - 16MM - BLACK SKU: ACC-VAP-GRA-BLK Packa…" at bounding box center [229, 306] width 378 height 97
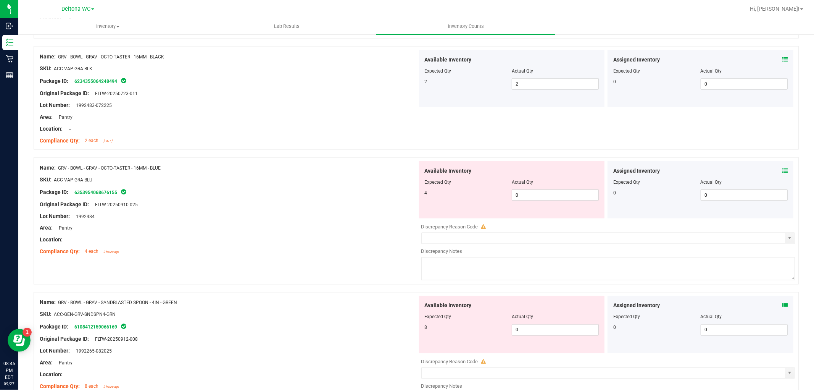
scroll to position [1060, 0]
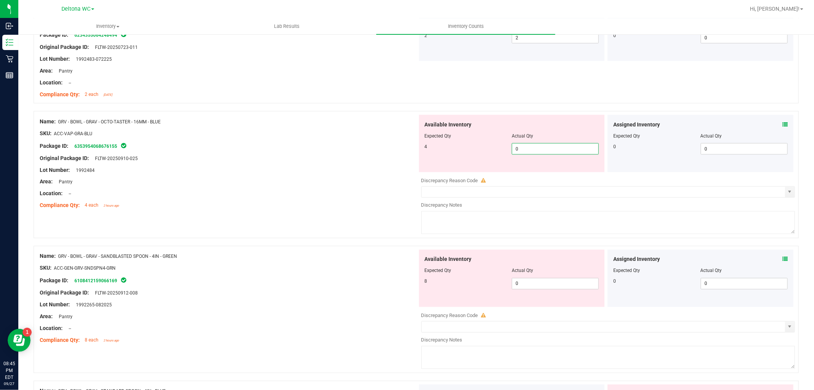
drag, startPoint x: 543, startPoint y: 152, endPoint x: 494, endPoint y: 156, distance: 49.0
click at [494, 156] on div "Available Inventory Expected Qty Actual Qty 4 0 0" at bounding box center [512, 143] width 186 height 57
type input "4"
drag, startPoint x: 329, startPoint y: 226, endPoint x: 341, endPoint y: 228, distance: 11.8
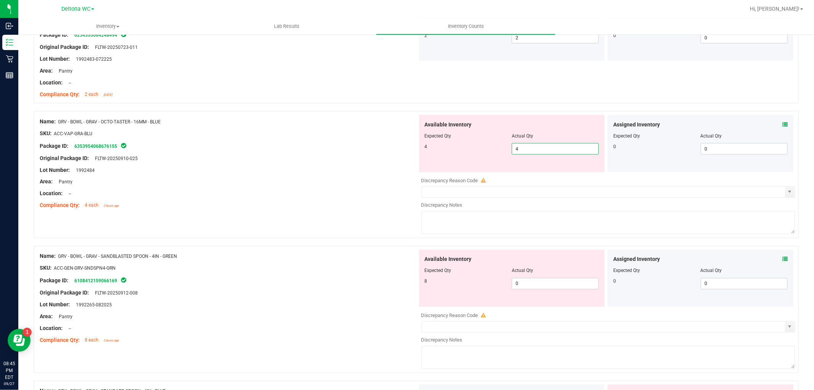
click at [332, 226] on div "Name: FT - CANNABIS FLOWER - 3.5G - MBL - HYB SKU: [PERSON_NAME]-FT-CAN-MBL Pac…" at bounding box center [416, 333] width 765 height 2538
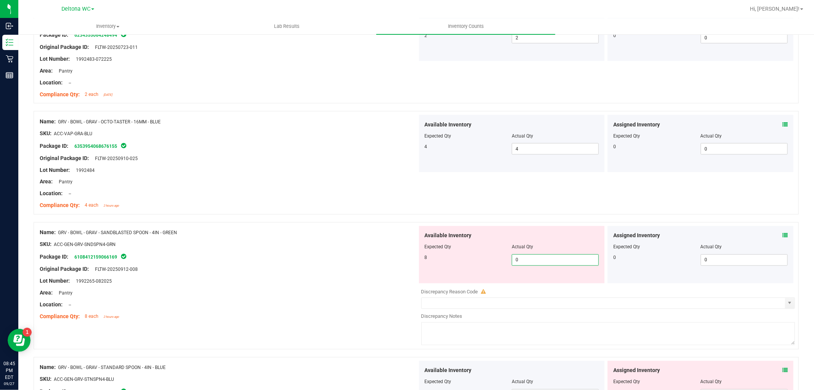
drag, startPoint x: 520, startPoint y: 261, endPoint x: 491, endPoint y: 266, distance: 29.0
click at [491, 266] on div "8 0 0" at bounding box center [512, 259] width 174 height 11
type input "8"
click at [338, 296] on div "Area: Pantry" at bounding box center [229, 293] width 378 height 8
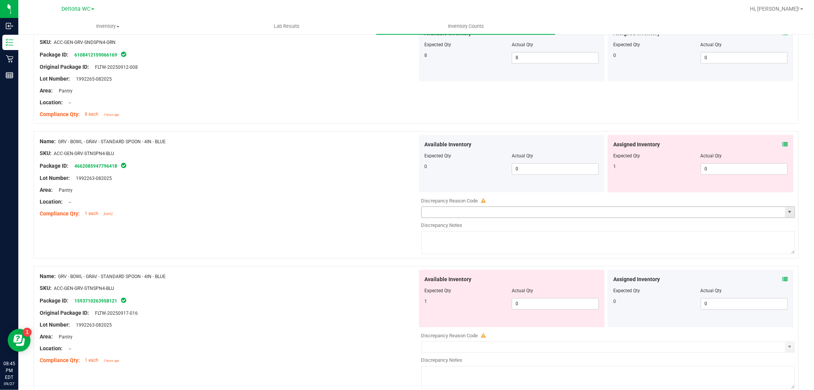
scroll to position [1272, 0]
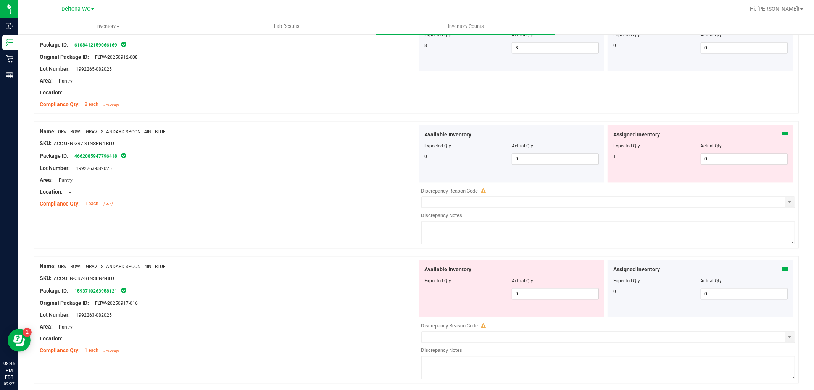
click at [783, 132] on icon at bounding box center [785, 134] width 5 height 5
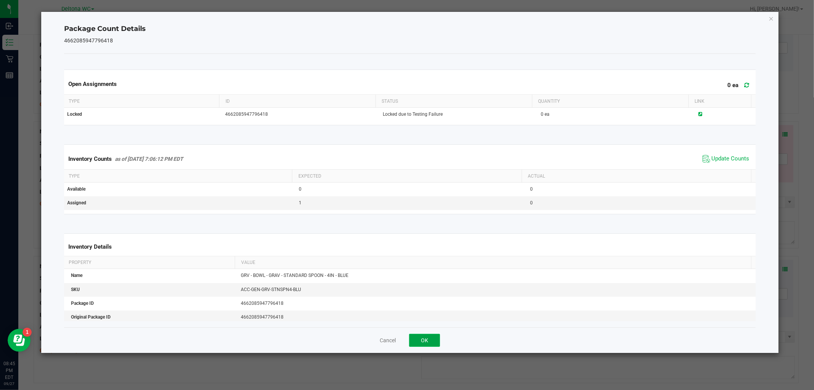
click at [426, 339] on button "OK" at bounding box center [424, 340] width 31 height 13
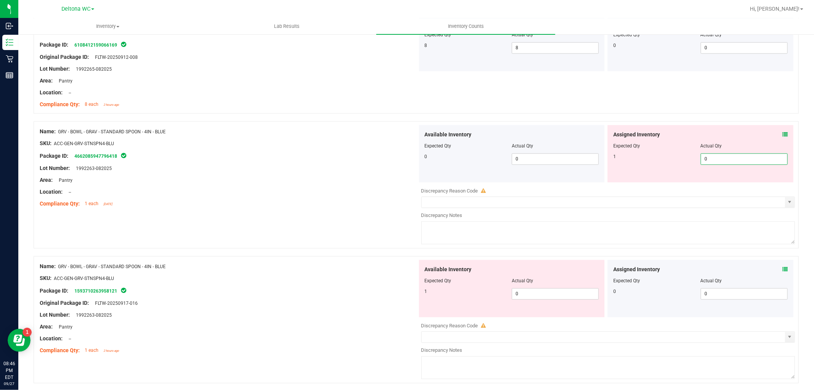
drag, startPoint x: 719, startPoint y: 157, endPoint x: 689, endPoint y: 161, distance: 30.4
click at [689, 161] on div "1 0 0" at bounding box center [700, 158] width 174 height 11
type input "1"
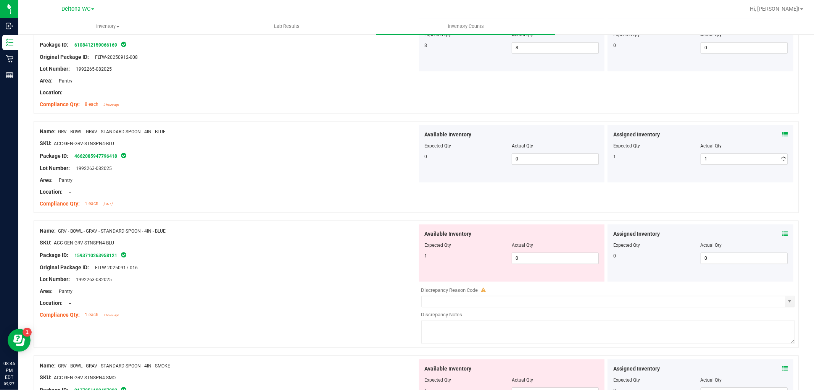
click at [329, 218] on div "Name: GRV - BOWL - GRAV - STANDARD SPOON - 4IN - BLUE SKU: ACC-GEN-GRV-STNSPN4-…" at bounding box center [416, 170] width 765 height 99
drag, startPoint x: 541, startPoint y: 260, endPoint x: 475, endPoint y: 269, distance: 67.1
click at [475, 269] on div "Available Inventory Expected Qty Actual Qty 1 0 0" at bounding box center [512, 252] width 186 height 57
type input "1"
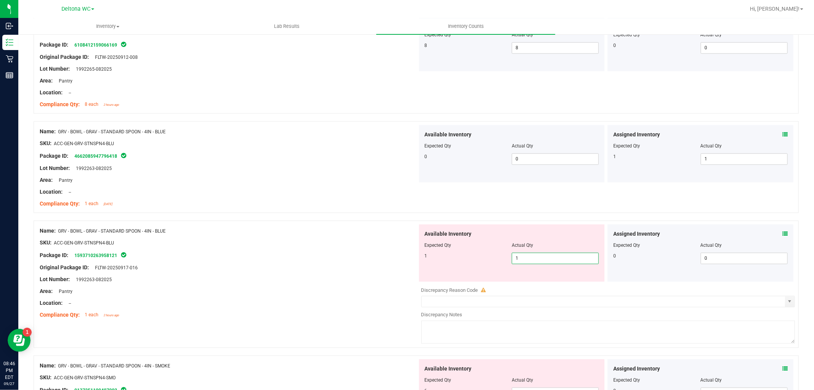
drag, startPoint x: 319, startPoint y: 262, endPoint x: 333, endPoint y: 262, distance: 13.7
click at [320, 262] on div at bounding box center [229, 262] width 378 height 4
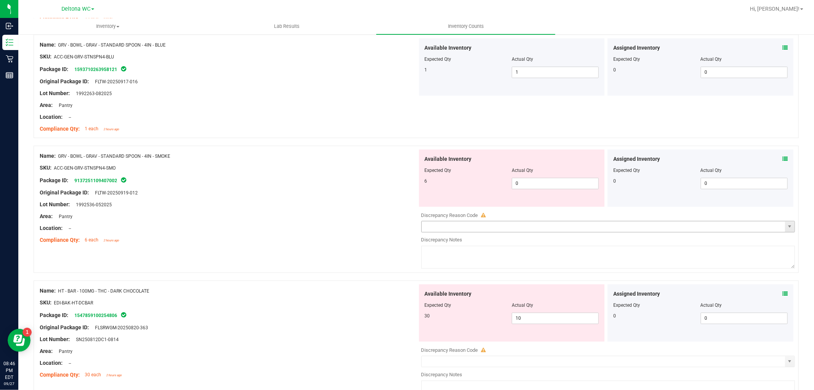
scroll to position [1484, 0]
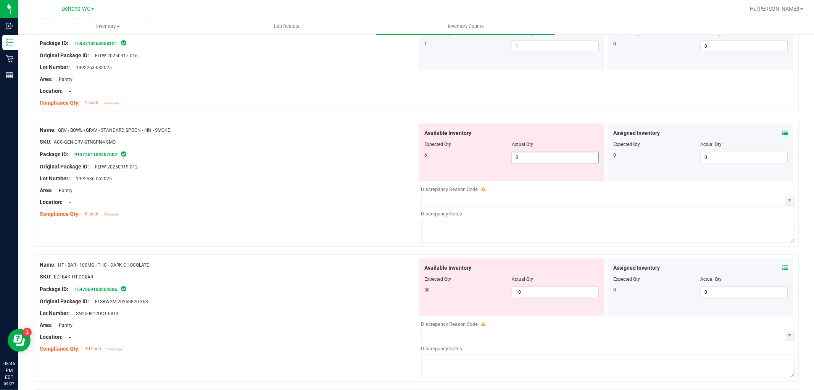
drag, startPoint x: 532, startPoint y: 161, endPoint x: 479, endPoint y: 169, distance: 52.8
click at [479, 169] on div "Available Inventory Expected Qty Actual Qty 6 0 0" at bounding box center [512, 151] width 186 height 57
type input "6"
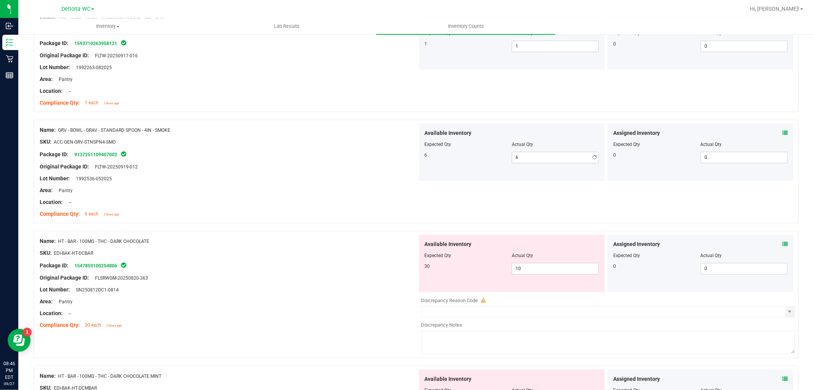
drag, startPoint x: 163, startPoint y: 245, endPoint x: 177, endPoint y: 242, distance: 14.5
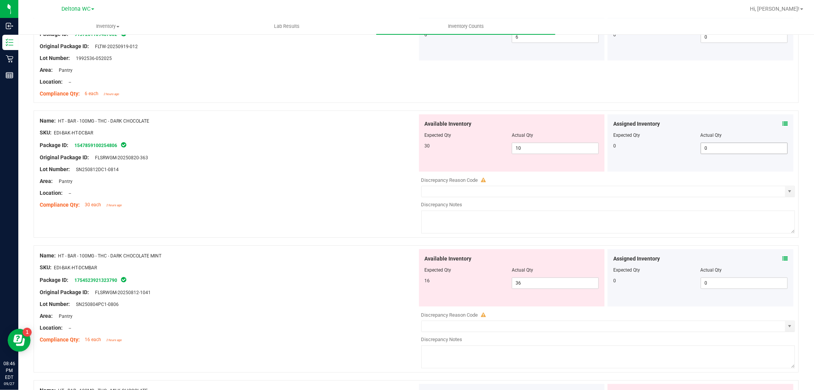
scroll to position [1612, 0]
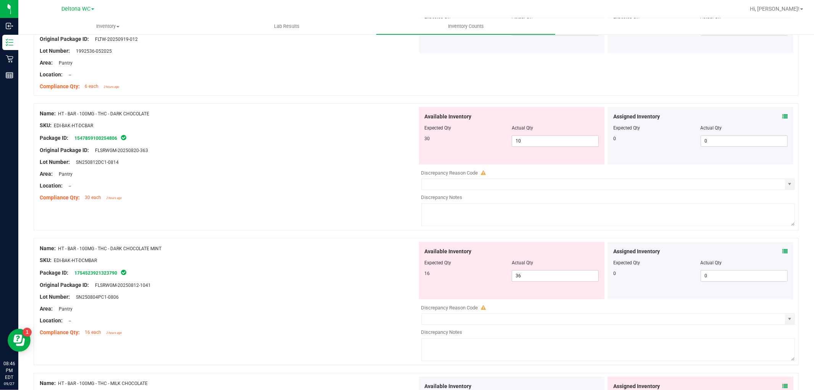
click at [783, 117] on icon at bounding box center [785, 116] width 5 height 5
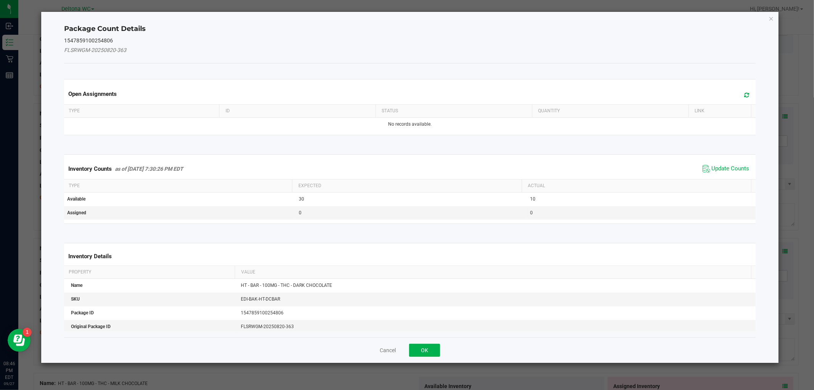
drag, startPoint x: 708, startPoint y: 169, endPoint x: 683, endPoint y: 180, distance: 28.4
click at [712, 169] on span "Update Counts" at bounding box center [731, 169] width 38 height 8
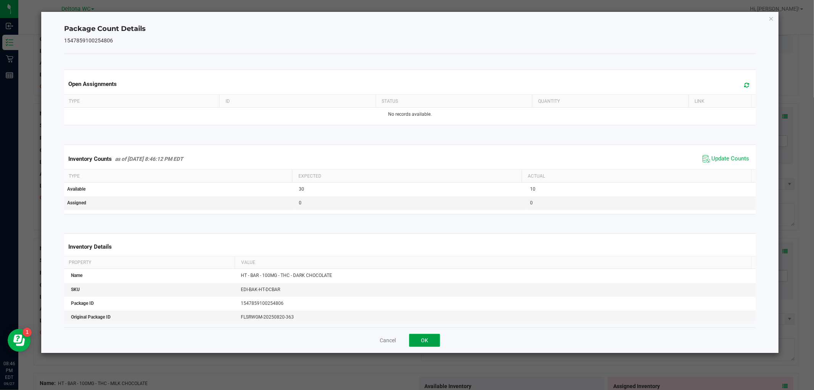
click at [419, 336] on button "OK" at bounding box center [424, 340] width 31 height 13
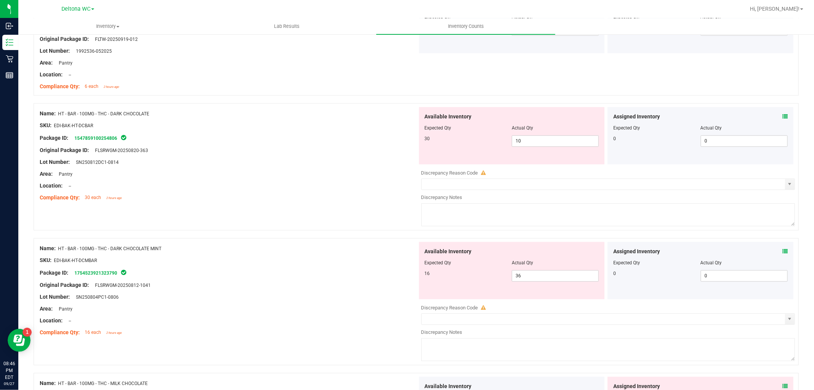
click at [783, 253] on icon at bounding box center [785, 251] width 5 height 5
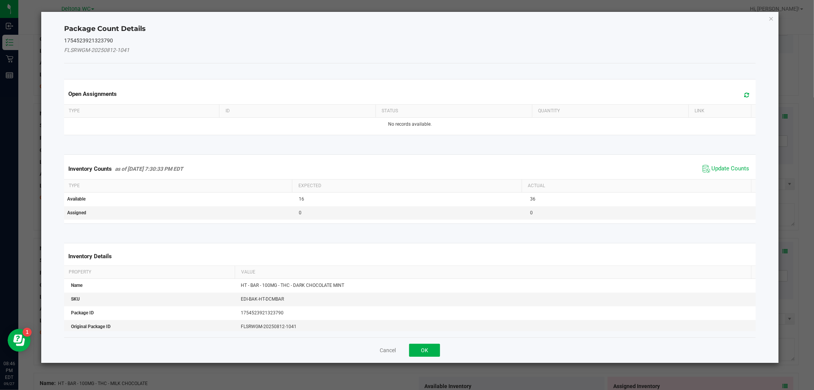
drag, startPoint x: 716, startPoint y: 166, endPoint x: 672, endPoint y: 190, distance: 50.2
click at [716, 167] on span "Update Counts" at bounding box center [731, 169] width 38 height 8
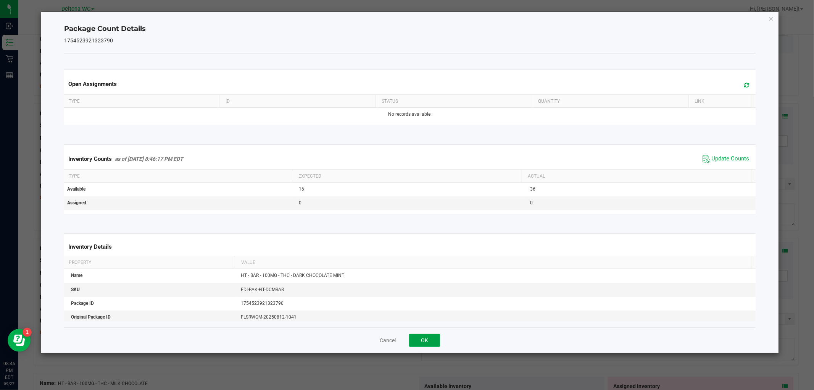
click at [413, 337] on button "OK" at bounding box center [424, 340] width 31 height 13
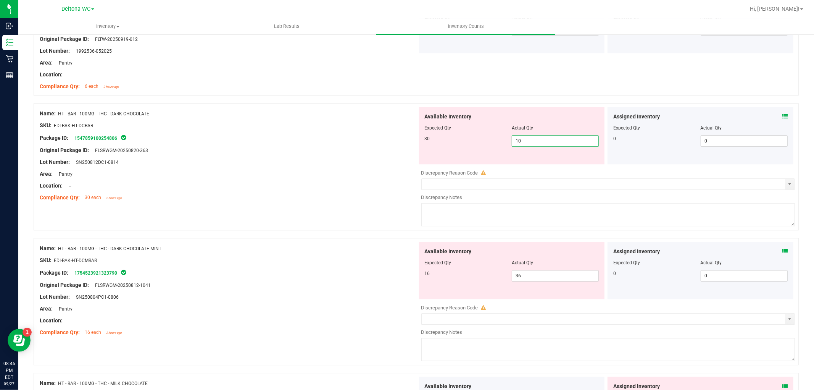
drag, startPoint x: 528, startPoint y: 140, endPoint x: 489, endPoint y: 141, distance: 39.7
click at [489, 141] on div "30 10 10" at bounding box center [512, 140] width 174 height 11
type input "30"
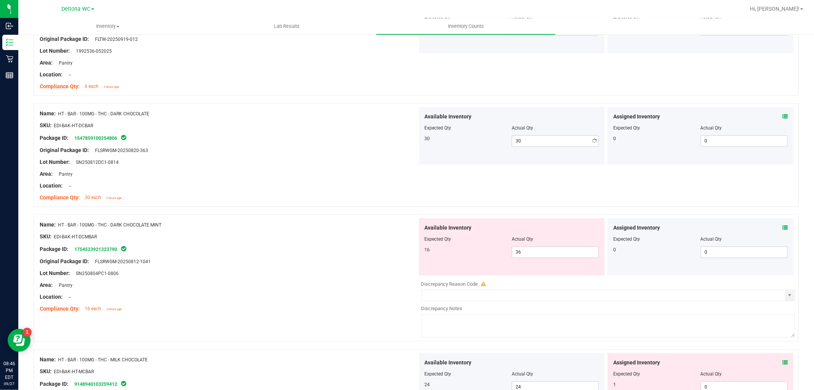
click at [375, 174] on div "Area: Pantry" at bounding box center [229, 174] width 378 height 8
drag, startPoint x: 522, startPoint y: 253, endPoint x: 504, endPoint y: 255, distance: 17.6
click at [504, 255] on div "16 36 36" at bounding box center [512, 251] width 174 height 11
type input "16"
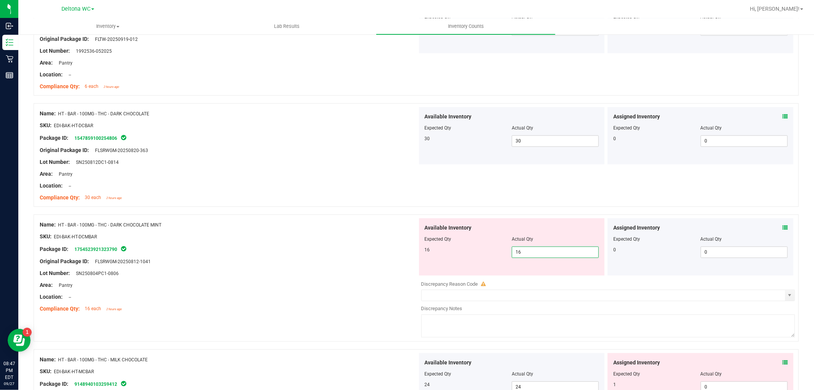
drag, startPoint x: 303, startPoint y: 293, endPoint x: 308, endPoint y: 290, distance: 5.3
click at [308, 290] on div at bounding box center [229, 291] width 378 height 4
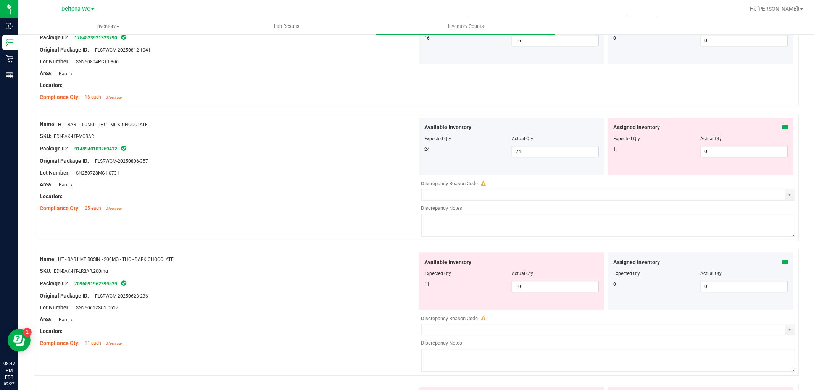
scroll to position [1824, 0]
click at [783, 128] on icon at bounding box center [785, 126] width 5 height 5
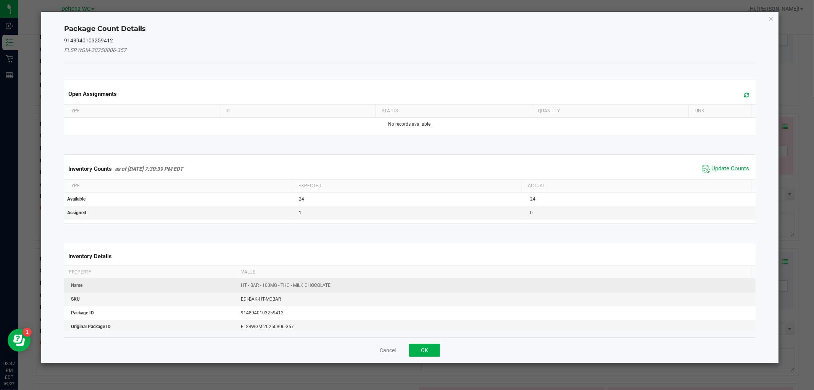
drag, startPoint x: 712, startPoint y: 167, endPoint x: 509, endPoint y: 274, distance: 229.5
click at [712, 168] on span "Update Counts" at bounding box center [731, 169] width 38 height 8
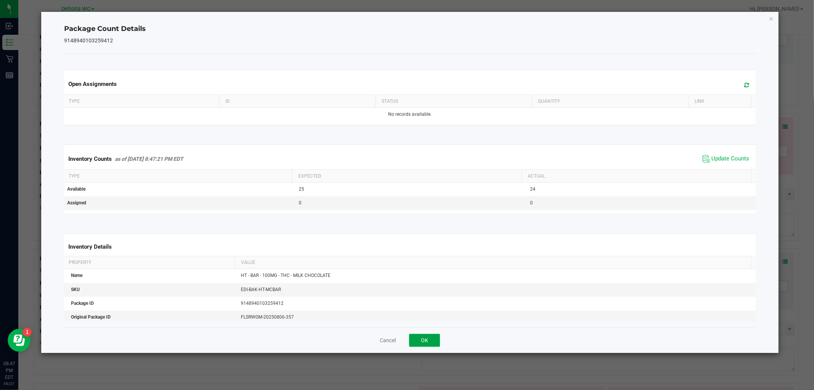
click at [426, 344] on button "OK" at bounding box center [424, 340] width 31 height 13
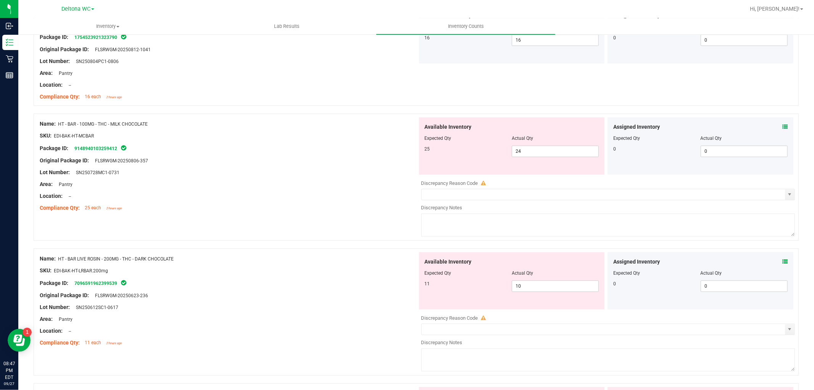
click at [143, 261] on span "HT - BAR LIVE ROSIN - 200MG - THC - DARK CHOCOLATE" at bounding box center [116, 258] width 116 height 5
click at [226, 203] on div at bounding box center [229, 202] width 378 height 4
click at [783, 263] on icon at bounding box center [785, 261] width 5 height 5
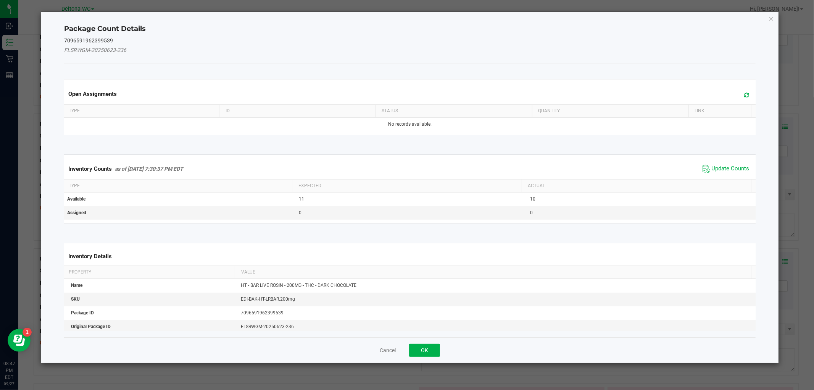
drag, startPoint x: 715, startPoint y: 169, endPoint x: 707, endPoint y: 173, distance: 8.7
click at [712, 171] on span "Update Counts" at bounding box center [731, 169] width 38 height 8
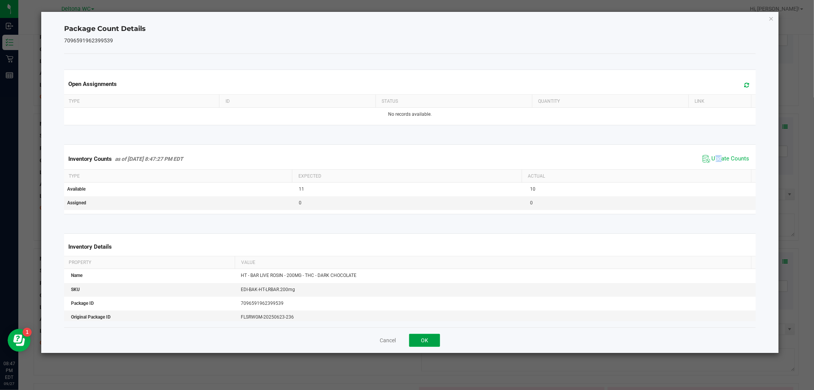
click at [424, 338] on button "OK" at bounding box center [424, 340] width 31 height 13
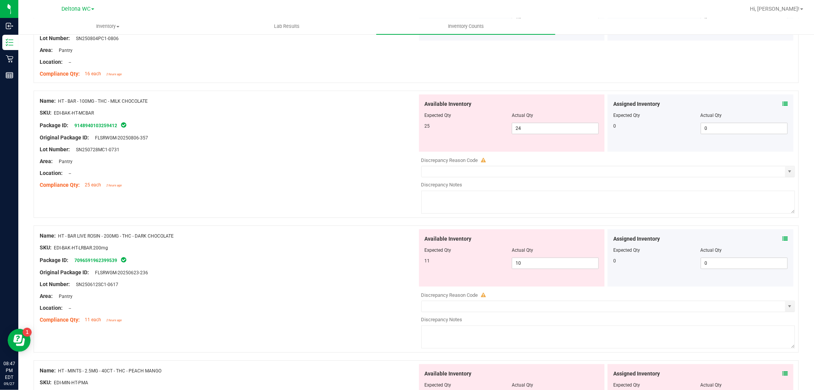
scroll to position [1866, 0]
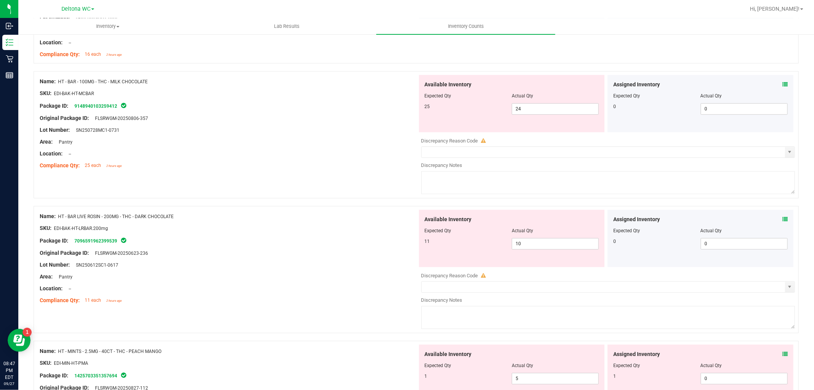
click at [783, 354] on icon at bounding box center [785, 353] width 5 height 5
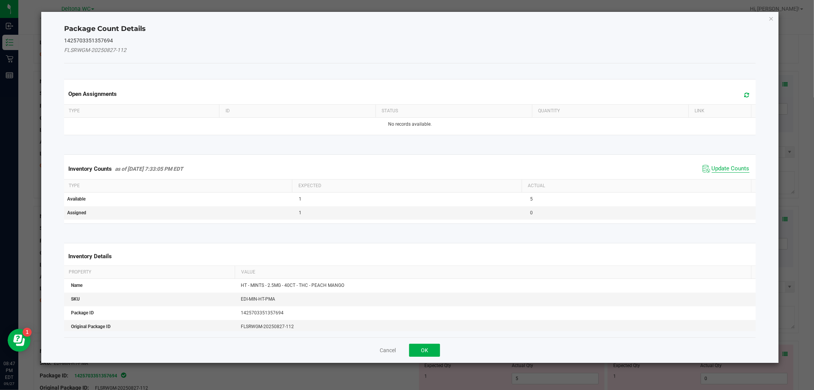
click at [712, 171] on span "Update Counts" at bounding box center [731, 169] width 38 height 8
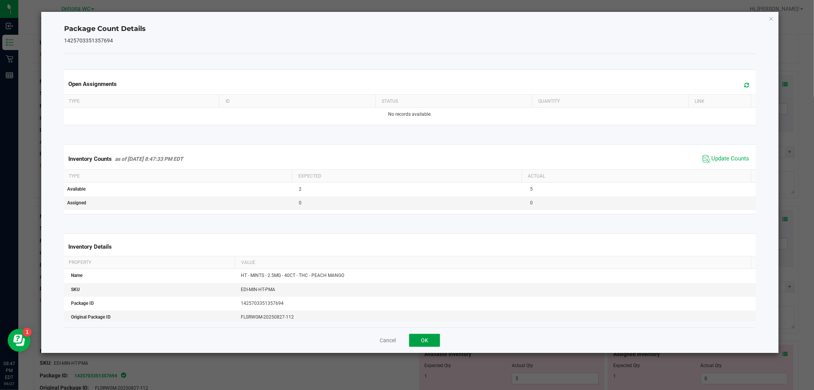
click at [421, 338] on button "OK" at bounding box center [424, 340] width 31 height 13
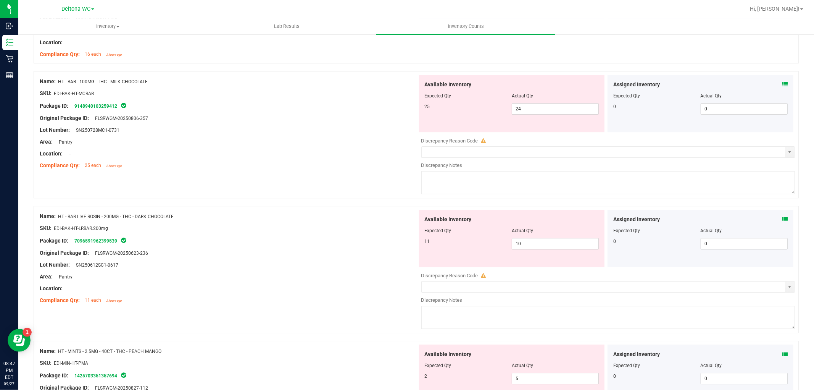
click at [783, 85] on icon at bounding box center [785, 84] width 5 height 5
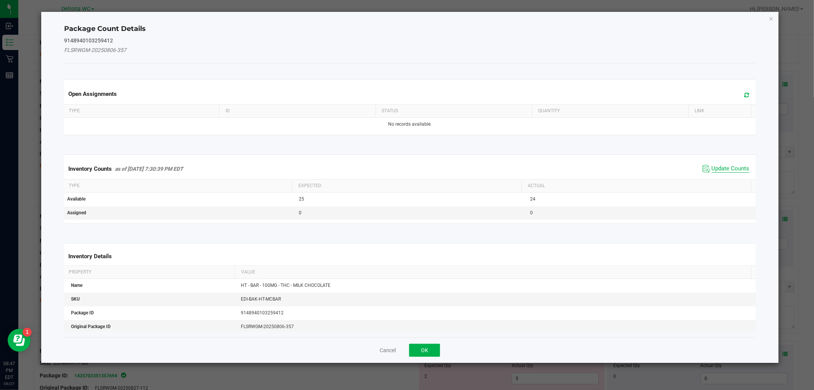
click at [712, 167] on span "Update Counts" at bounding box center [731, 169] width 38 height 8
click at [712, 167] on div "Inventory Counts as of [DATE] 7:30:39 PM EDT Update Counts" at bounding box center [410, 168] width 694 height 20
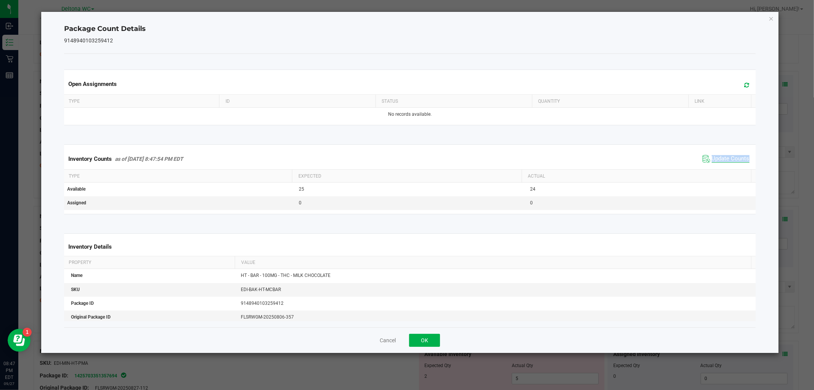
click at [712, 167] on div "Inventory Counts as of [DATE] 8:47:54 PM EDT Update Counts" at bounding box center [410, 158] width 694 height 21
click at [715, 157] on span "Update Counts" at bounding box center [731, 159] width 38 height 8
drag, startPoint x: 421, startPoint y: 340, endPoint x: 435, endPoint y: 324, distance: 21.1
click at [421, 338] on button "OK" at bounding box center [424, 340] width 31 height 13
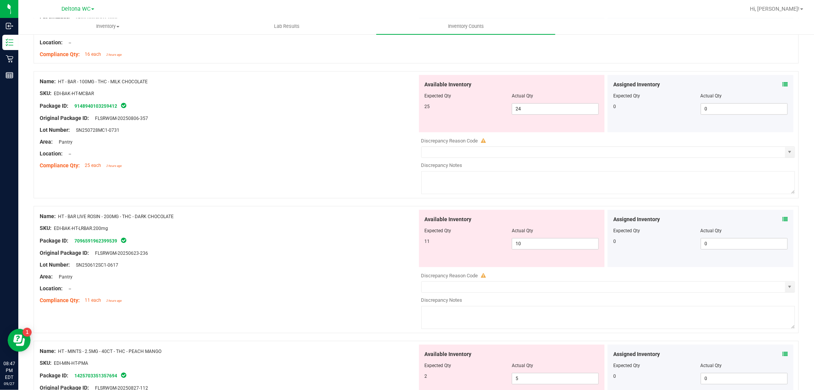
click at [783, 221] on icon at bounding box center [785, 218] width 5 height 5
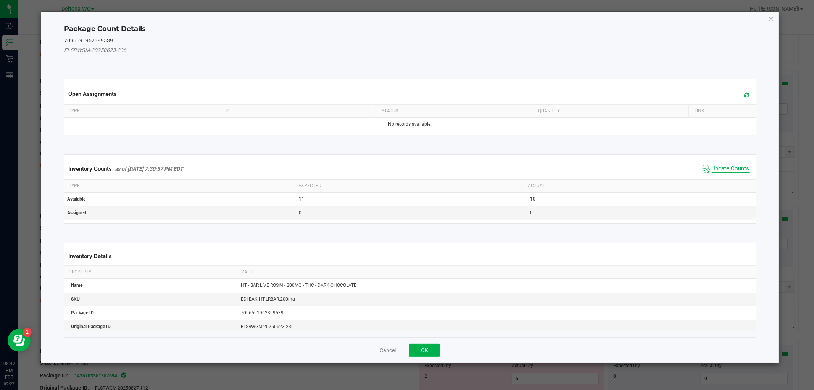
click at [730, 169] on span "Update Counts" at bounding box center [731, 169] width 38 height 8
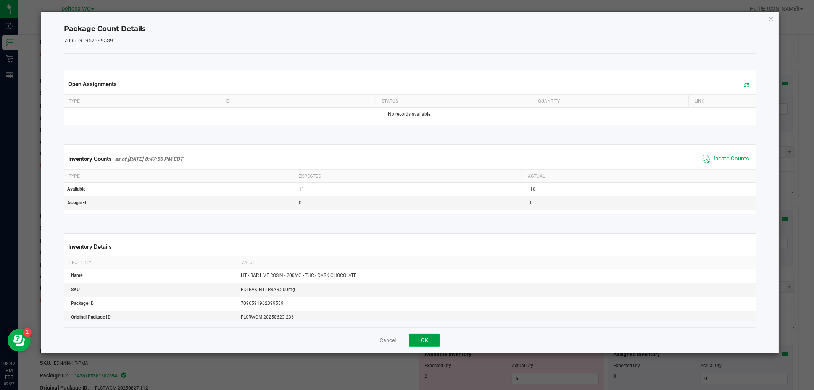
click at [420, 340] on button "OK" at bounding box center [424, 340] width 31 height 13
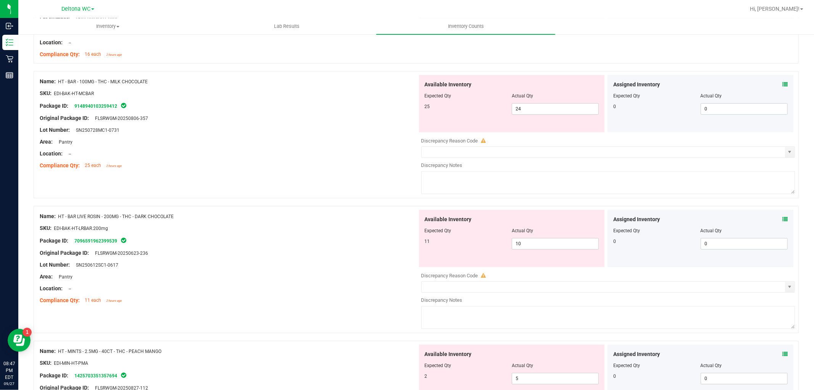
click at [783, 353] on icon at bounding box center [785, 353] width 5 height 5
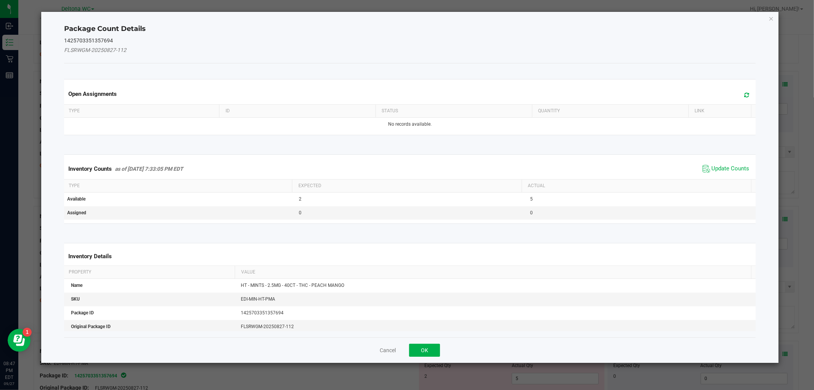
drag, startPoint x: 707, startPoint y: 169, endPoint x: 700, endPoint y: 173, distance: 7.3
click at [712, 169] on span "Update Counts" at bounding box center [731, 169] width 38 height 8
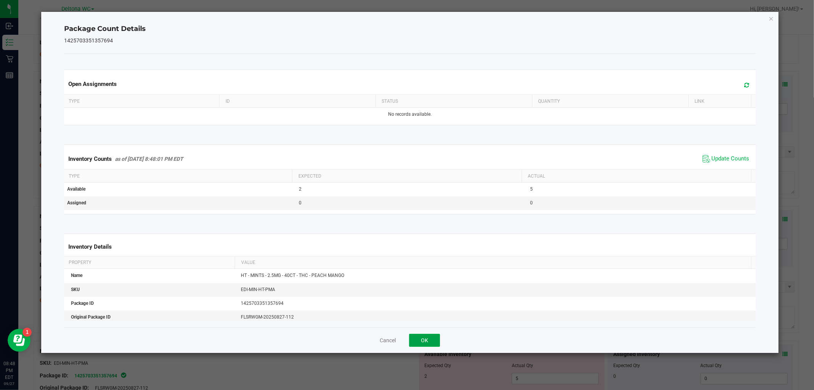
drag, startPoint x: 426, startPoint y: 340, endPoint x: 437, endPoint y: 325, distance: 19.4
click at [426, 340] on button "OK" at bounding box center [424, 340] width 31 height 13
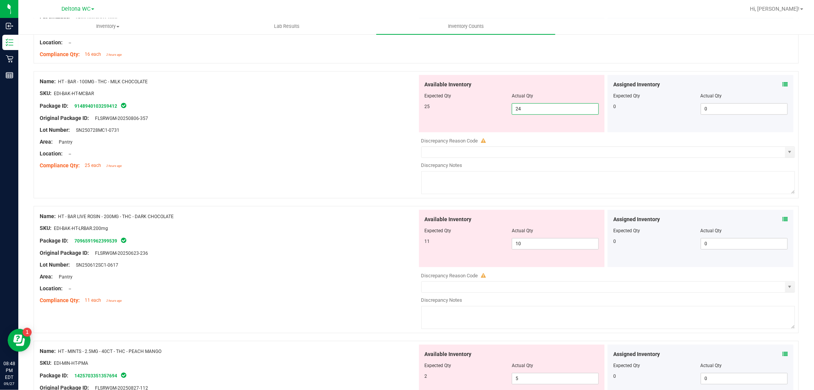
click at [540, 113] on span "24 24" at bounding box center [555, 108] width 87 height 11
type input "25"
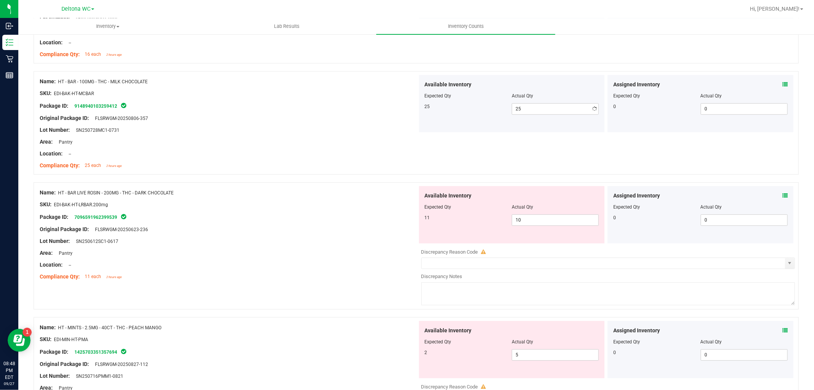
click at [336, 167] on div "Compliance Qty: 25 each 2 hours ago" at bounding box center [229, 165] width 378 height 8
click at [783, 197] on icon at bounding box center [785, 195] width 5 height 5
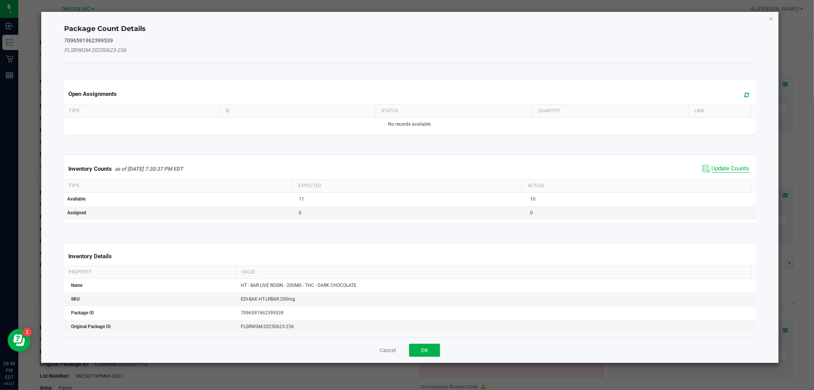
click at [720, 166] on span "Update Counts" at bounding box center [731, 169] width 38 height 8
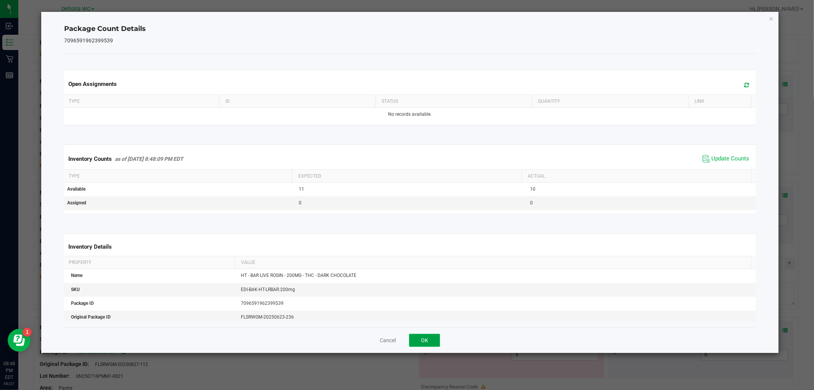
click at [431, 340] on button "OK" at bounding box center [424, 340] width 31 height 13
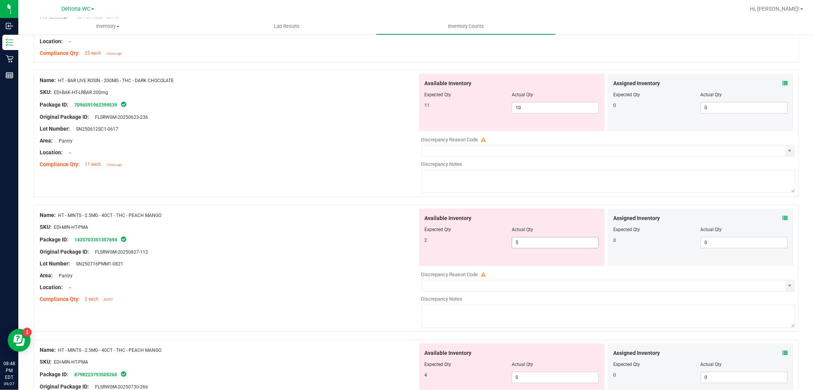
scroll to position [1993, 0]
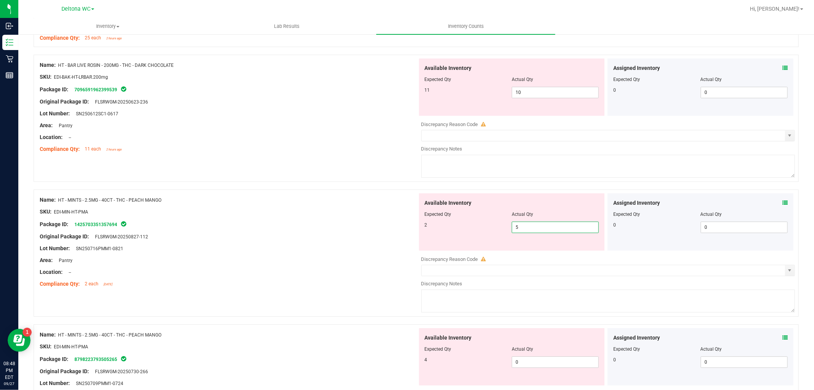
click at [531, 229] on span "5 5" at bounding box center [555, 226] width 87 height 11
click at [783, 203] on icon at bounding box center [785, 202] width 5 height 5
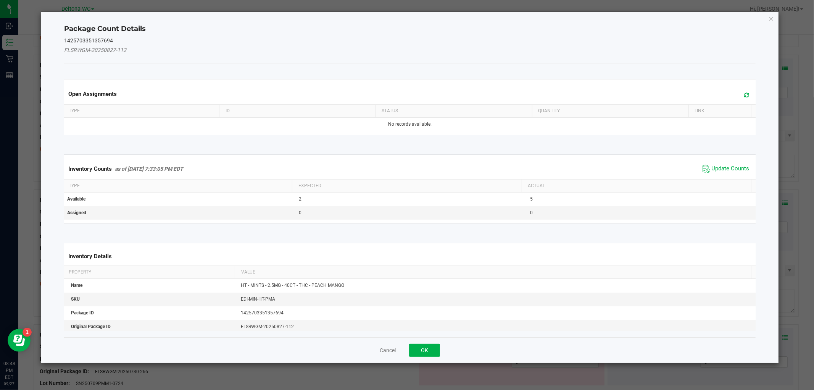
drag, startPoint x: 715, startPoint y: 166, endPoint x: 684, endPoint y: 186, distance: 36.9
click at [715, 167] on span "Update Counts" at bounding box center [731, 169] width 38 height 8
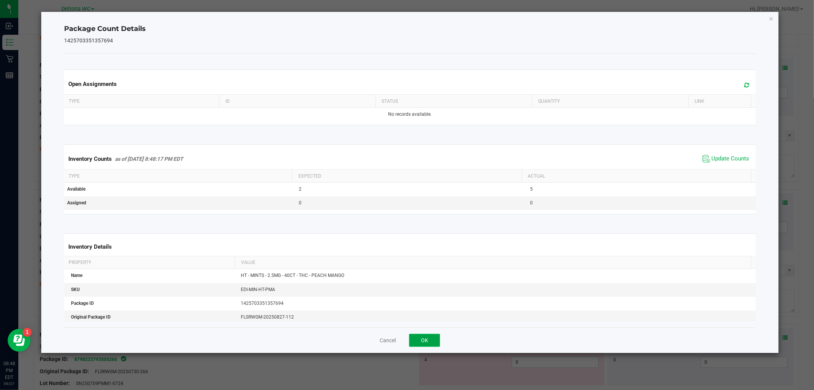
click at [423, 339] on button "OK" at bounding box center [424, 340] width 31 height 13
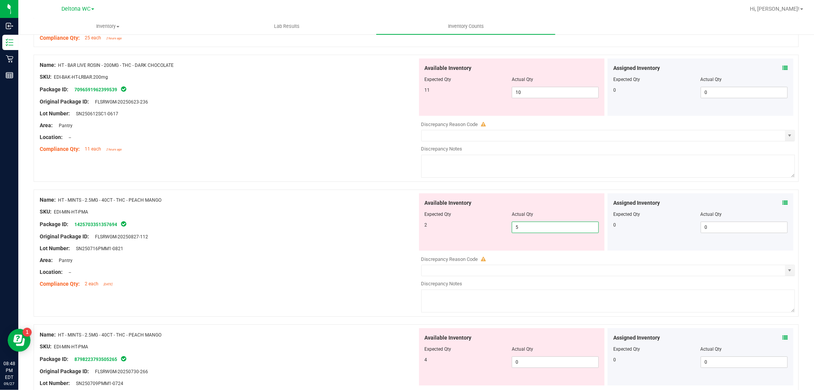
drag, startPoint x: 524, startPoint y: 227, endPoint x: 502, endPoint y: 230, distance: 22.3
click at [503, 229] on div "2 5 5" at bounding box center [512, 226] width 174 height 11
type input "2"
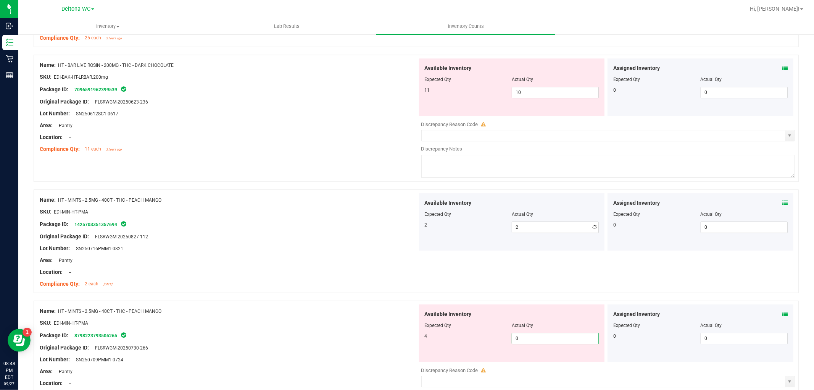
drag, startPoint x: 531, startPoint y: 364, endPoint x: 499, endPoint y: 368, distance: 32.0
click at [499, 368] on div "Available Inventory Expected Qty Actual Qty 4 0 0" at bounding box center [607, 364] width 378 height 121
type input "4"
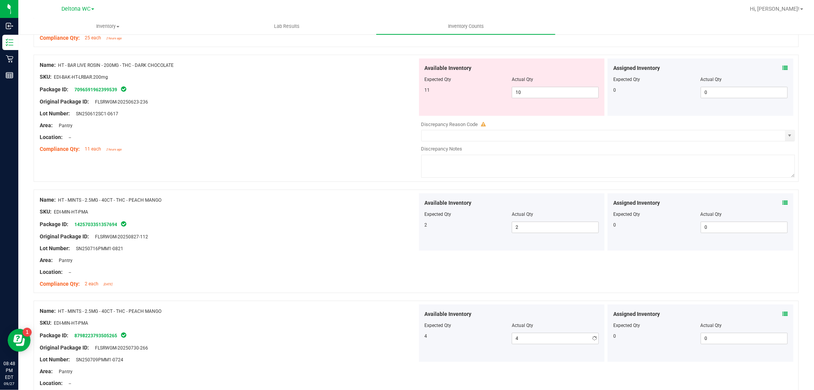
click at [366, 327] on div "SKU: EDI-MIN-HT-PMA" at bounding box center [229, 323] width 378 height 8
drag, startPoint x: 539, startPoint y: 94, endPoint x: 535, endPoint y: 93, distance: 4.4
click at [535, 93] on span "10 10" at bounding box center [555, 92] width 87 height 11
type input "11"
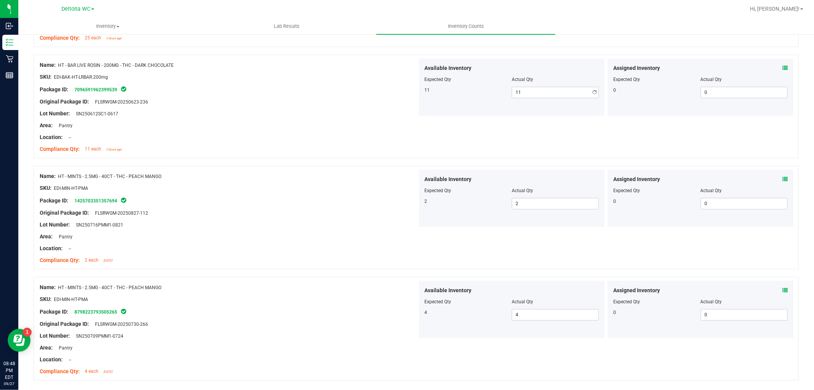
click at [364, 150] on div "Compliance Qty: 11 each 2 hours ago" at bounding box center [229, 149] width 378 height 8
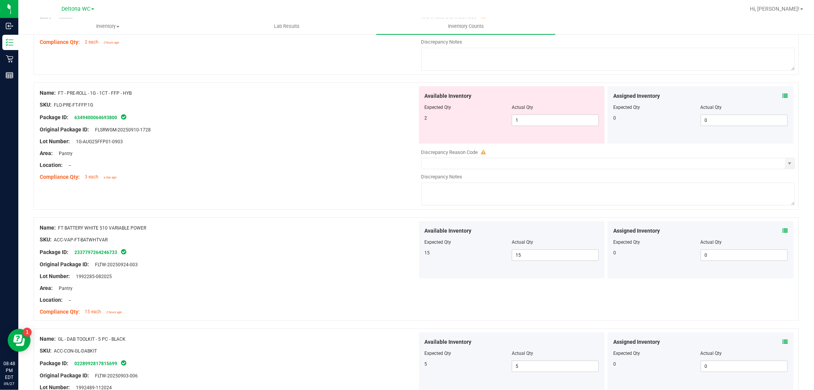
scroll to position [0, 0]
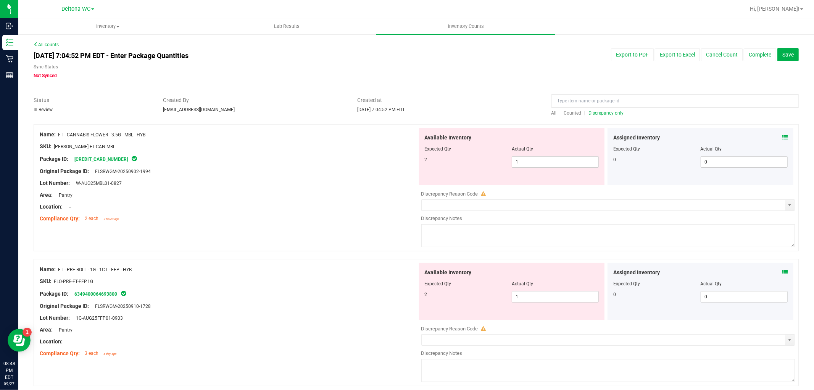
click at [602, 113] on span "Discrepancy only" at bounding box center [606, 112] width 35 height 5
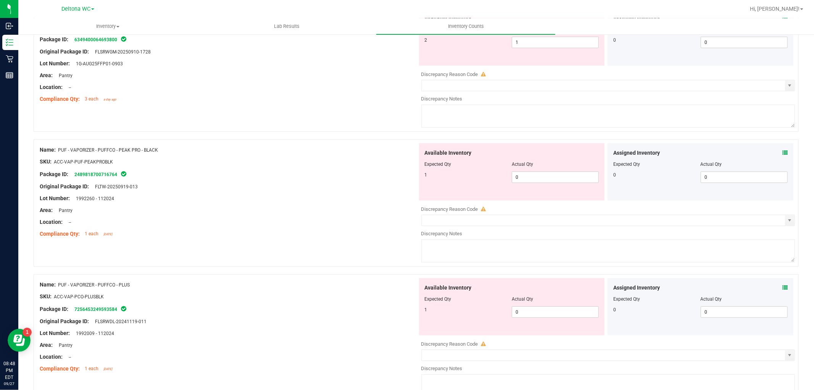
scroll to position [297, 0]
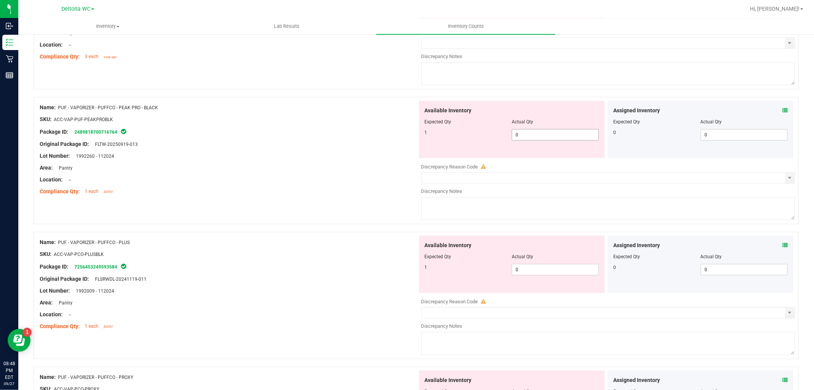
click at [537, 135] on span "0 0" at bounding box center [555, 134] width 87 height 11
type input "01"
type input "1"
click at [363, 163] on div at bounding box center [229, 162] width 378 height 4
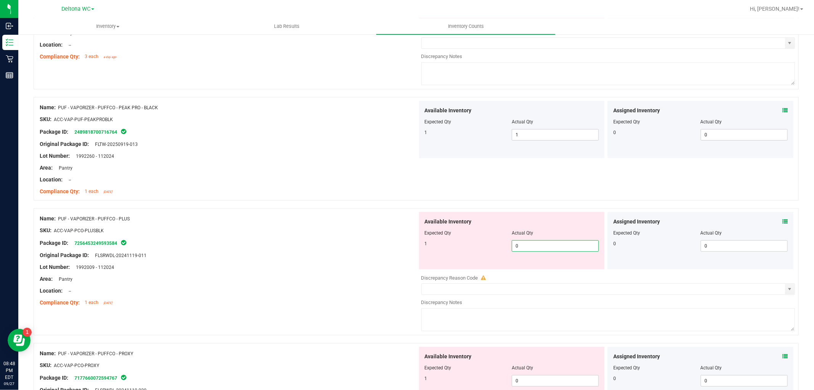
click at [535, 246] on span "0 0" at bounding box center [555, 245] width 87 height 11
type input "01"
type input "1"
click at [377, 287] on div "Location: --" at bounding box center [229, 291] width 378 height 8
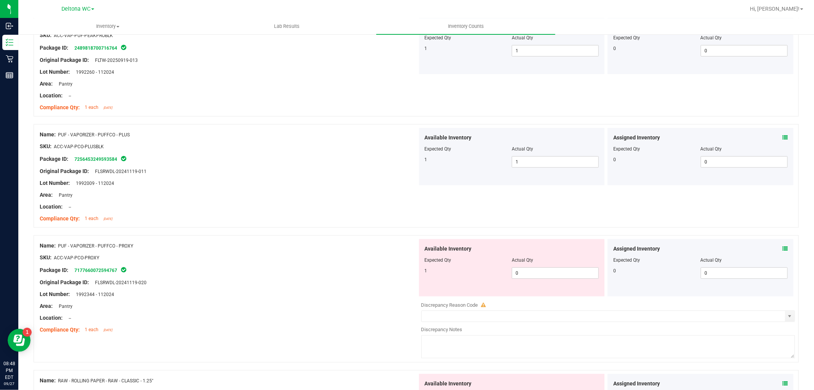
scroll to position [382, 0]
click at [525, 269] on span "0 0" at bounding box center [555, 271] width 87 height 11
type input "01"
type input "1"
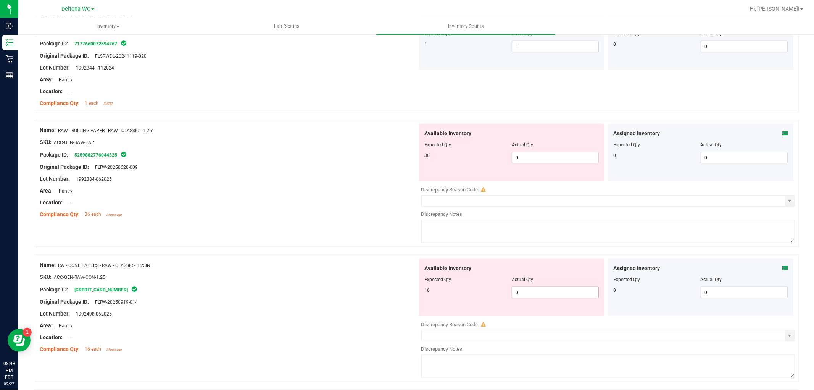
scroll to position [636, 0]
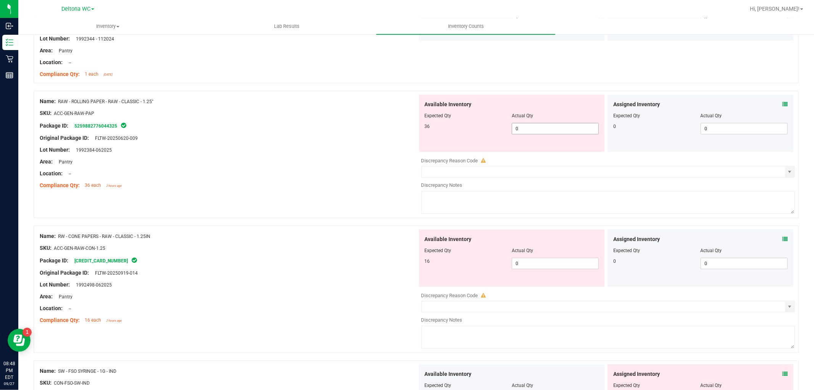
click at [526, 124] on span "0 0" at bounding box center [555, 128] width 87 height 11
type input "0"
type input "36"
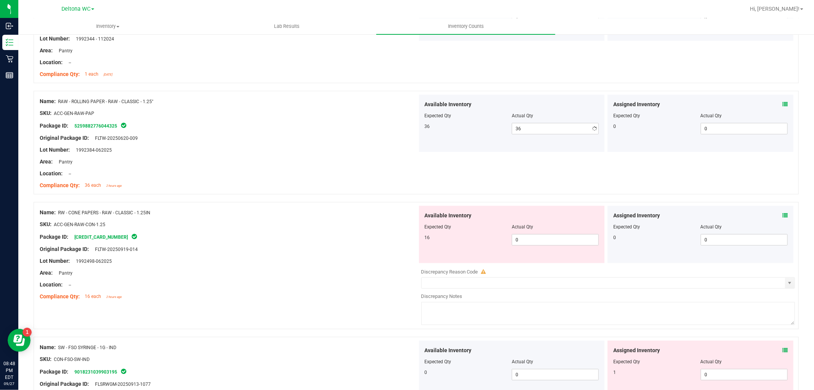
click at [391, 180] on div at bounding box center [229, 180] width 378 height 4
click at [526, 243] on span "0 0" at bounding box center [555, 239] width 87 height 11
type input "016"
type input "16"
drag, startPoint x: 311, startPoint y: 253, endPoint x: 341, endPoint y: 248, distance: 30.6
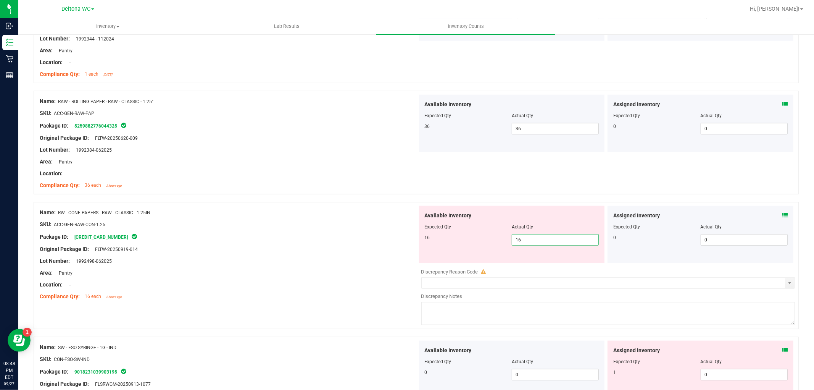
click at [323, 250] on div "Name: RW - CONE PAPERS - RAW - CLASSIC - 1.25IN SKU: ACC-GEN-RAW-CON-1.25 Packa…" at bounding box center [229, 254] width 378 height 97
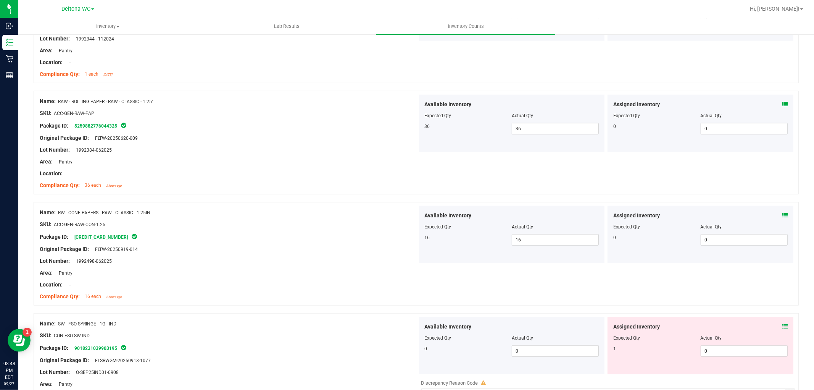
click at [783, 326] on icon at bounding box center [785, 326] width 5 height 5
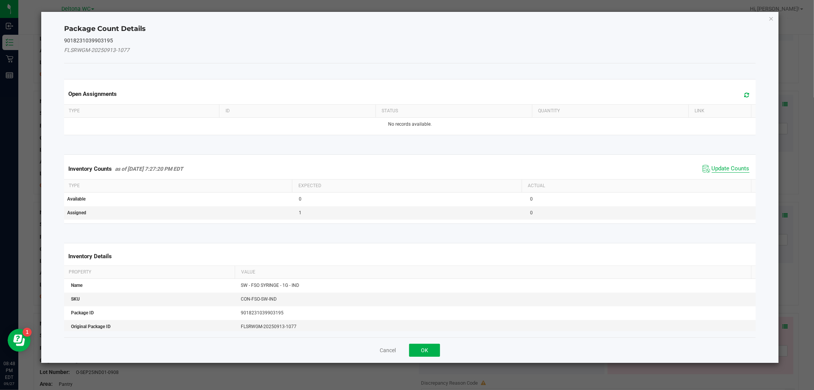
drag, startPoint x: 730, startPoint y: 174, endPoint x: 731, endPoint y: 169, distance: 4.6
click at [730, 172] on span "Update Counts" at bounding box center [726, 168] width 51 height 11
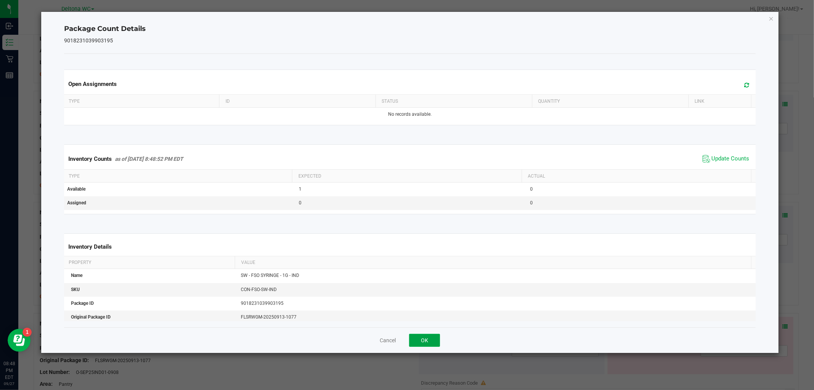
drag, startPoint x: 432, startPoint y: 335, endPoint x: 503, endPoint y: 345, distance: 72.0
click at [432, 334] on button "OK" at bounding box center [424, 340] width 31 height 13
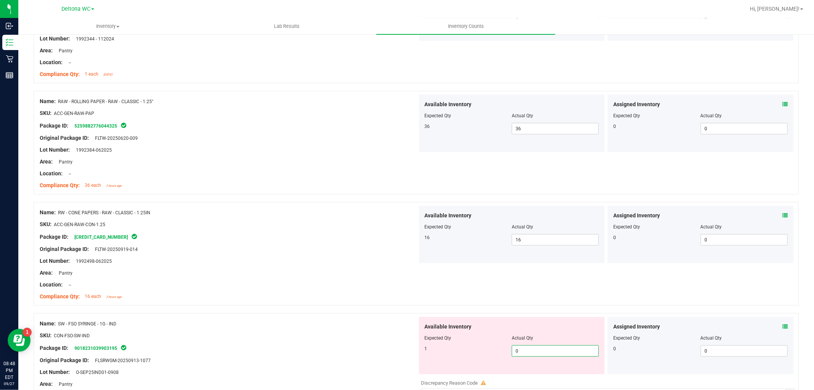
click at [527, 352] on span "0 0" at bounding box center [555, 350] width 87 height 11
type input "01"
type input "1"
drag, startPoint x: 284, startPoint y: 325, endPoint x: 303, endPoint y: 316, distance: 21.3
click at [287, 323] on div "Name: SW - FSO SYRINGE - 1G - IND" at bounding box center [229, 324] width 378 height 8
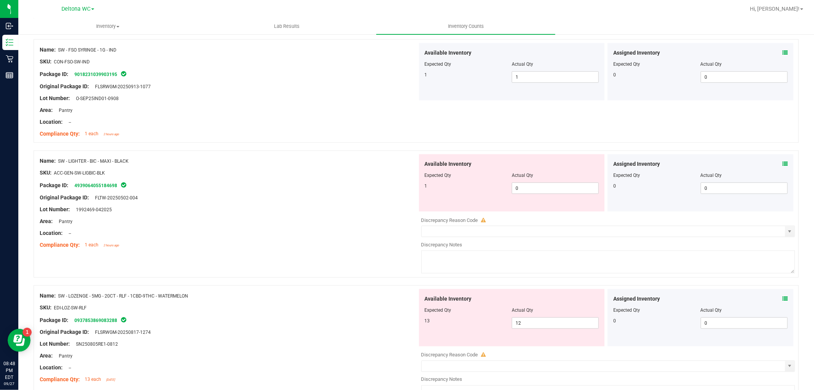
scroll to position [975, 0]
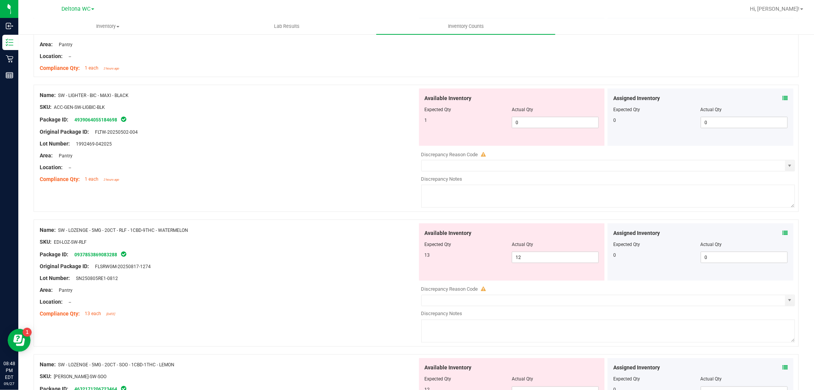
click at [781, 94] on div "Assigned Inventory Expected Qty Actual Qty 0 0 0" at bounding box center [701, 117] width 186 height 57
click at [783, 101] on icon at bounding box center [785, 97] width 5 height 5
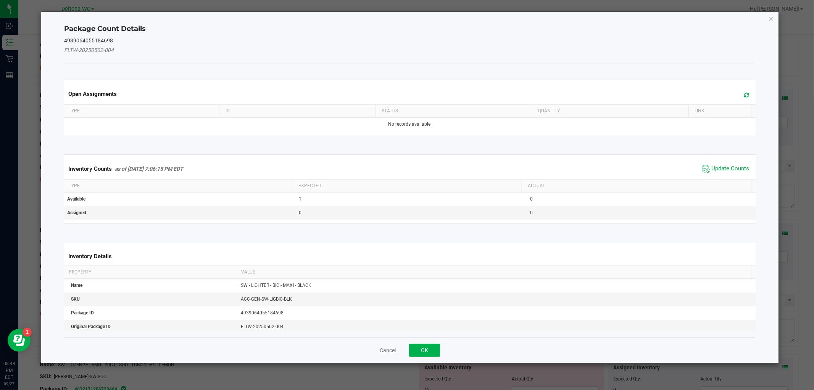
drag, startPoint x: 720, startPoint y: 166, endPoint x: 682, endPoint y: 184, distance: 41.7
click at [720, 166] on span "Update Counts" at bounding box center [731, 169] width 38 height 8
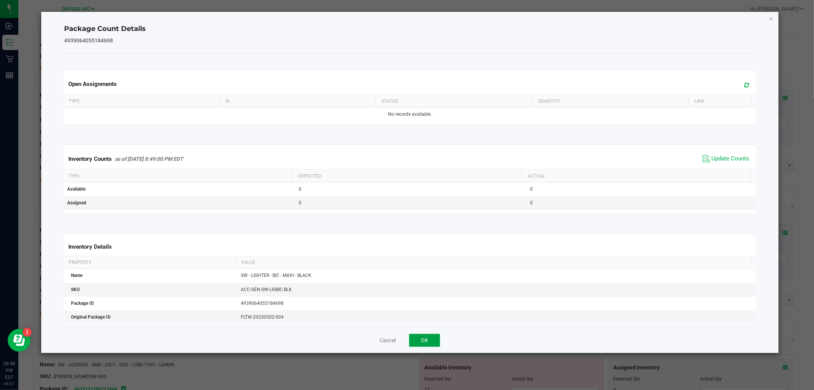
click at [428, 341] on button "OK" at bounding box center [424, 340] width 31 height 13
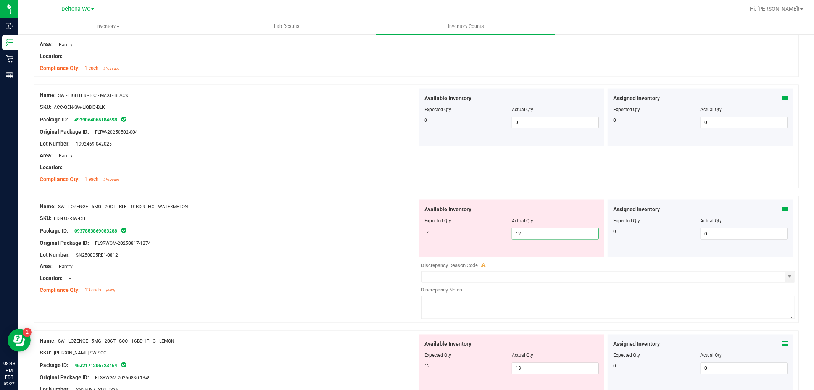
drag, startPoint x: 531, startPoint y: 231, endPoint x: 505, endPoint y: 235, distance: 26.4
click at [504, 235] on div "13 12 12" at bounding box center [512, 233] width 174 height 11
type input "13"
drag, startPoint x: 293, startPoint y: 311, endPoint x: 297, endPoint y: 308, distance: 4.6
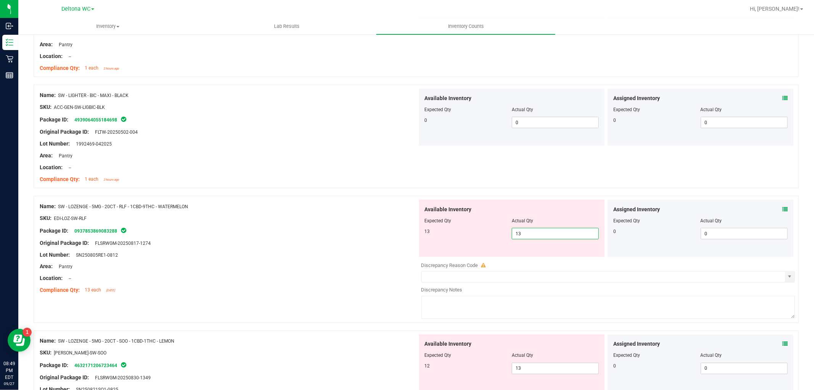
click at [294, 310] on div "Name: FT - CANNABIS FLOWER - 3.5G - MBL - HYB SKU: [PERSON_NAME]-FT-CAN-MBL Pac…" at bounding box center [416, 283] width 765 height 2269
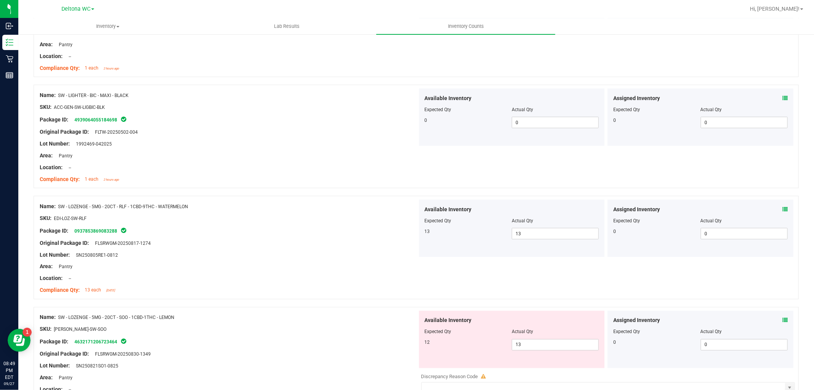
click at [783, 319] on icon at bounding box center [785, 320] width 5 height 5
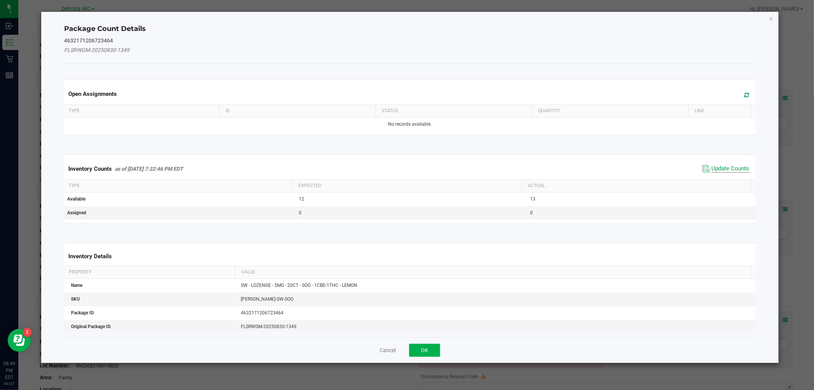
click at [720, 166] on span "Update Counts" at bounding box center [731, 169] width 38 height 8
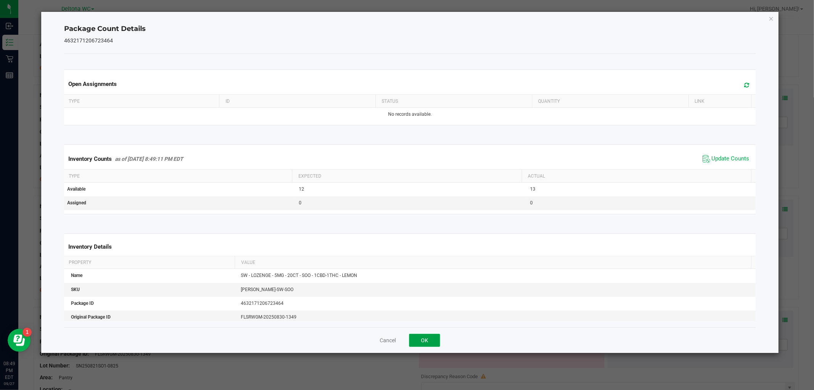
drag, startPoint x: 431, startPoint y: 339, endPoint x: 445, endPoint y: 320, distance: 23.7
click at [433, 337] on button "OK" at bounding box center [424, 340] width 31 height 13
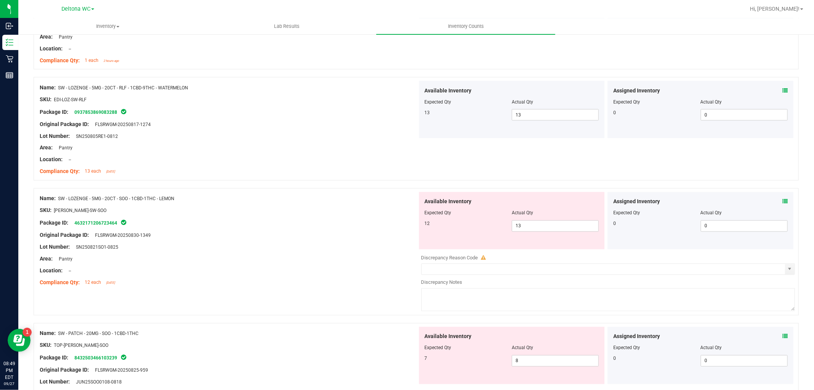
scroll to position [1102, 0]
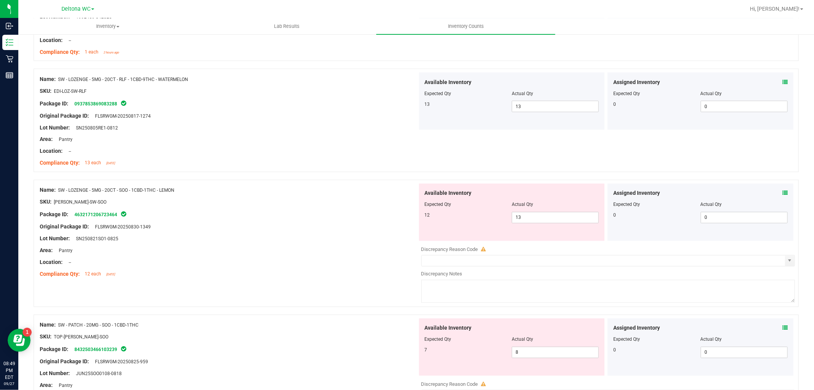
click at [783, 328] on icon at bounding box center [785, 327] width 5 height 5
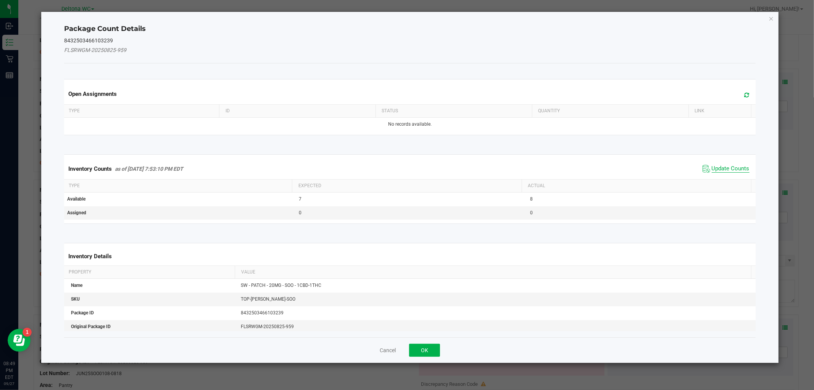
click at [712, 171] on span "Update Counts" at bounding box center [726, 168] width 51 height 11
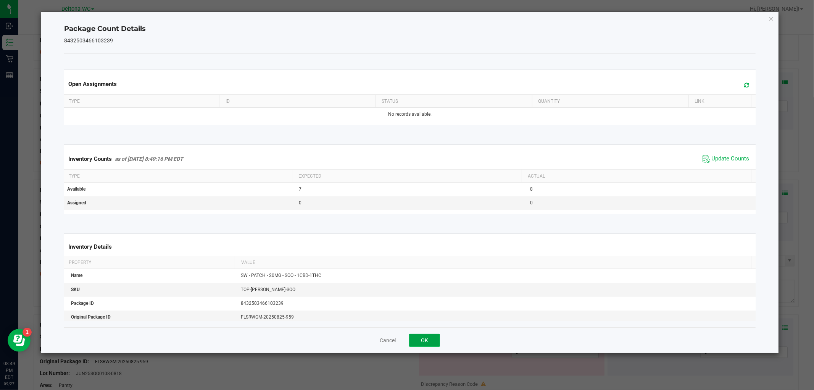
click at [431, 344] on button "OK" at bounding box center [424, 340] width 31 height 13
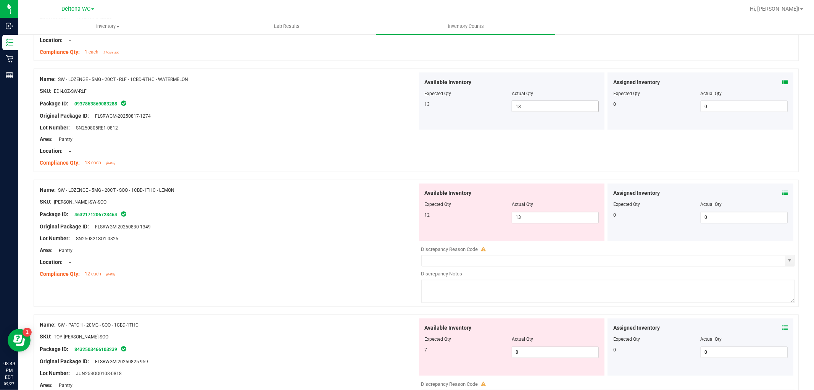
click at [537, 106] on span "13 13" at bounding box center [555, 106] width 87 height 11
type input "12"
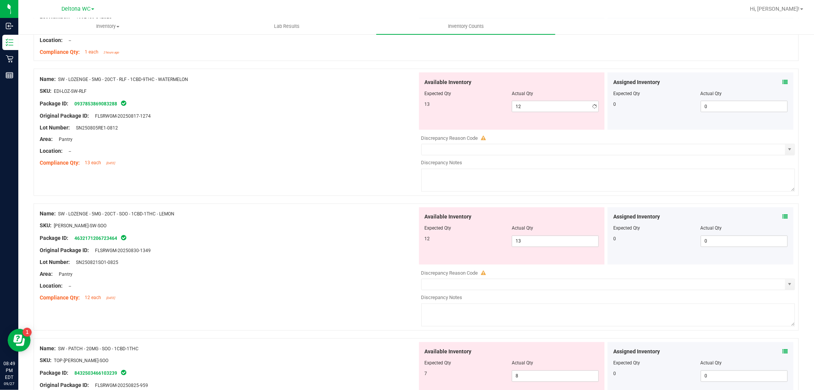
click at [352, 168] on div "Name: SW - LOZENGE - 5MG - 20CT - RLF - 1CBD-9THC - WATERMELON SKU: EDI-LOZ-SW-…" at bounding box center [229, 121] width 378 height 97
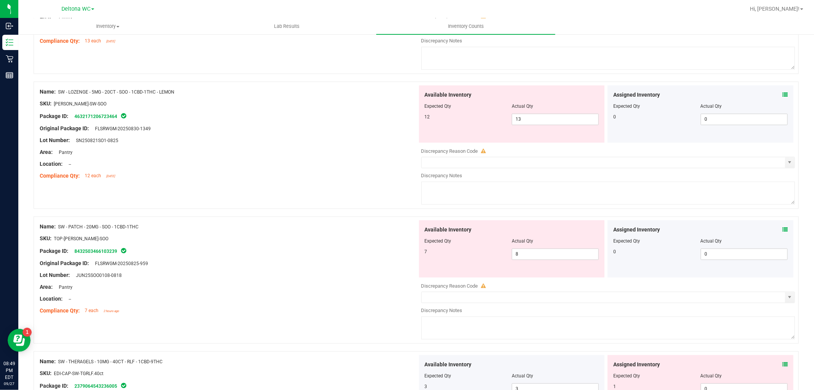
scroll to position [1230, 0]
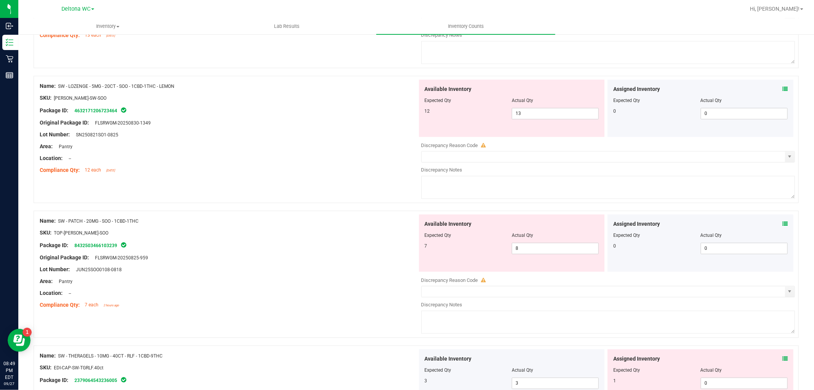
click at [783, 223] on icon at bounding box center [785, 223] width 5 height 5
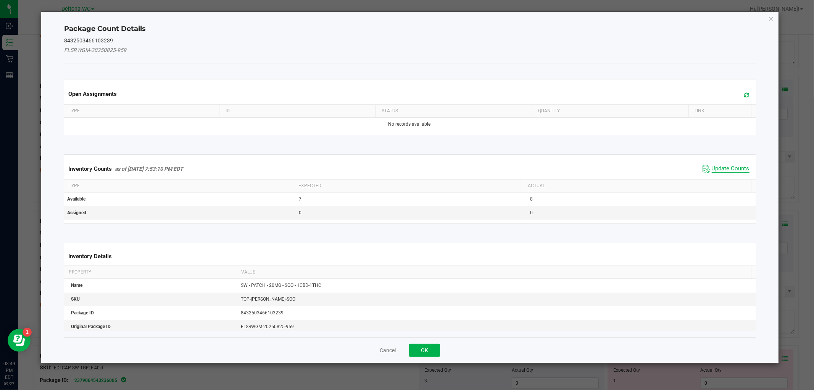
click at [723, 168] on span "Update Counts" at bounding box center [731, 169] width 38 height 8
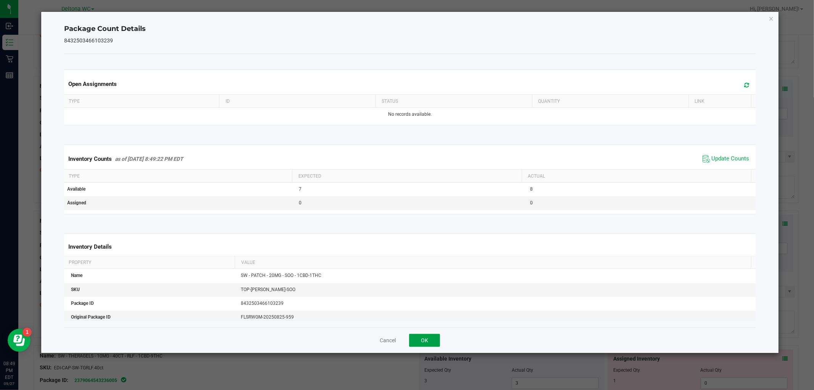
click at [430, 345] on button "OK" at bounding box center [424, 340] width 31 height 13
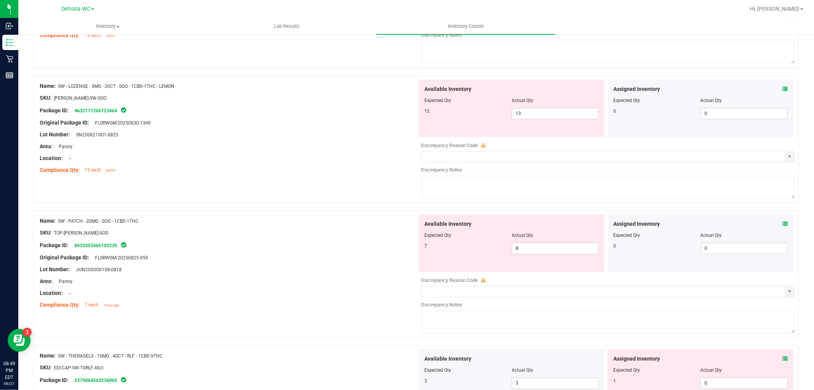
click at [783, 361] on icon at bounding box center [785, 358] width 5 height 5
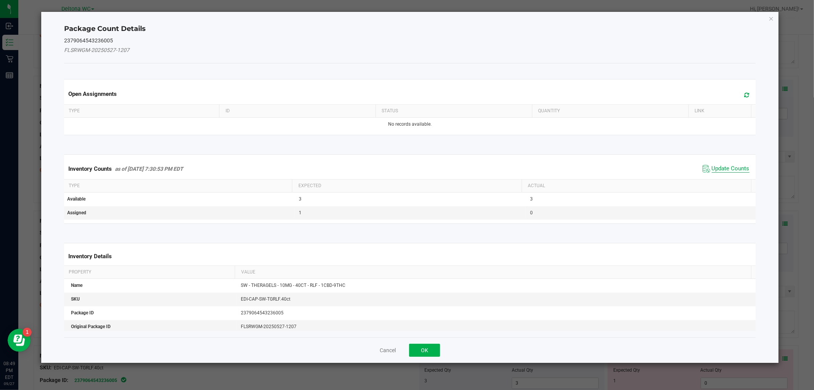
drag, startPoint x: 725, startPoint y: 167, endPoint x: 721, endPoint y: 169, distance: 4.8
click at [724, 168] on span "Update Counts" at bounding box center [731, 169] width 38 height 8
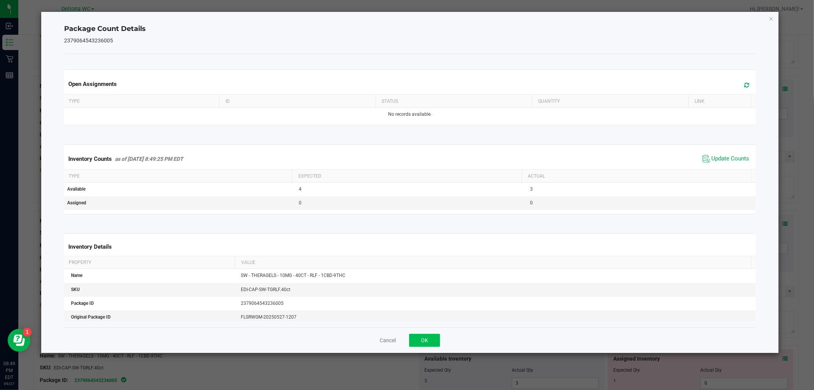
click at [432, 335] on div "Cancel OK" at bounding box center [409, 340] width 691 height 26
click at [432, 337] on button "OK" at bounding box center [424, 340] width 31 height 13
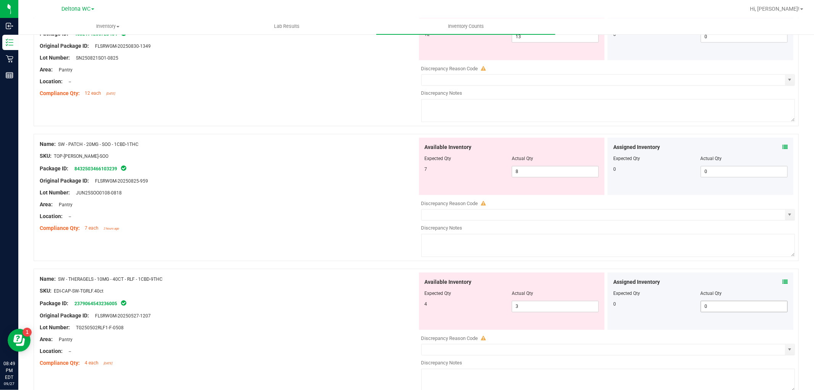
scroll to position [1315, 0]
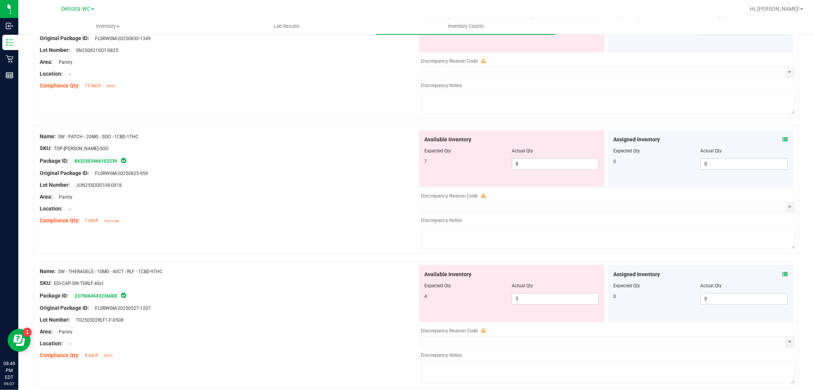
click at [783, 277] on icon at bounding box center [785, 273] width 5 height 5
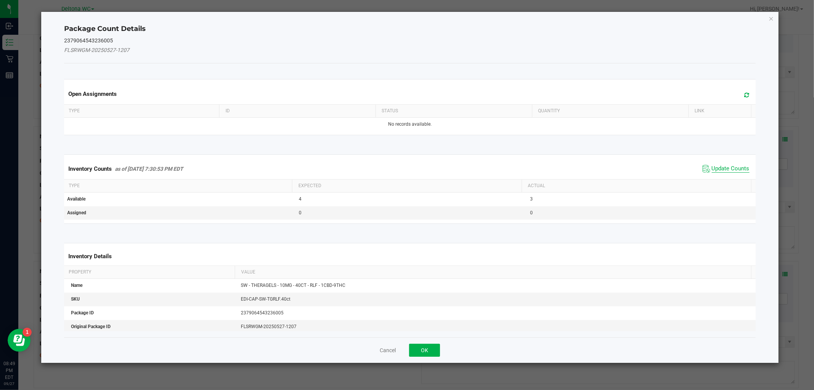
click at [718, 169] on span "Update Counts" at bounding box center [731, 169] width 38 height 8
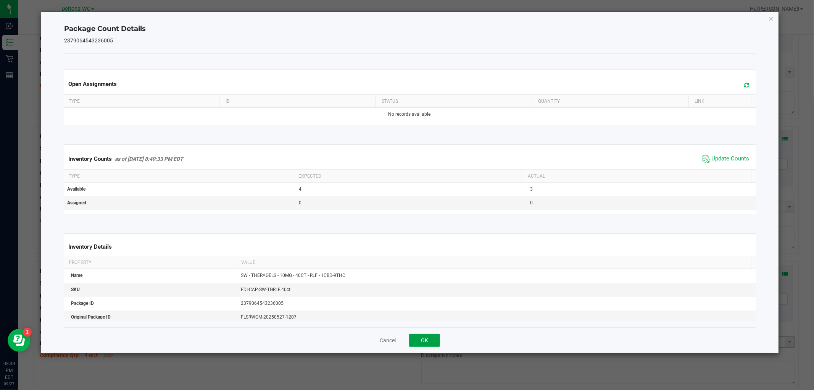
click at [423, 344] on button "OK" at bounding box center [424, 340] width 31 height 13
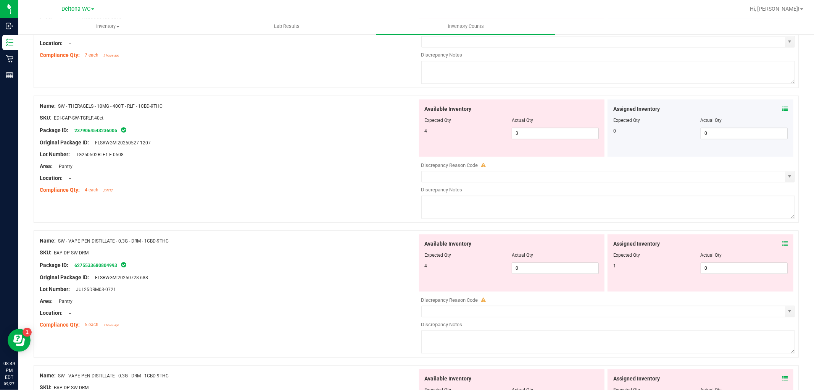
scroll to position [1484, 0]
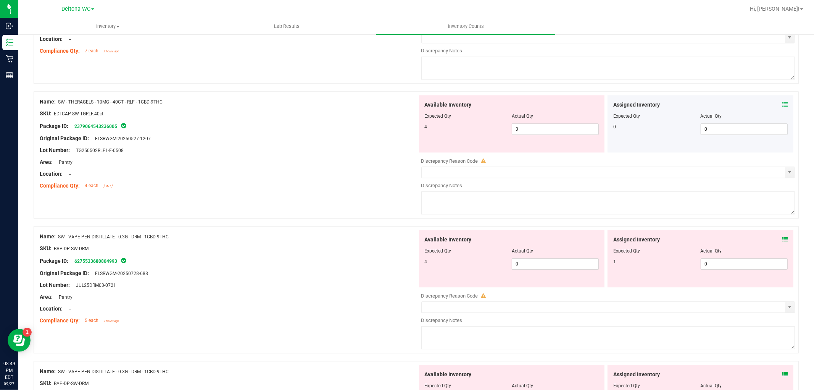
click at [783, 239] on icon at bounding box center [785, 239] width 5 height 5
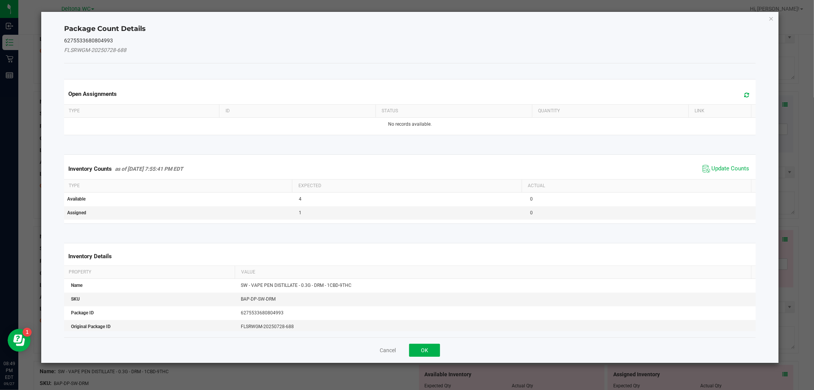
drag, startPoint x: 728, startPoint y: 166, endPoint x: 608, endPoint y: 228, distance: 135.4
click at [729, 166] on span "Update Counts" at bounding box center [731, 169] width 38 height 8
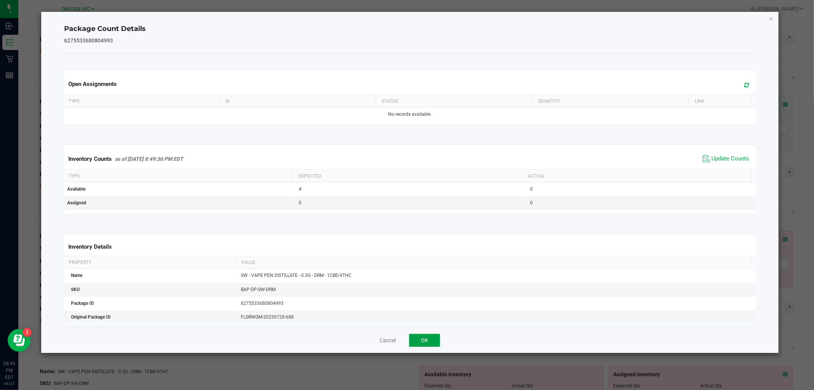
drag, startPoint x: 432, startPoint y: 338, endPoint x: 583, endPoint y: 323, distance: 150.8
click at [438, 335] on button "OK" at bounding box center [424, 340] width 31 height 13
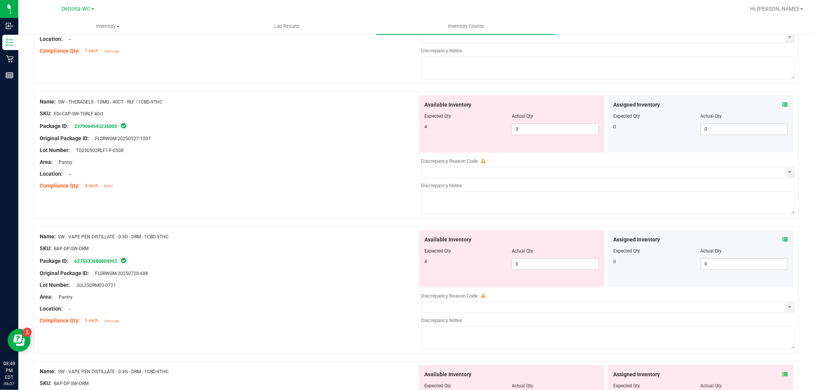
click at [783, 376] on icon at bounding box center [785, 373] width 5 height 5
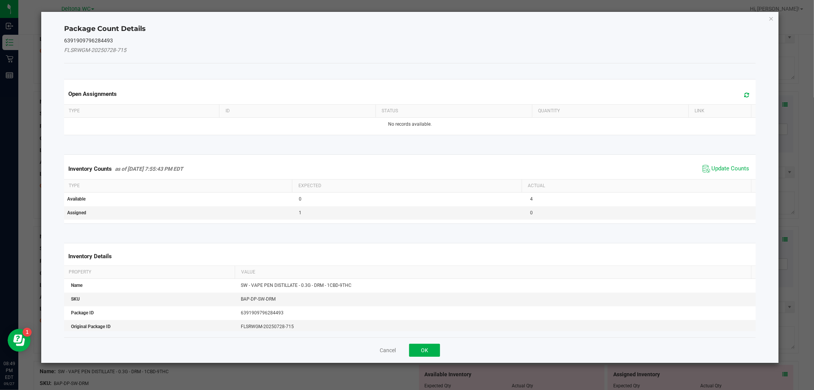
drag, startPoint x: 727, startPoint y: 169, endPoint x: 695, endPoint y: 186, distance: 36.4
click at [727, 169] on span "Update Counts" at bounding box center [731, 169] width 38 height 8
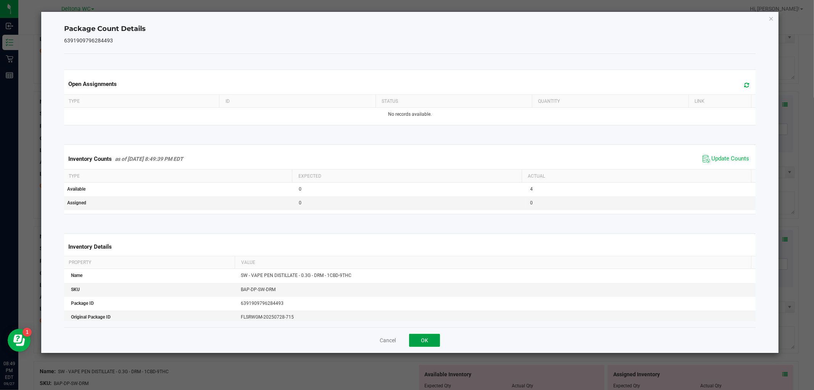
drag, startPoint x: 429, startPoint y: 336, endPoint x: 495, endPoint y: 327, distance: 67.4
click at [432, 334] on button "OK" at bounding box center [424, 340] width 31 height 13
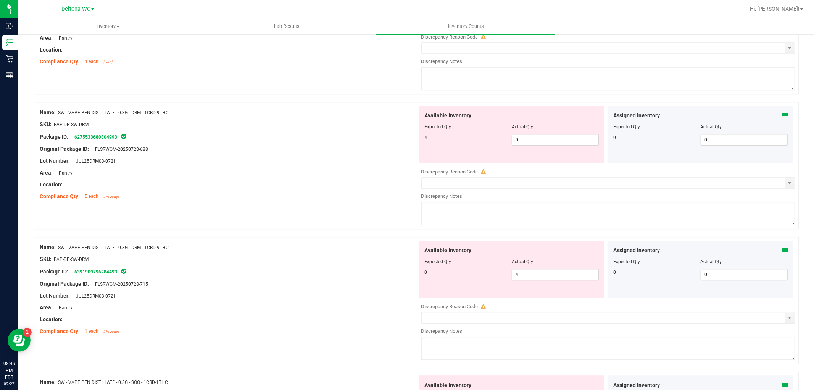
scroll to position [1654, 0]
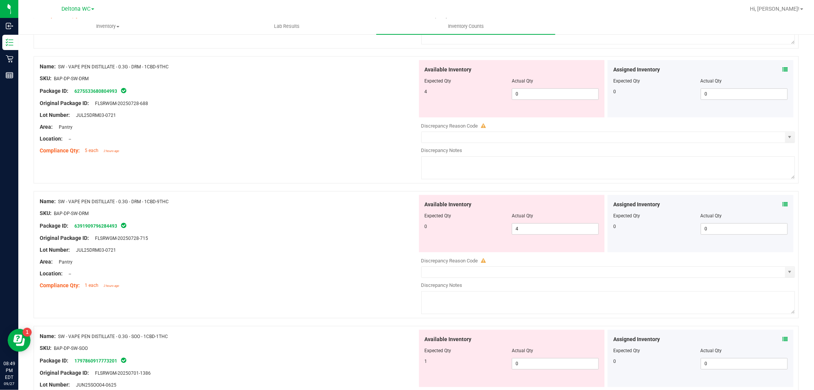
click at [783, 340] on icon at bounding box center [785, 338] width 5 height 5
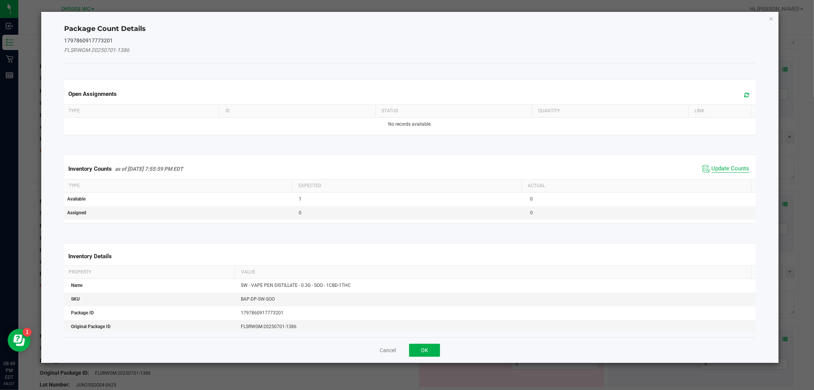
click at [727, 168] on span "Update Counts" at bounding box center [731, 169] width 38 height 8
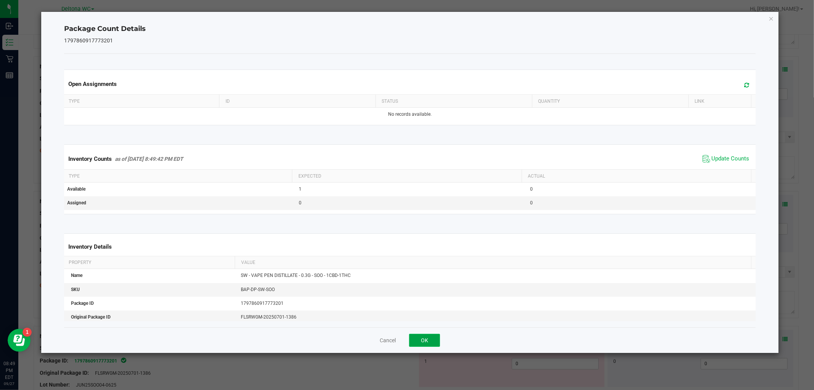
click at [418, 345] on button "OK" at bounding box center [424, 340] width 31 height 13
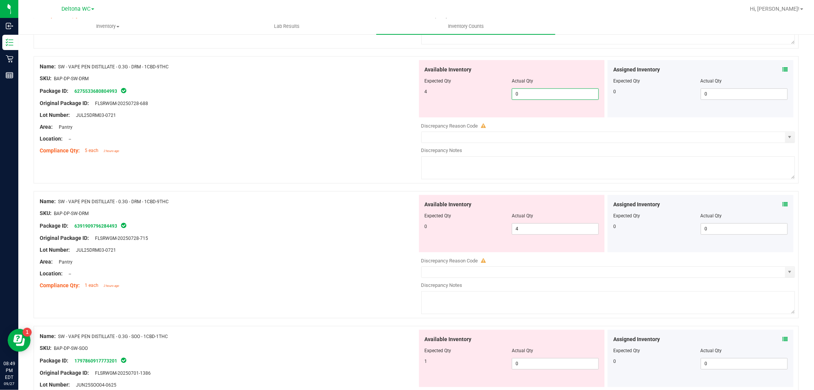
drag, startPoint x: 531, startPoint y: 94, endPoint x: 489, endPoint y: 98, distance: 43.0
click at [489, 98] on div "4 0 0" at bounding box center [512, 93] width 174 height 11
type input "4"
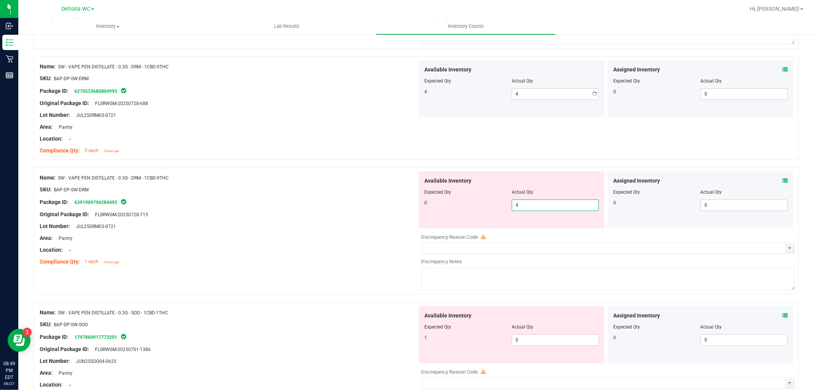
drag, startPoint x: 522, startPoint y: 233, endPoint x: 498, endPoint y: 238, distance: 24.6
click at [498, 238] on div "Available Inventory Expected Qty Actual Qty 0 4 4" at bounding box center [607, 231] width 378 height 121
click at [269, 201] on div "Package ID: 6391909796284493" at bounding box center [229, 201] width 378 height 9
drag, startPoint x: 542, startPoint y: 207, endPoint x: 474, endPoint y: 203, distance: 68.8
click at [475, 205] on div "0 4 4" at bounding box center [512, 204] width 174 height 11
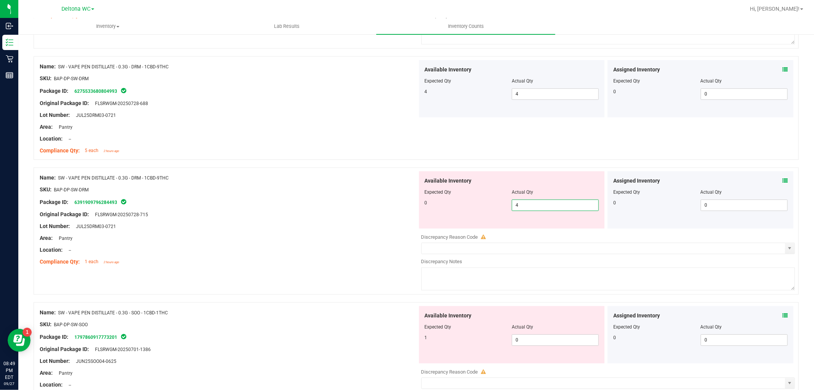
type input "0"
click at [309, 167] on div at bounding box center [416, 164] width 765 height 8
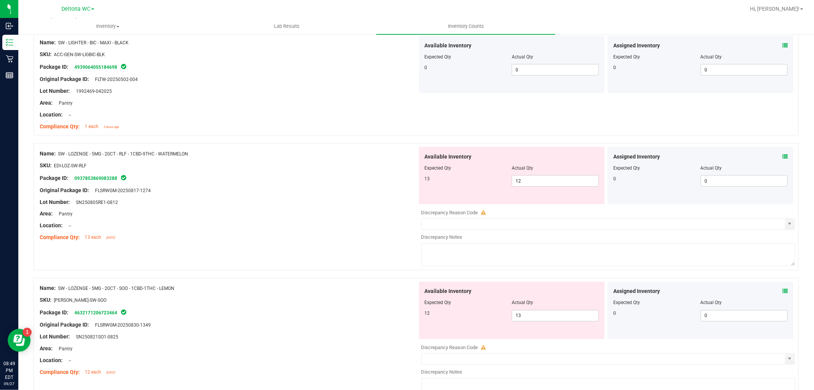
scroll to position [1060, 0]
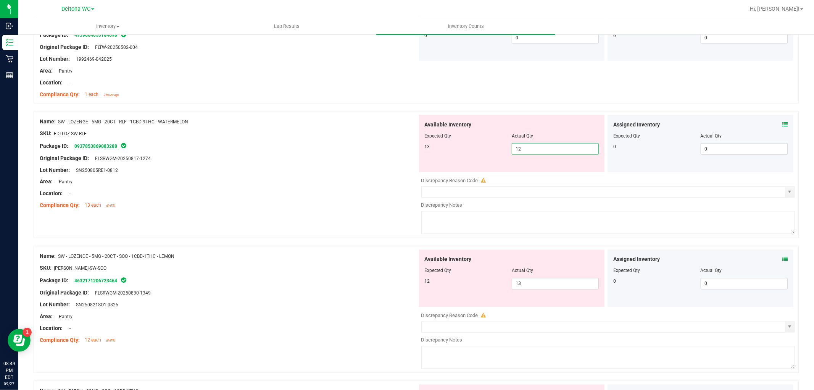
drag, startPoint x: 531, startPoint y: 151, endPoint x: 489, endPoint y: 157, distance: 42.5
click at [489, 157] on div "Available Inventory Expected Qty Actual Qty 13 12 12" at bounding box center [512, 143] width 186 height 57
type input "13"
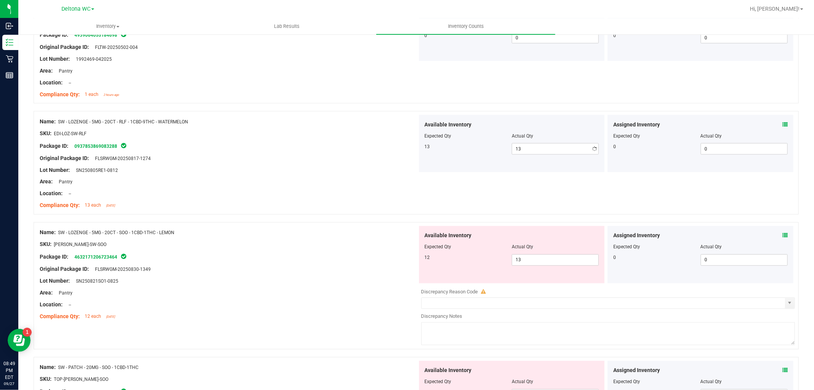
click at [352, 186] on div "Area: Pantry" at bounding box center [229, 182] width 378 height 8
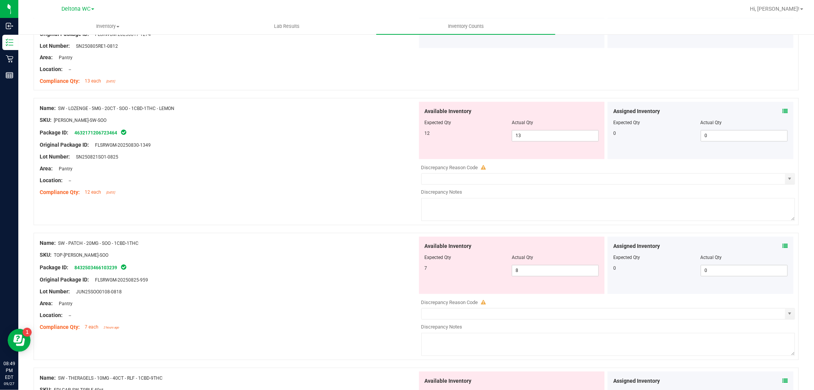
scroll to position [1230, 0]
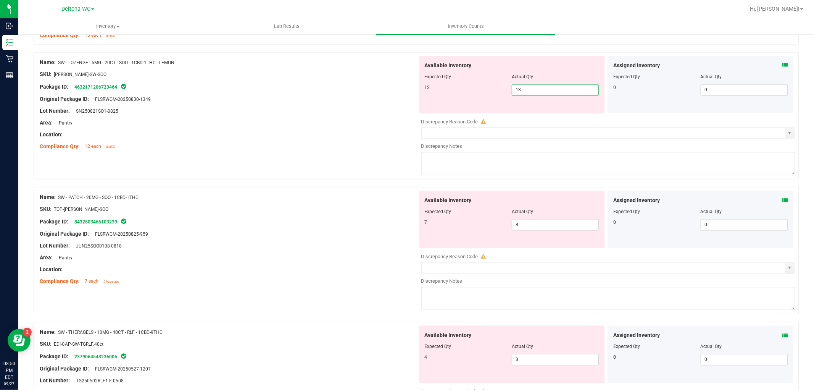
drag, startPoint x: 533, startPoint y: 92, endPoint x: 503, endPoint y: 101, distance: 30.9
click at [503, 101] on div "Available Inventory Expected Qty Actual Qty 12 13 13" at bounding box center [512, 84] width 186 height 57
type input "12"
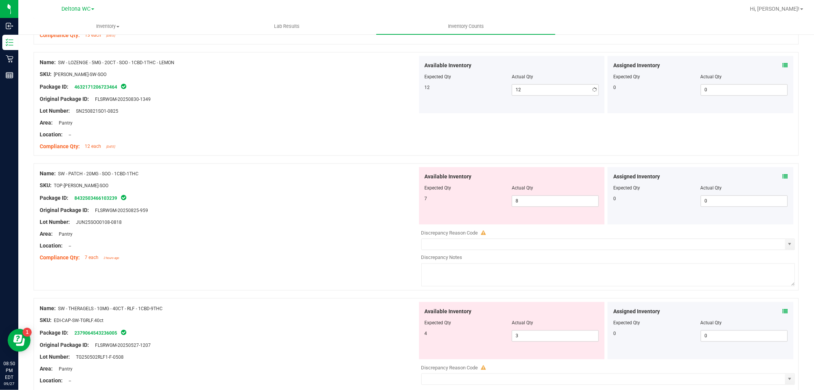
drag, startPoint x: 341, startPoint y: 148, endPoint x: 350, endPoint y: 134, distance: 16.3
click at [342, 140] on ng-container "Compliance Qty: 12 each [DATE]" at bounding box center [229, 145] width 378 height 12
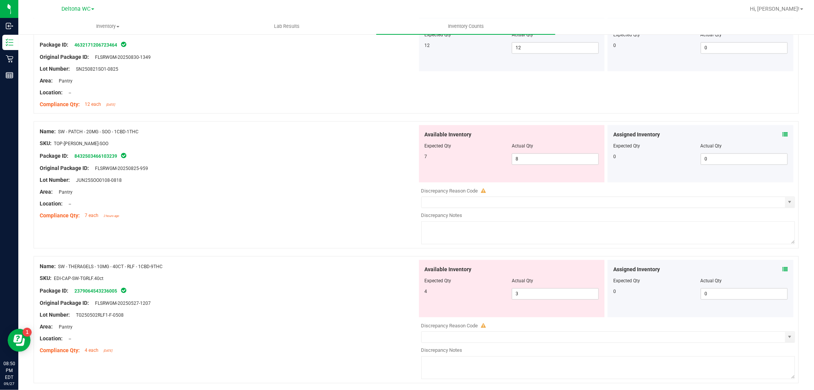
scroll to position [1315, 0]
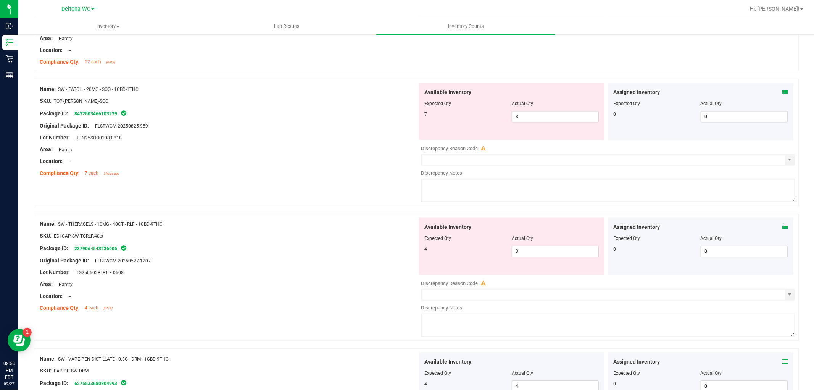
click at [347, 181] on div "Name: SW - PATCH - 20MG - SOO - 1CBD-1THC SKU: TOP-[PERSON_NAME]-SOO Package ID…" at bounding box center [416, 142] width 765 height 127
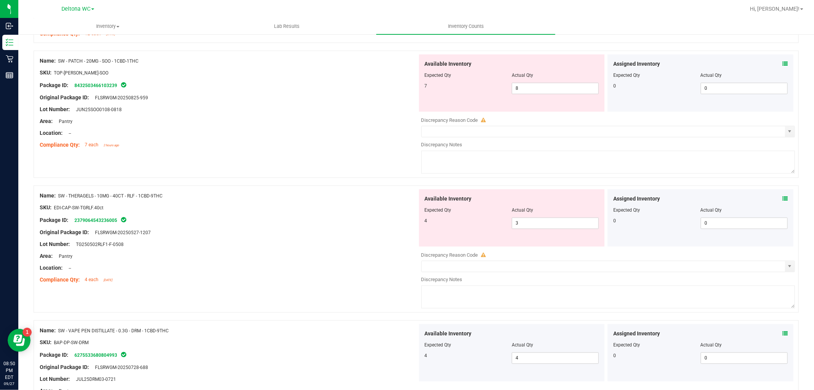
scroll to position [1357, 0]
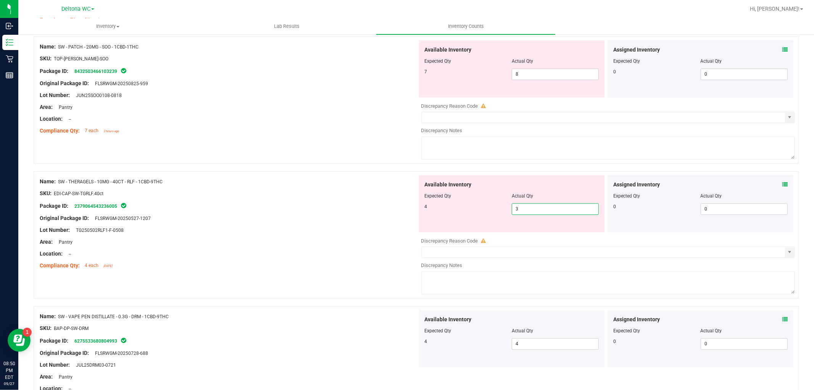
drag, startPoint x: 528, startPoint y: 212, endPoint x: 479, endPoint y: 214, distance: 48.9
click at [480, 213] on div "4 3 3" at bounding box center [512, 208] width 174 height 11
type input "4"
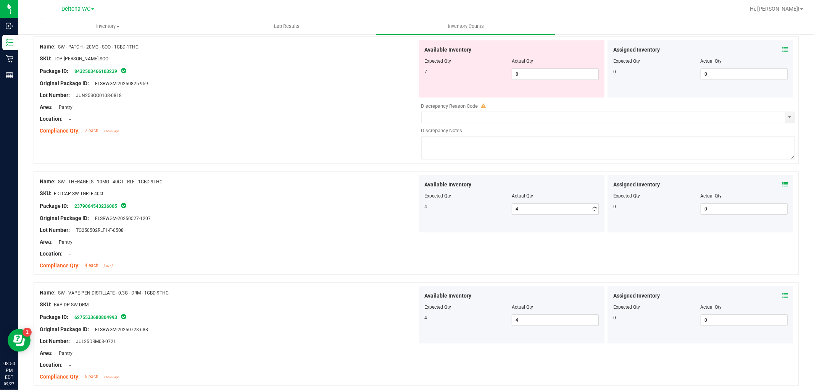
click at [346, 236] on div at bounding box center [229, 236] width 378 height 4
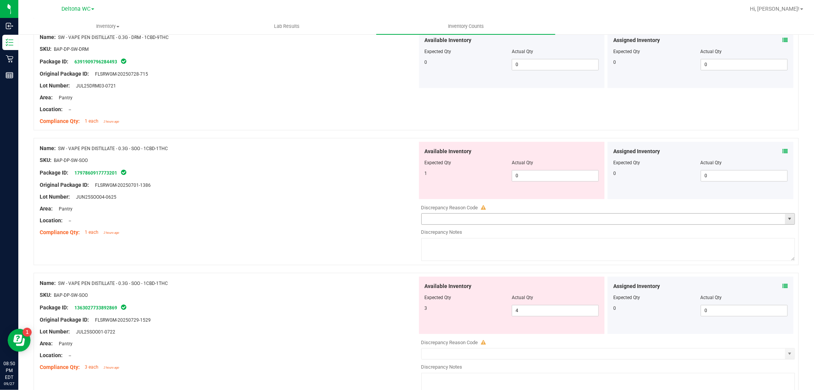
scroll to position [1739, 0]
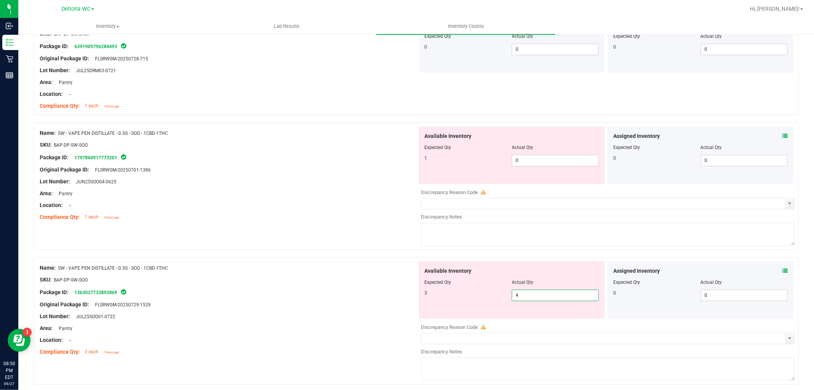
drag, startPoint x: 545, startPoint y: 299, endPoint x: 483, endPoint y: 297, distance: 61.9
click at [483, 297] on div "3 4 4" at bounding box center [512, 294] width 174 height 11
type input "3"
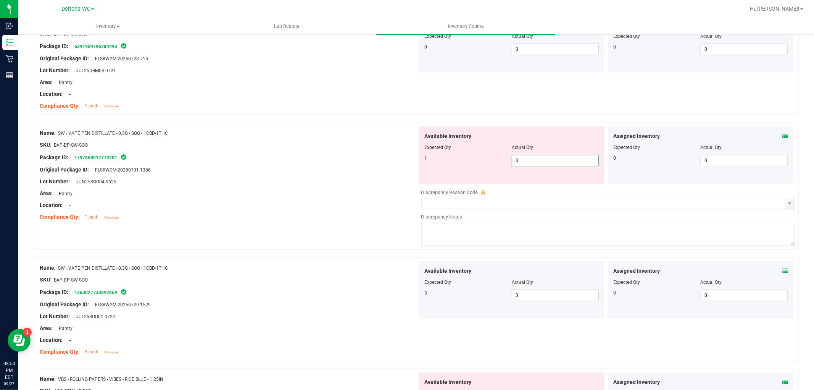
drag, startPoint x: 537, startPoint y: 161, endPoint x: 486, endPoint y: 169, distance: 51.8
click at [486, 169] on div "Available Inventory Expected Qty Actual Qty 1 0 0" at bounding box center [512, 154] width 186 height 57
type input "1"
drag, startPoint x: 323, startPoint y: 217, endPoint x: 402, endPoint y: 195, distance: 81.2
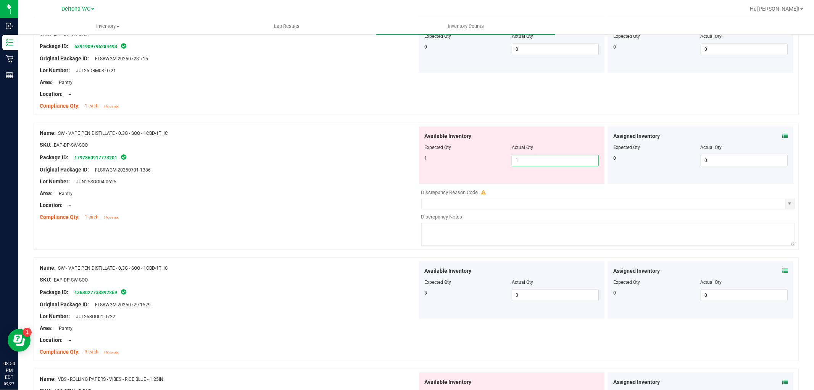
click at [324, 216] on div "Compliance Qty: 1 each 2 hours ago" at bounding box center [229, 217] width 378 height 8
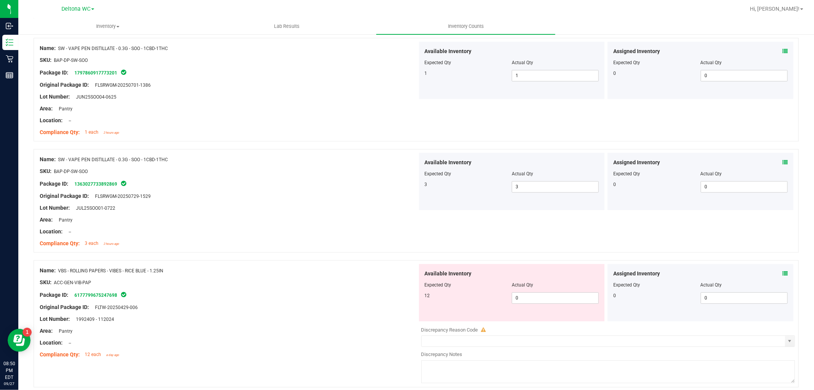
scroll to position [1857, 0]
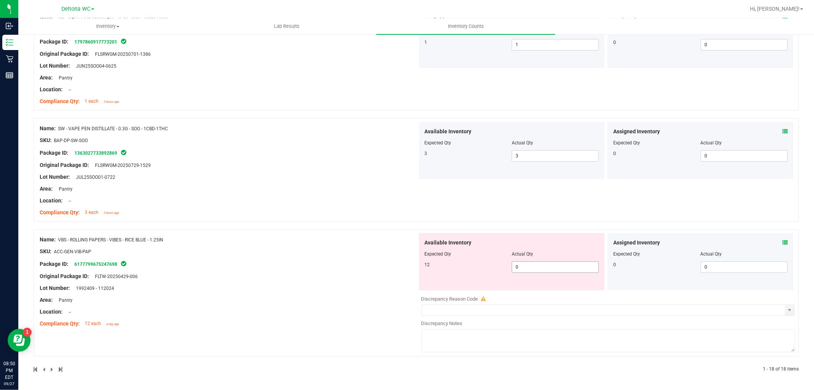
click at [544, 266] on span "0 0" at bounding box center [555, 266] width 87 height 11
type input "012"
type input "12"
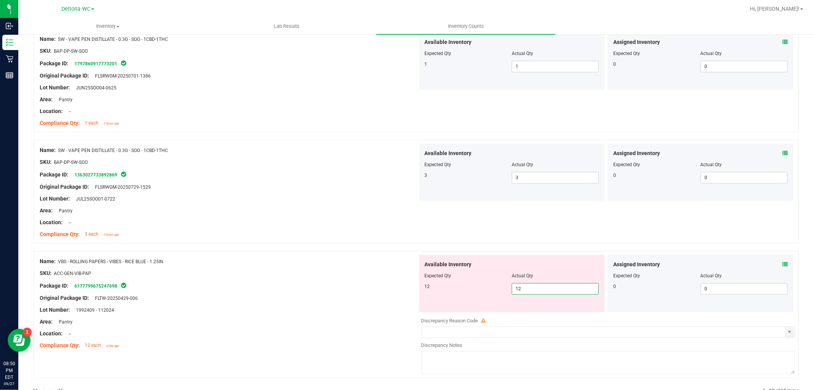
click at [326, 275] on div "Name: VBS - ROLLING PAPERS - VIBES - RICE BLUE - 1.25IN SKU: ACC-GEN-VIB-PAP Pa…" at bounding box center [229, 303] width 378 height 97
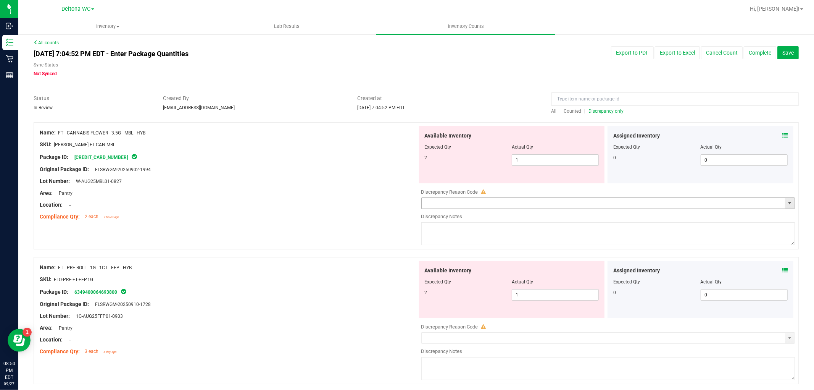
scroll to position [0, 0]
click at [611, 112] on span "Discrepancy only" at bounding box center [606, 112] width 35 height 5
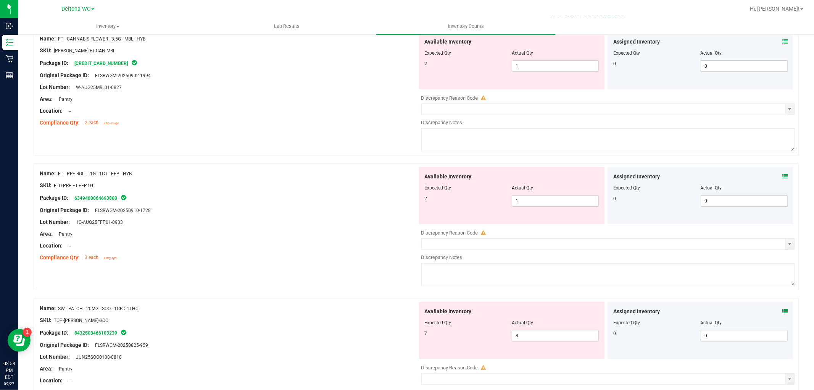
scroll to position [81, 0]
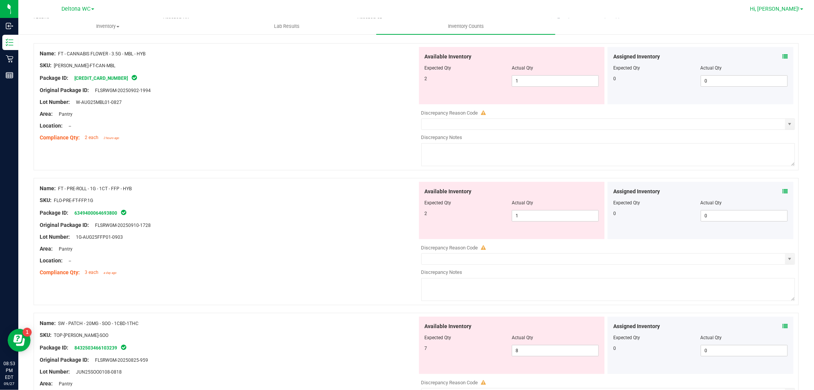
click at [797, 9] on span "Hi, [PERSON_NAME]!" at bounding box center [775, 9] width 50 height 6
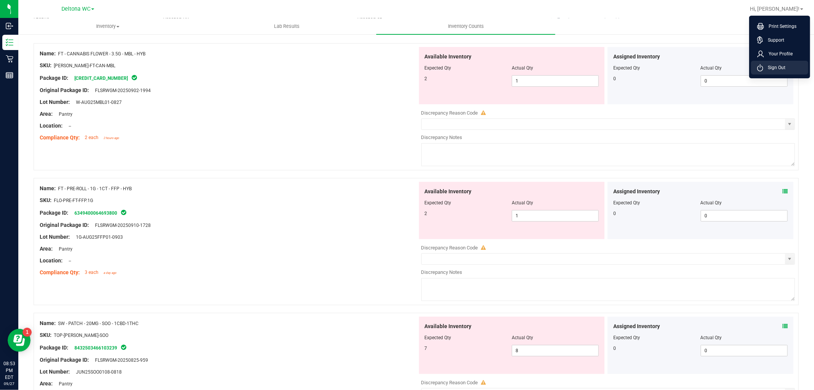
click at [781, 65] on span "Sign Out" at bounding box center [774, 68] width 22 height 8
